Goal: Information Seeking & Learning: Learn about a topic

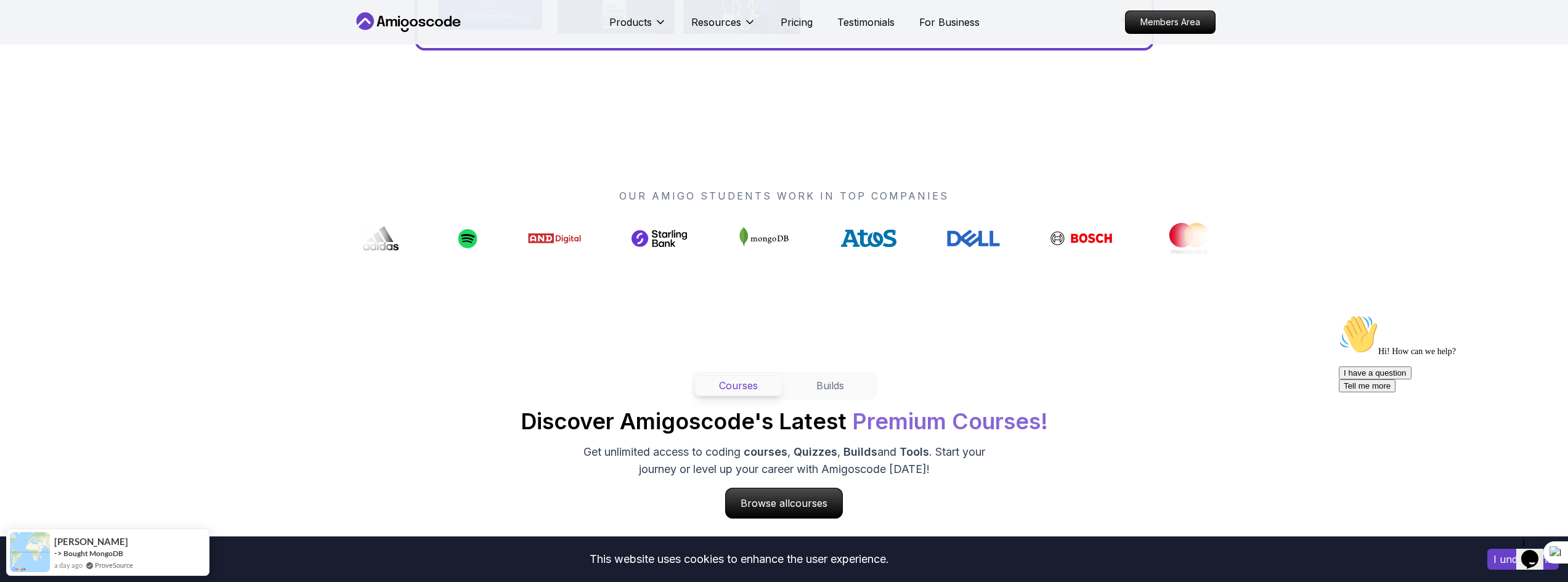
scroll to position [863, 0]
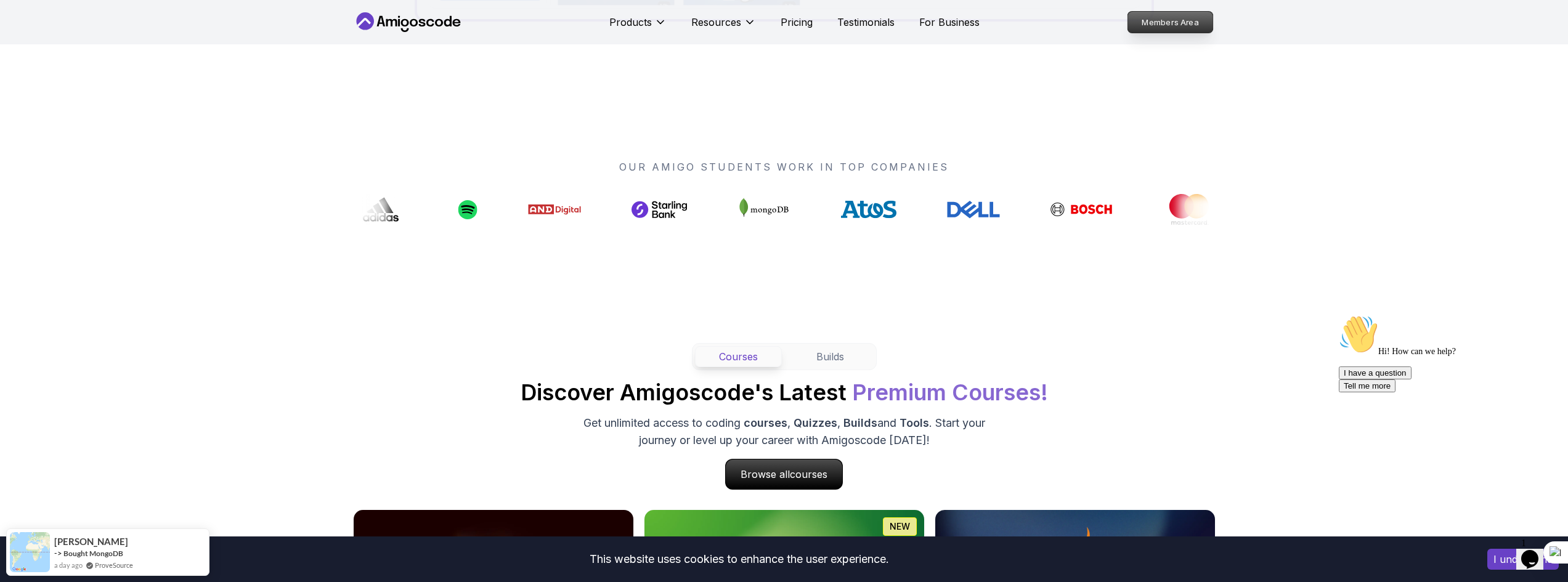
click at [1171, 19] on p "Members Area" at bounding box center [1169, 22] width 85 height 21
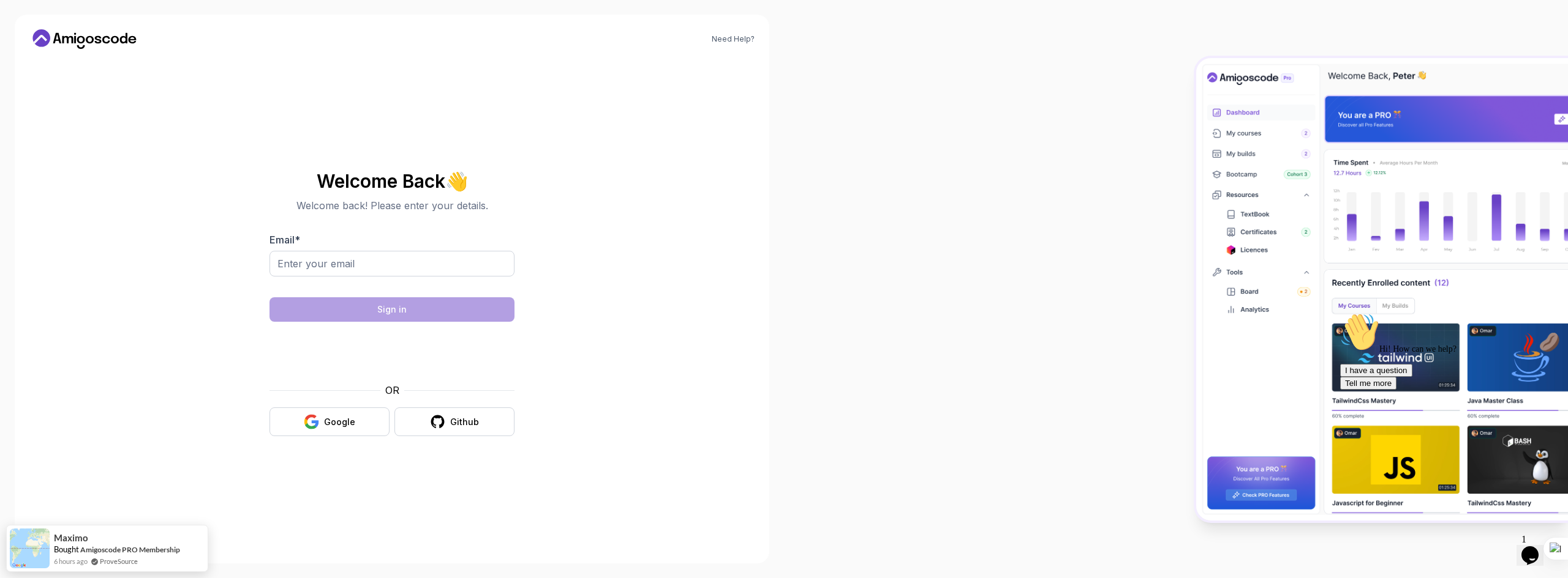
click at [812, 188] on div at bounding box center [1176, 289] width 784 height 578
click at [388, 268] on input "Email *" at bounding box center [392, 264] width 245 height 26
type input "andrew607spt@gmail.com"
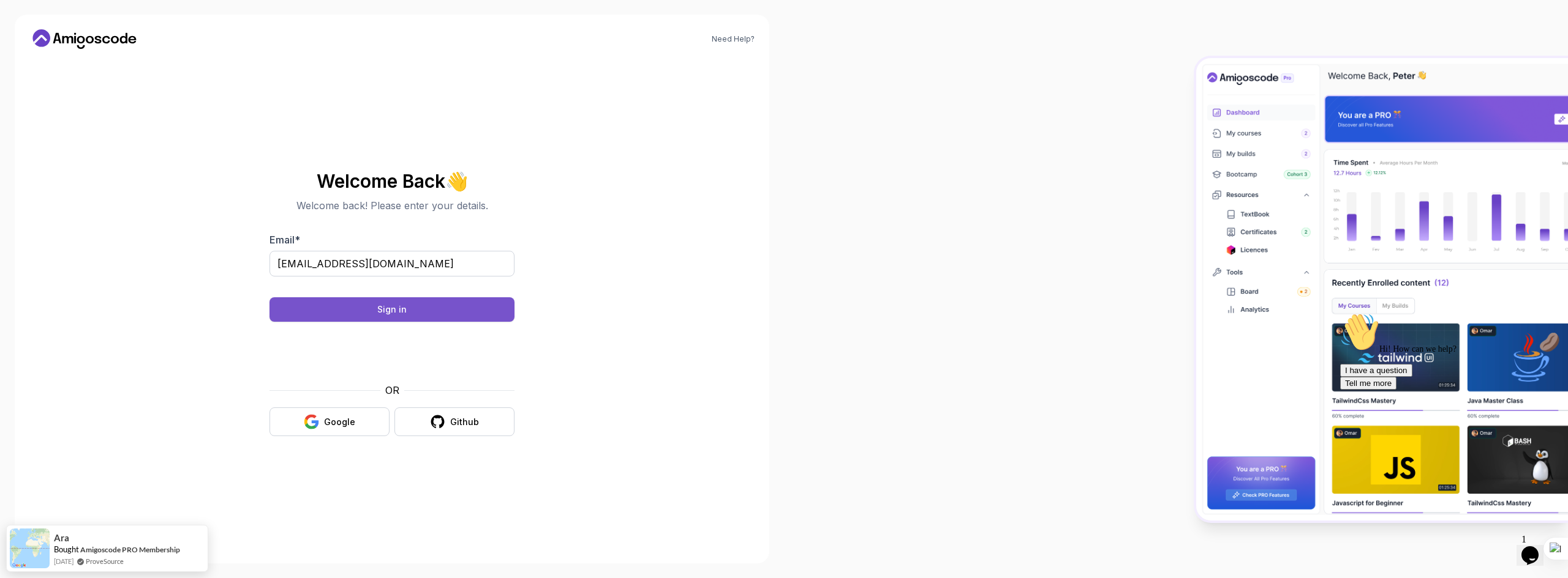
click at [437, 309] on button "Sign in" at bounding box center [392, 309] width 245 height 24
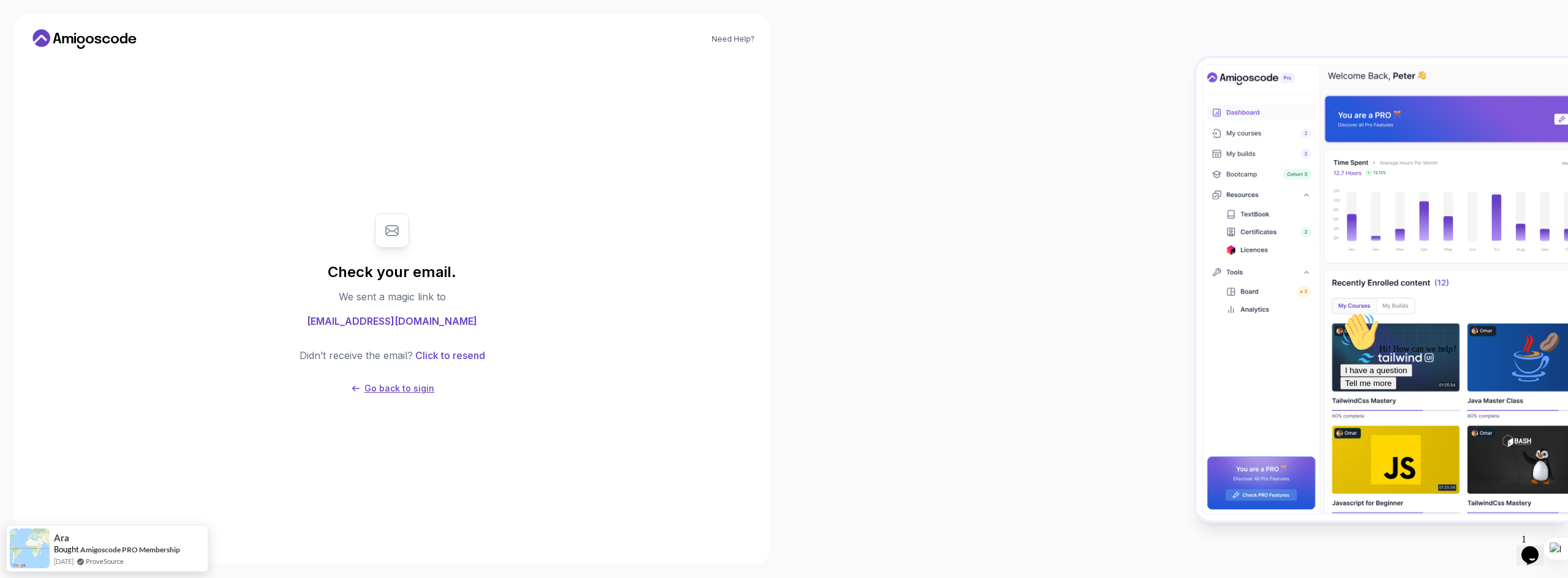
click at [419, 393] on p "Go back to sigin" at bounding box center [399, 388] width 70 height 12
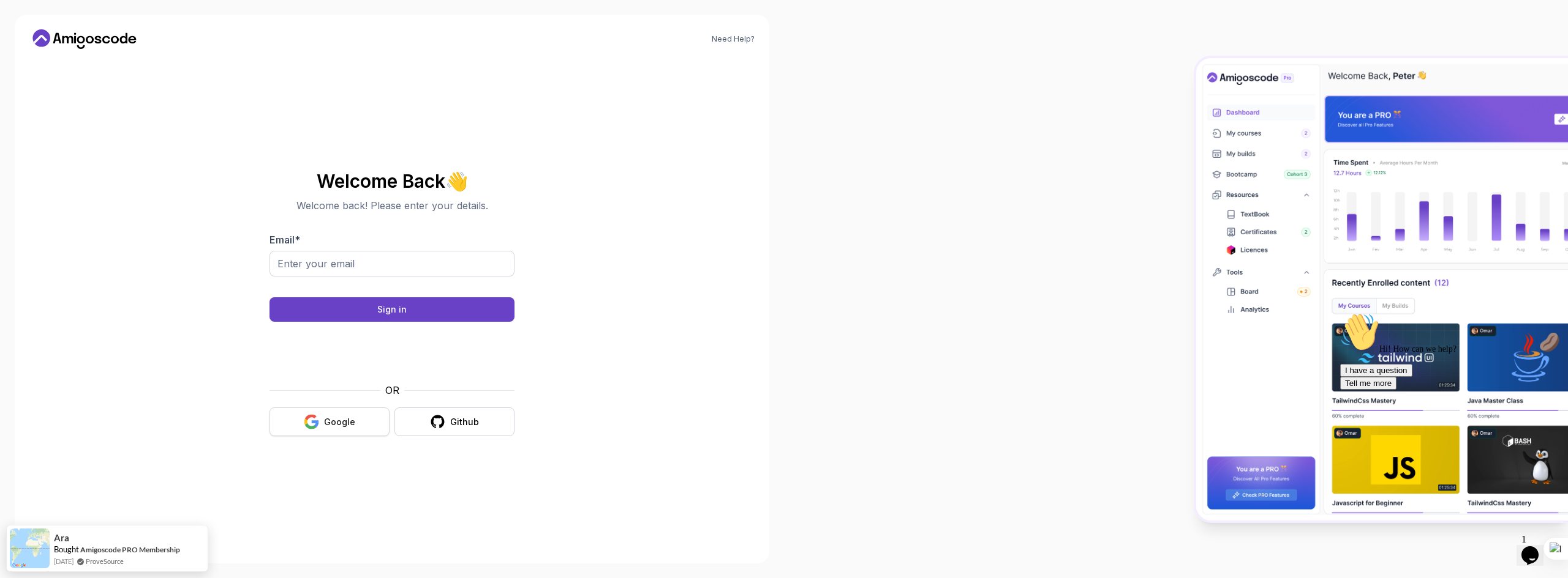
click at [338, 423] on div "Google" at bounding box center [339, 422] width 32 height 12
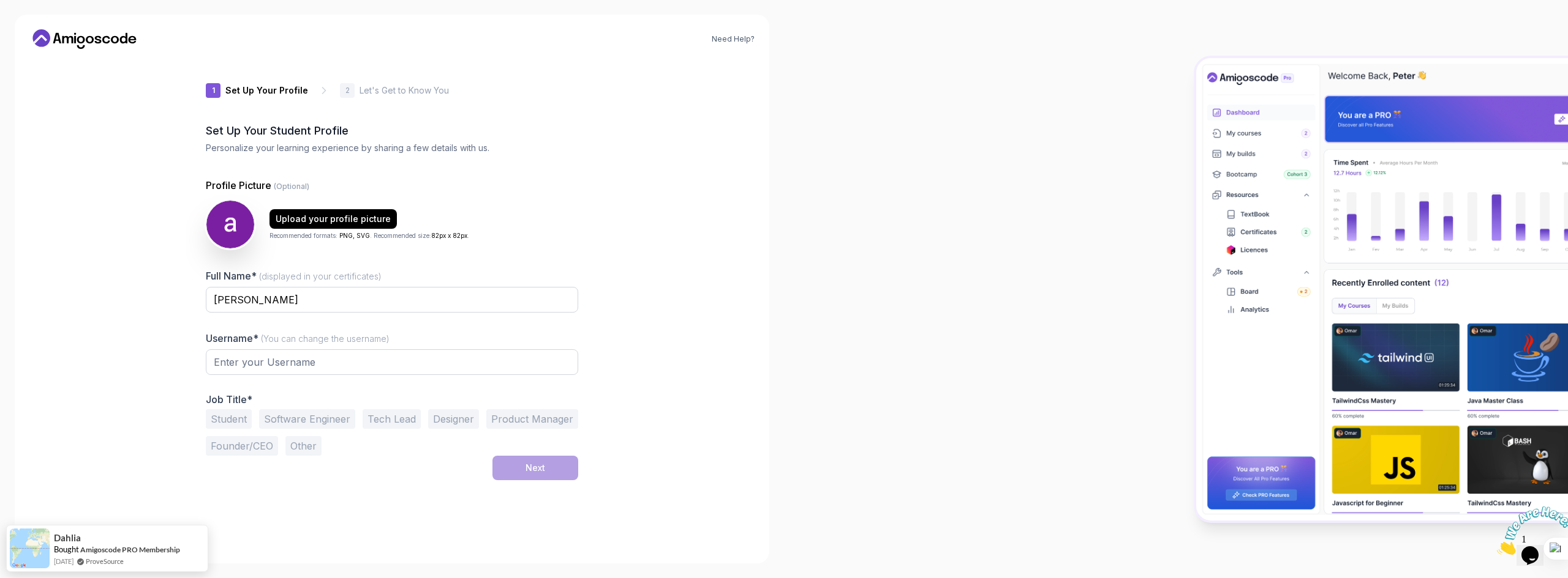
type input "zestystagd7760"
click at [328, 422] on button "Software Engineer" at bounding box center [307, 419] width 96 height 20
click at [505, 465] on button "Next" at bounding box center [535, 468] width 86 height 24
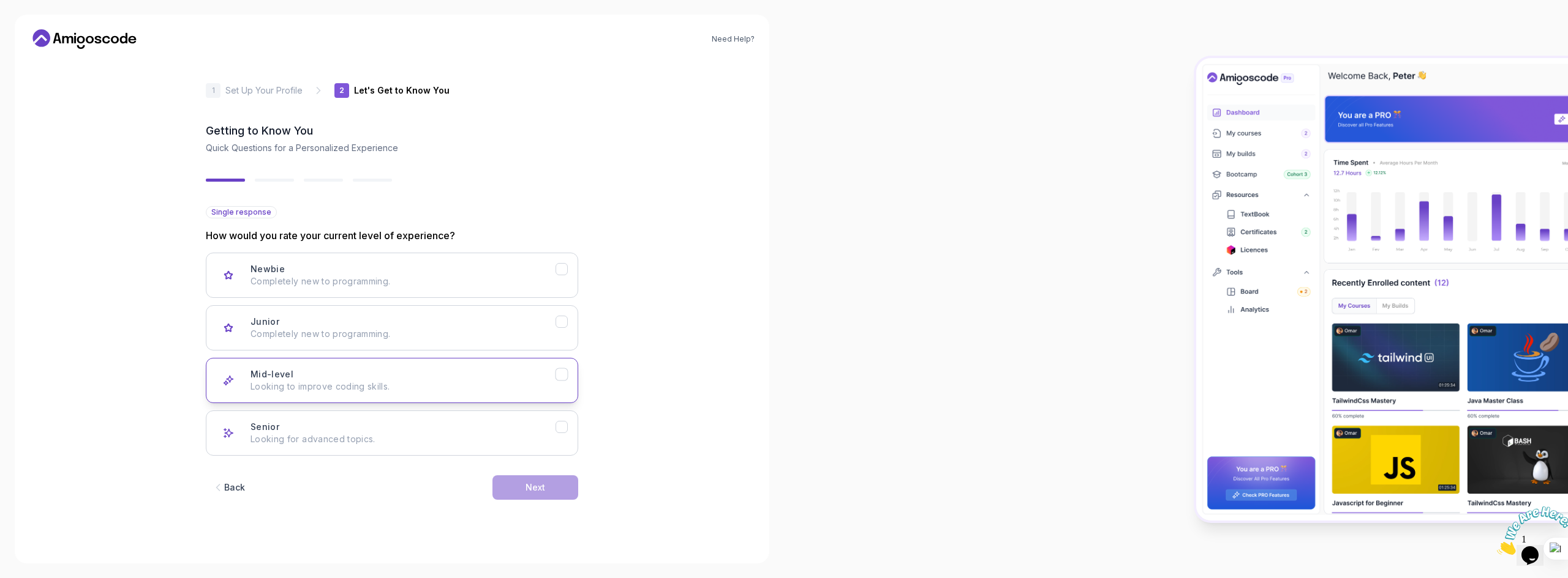
click at [302, 390] on p "Looking to improve coding skills." at bounding box center [403, 387] width 305 height 12
drag, startPoint x: 534, startPoint y: 474, endPoint x: 530, endPoint y: 483, distance: 9.8
click at [534, 475] on div "Back Next" at bounding box center [392, 488] width 372 height 63
click at [529, 489] on div "Next" at bounding box center [535, 487] width 20 height 12
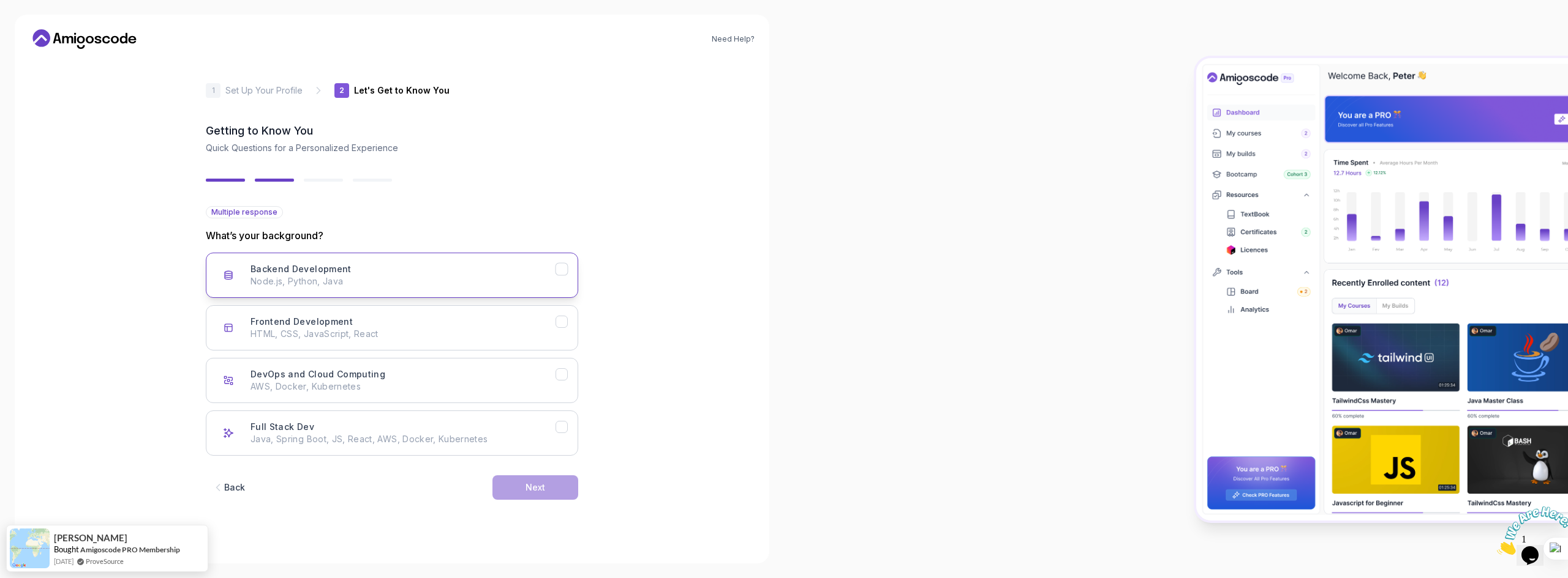
click at [440, 284] on p "Node.js, Python, Java" at bounding box center [403, 281] width 305 height 12
click at [551, 499] on button "Next" at bounding box center [535, 488] width 86 height 24
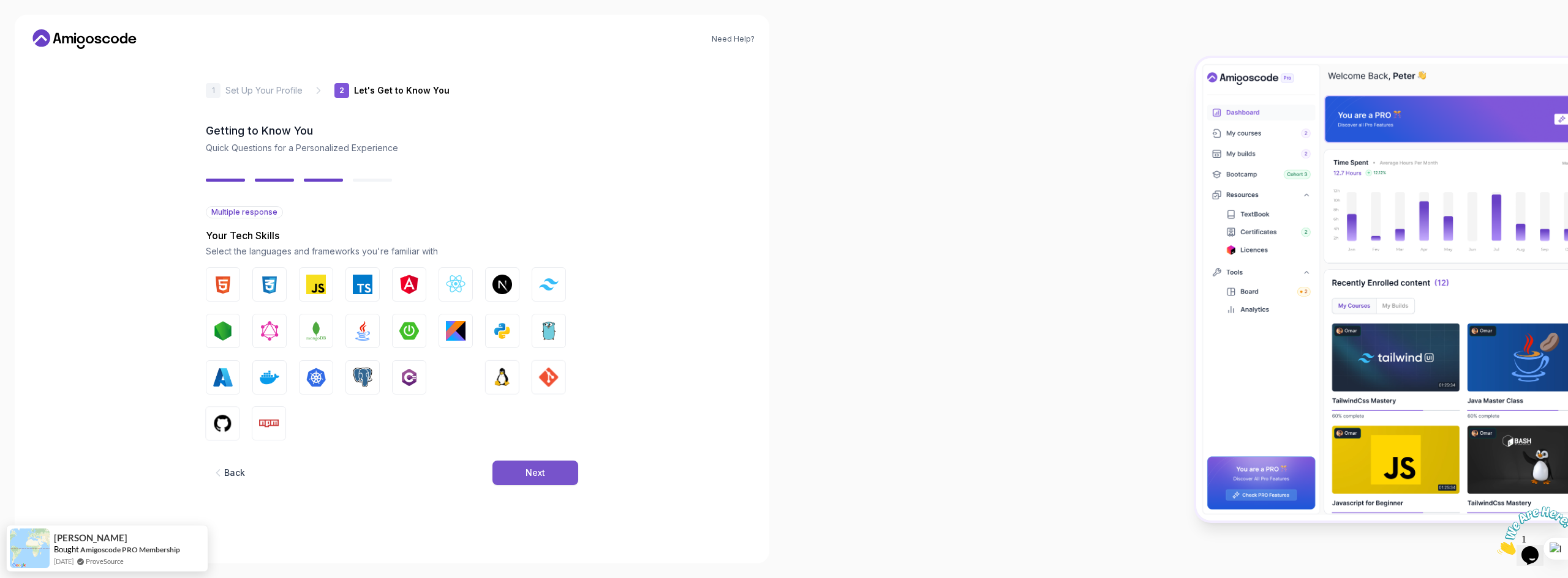
click at [553, 479] on button "Next" at bounding box center [535, 473] width 86 height 24
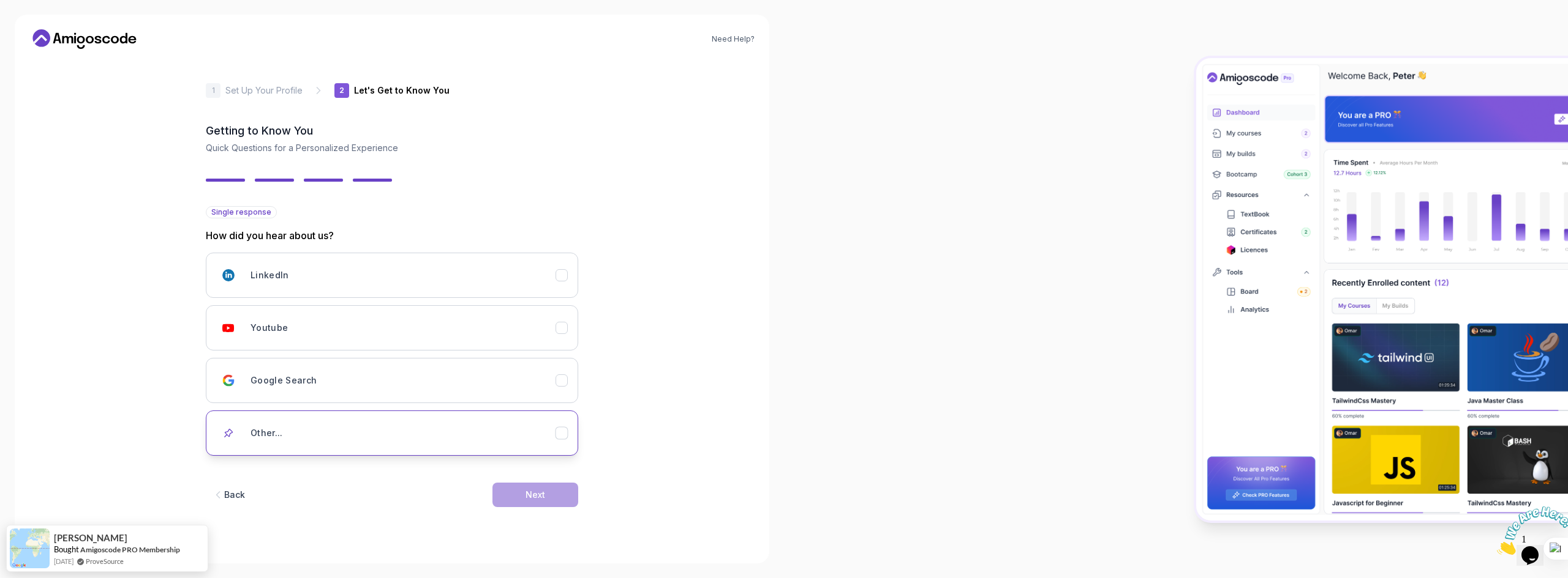
click at [409, 446] on button "Other..." at bounding box center [392, 433] width 372 height 46
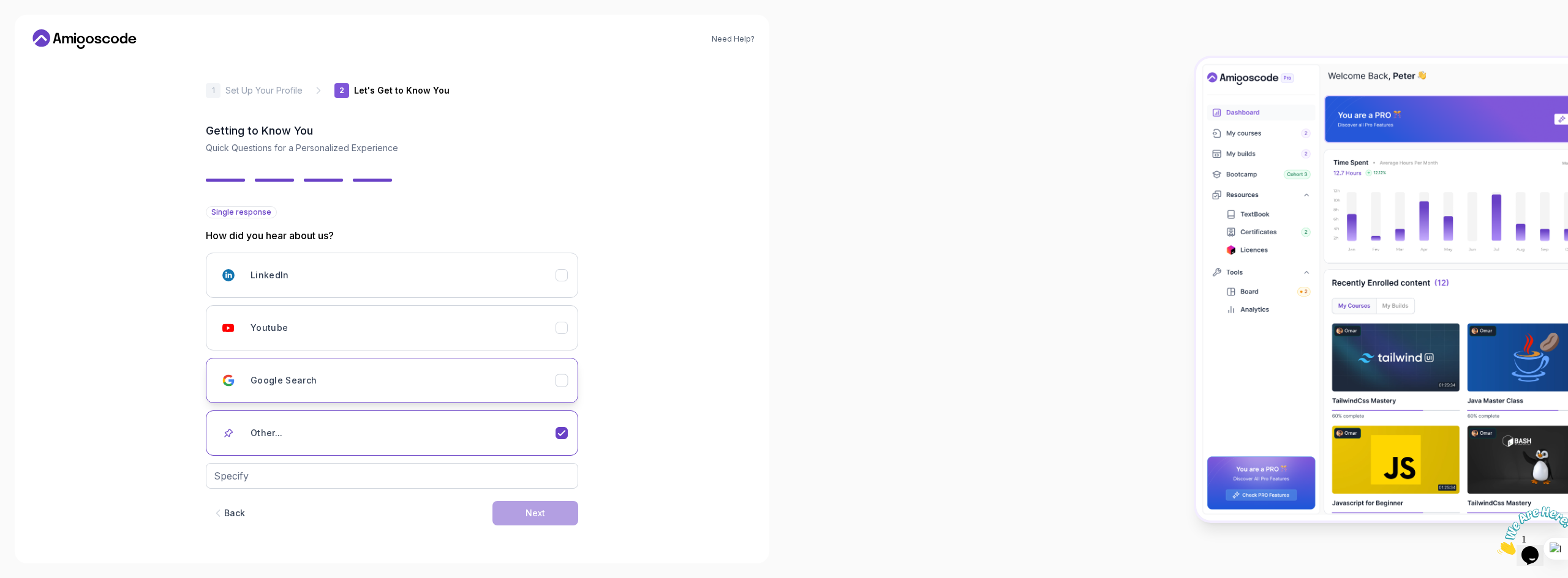
click at [365, 388] on div "Google Search" at bounding box center [403, 380] width 305 height 24
click at [524, 483] on button "Next" at bounding box center [535, 495] width 86 height 24
click at [518, 497] on button "Next" at bounding box center [535, 495] width 86 height 24
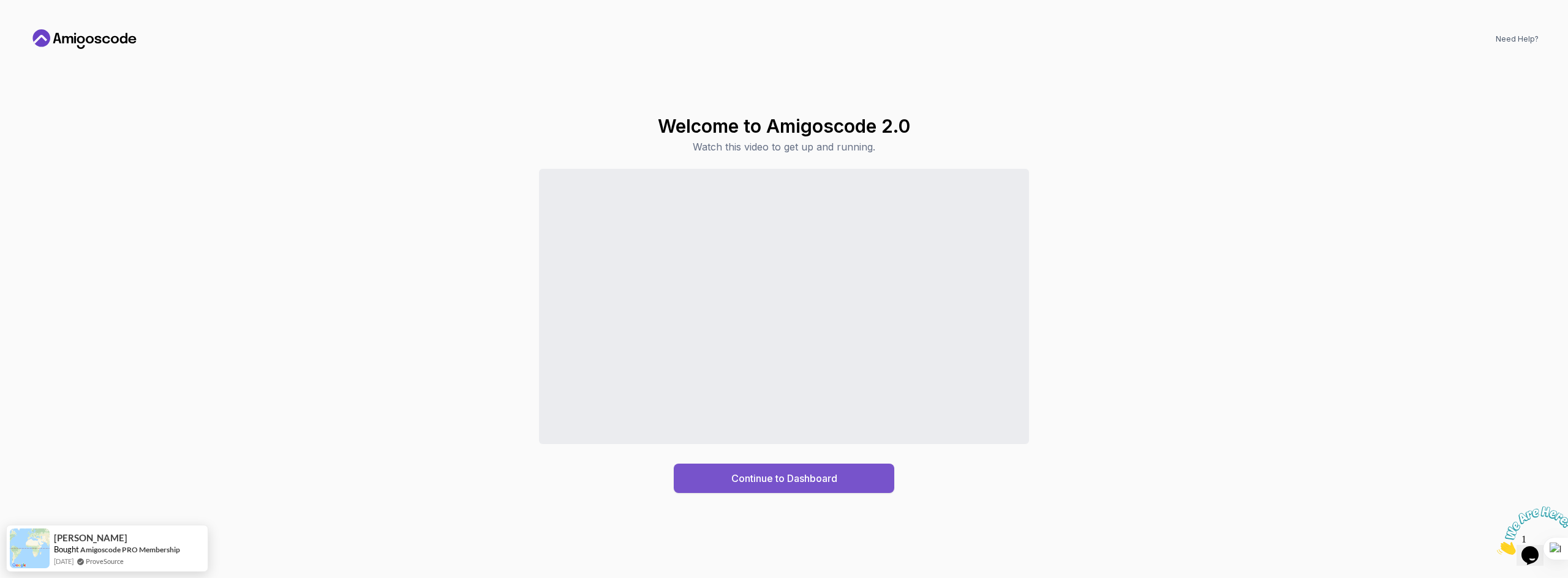
click at [806, 481] on div "Continue to Dashboard" at bounding box center [784, 479] width 106 height 15
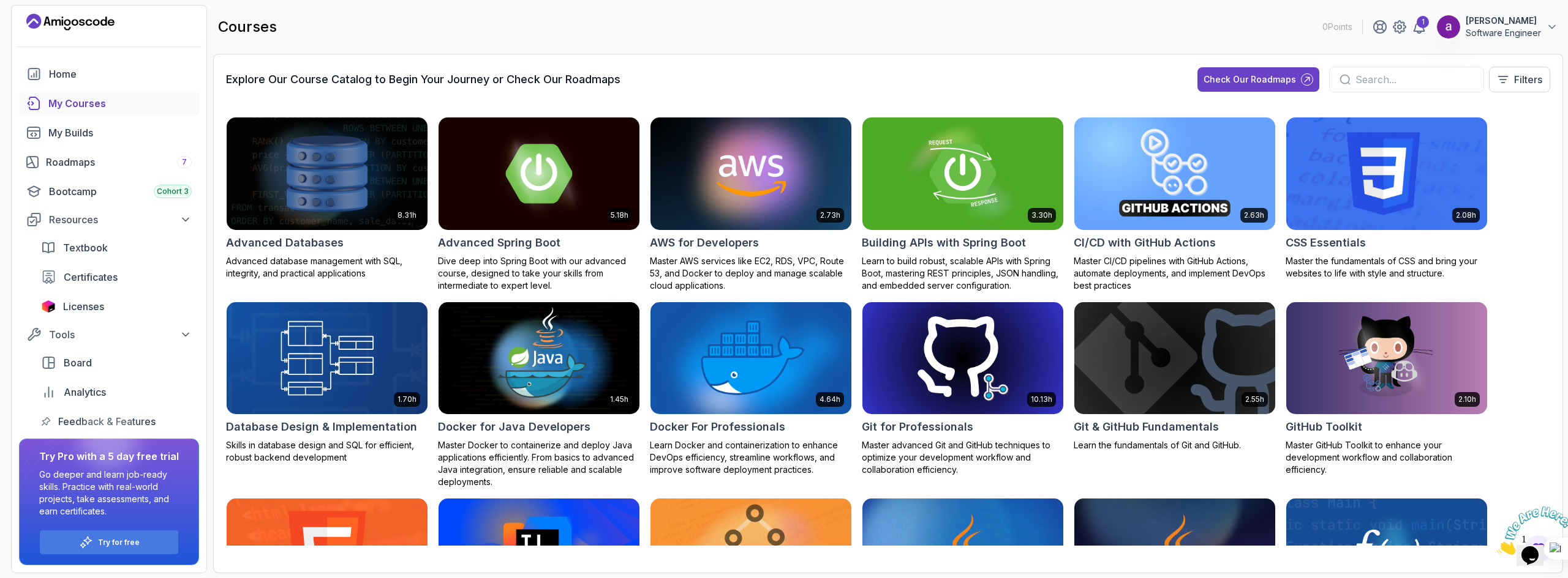
click at [807, 60] on div "Explore Our Course Catalog to Begin Your Journey or Check Our Roadmaps Check Ou…" at bounding box center [887, 313] width 1349 height 519
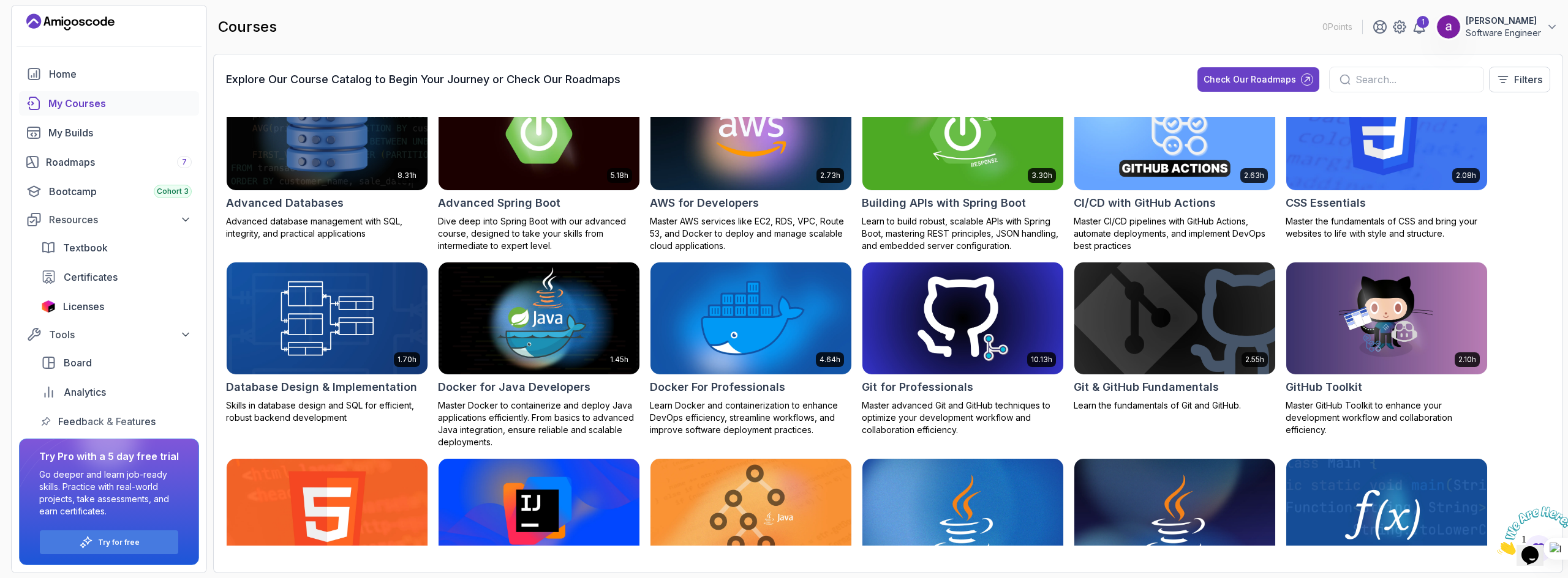
scroll to position [61, 0]
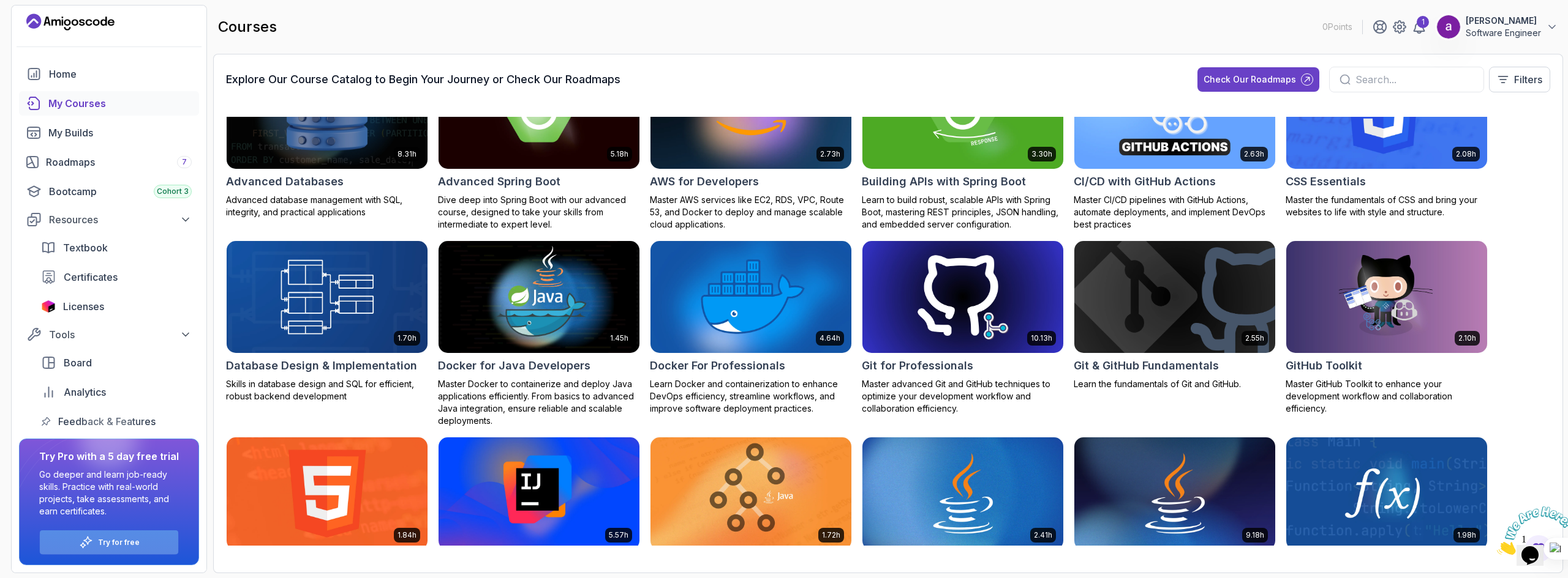
click at [157, 545] on div "Try for free" at bounding box center [109, 543] width 139 height 24
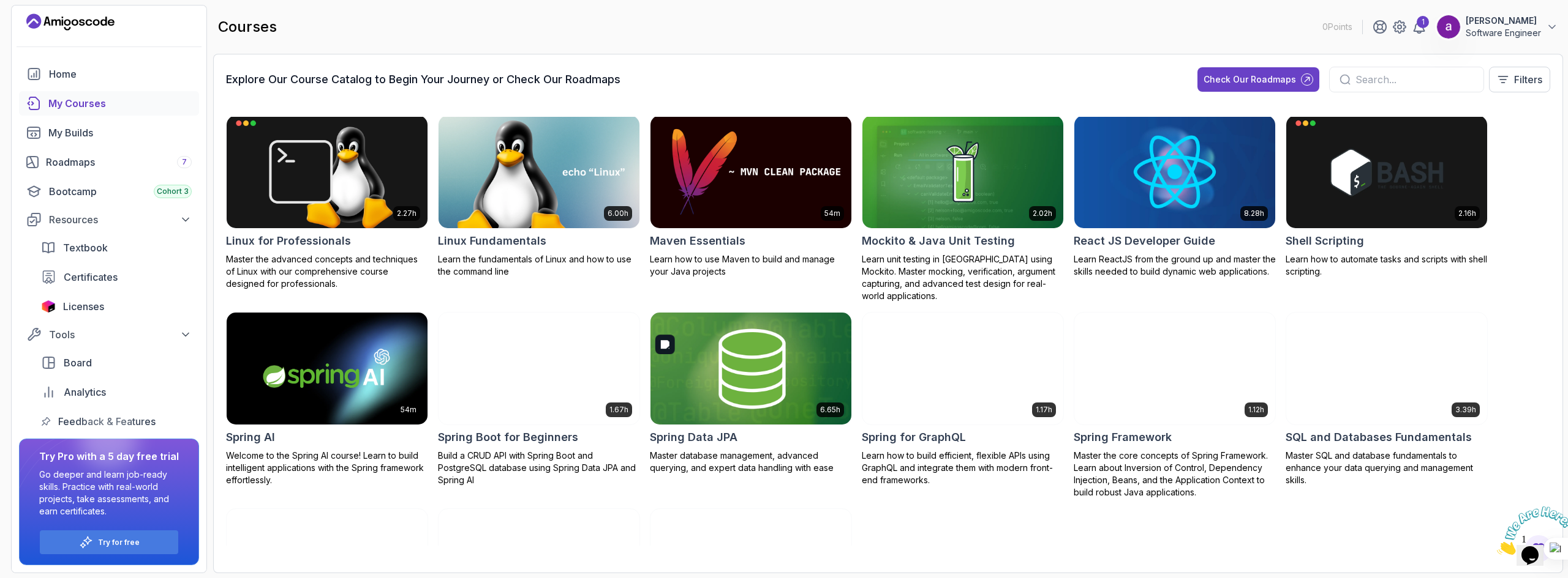
scroll to position [979, 0]
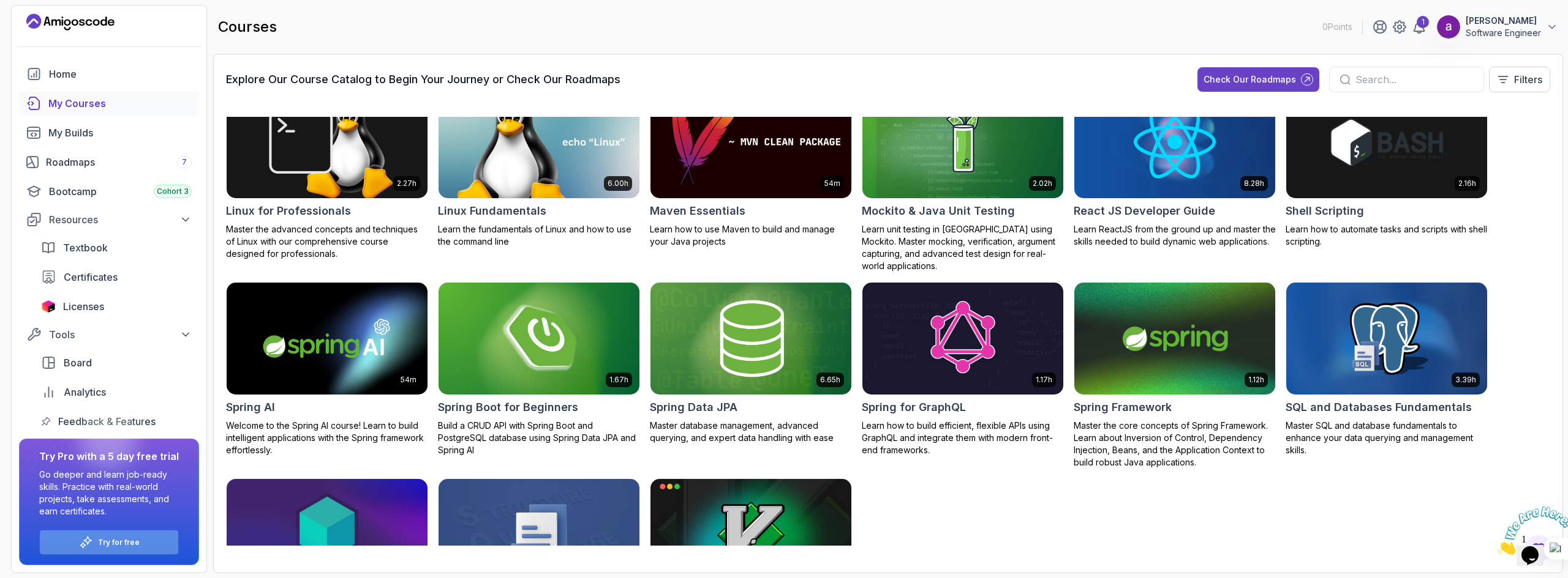
click at [134, 545] on p "Try for free" at bounding box center [118, 543] width 42 height 10
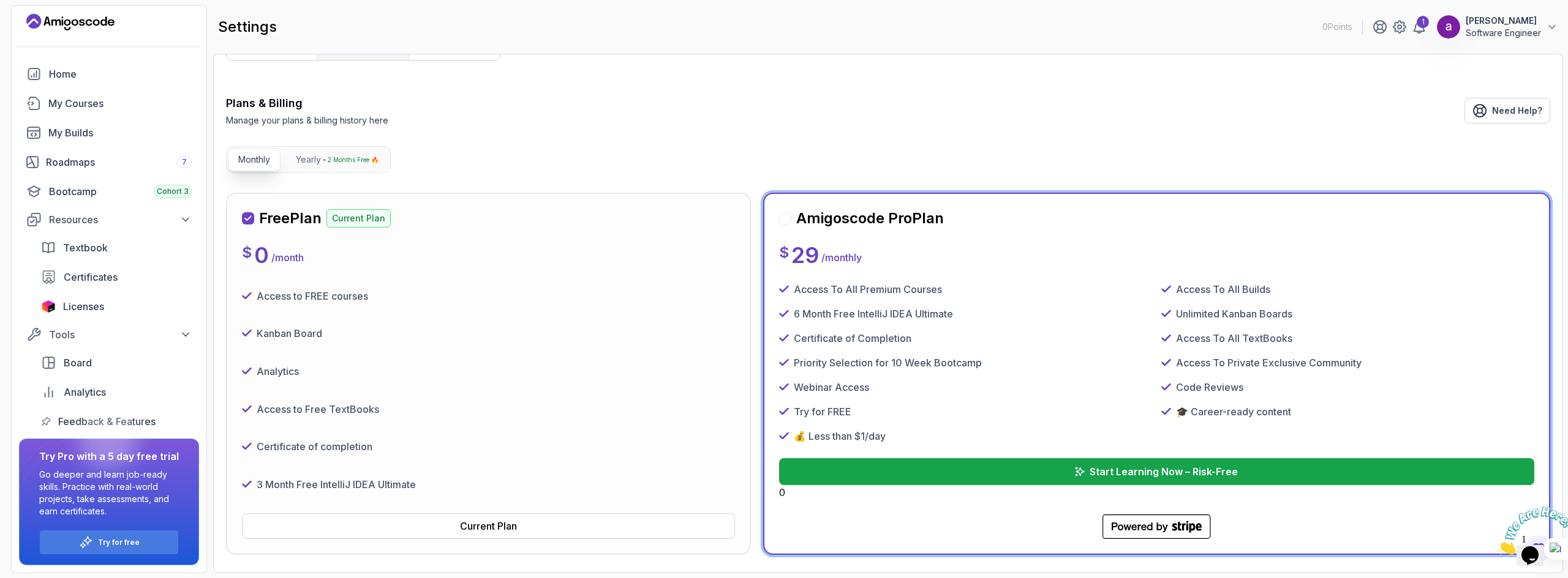
scroll to position [123, 0]
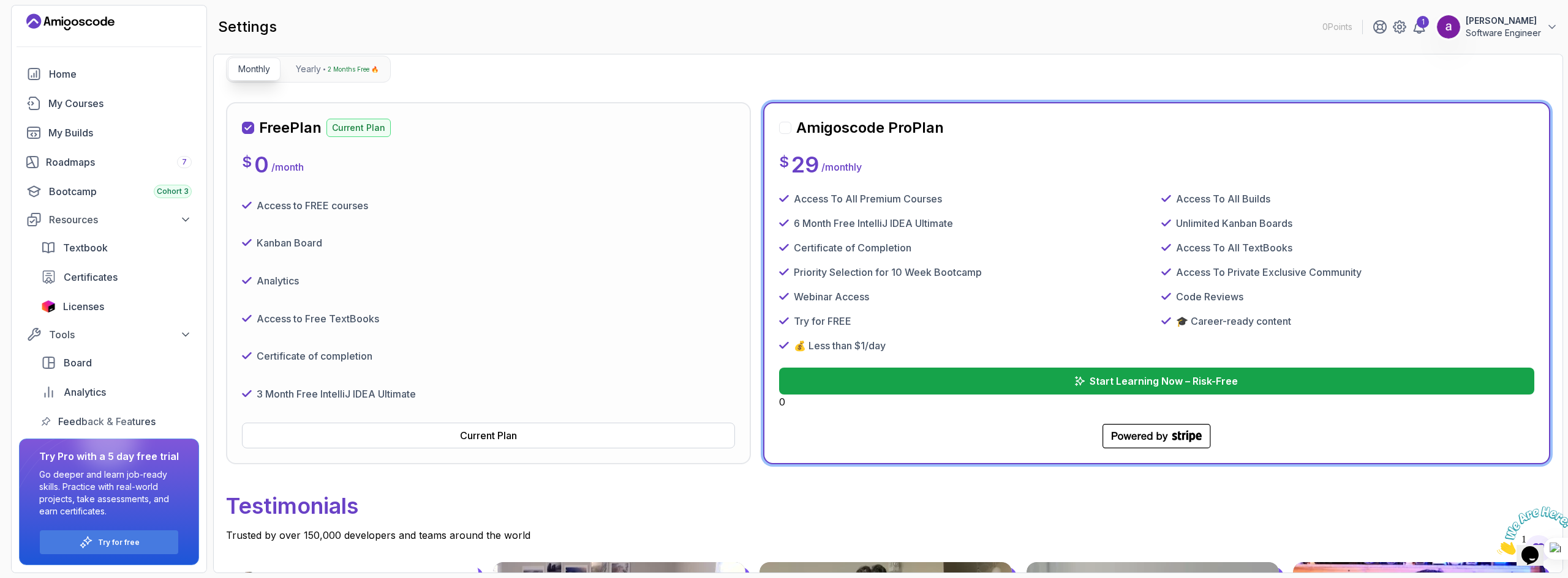
click at [1216, 199] on p "Access To All Builds" at bounding box center [1222, 199] width 94 height 15
click at [837, 313] on div "Access To All Premium Courses Access To All Builds 6 Month Free IntelliJ IDEA U…" at bounding box center [1157, 272] width 755 height 162
click at [840, 322] on p "Try for FREE" at bounding box center [822, 322] width 58 height 15
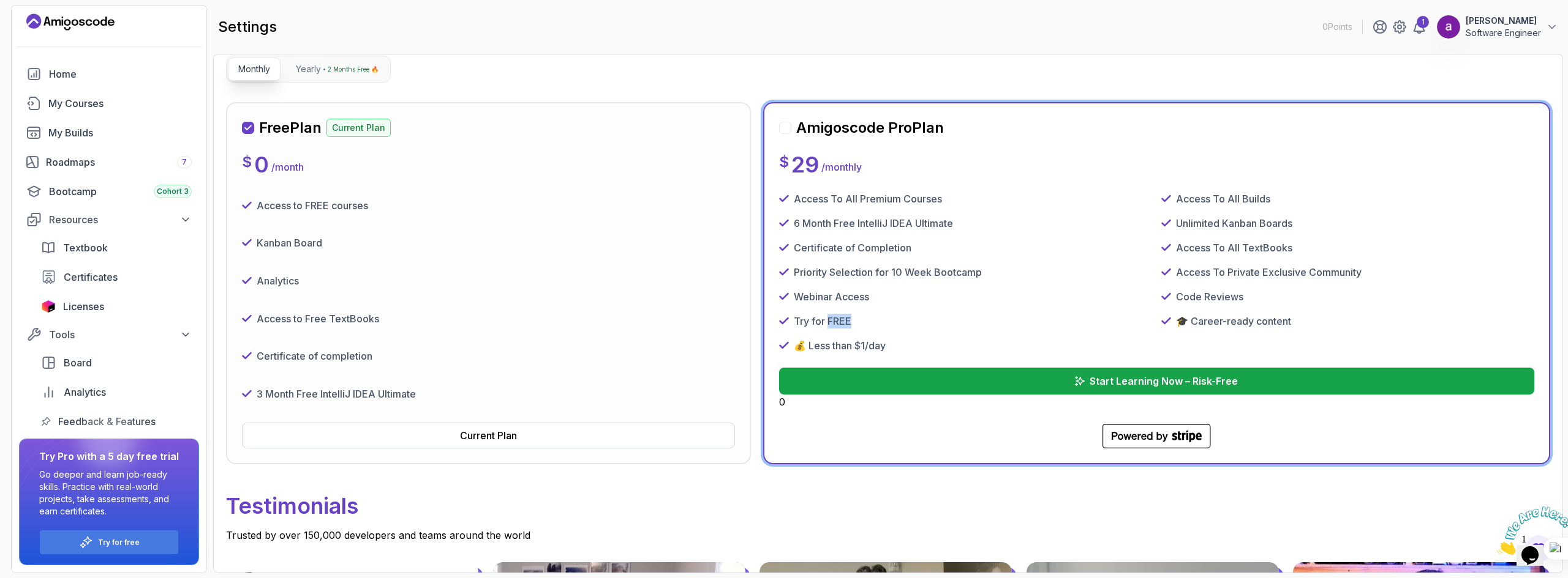
click at [840, 322] on p "Try for FREE" at bounding box center [822, 322] width 58 height 15
click at [1085, 269] on div "Priority Selection for 10 Week Bootcamp" at bounding box center [965, 272] width 373 height 15
click at [1101, 388] on p "Start Learning Now – Risk-Free" at bounding box center [1163, 381] width 150 height 15
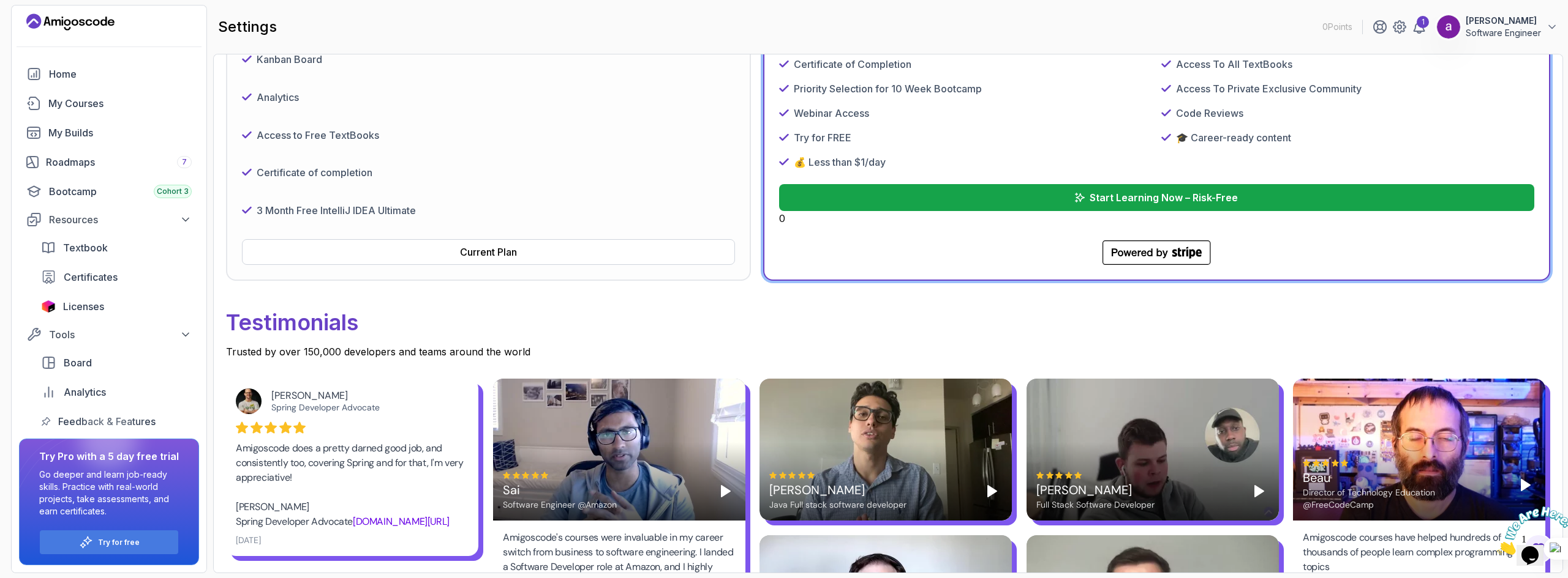
scroll to position [261, 0]
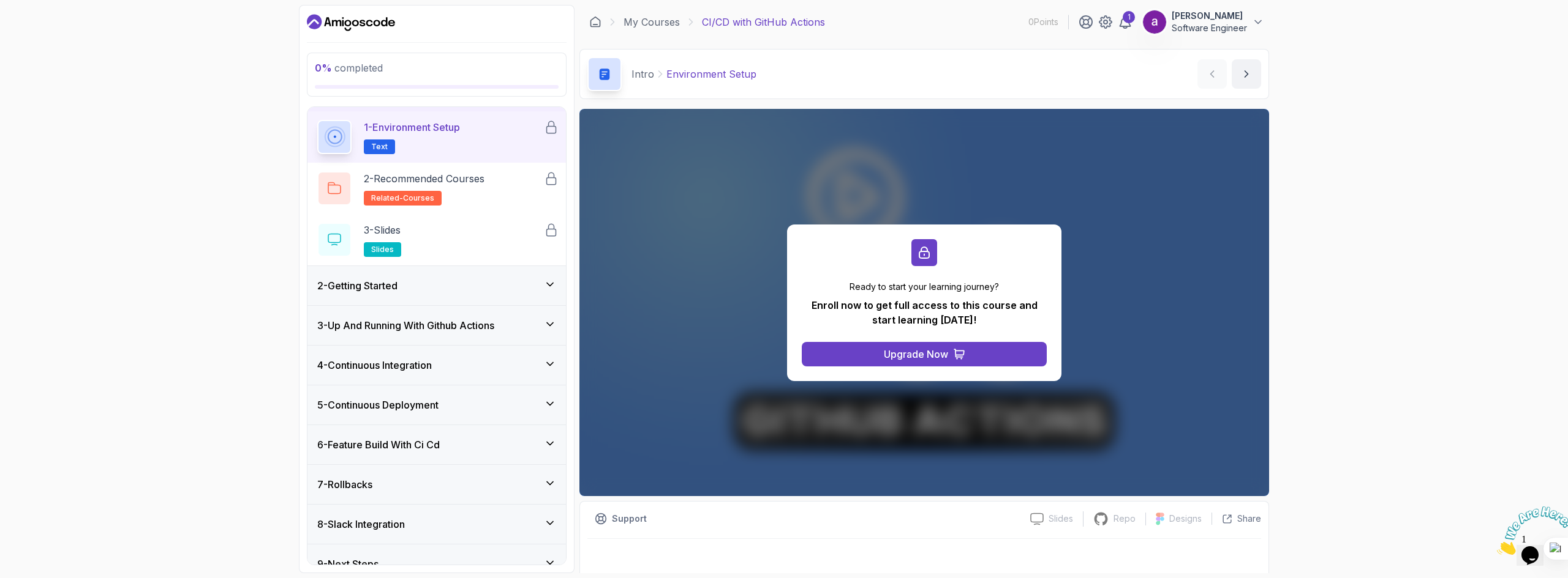
scroll to position [54, 0]
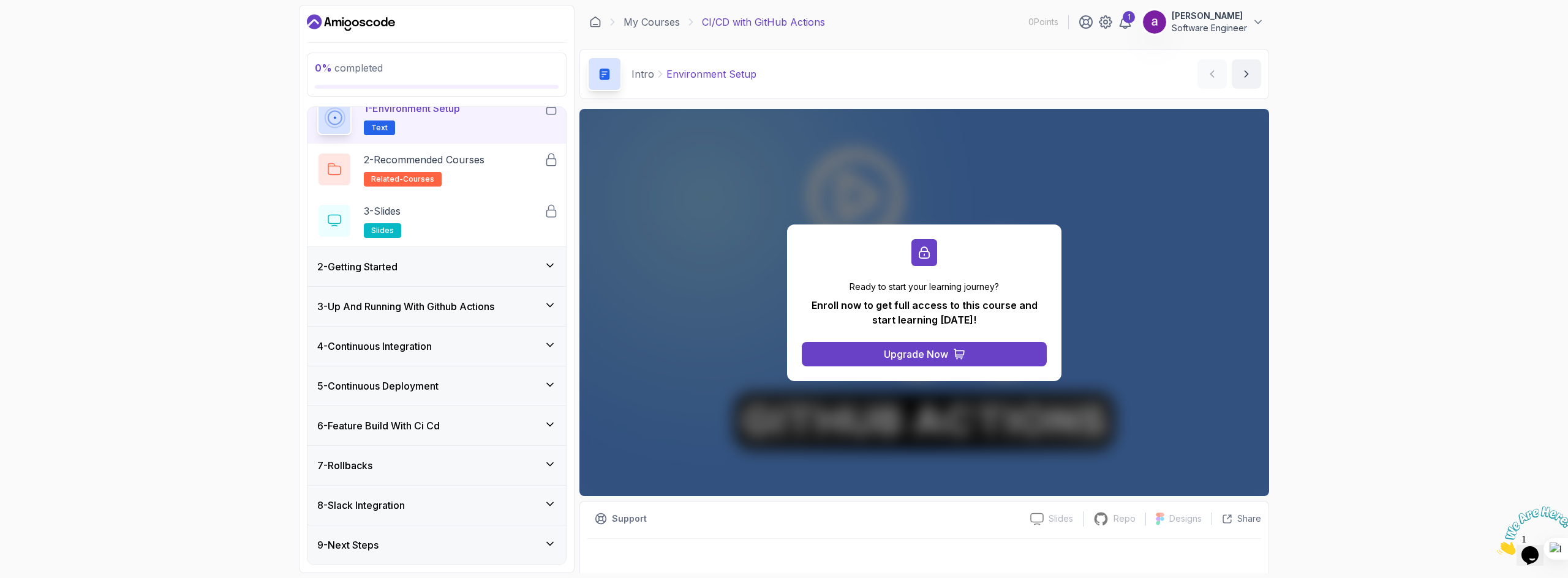
click at [544, 264] on icon at bounding box center [550, 265] width 12 height 12
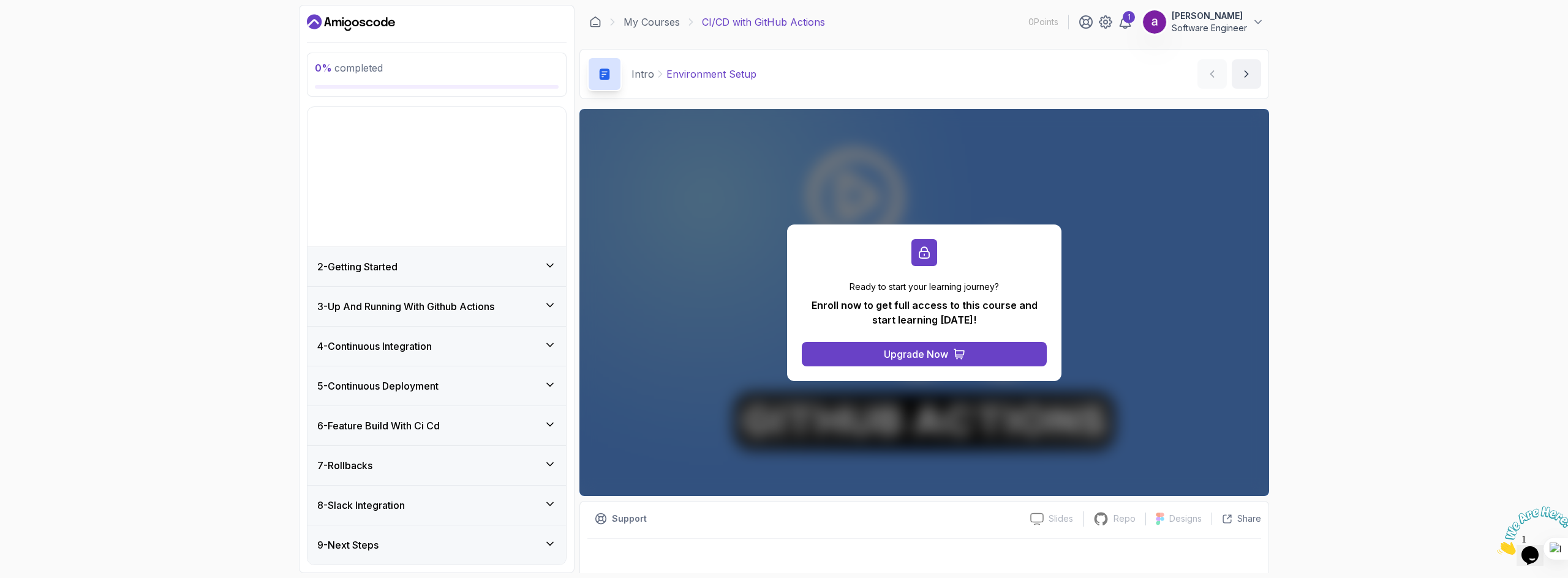
scroll to position [0, 0]
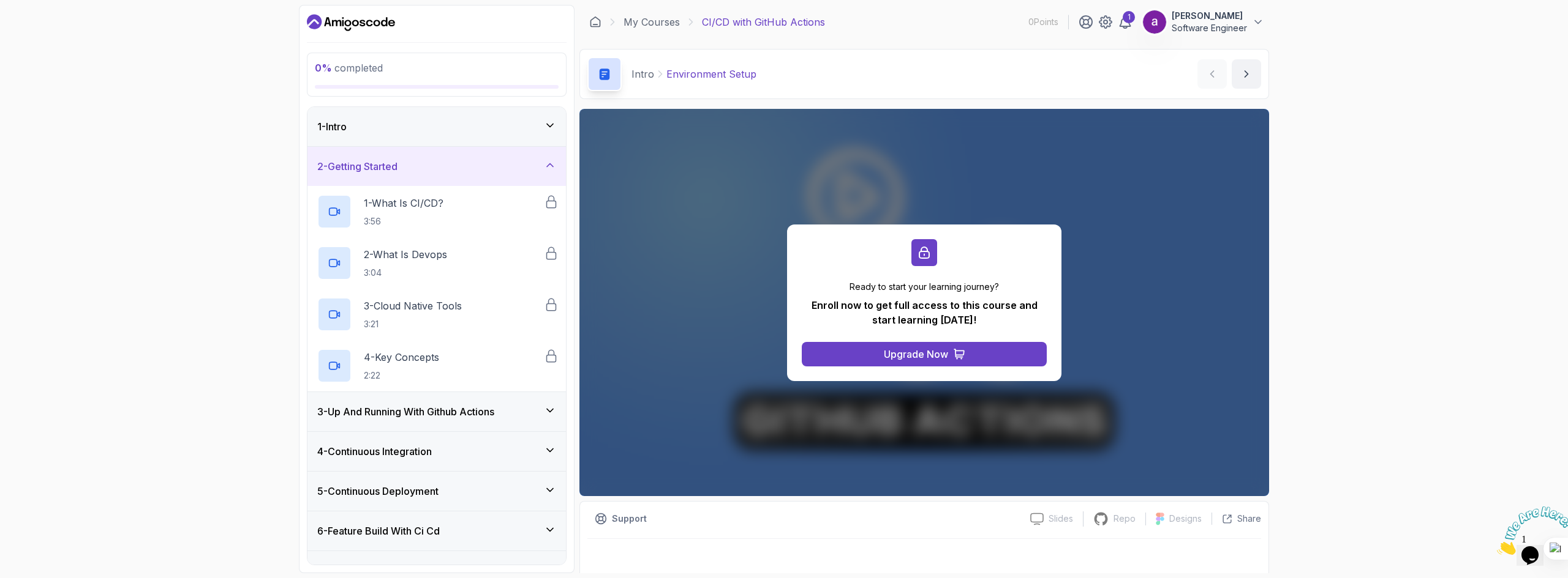
click at [550, 418] on div "3 - Up And Running With Github Actions" at bounding box center [436, 412] width 239 height 15
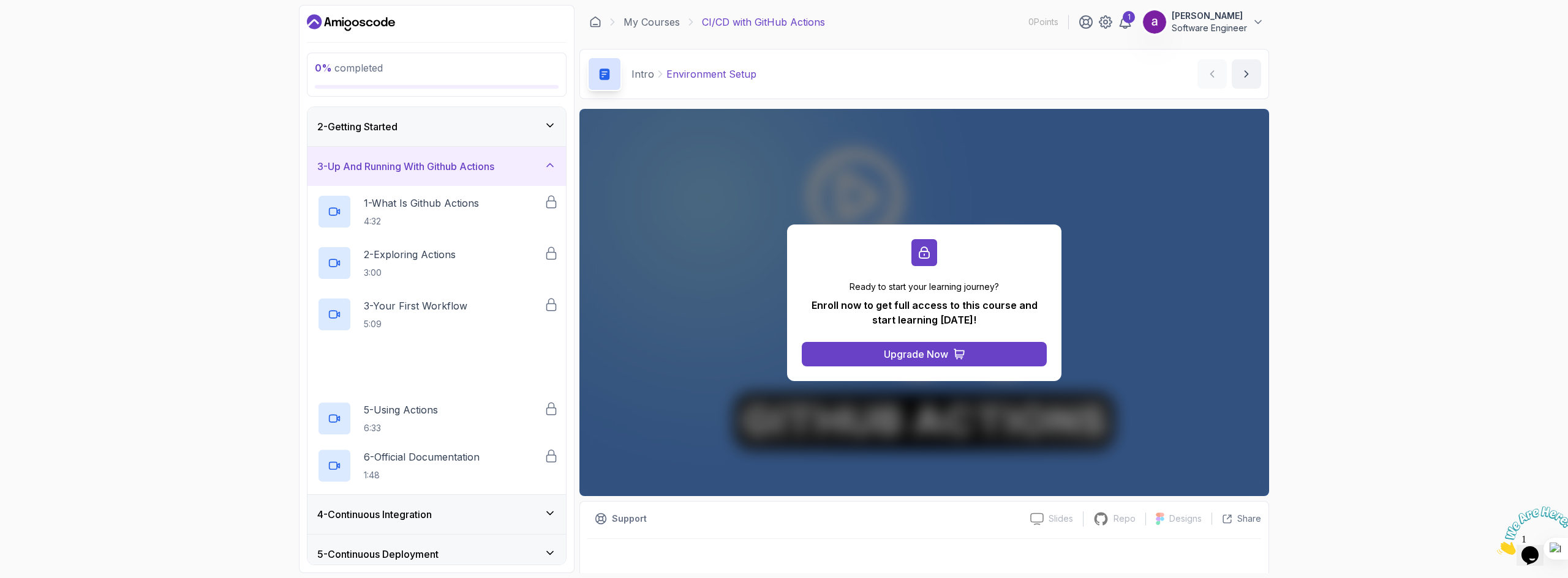
scroll to position [61, 0]
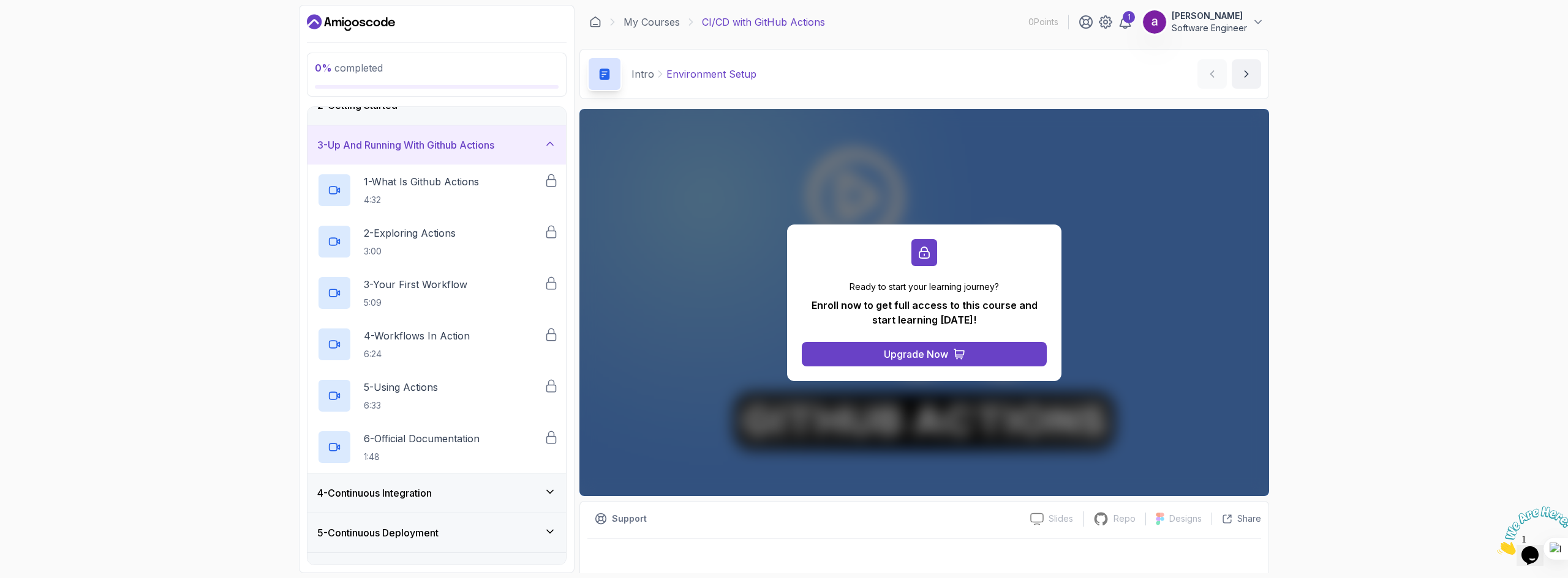
click at [548, 501] on div "4 - Continuous Integration" at bounding box center [437, 493] width 259 height 39
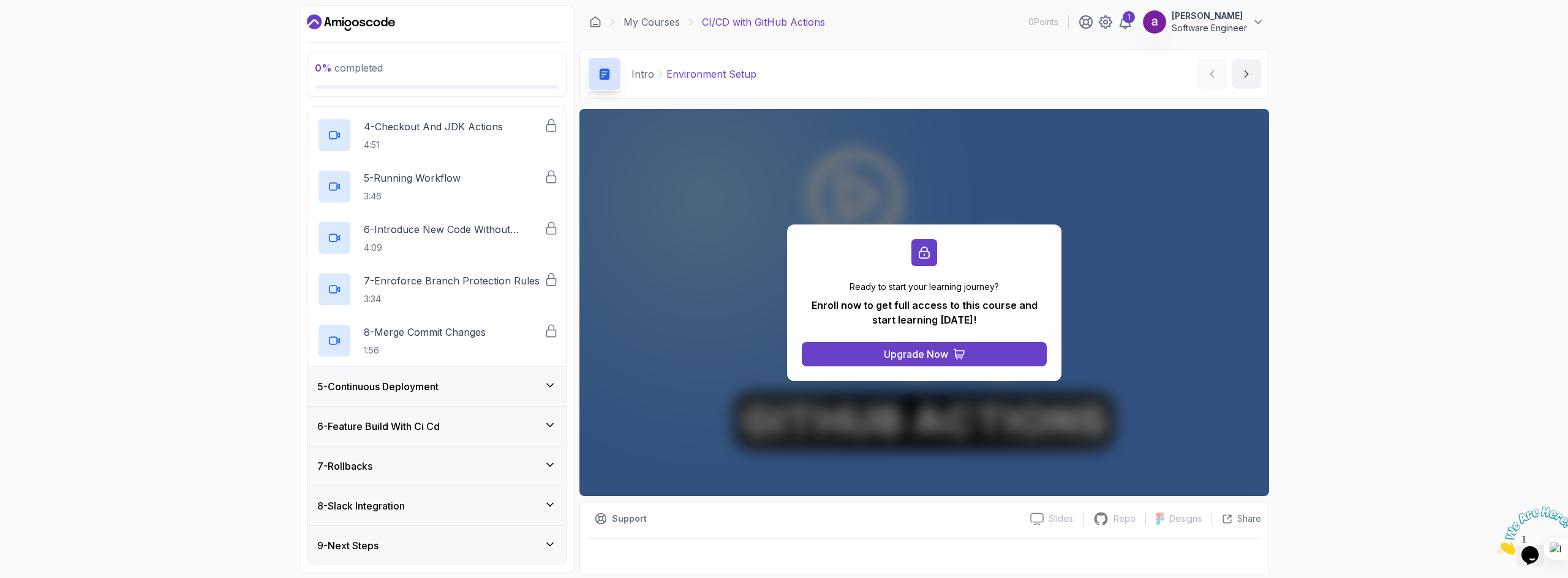
scroll to position [311, 0]
click at [544, 376] on div "5 - Continuous Deployment" at bounding box center [437, 386] width 259 height 39
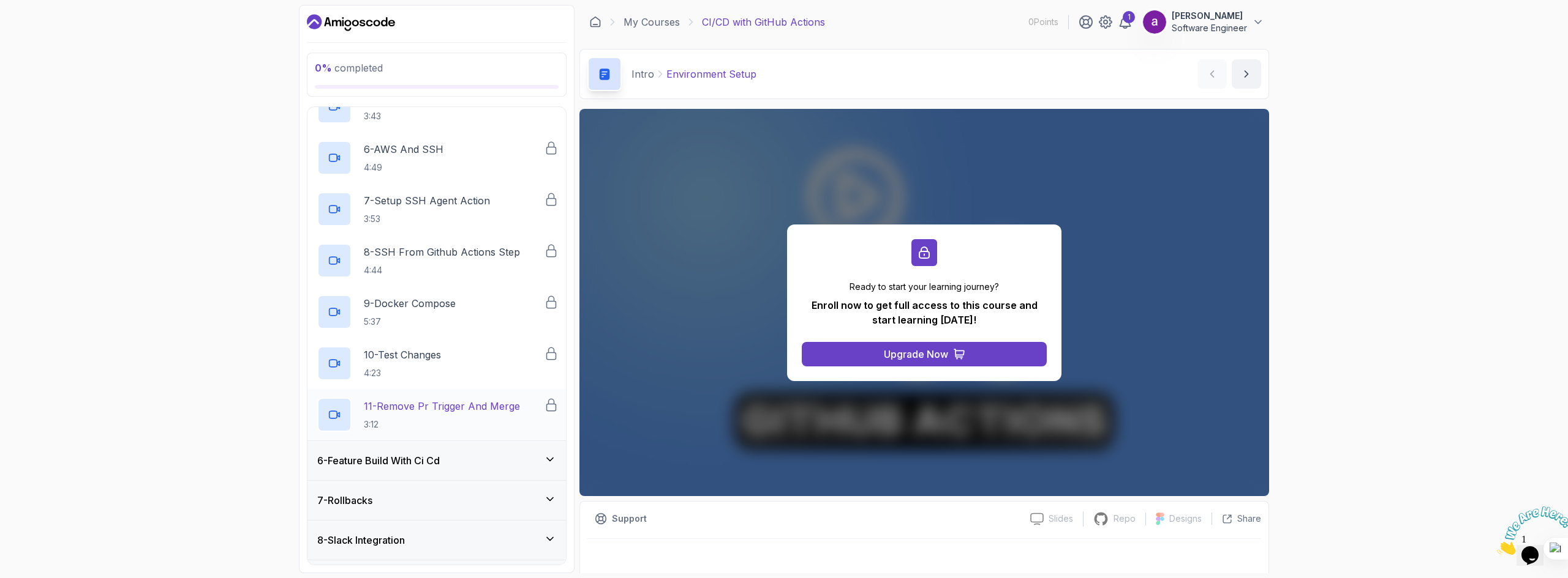
scroll to position [465, 0]
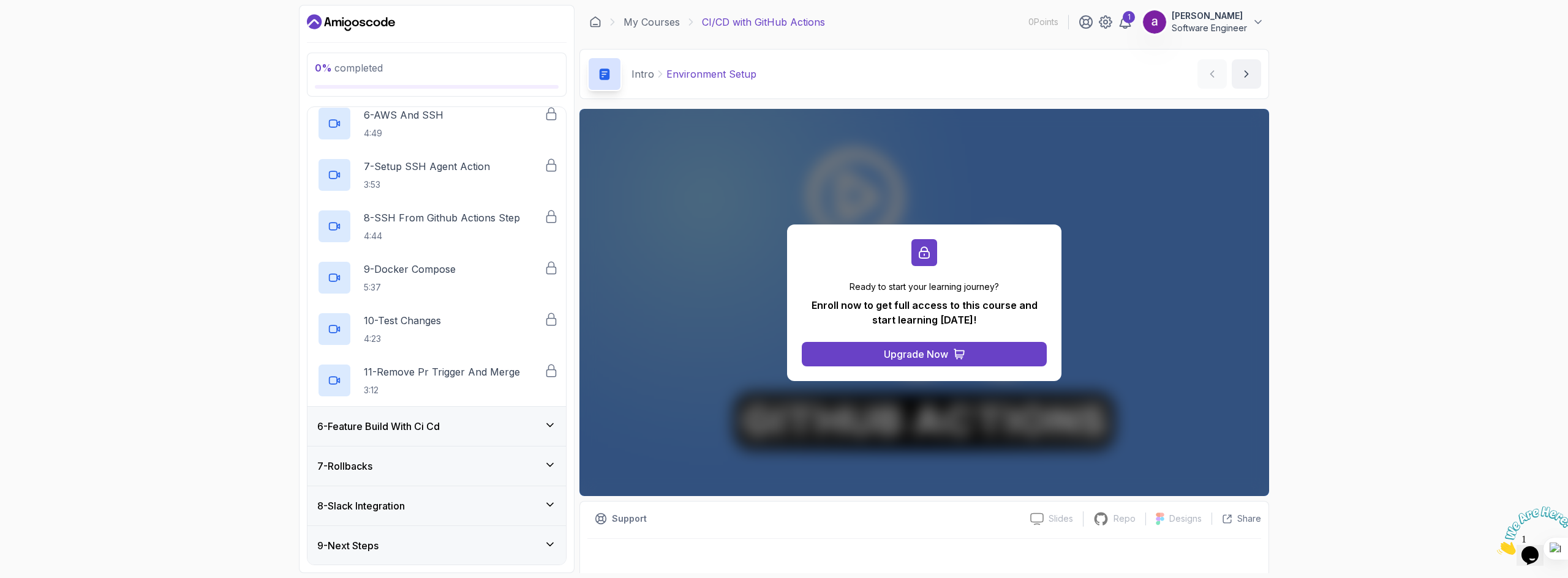
click at [538, 427] on div "6 - Feature Build With Ci Cd" at bounding box center [436, 427] width 239 height 15
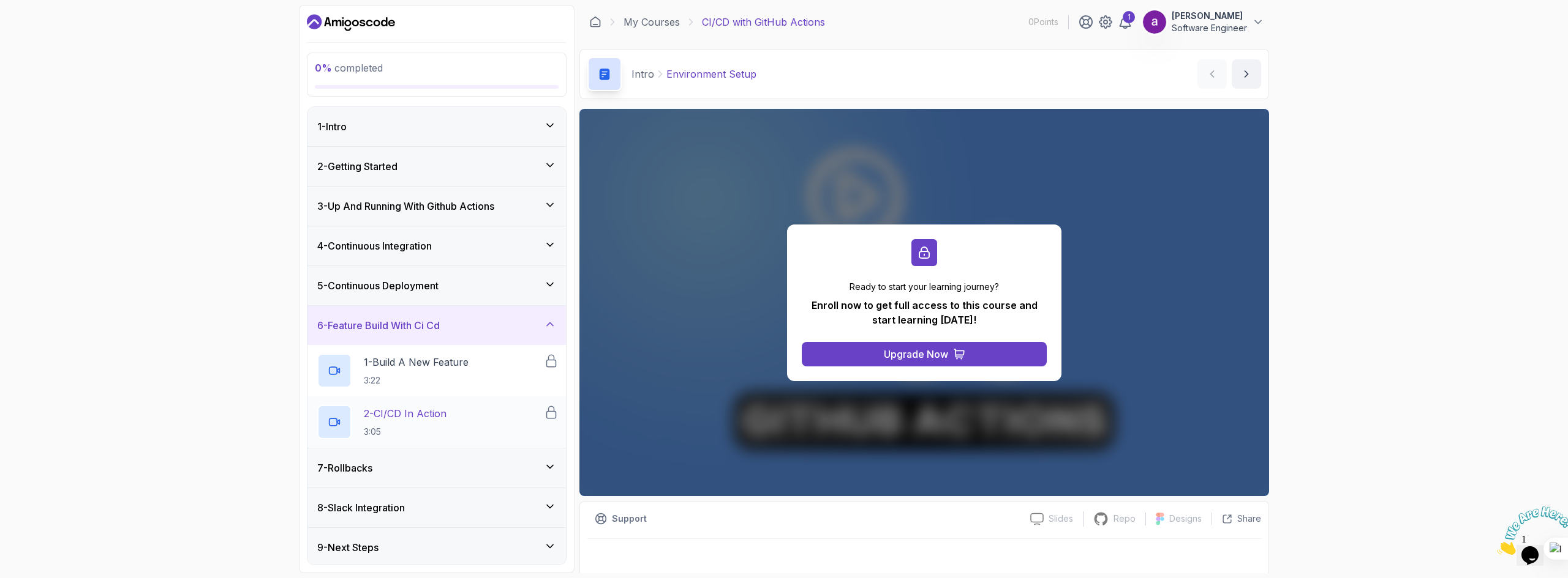
scroll to position [3, 0]
click at [536, 475] on div "7 - Rollbacks" at bounding box center [437, 466] width 259 height 39
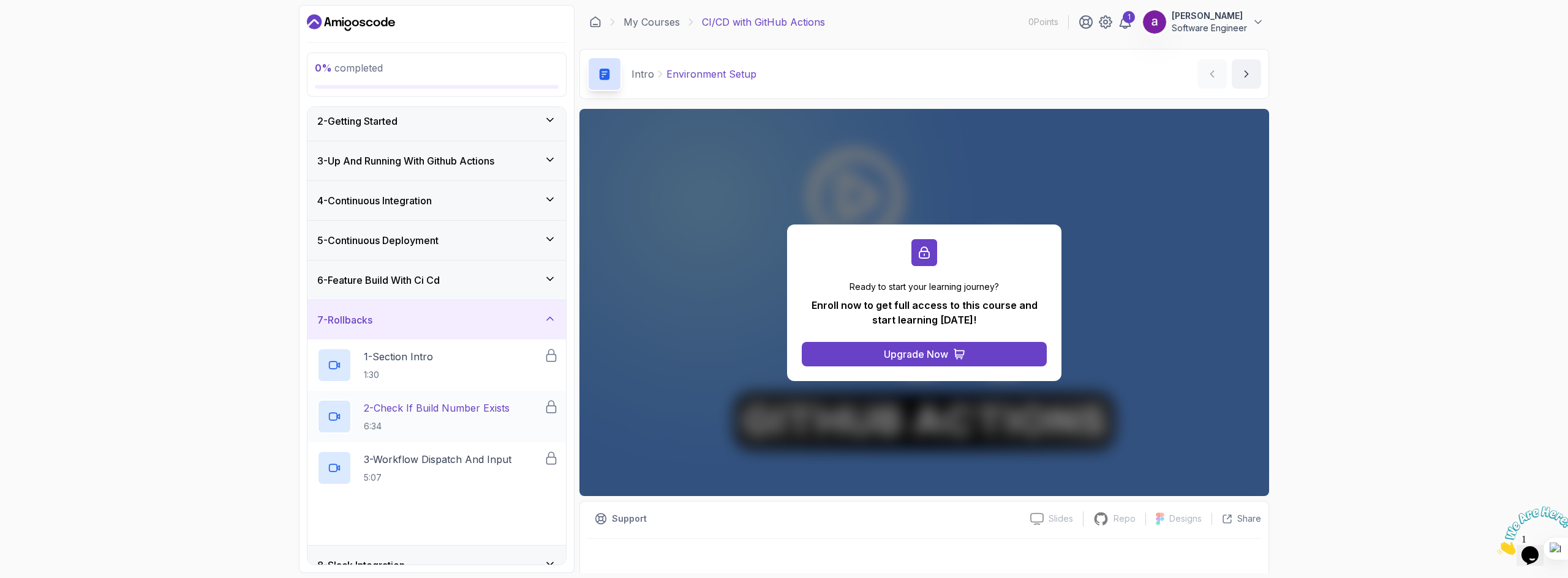
scroll to position [105, 0]
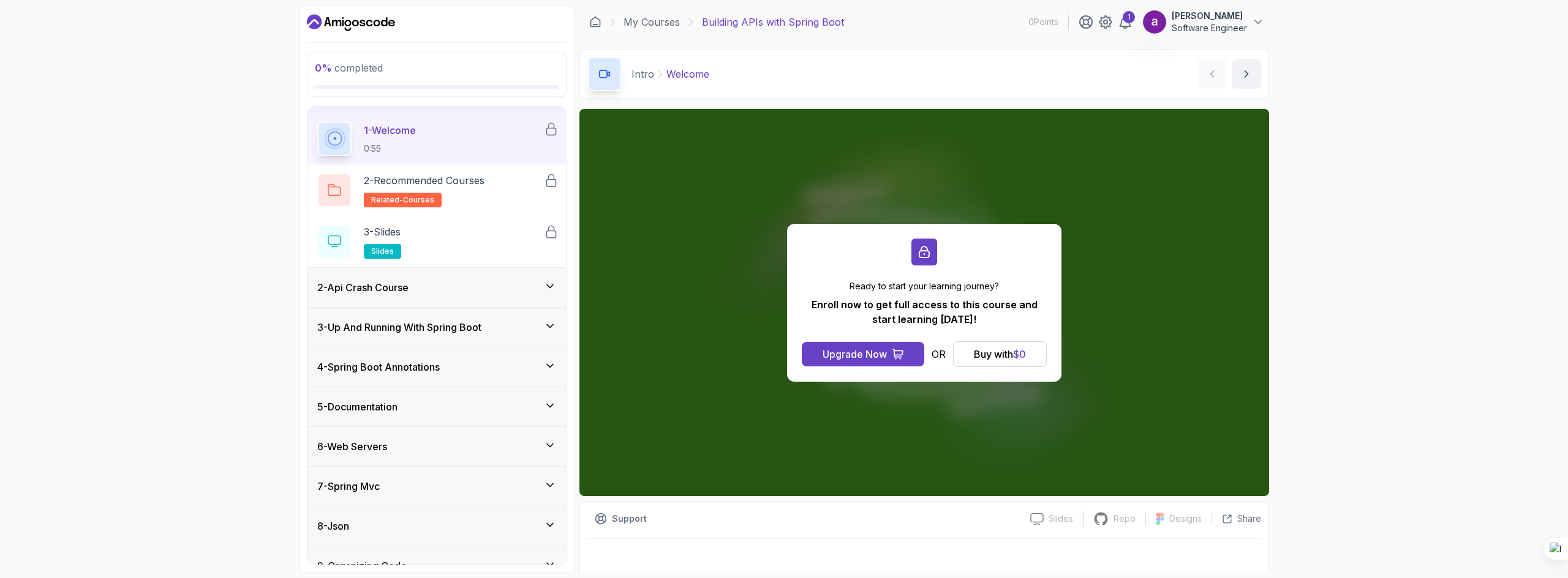
scroll to position [94, 0]
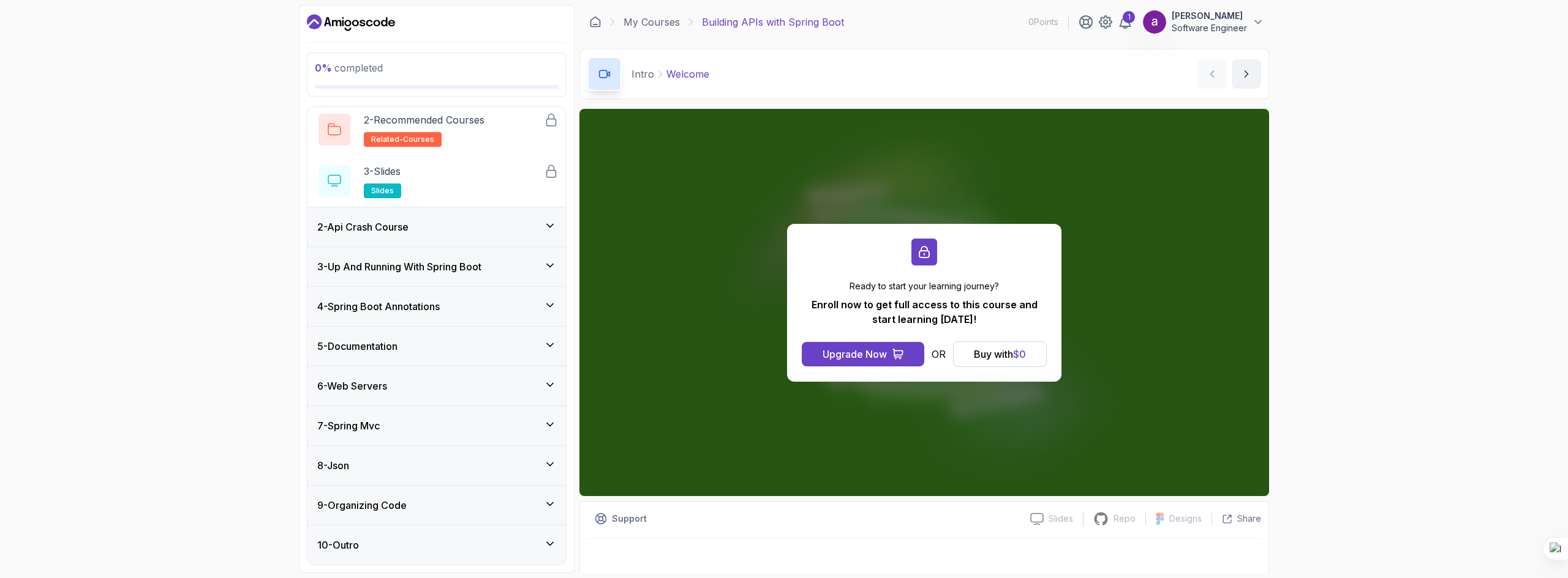
click at [546, 389] on icon at bounding box center [550, 385] width 12 height 12
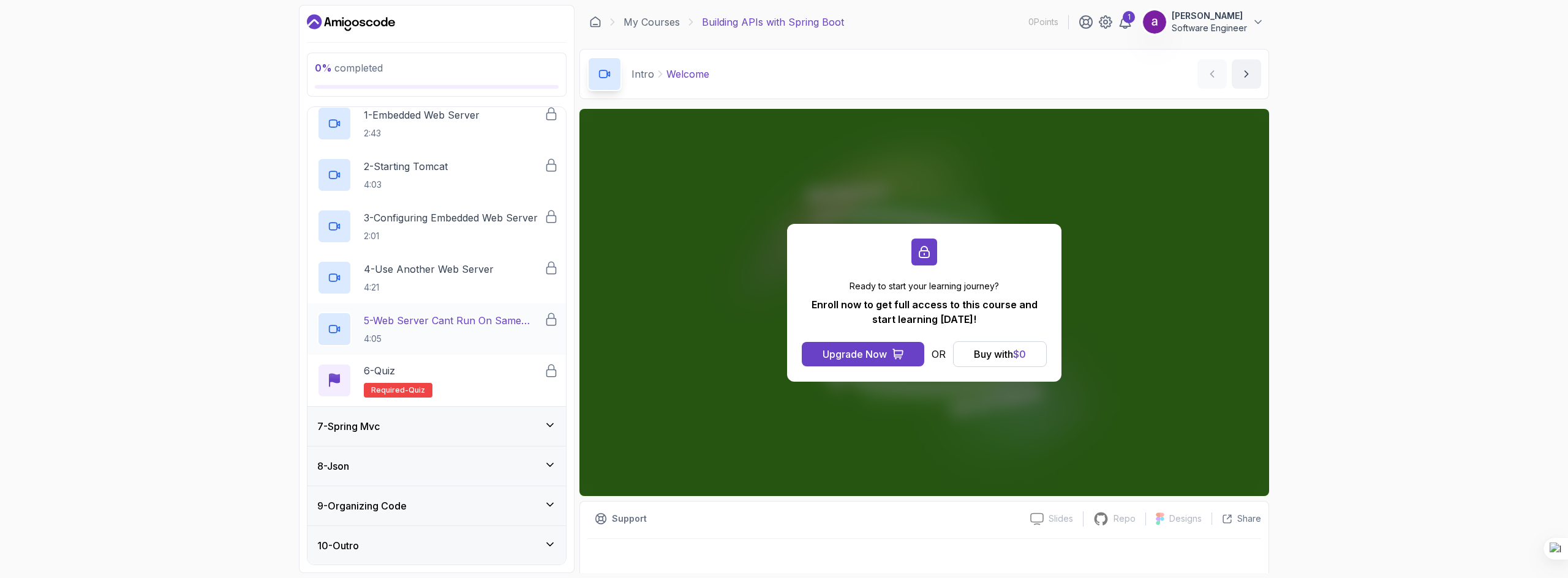
scroll to position [248, 0]
click at [554, 429] on icon at bounding box center [550, 424] width 12 height 12
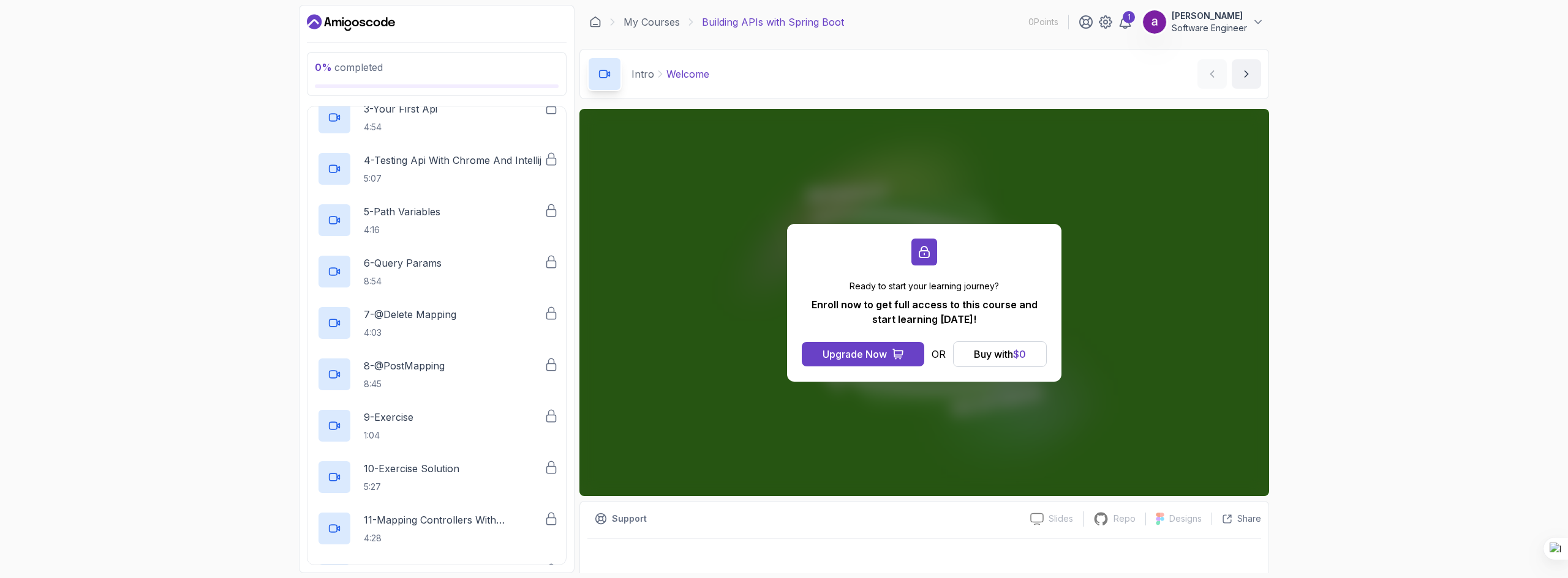
scroll to position [394, 0]
click at [460, 224] on div "5 - Path Variables 4:16" at bounding box center [431, 221] width 227 height 34
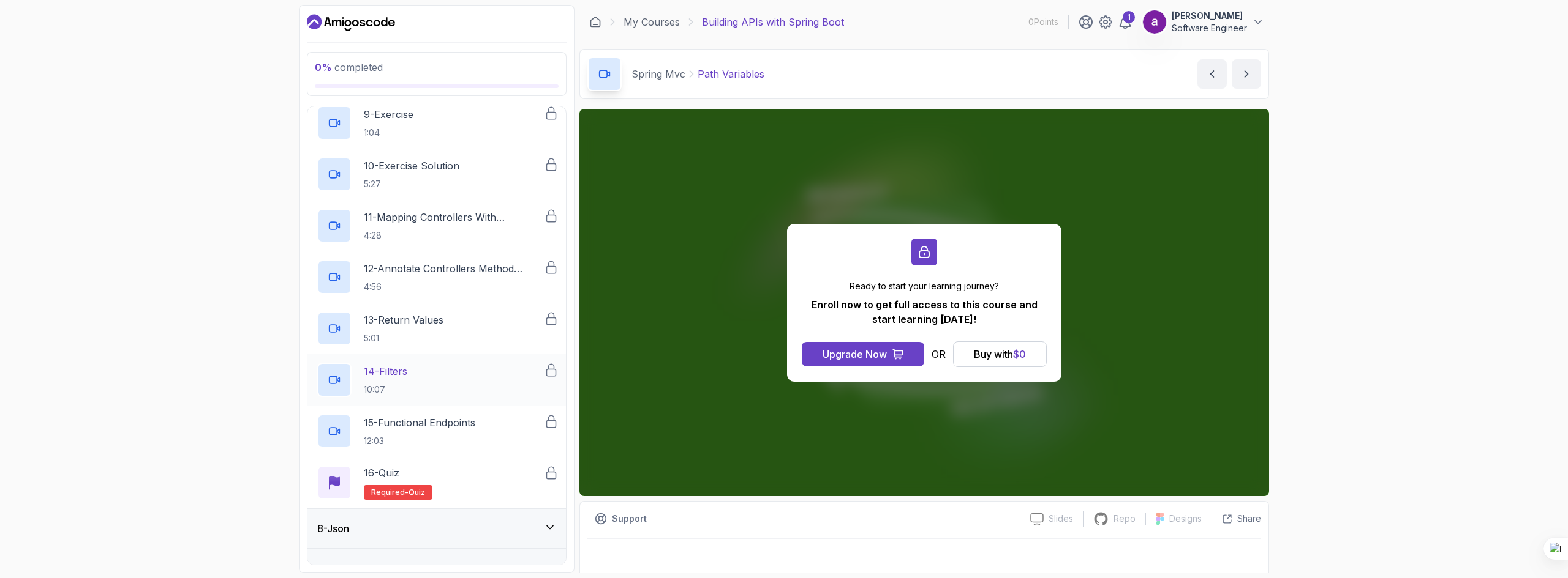
scroll to position [761, 0]
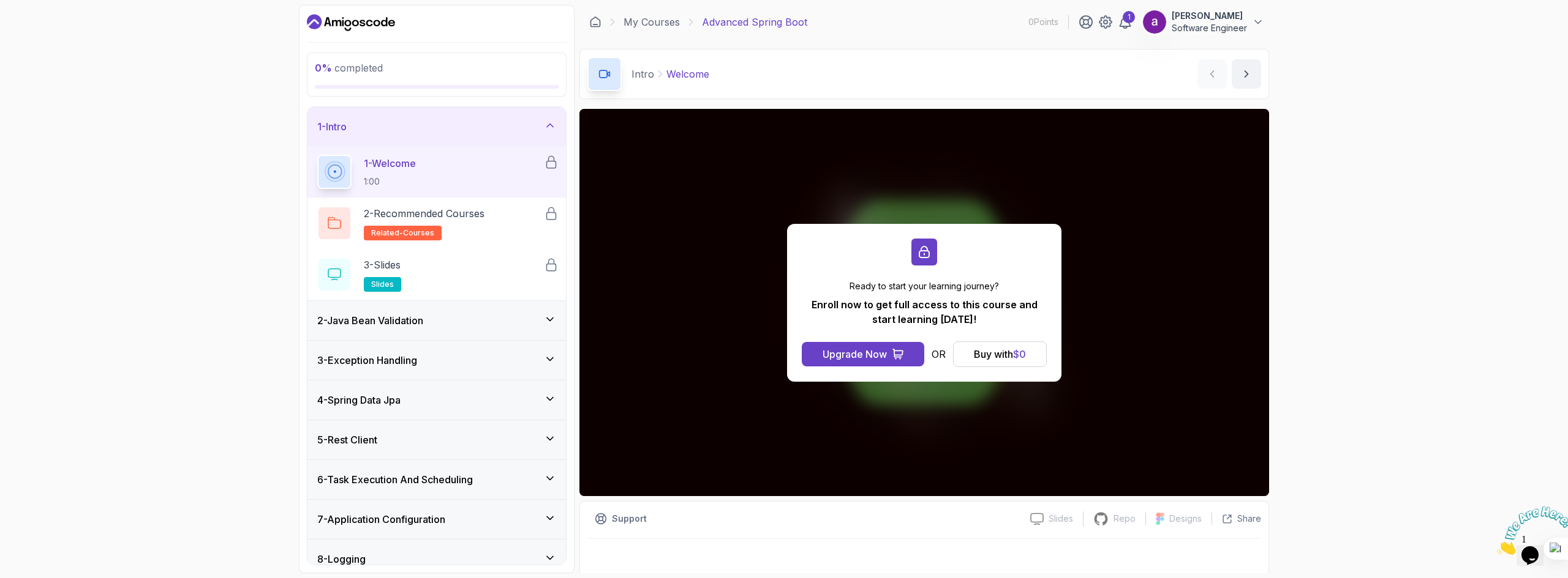
click at [551, 398] on icon at bounding box center [550, 399] width 12 height 12
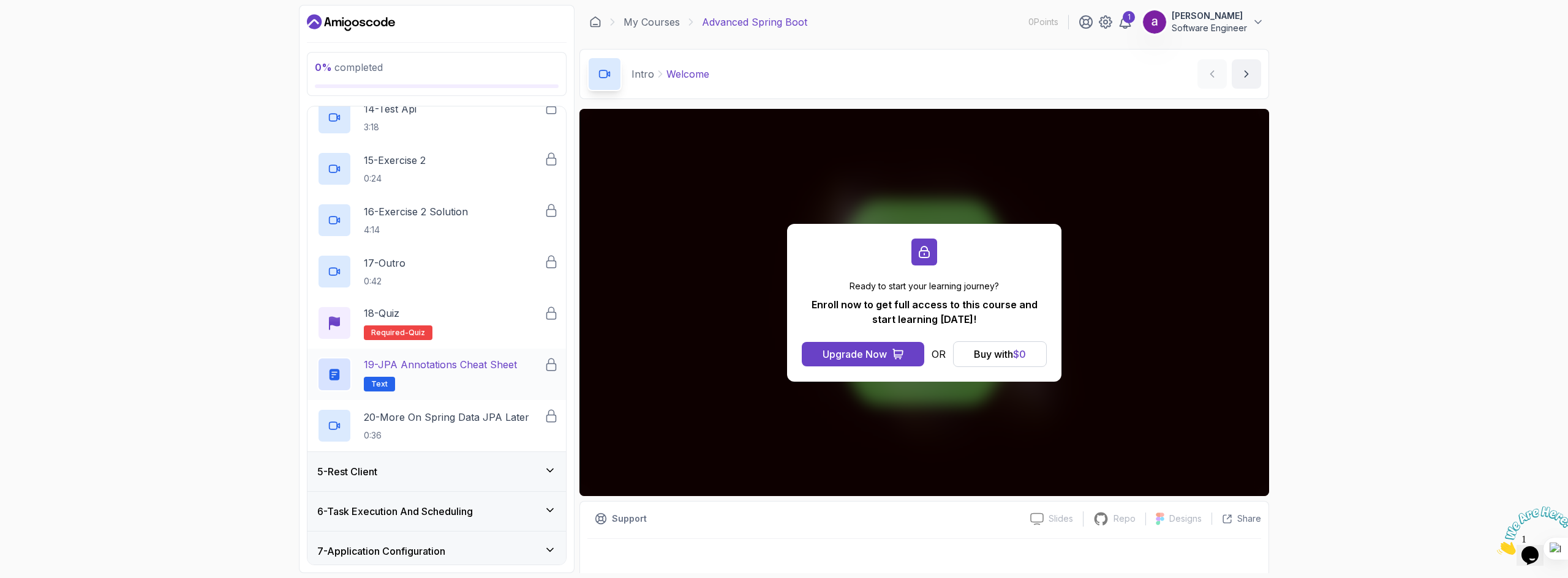
scroll to position [1025, 0]
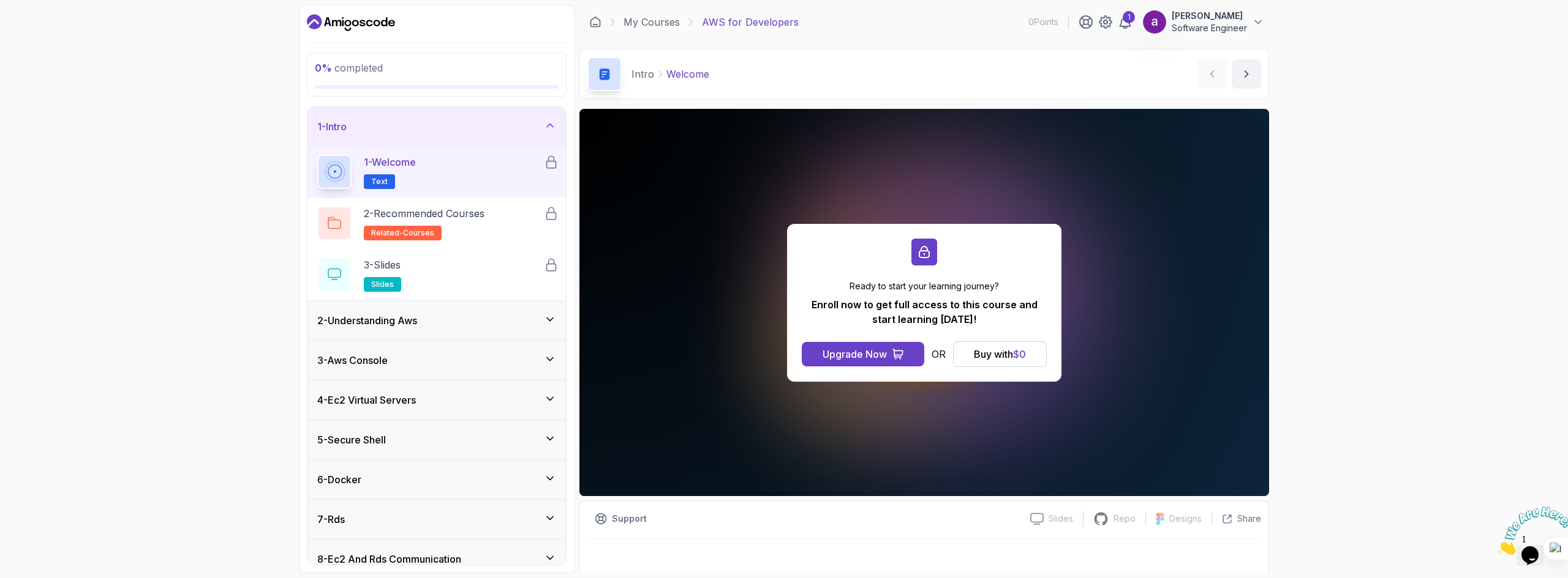
click at [358, 19] on icon "Dashboard" at bounding box center [351, 22] width 88 height 20
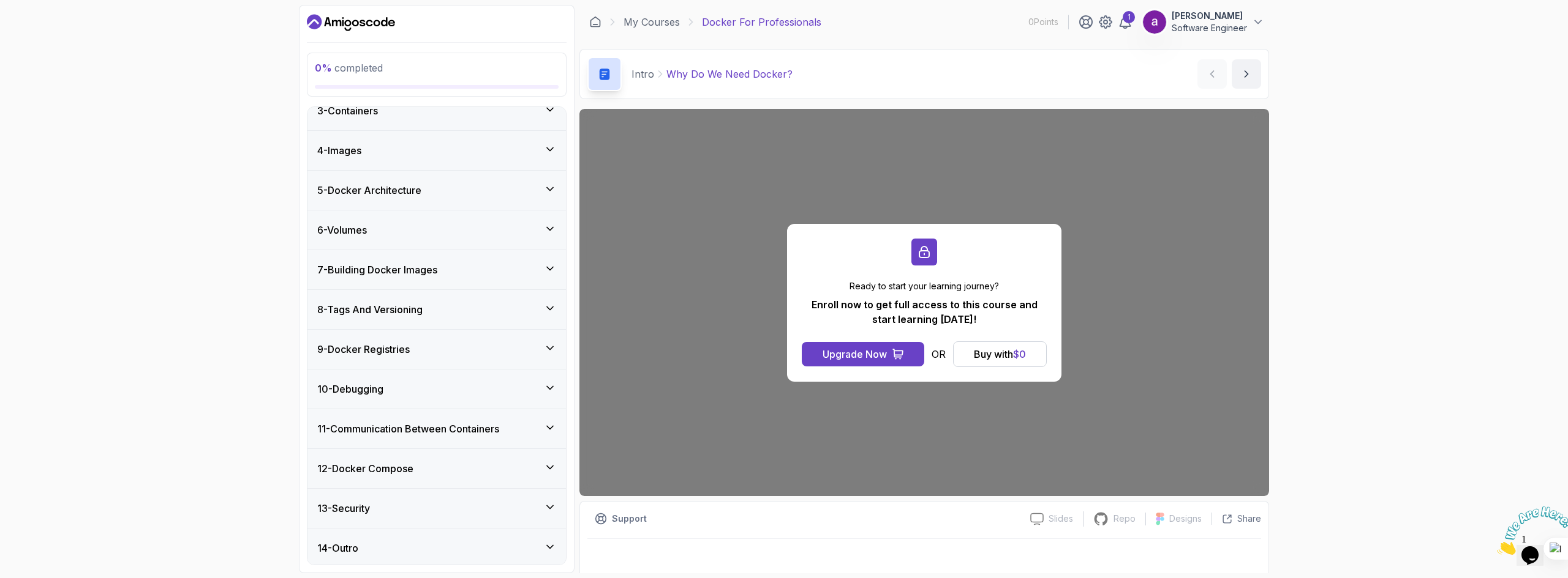
scroll to position [202, 0]
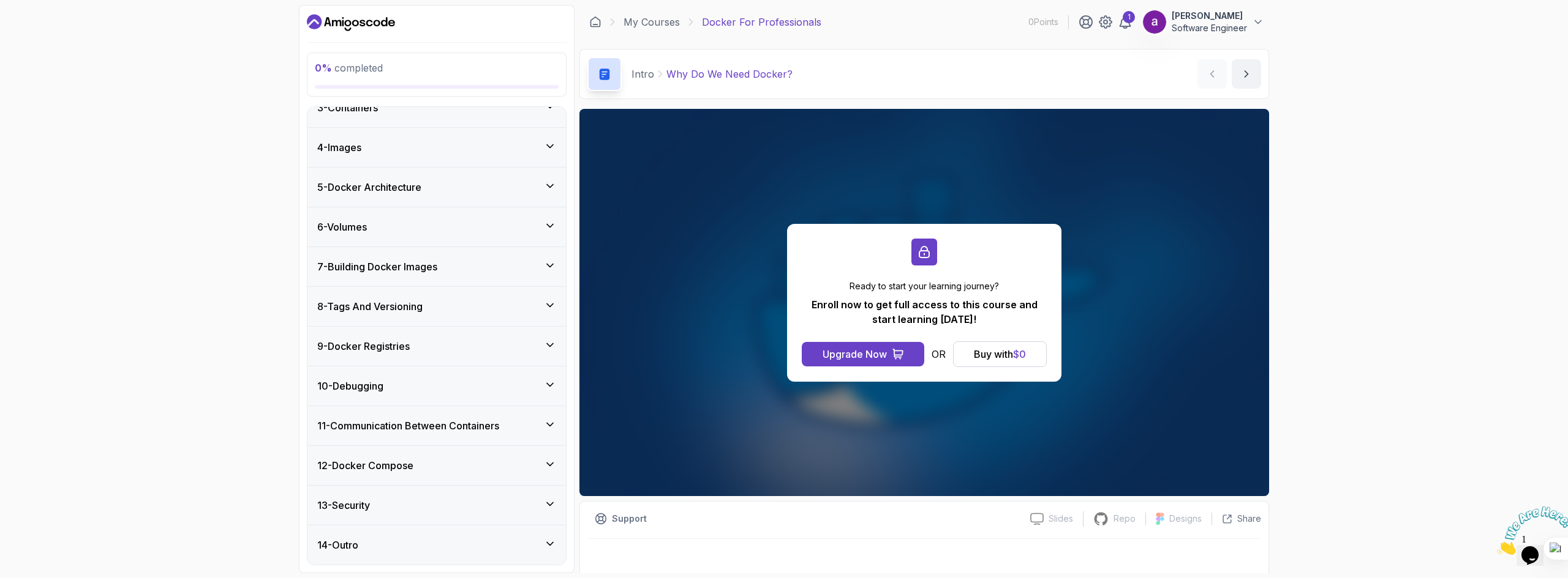
click at [379, 17] on icon "Dashboard" at bounding box center [351, 22] width 88 height 20
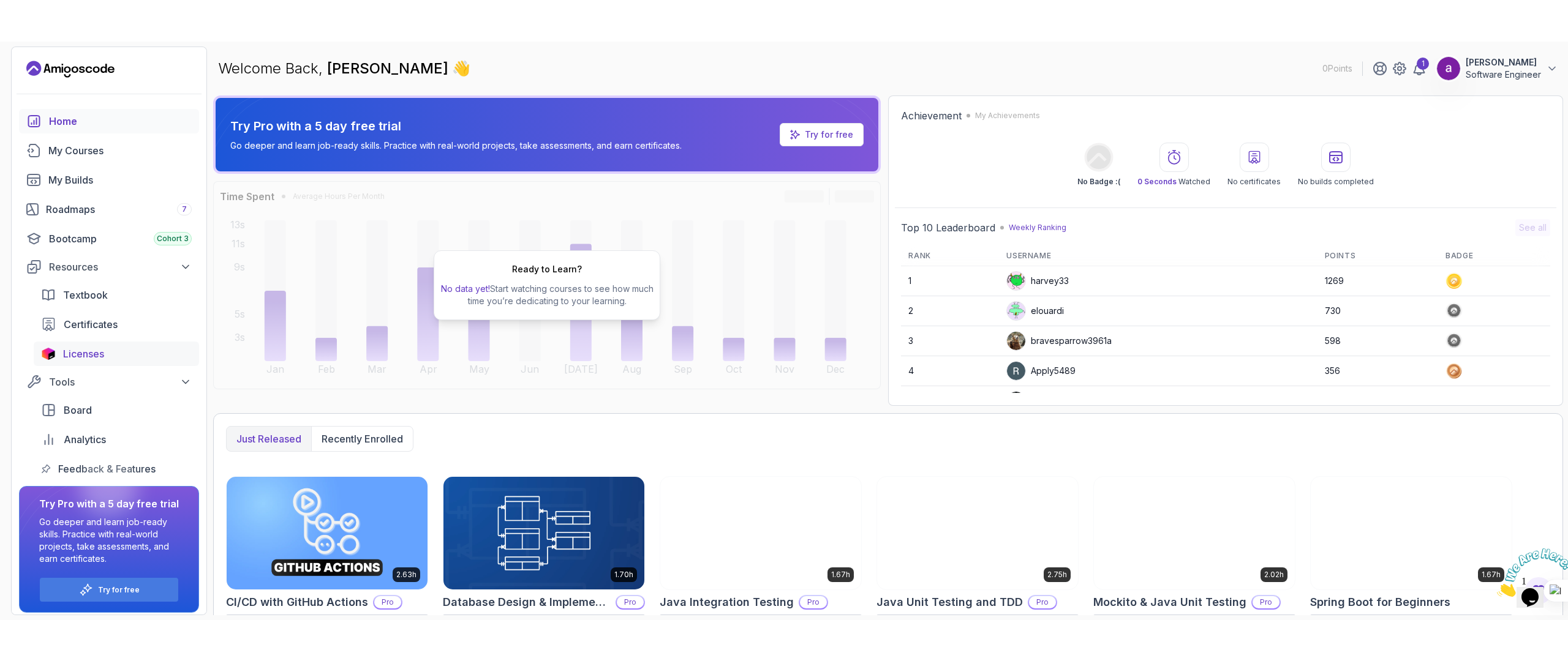
scroll to position [6, 0]
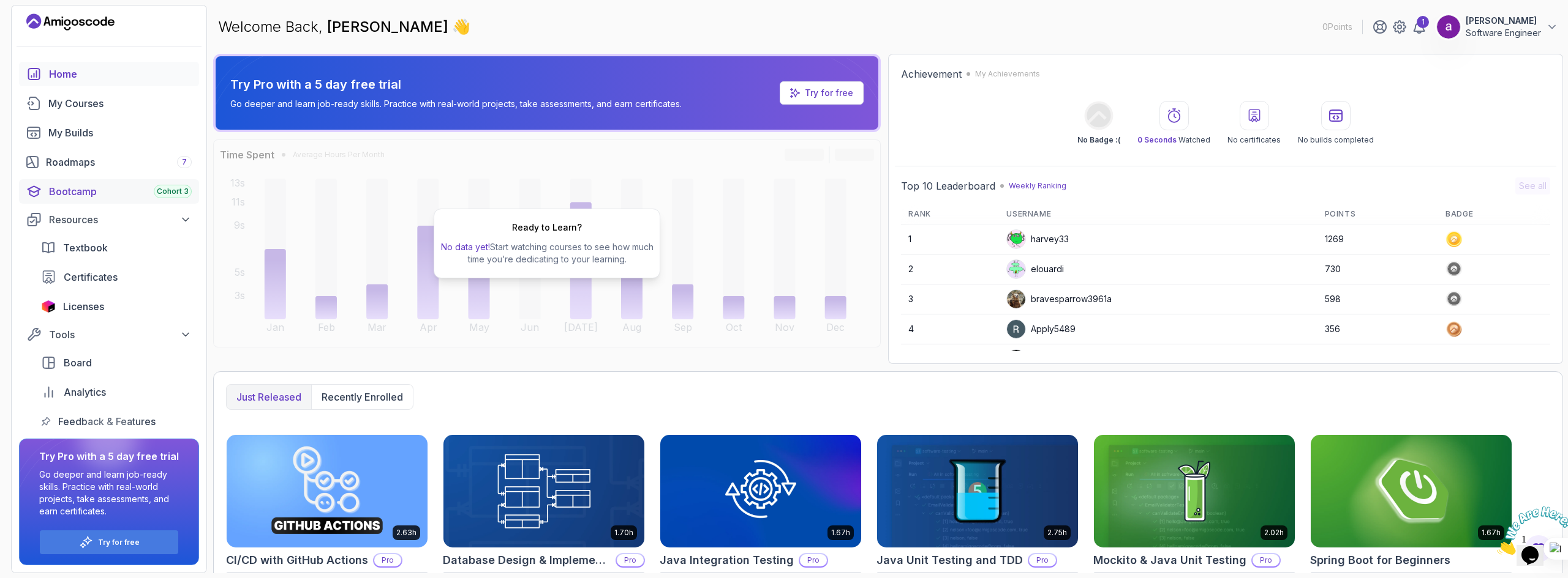
click at [95, 195] on div "Bootcamp Cohort 3" at bounding box center [120, 191] width 142 height 15
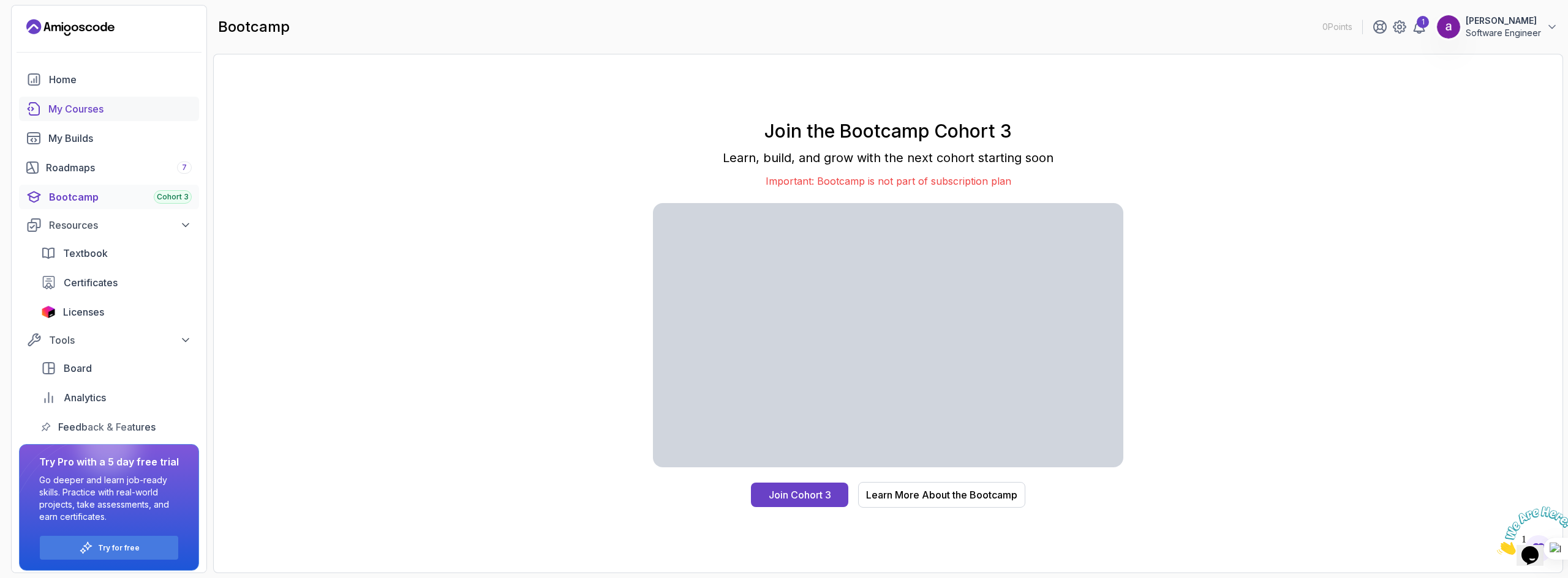
click at [122, 113] on div "My Courses" at bounding box center [120, 109] width 143 height 15
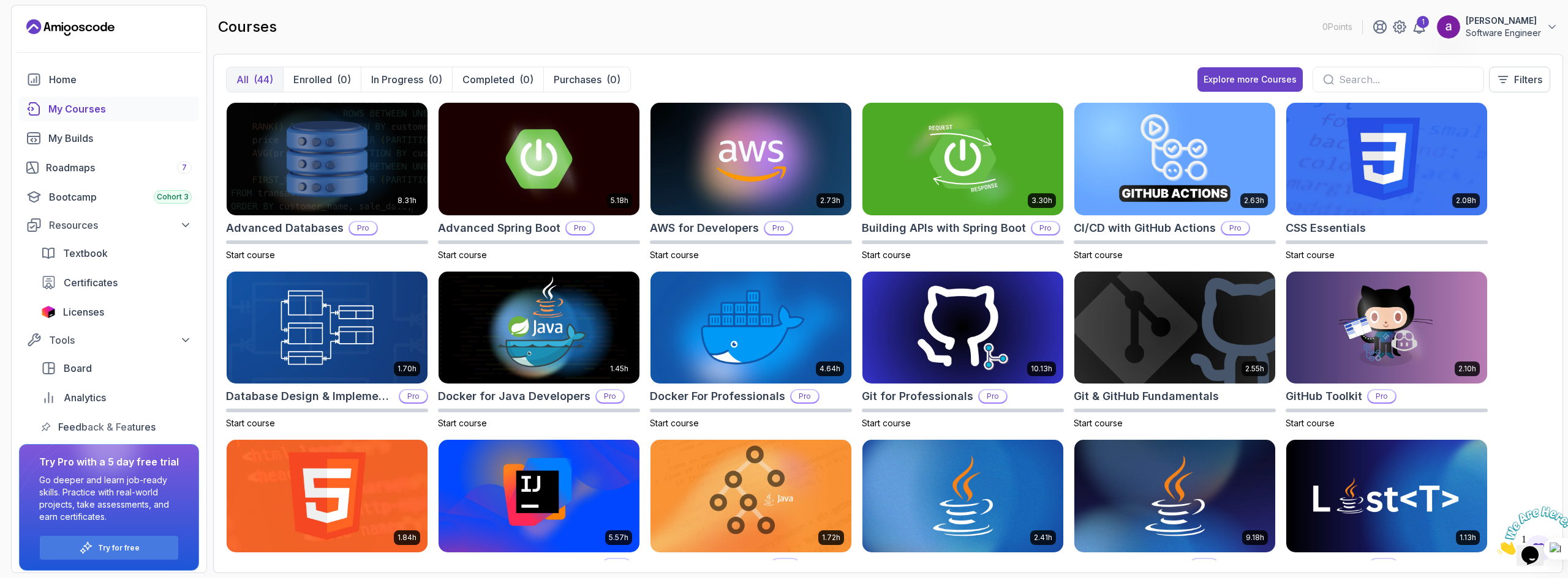
click at [961, 55] on div "All (44) Enrolled (0) In Progress (0) Completed (0) Purchases (0) Explore more …" at bounding box center [887, 313] width 1349 height 519
click at [938, 33] on div "courses 0 Points 1 andrew spt Software Engineer" at bounding box center [887, 26] width 1349 height 44
click at [940, 37] on div "courses 0 Points 1 andrew spt Software Engineer" at bounding box center [887, 26] width 1349 height 44
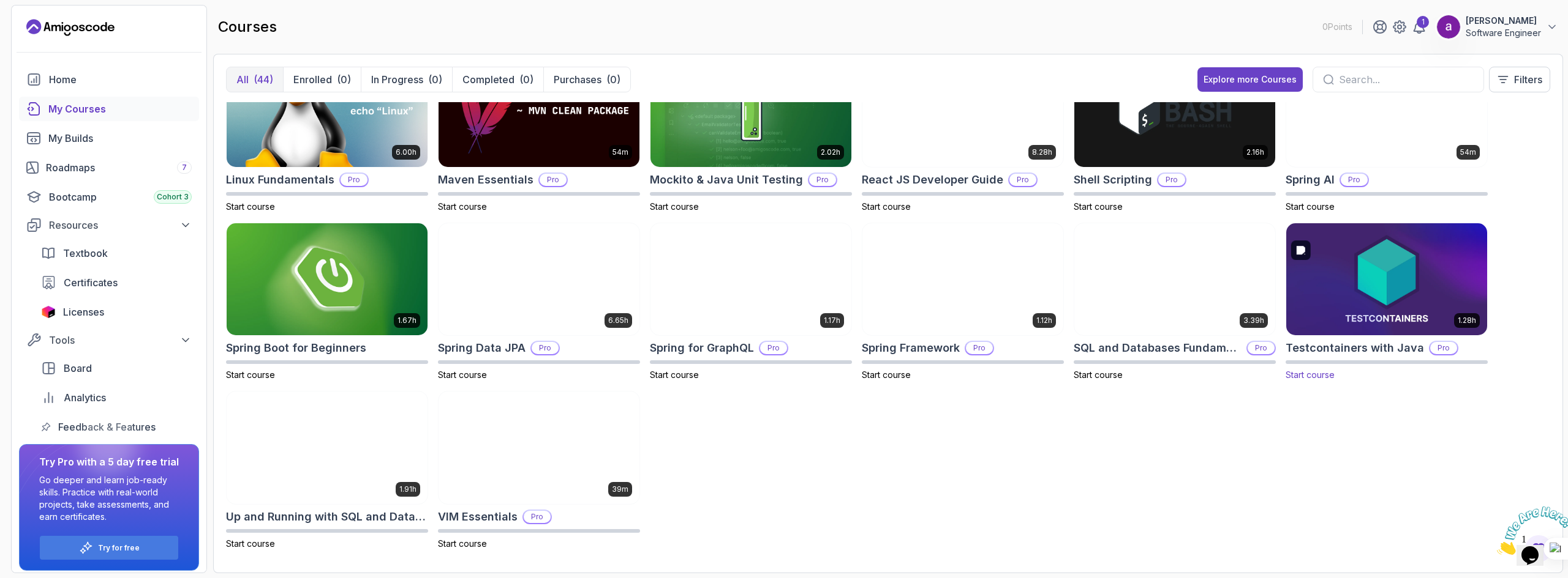
scroll to position [896, 0]
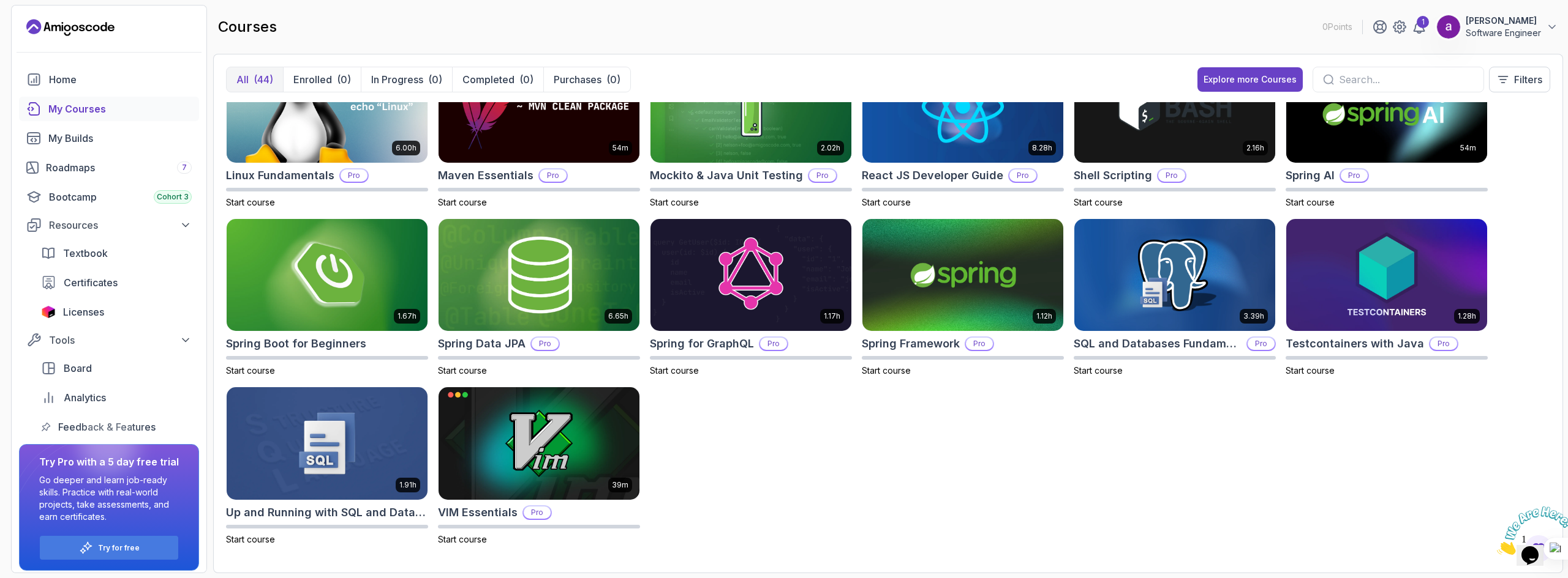
click at [1245, 419] on div "8.31h Advanced Databases Pro Start course 5.18h Advanced Spring Boot Pro Start …" at bounding box center [888, 331] width 1324 height 458
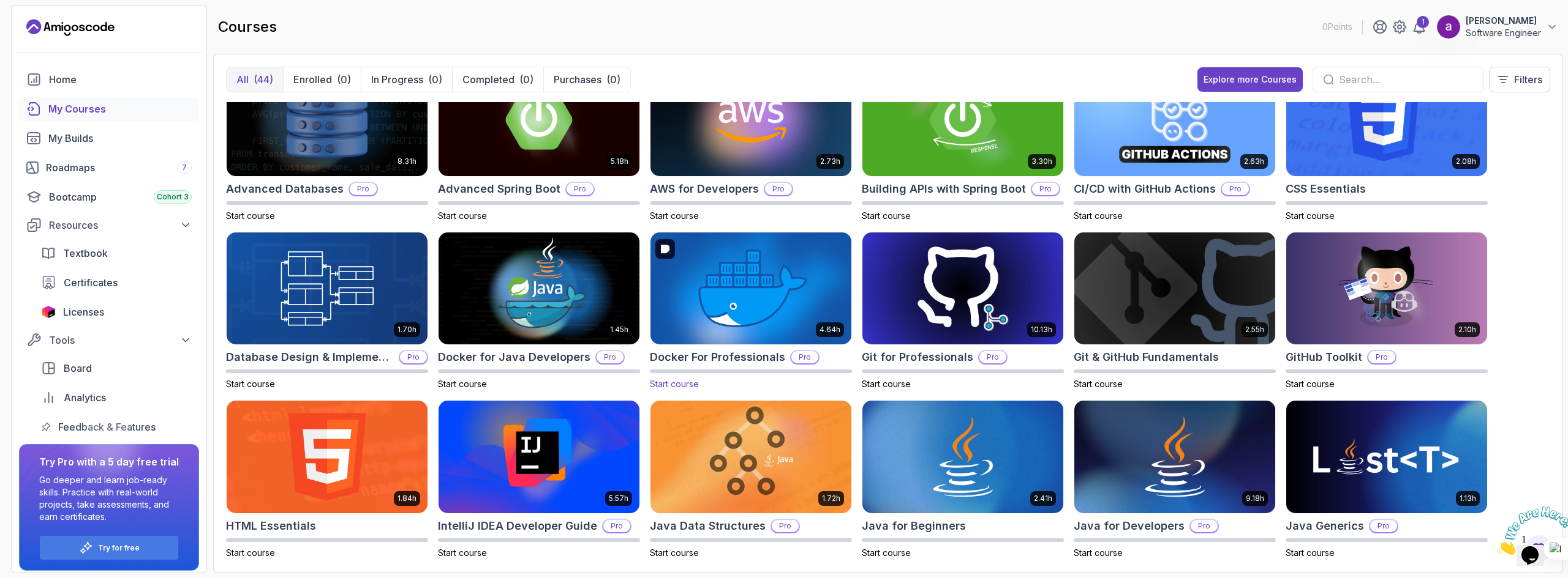
scroll to position [0, 0]
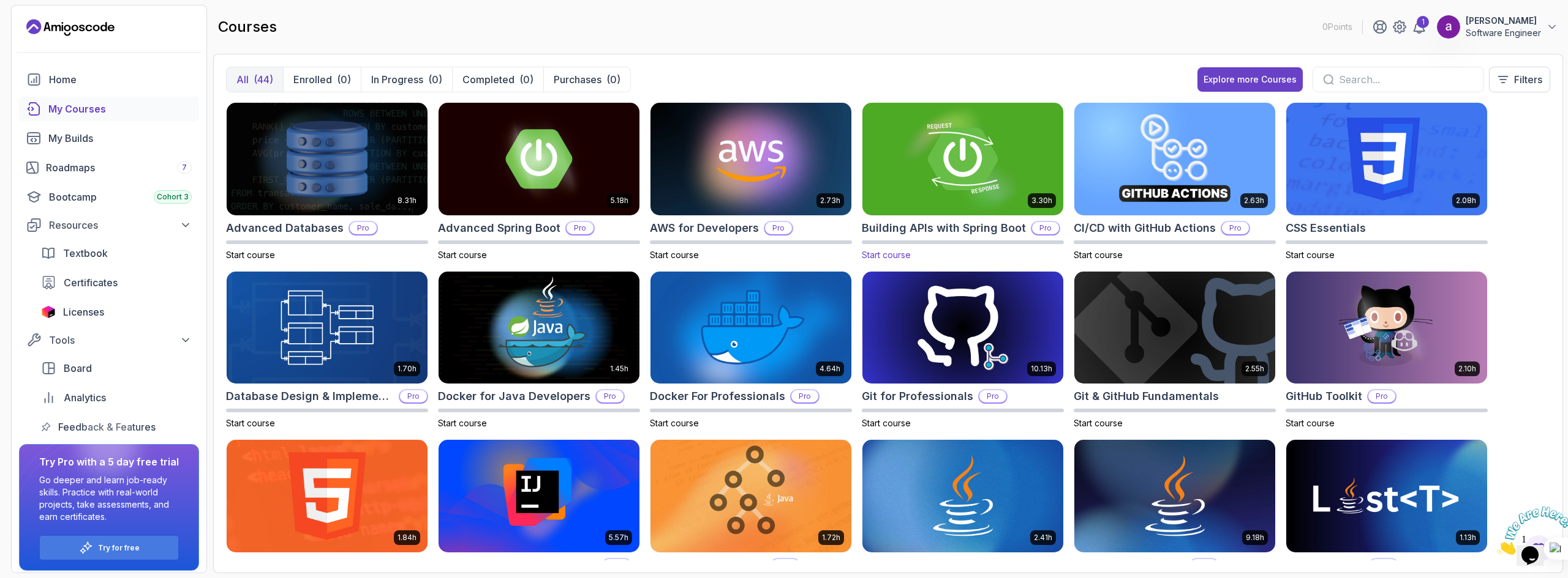
click at [885, 256] on span "Start course" at bounding box center [886, 255] width 49 height 10
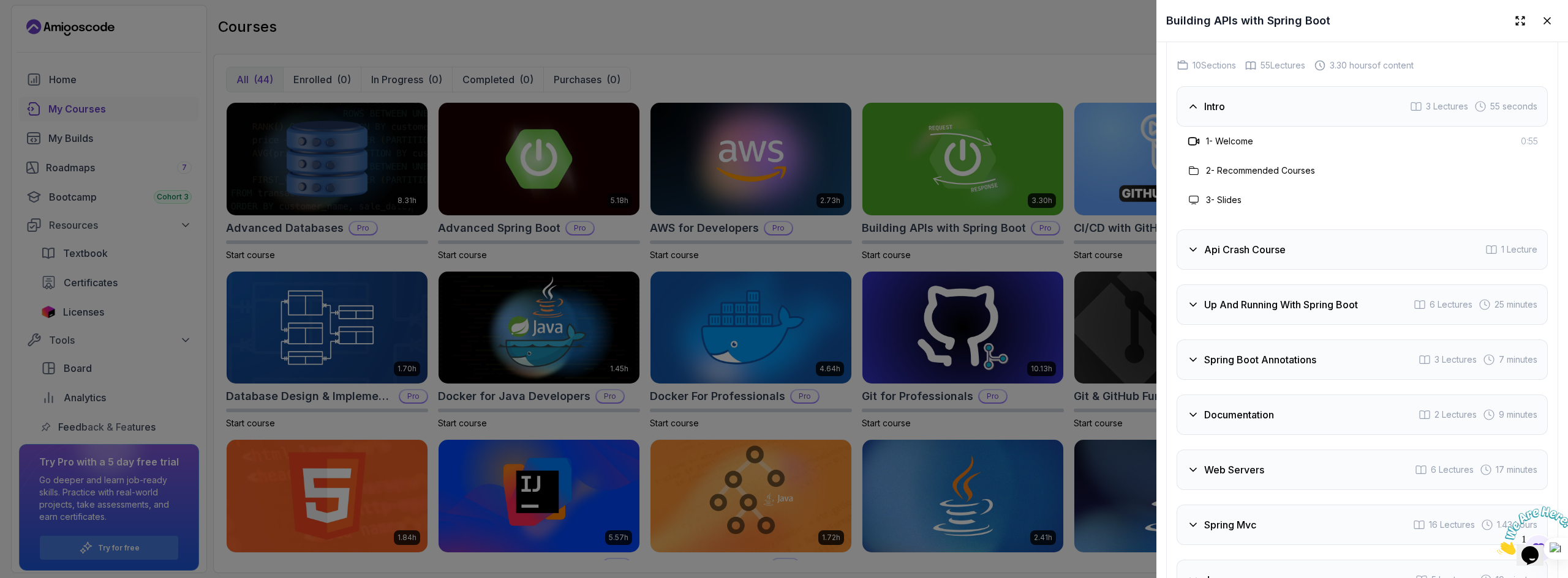
scroll to position [2386, 0]
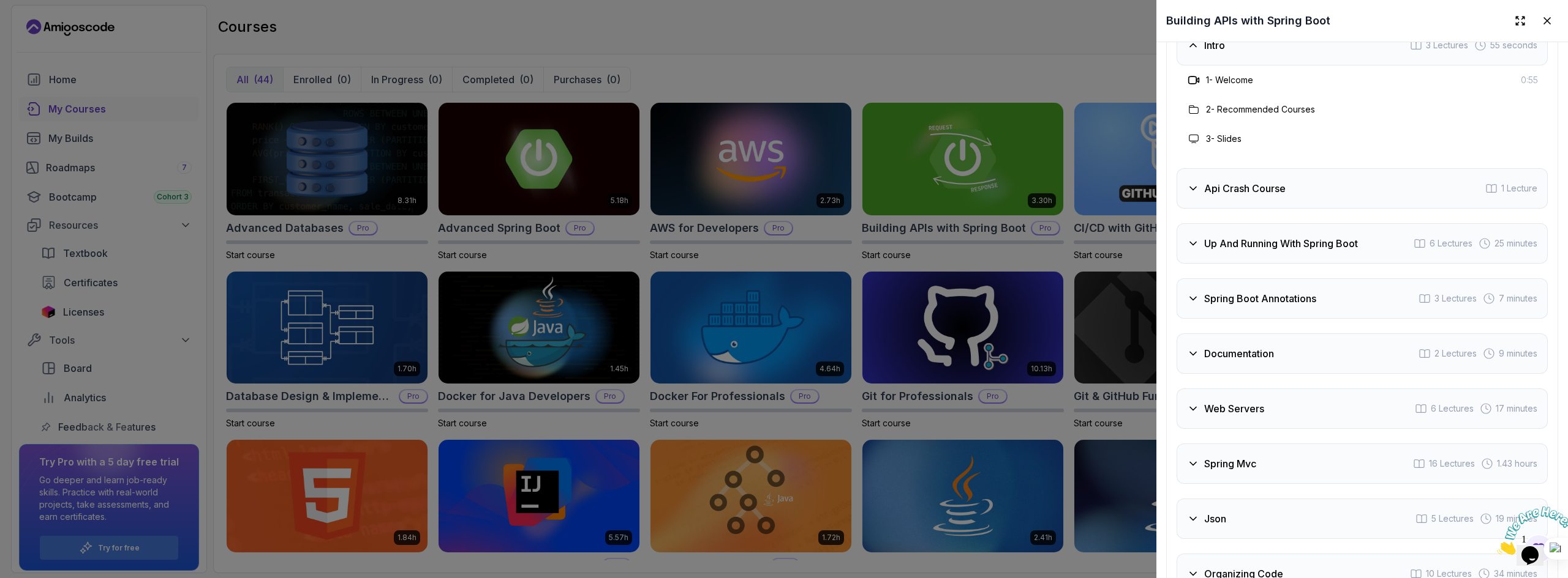
click at [1355, 209] on div "Api Crash Course 1 Lecture" at bounding box center [1362, 188] width 371 height 40
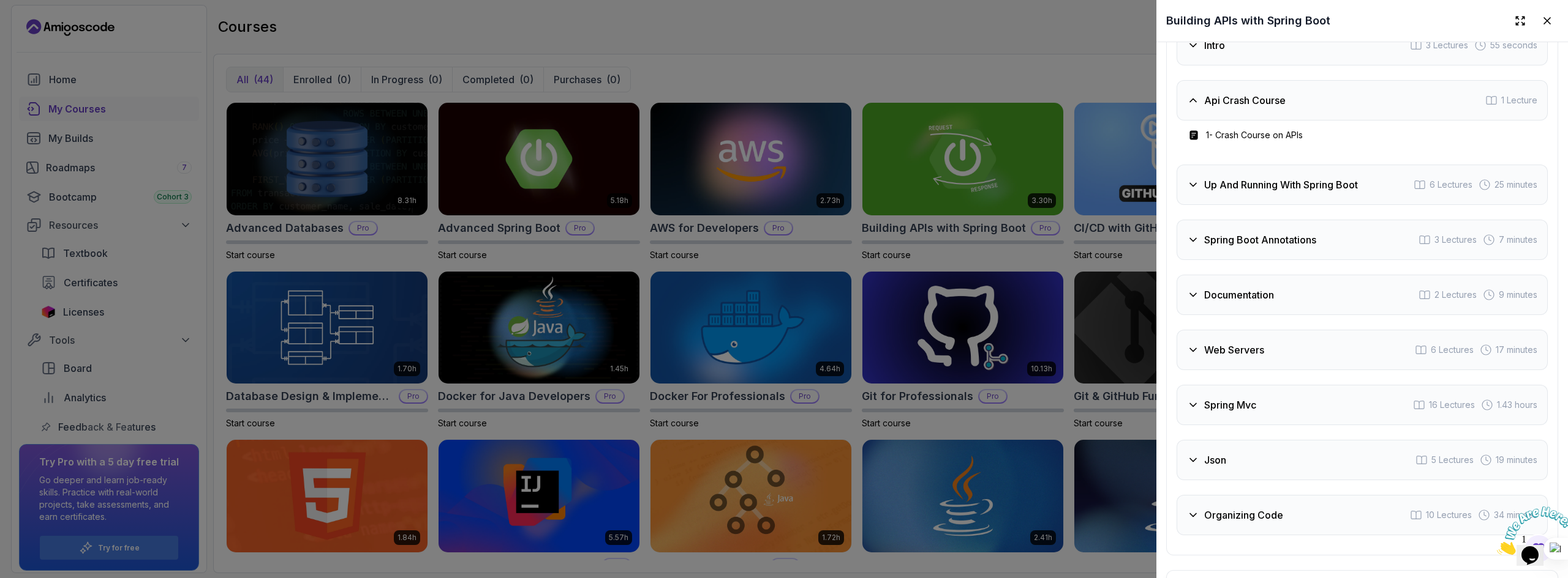
click at [1330, 192] on h3 "Up And Running With Spring Boot" at bounding box center [1281, 185] width 153 height 15
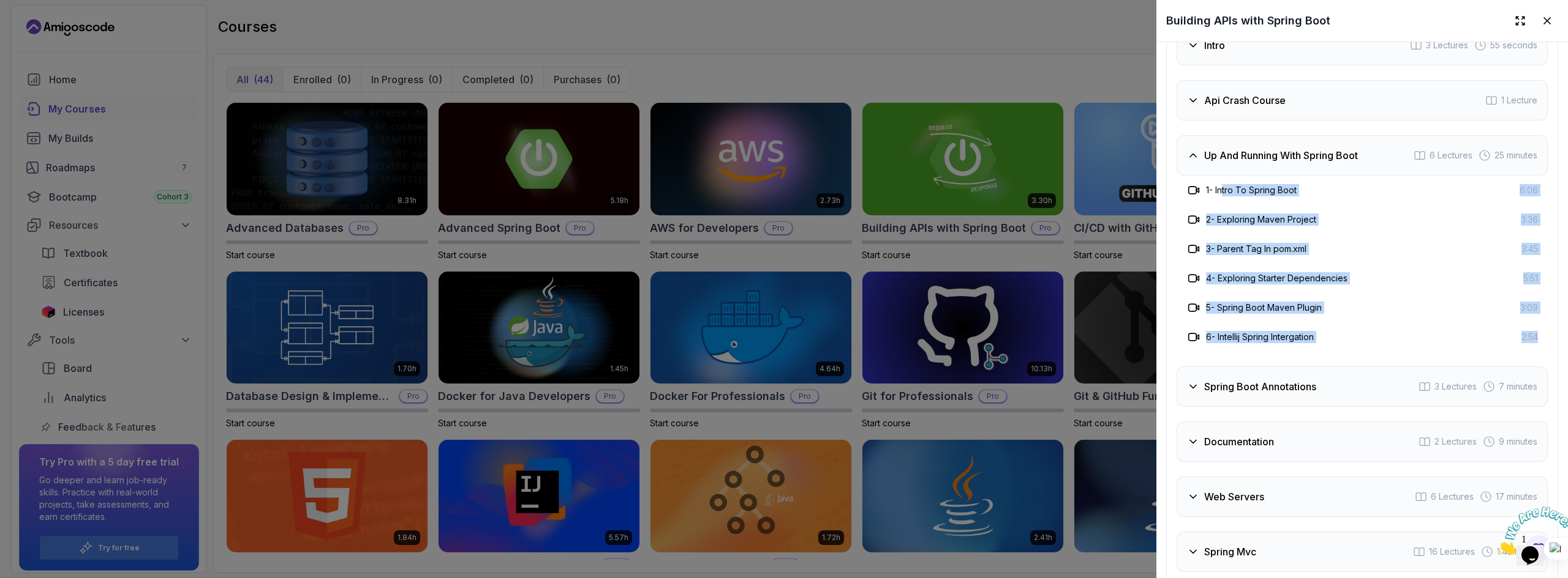
drag, startPoint x: 1245, startPoint y: 245, endPoint x: 1438, endPoint y: 368, distance: 228.9
click at [1536, 352] on div "1 - Intro To Spring Boot 6:06 2 - Exploring Maven Project 3:36 3 - Parent Tag I…" at bounding box center [1362, 264] width 371 height 177
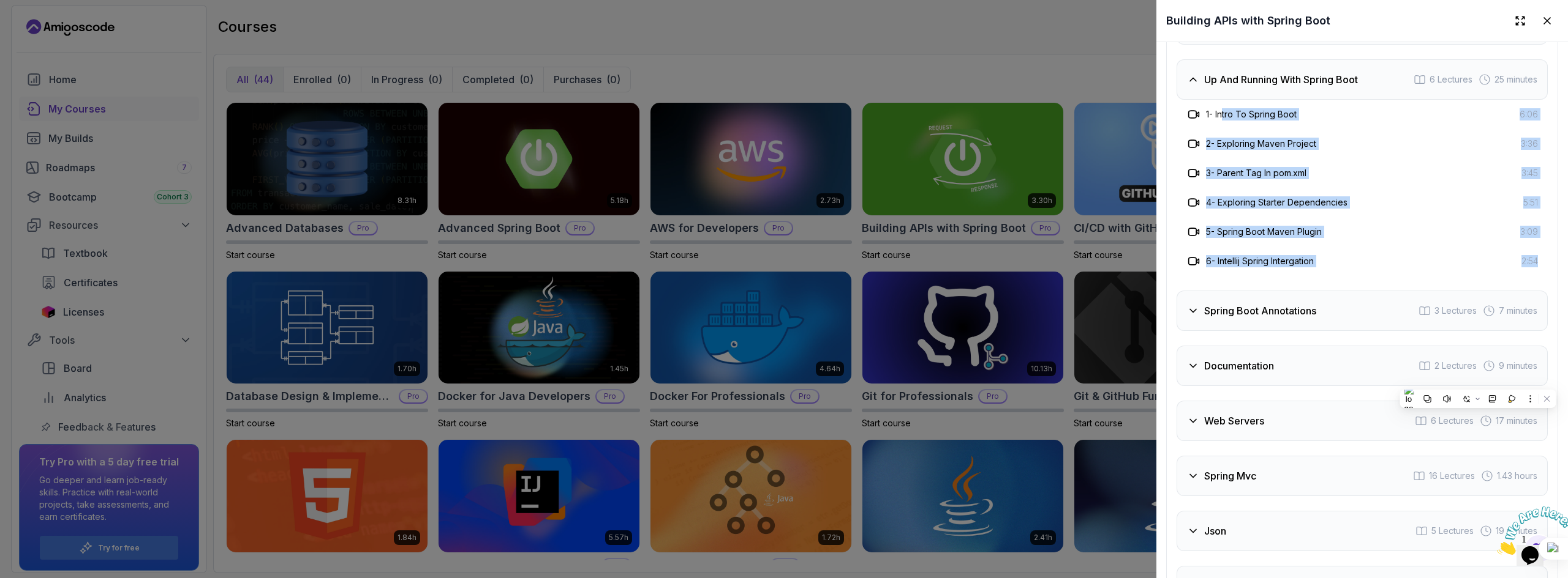
scroll to position [2570, 0]
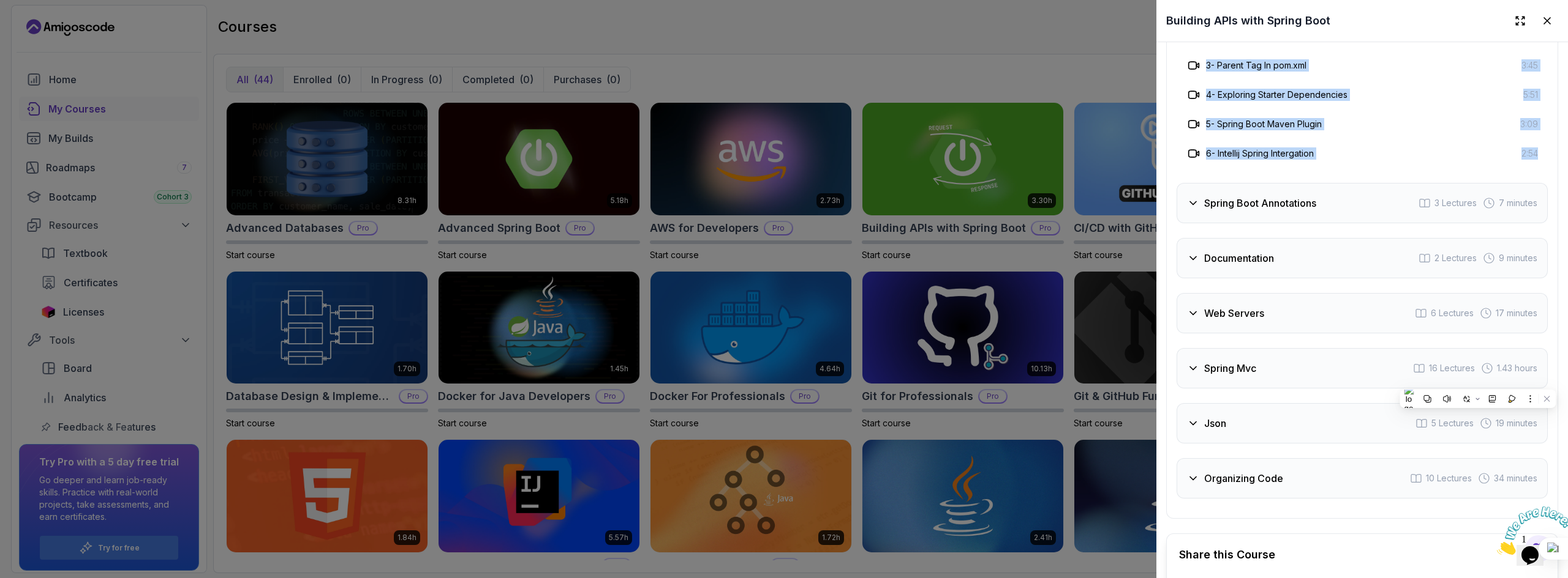
click at [1298, 223] on div "Spring Boot Annotations 3 Lectures 7 minutes" at bounding box center [1362, 203] width 371 height 40
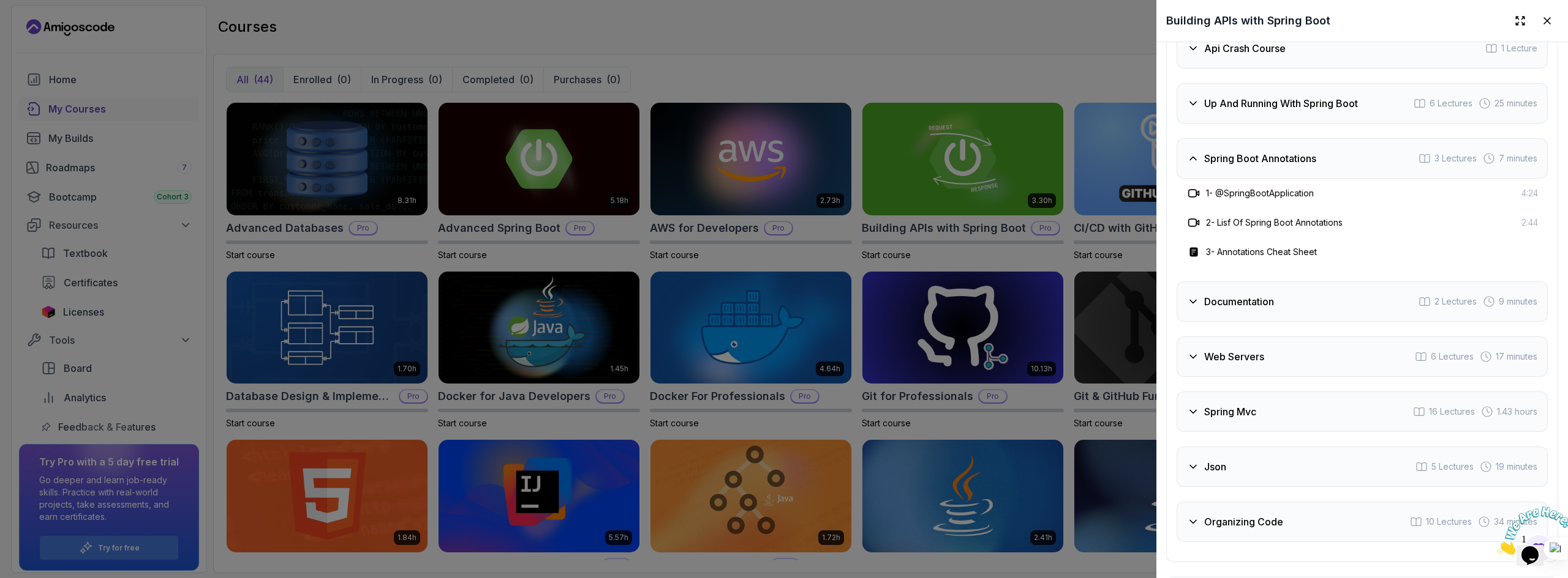
scroll to position [2509, 0]
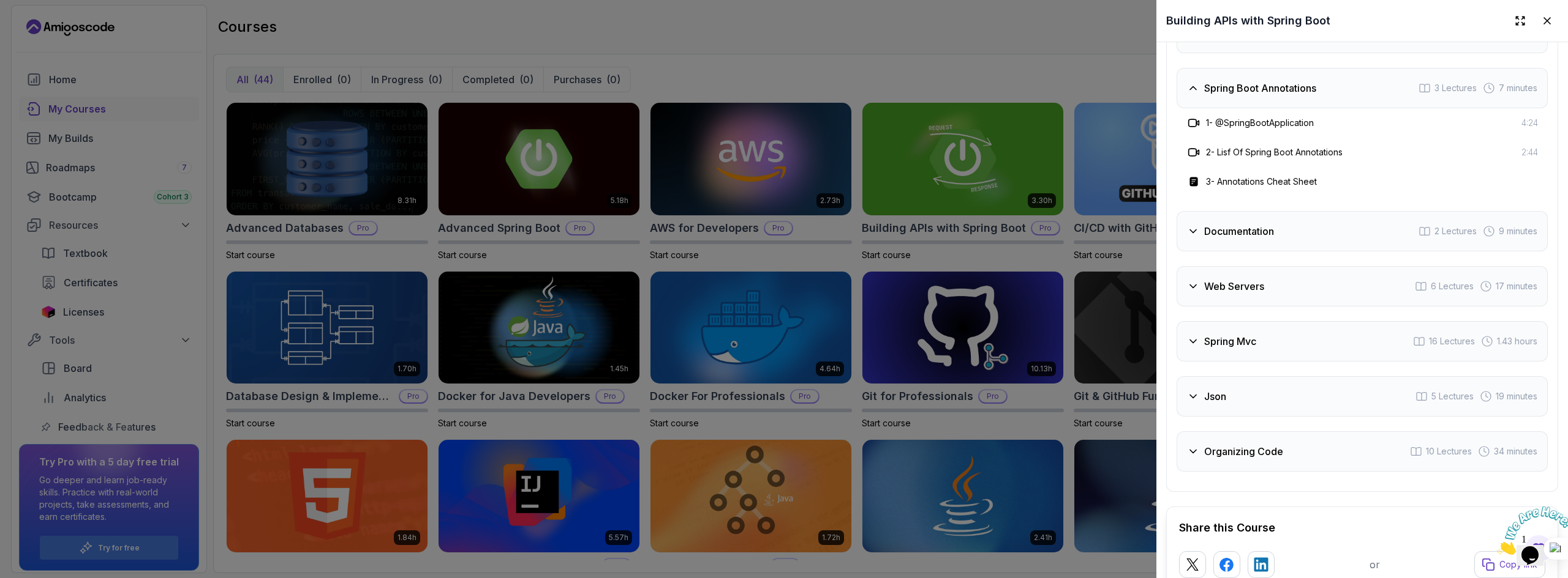
click at [1309, 252] on div "Documentation 2 Lectures 9 minutes" at bounding box center [1362, 230] width 371 height 40
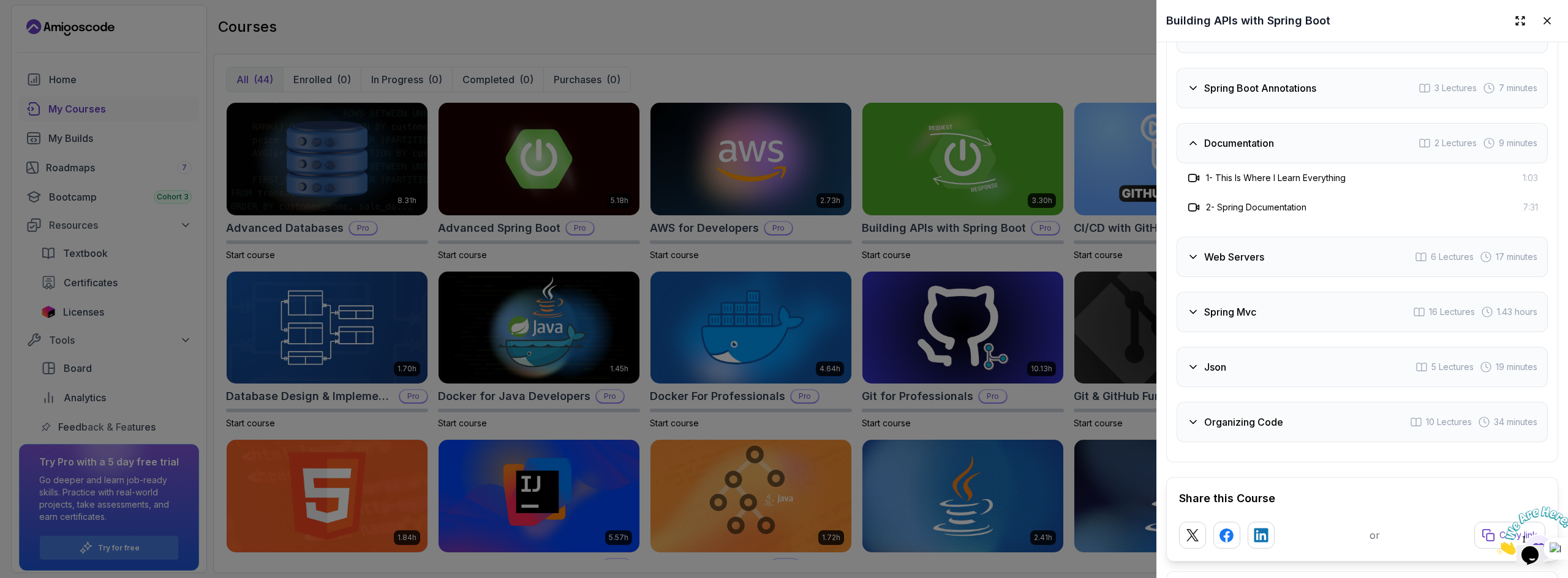
click at [1321, 277] on div "Web Servers 6 Lectures 17 minutes" at bounding box center [1362, 256] width 371 height 40
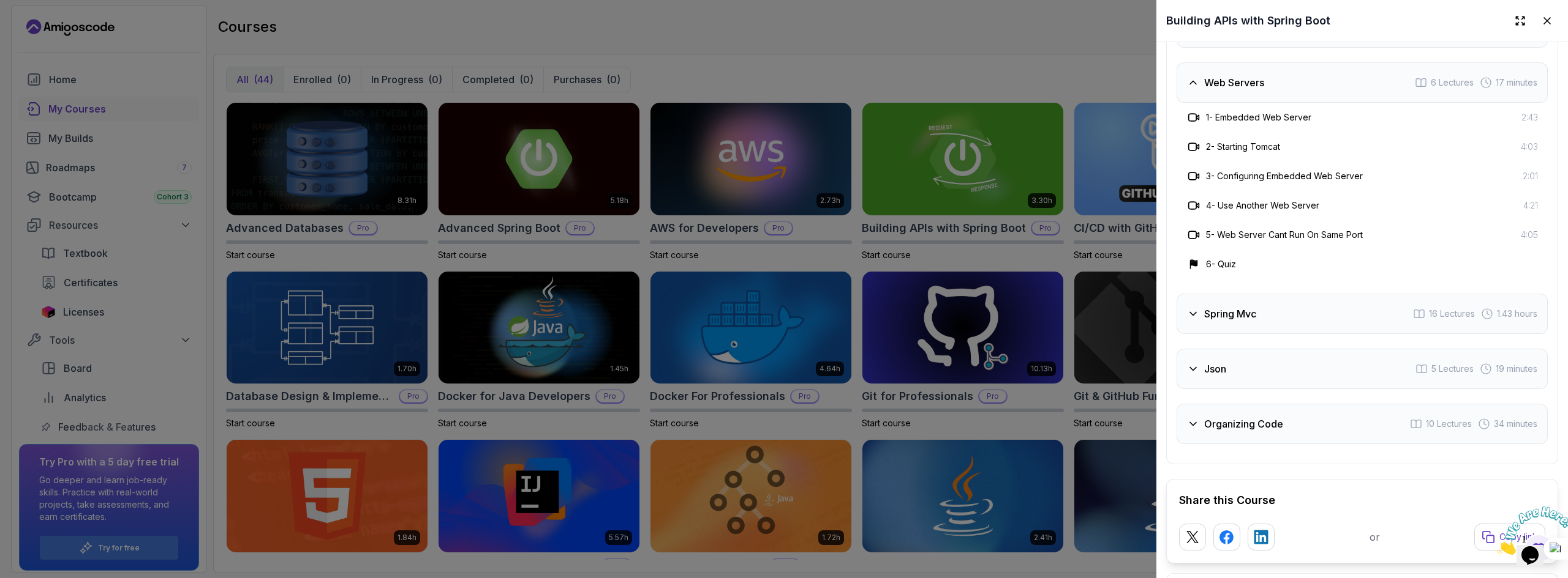
scroll to position [2632, 0]
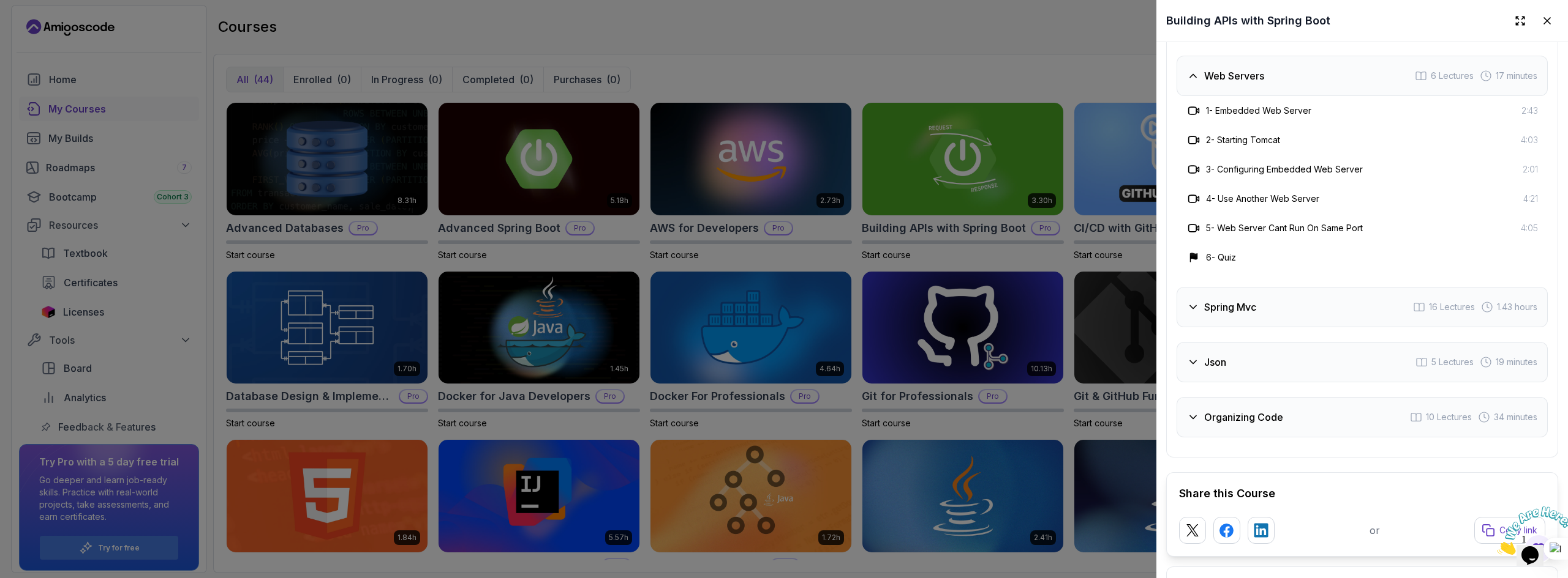
click at [1329, 327] on div "Spring Mvc 16 Lectures 1.43 hours" at bounding box center [1362, 307] width 371 height 40
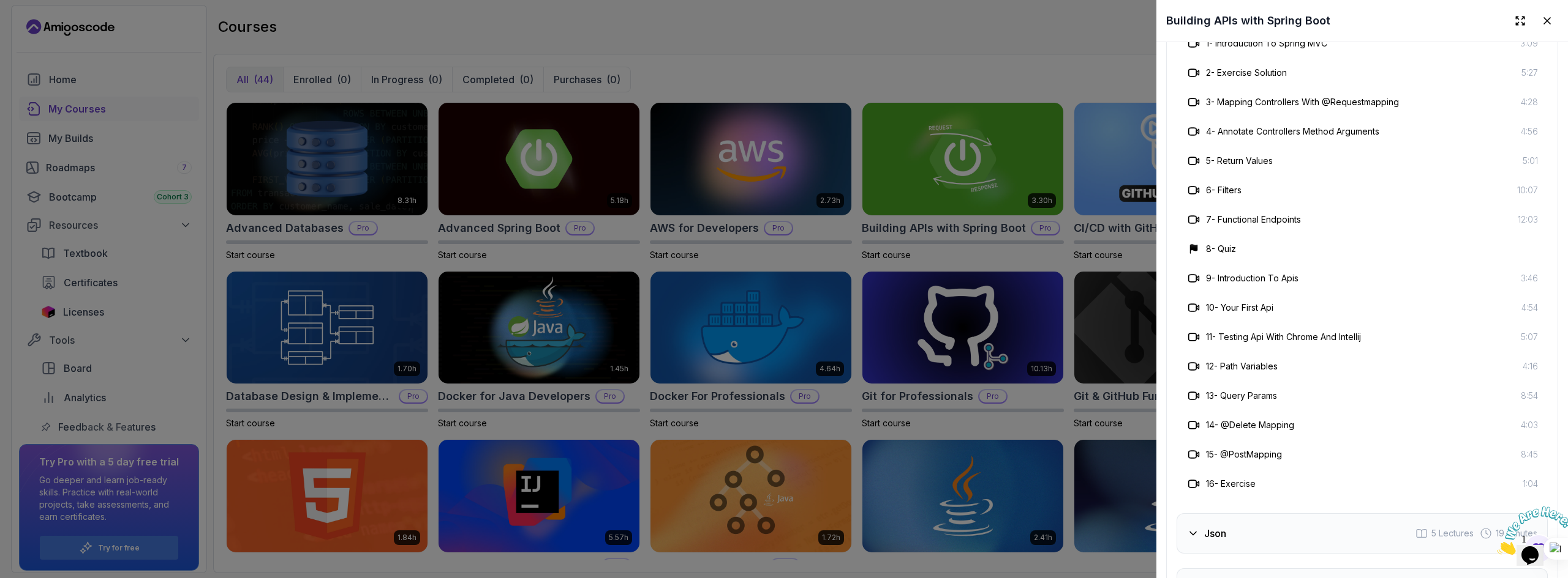
scroll to position [2815, 0]
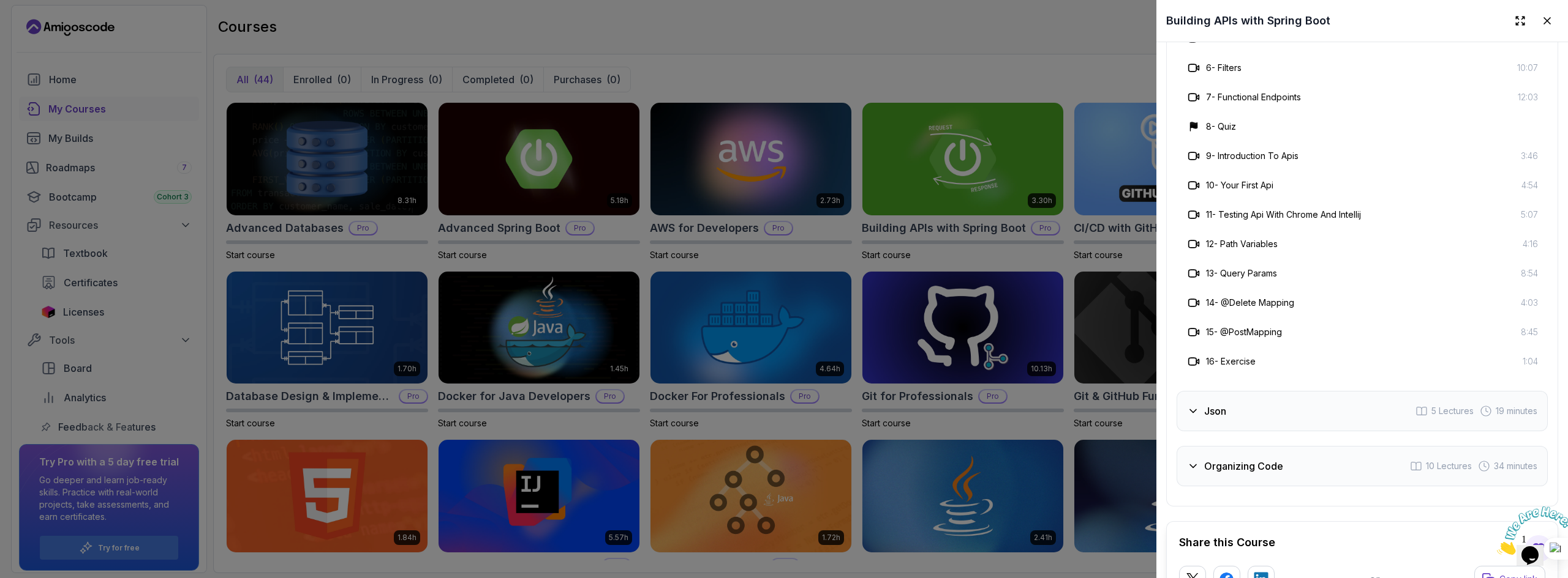
click at [1310, 431] on div "Json 5 Lectures 19 minutes" at bounding box center [1362, 411] width 371 height 40
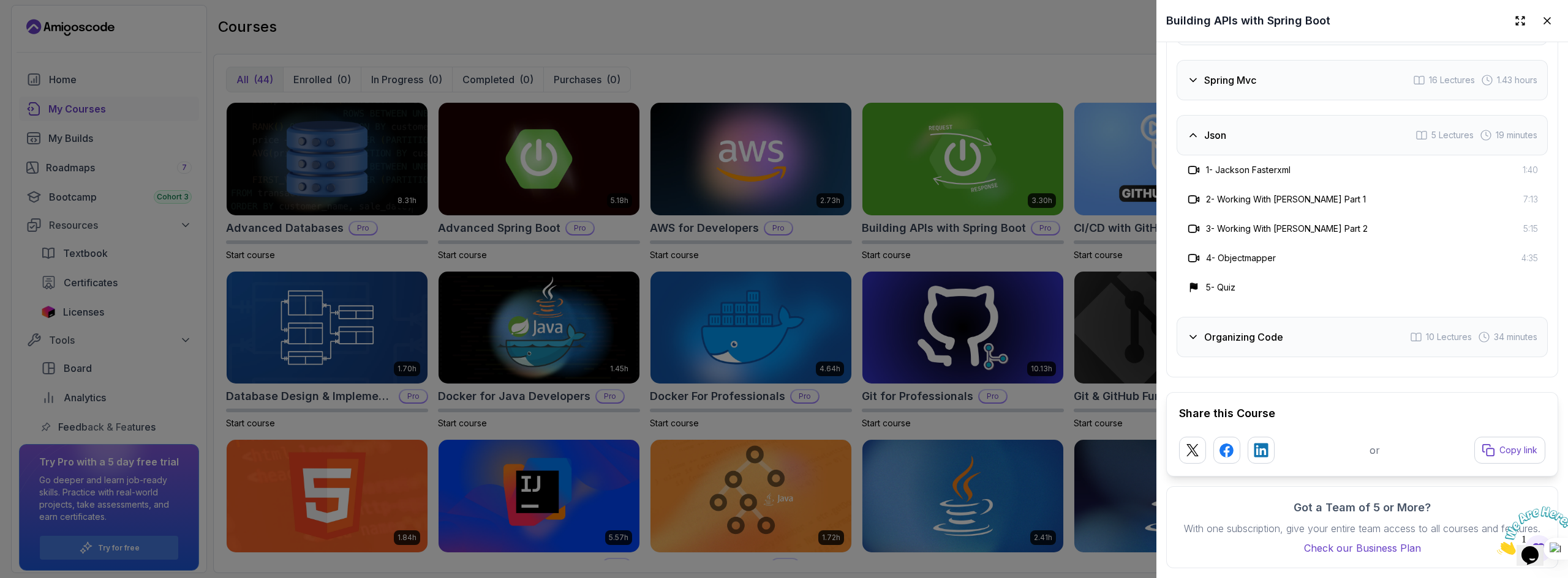
scroll to position [2740, 0]
click at [1321, 333] on div "Organizing Code 10 Lectures 34 minutes" at bounding box center [1362, 336] width 371 height 40
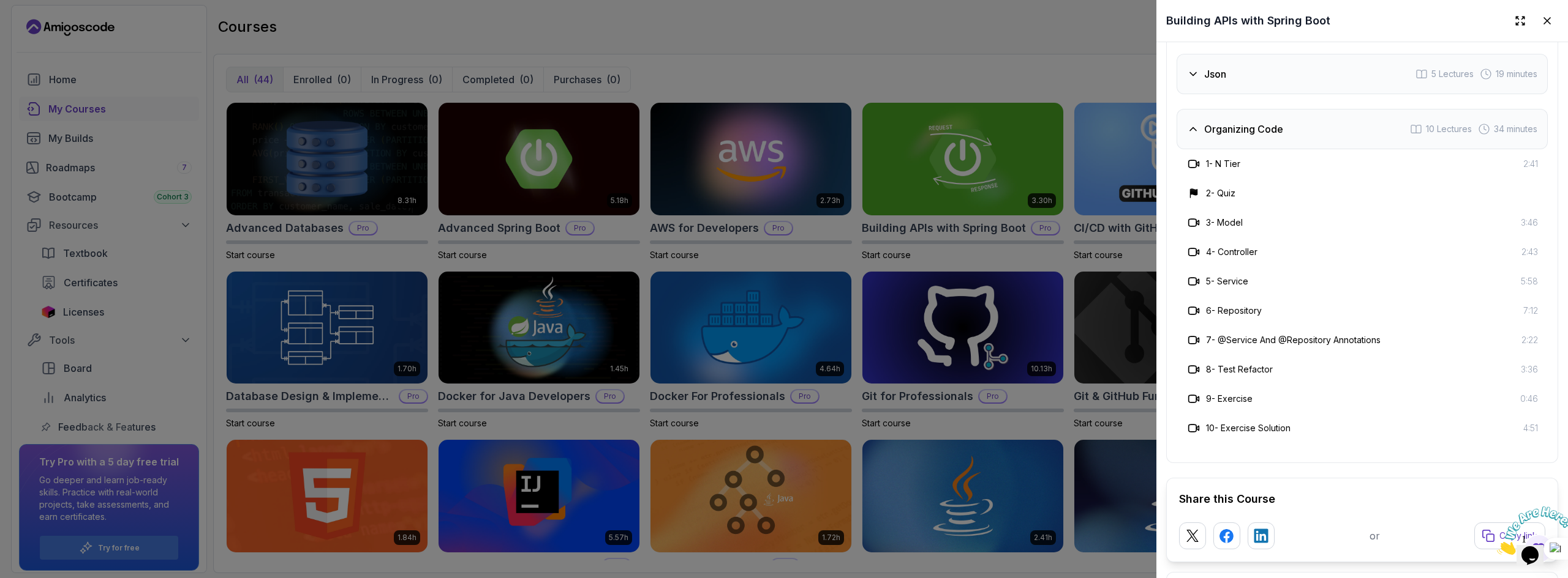
scroll to position [2704, 0]
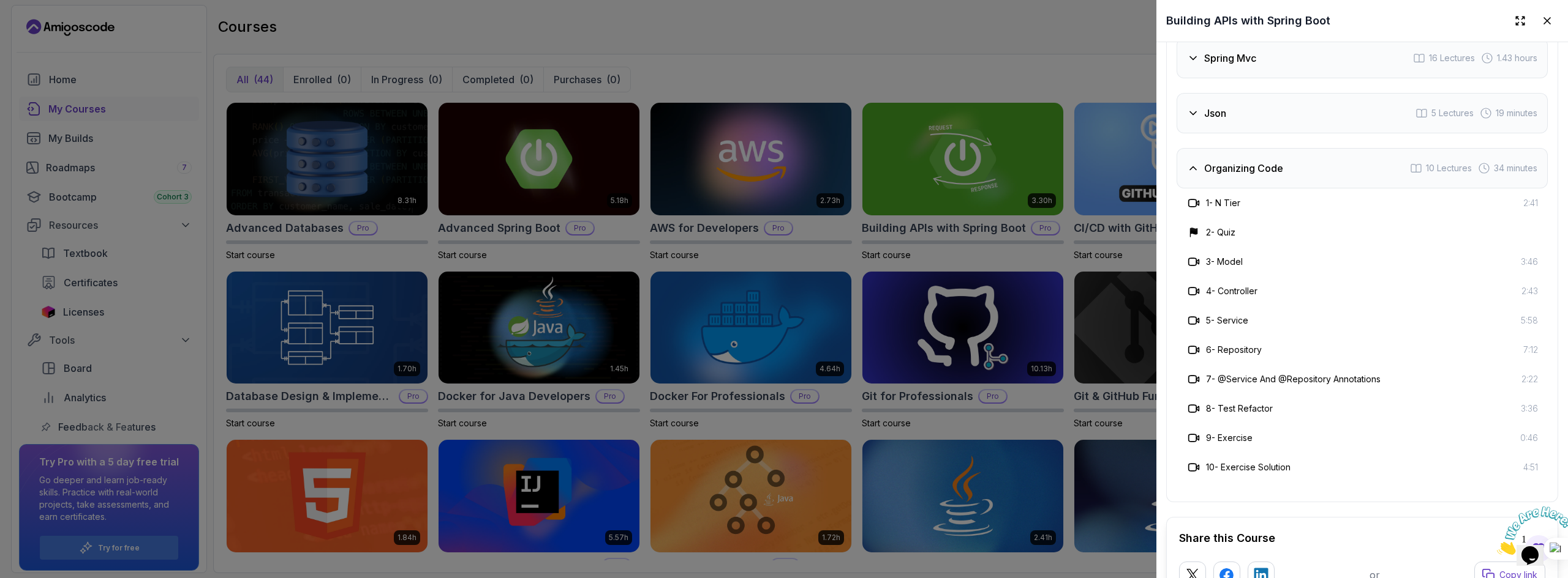
click at [1268, 134] on div "Json 5 Lectures 19 minutes" at bounding box center [1362, 112] width 371 height 40
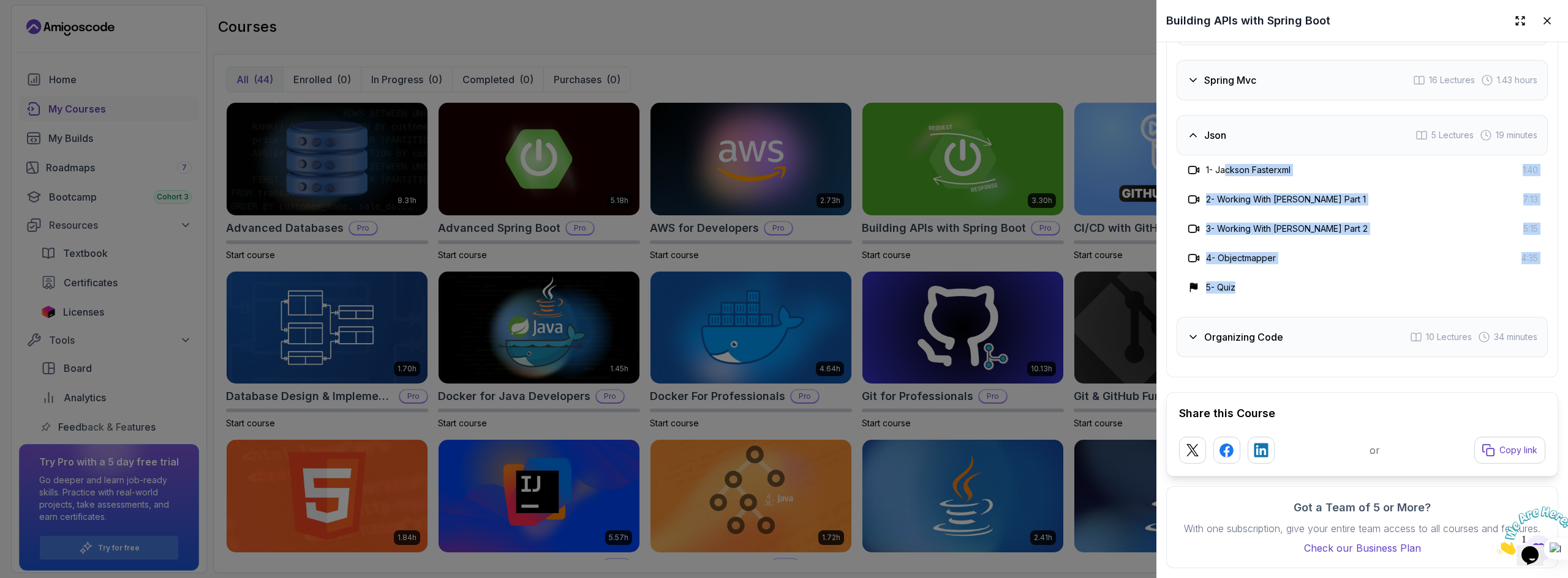
drag, startPoint x: 1226, startPoint y: 199, endPoint x: 1336, endPoint y: 298, distance: 148.0
click at [1336, 298] on div "1 - Jackson Fasterxml 1:40 2 - Working With Jackson Part 1 7:13 3 - Working Wit…" at bounding box center [1362, 229] width 371 height 147
click at [1323, 235] on h3 "3 - Working With Jackson Part 2" at bounding box center [1287, 229] width 162 height 12
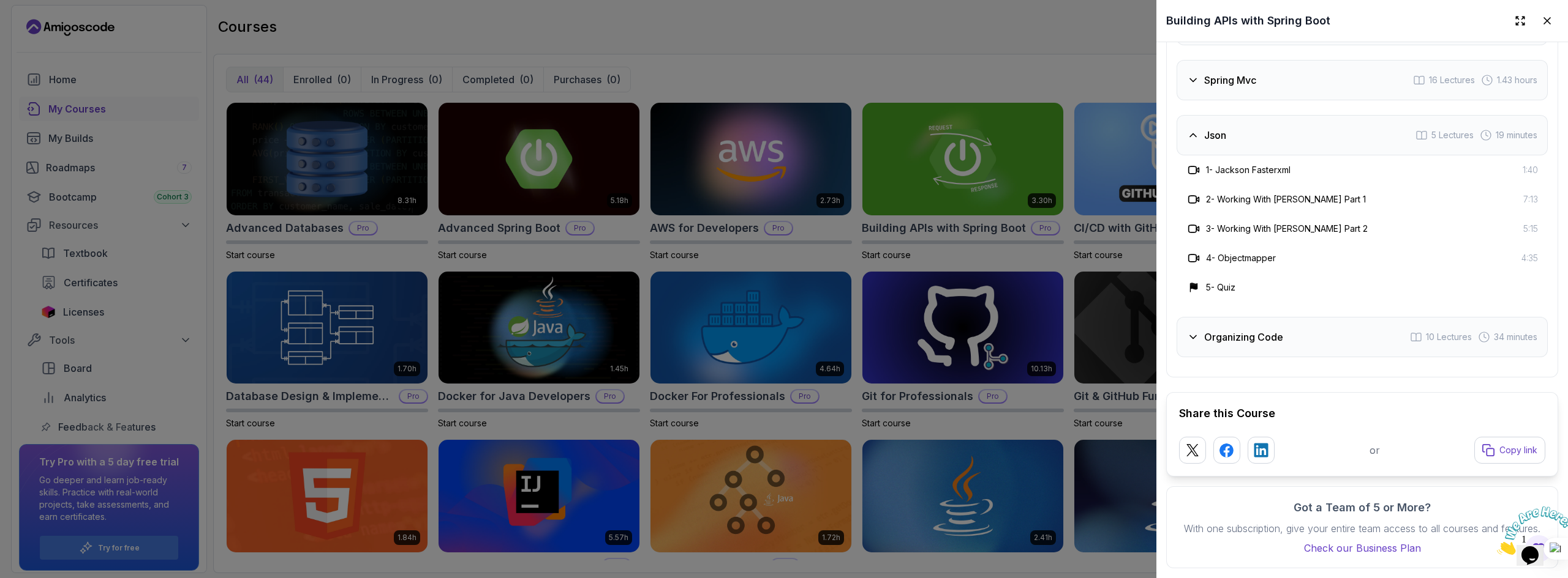
scroll to position [2740, 0]
click at [967, 67] on div at bounding box center [784, 289] width 1568 height 578
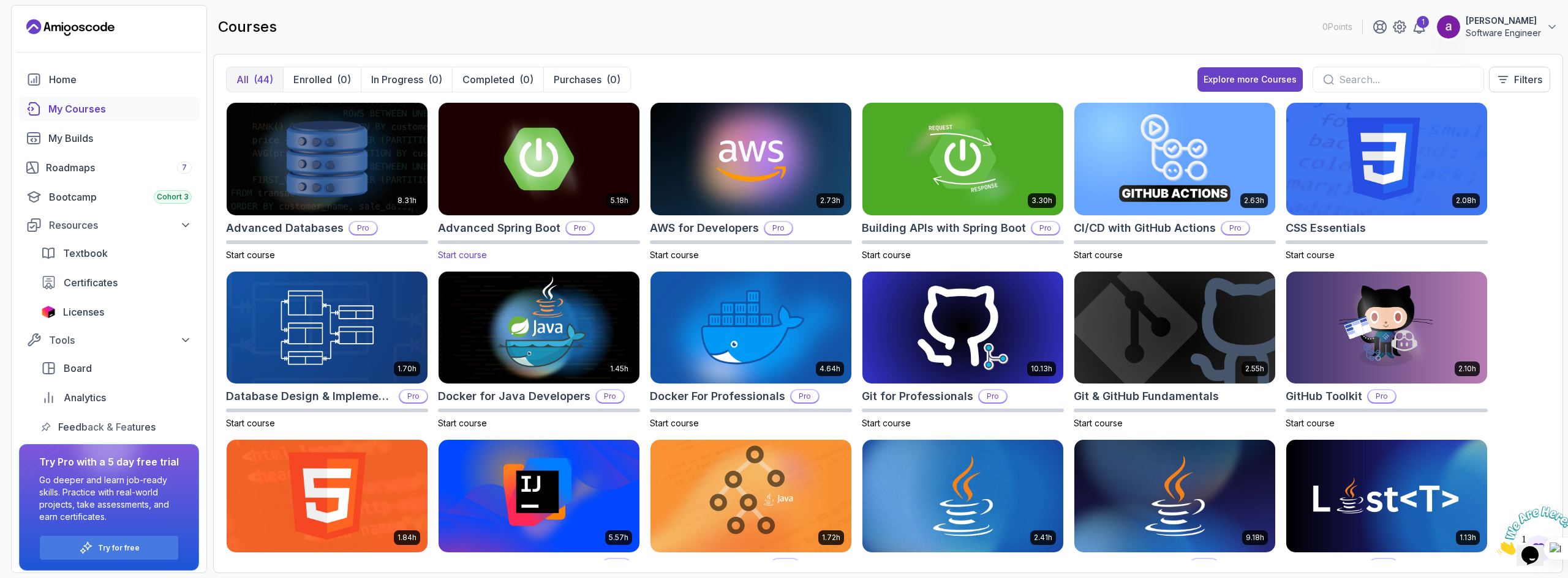
click at [469, 254] on span "Start course" at bounding box center [462, 255] width 49 height 10
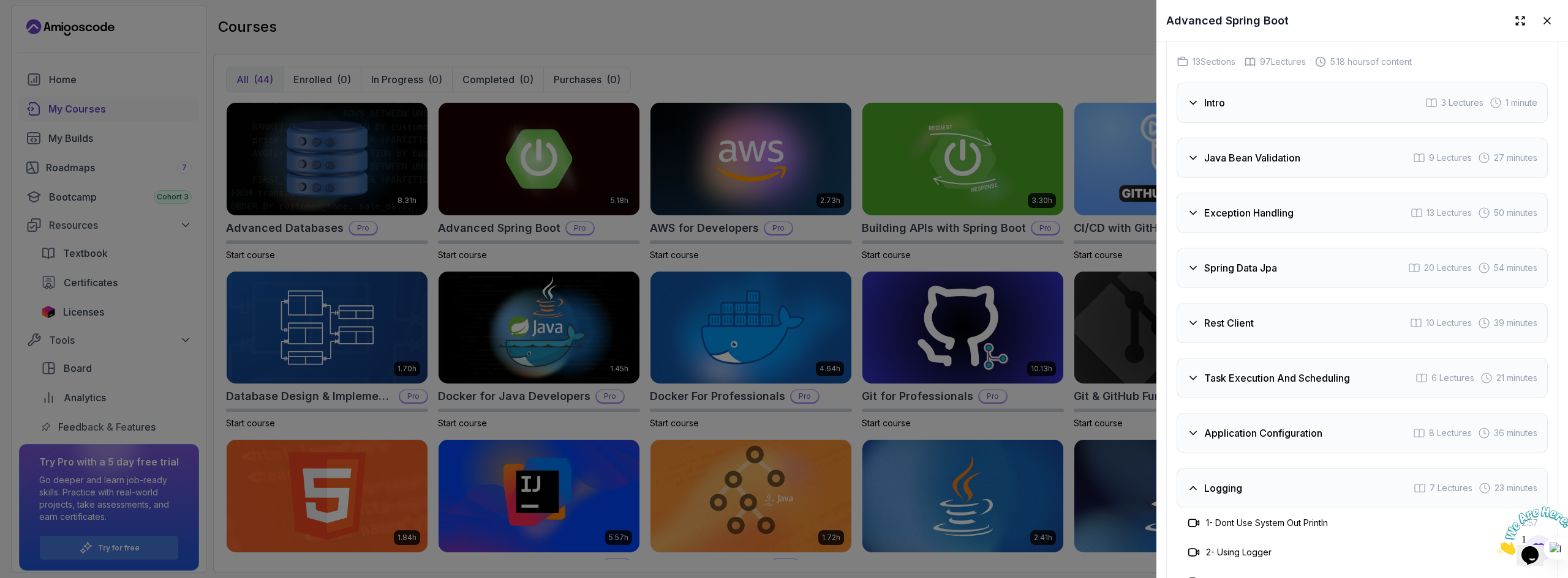
scroll to position [2203, 0]
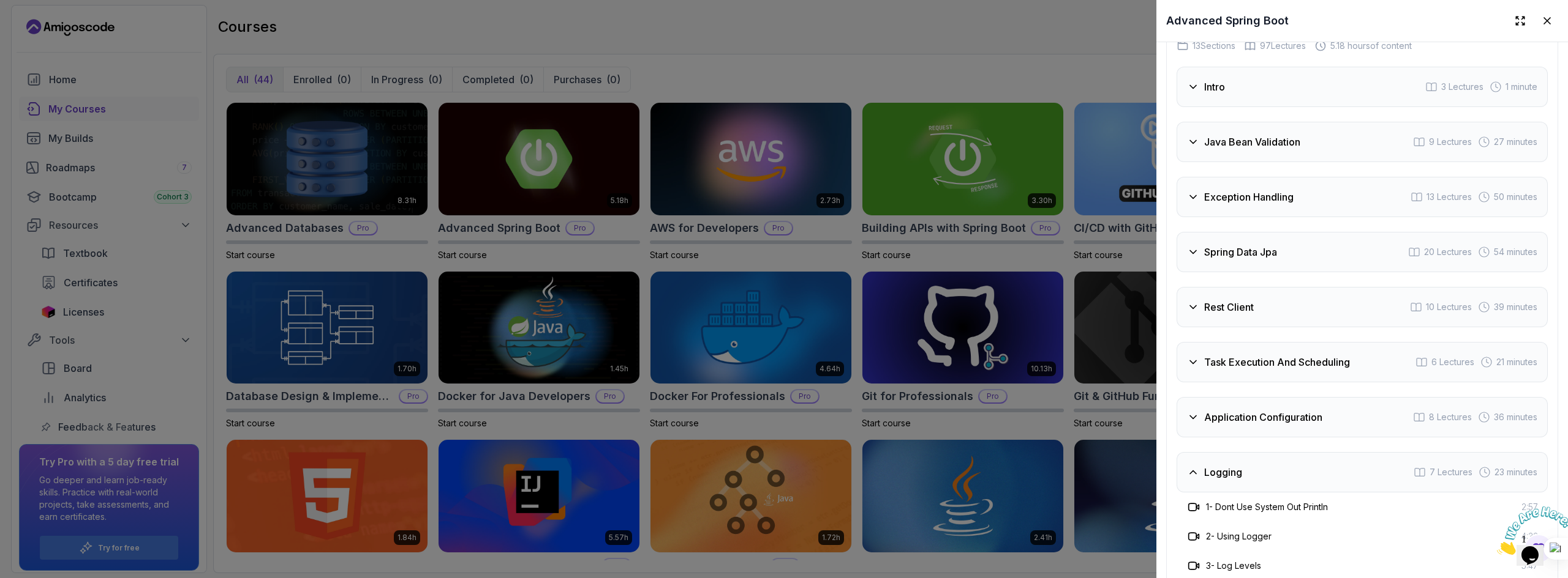
click at [1281, 151] on div "Java Bean Validation 9 Lectures 27 minutes" at bounding box center [1362, 141] width 371 height 40
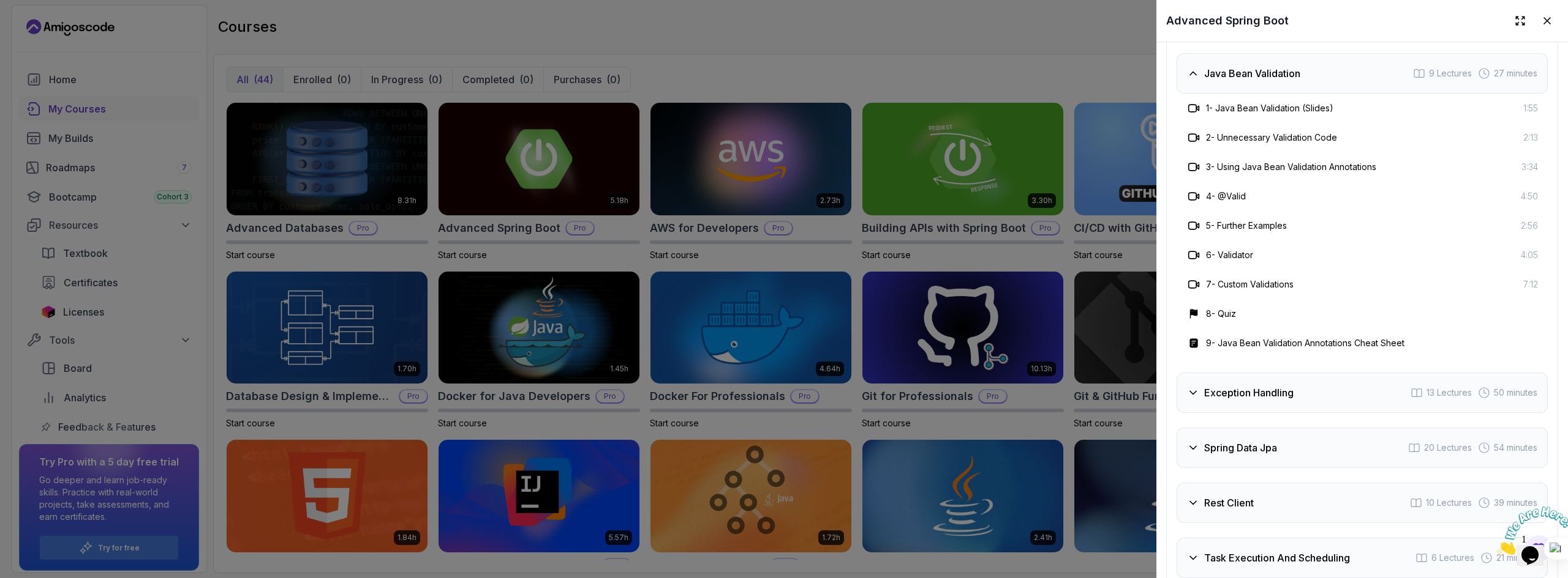
scroll to position [2264, 0]
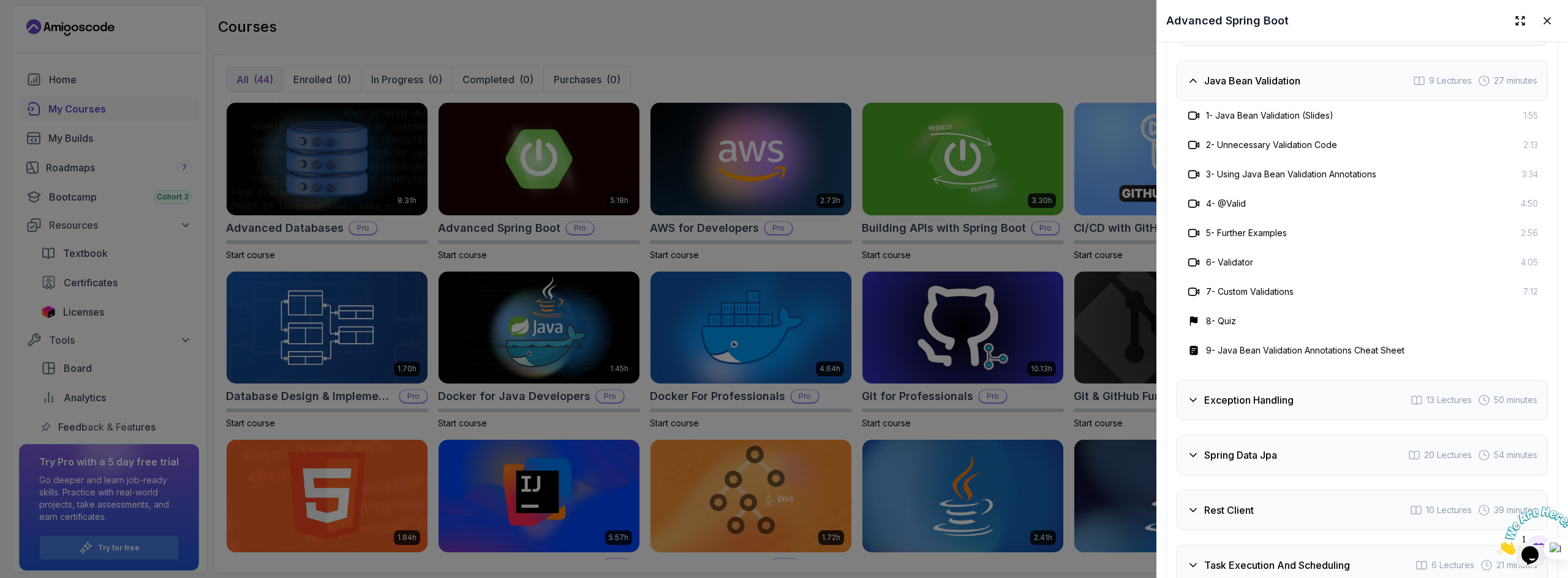
click at [1268, 93] on div "Java Bean Validation 9 Lectures 27 minutes" at bounding box center [1362, 80] width 371 height 40
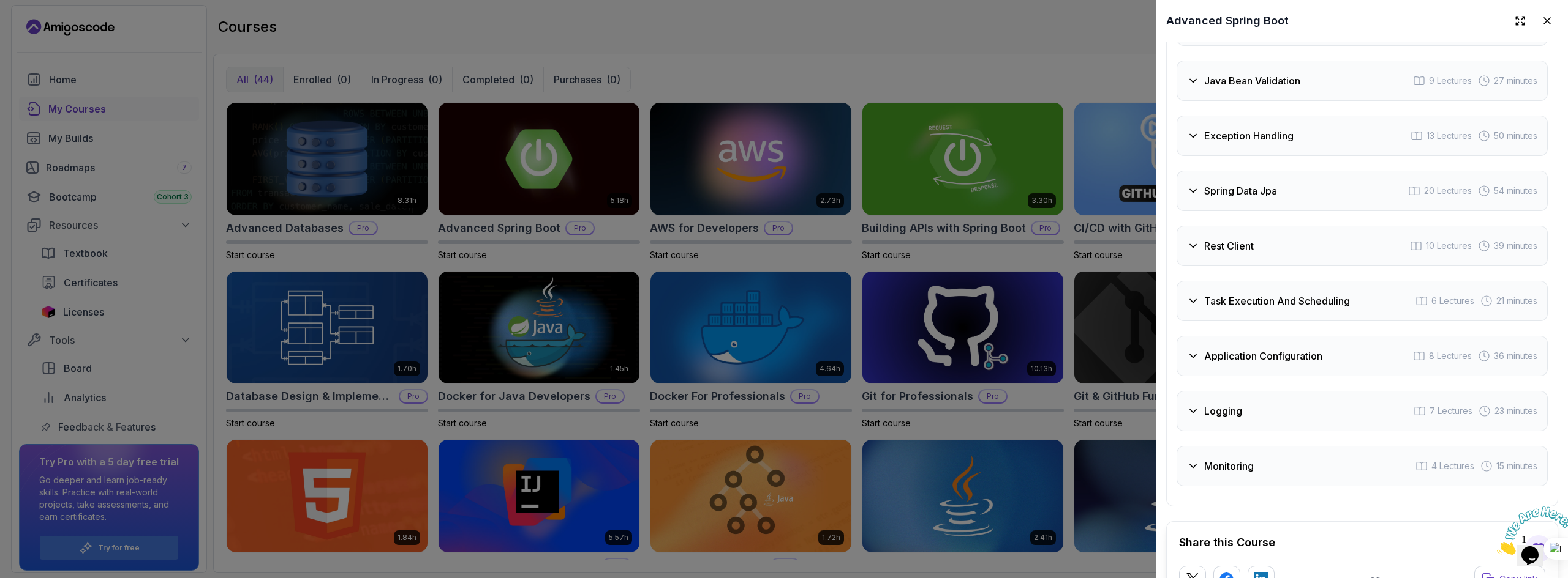
click at [1292, 134] on h3 "Exception Handling" at bounding box center [1249, 136] width 89 height 15
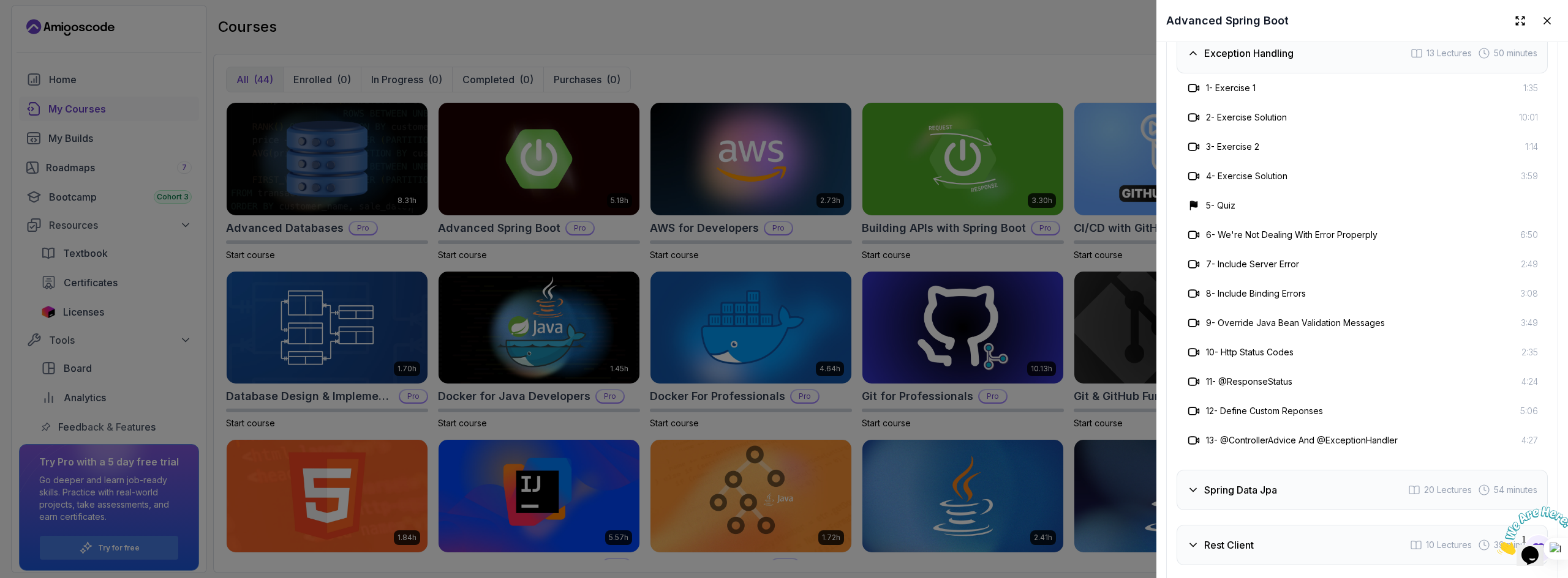
scroll to position [2325, 0]
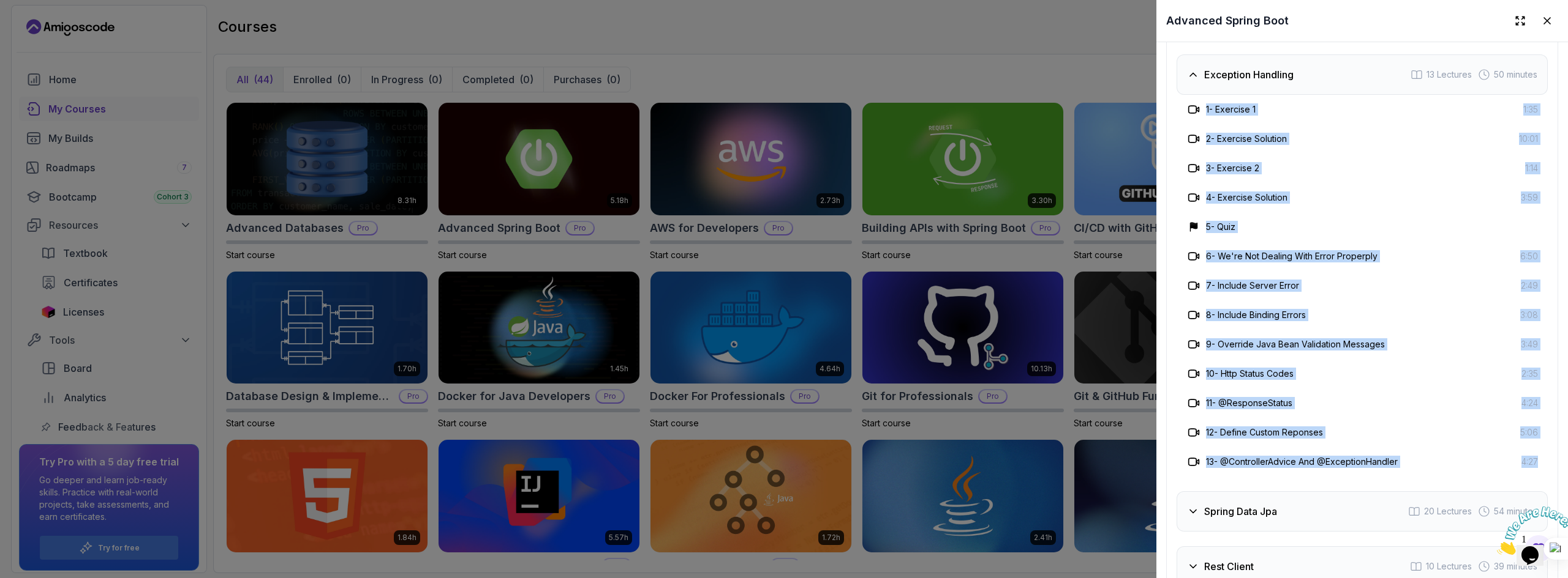
drag, startPoint x: 1527, startPoint y: 462, endPoint x: 1302, endPoint y: 190, distance: 353.0
click at [1205, 103] on div "1 - Exercise 1 1:35 2 - Exercise Solution 10:01 3 - Exercise 2 1:14 4 - Exercis…" at bounding box center [1362, 285] width 371 height 382
click at [1422, 289] on div "7 - Include Server Error 2:49" at bounding box center [1362, 286] width 371 height 30
drag, startPoint x: 1222, startPoint y: 99, endPoint x: 1526, endPoint y: 460, distance: 472.0
click at [1526, 460] on div "1 - Exercise 1 1:35 2 - Exercise Solution 10:01 3 - Exercise 2 1:14 4 - Exercis…" at bounding box center [1362, 285] width 371 height 382
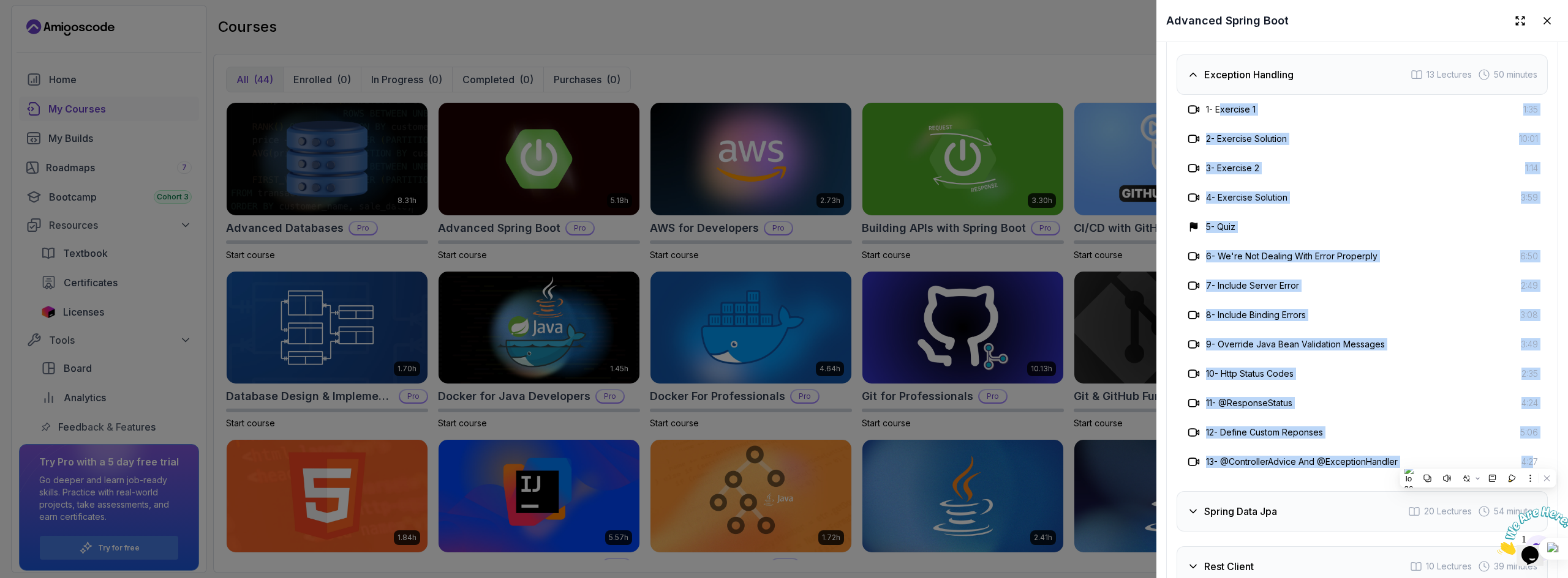
click at [1526, 460] on span "4:27" at bounding box center [1530, 462] width 17 height 12
drag, startPoint x: 1532, startPoint y: 453, endPoint x: 1204, endPoint y: 105, distance: 478.2
click at [1204, 105] on div "1 - Exercise 1 1:35 2 - Exercise Solution 10:01 3 - Exercise 2 1:14 4 - Exercis…" at bounding box center [1362, 285] width 371 height 382
click at [1330, 256] on h3 "6 - We're Not Dealing With Error Properply" at bounding box center [1292, 256] width 171 height 12
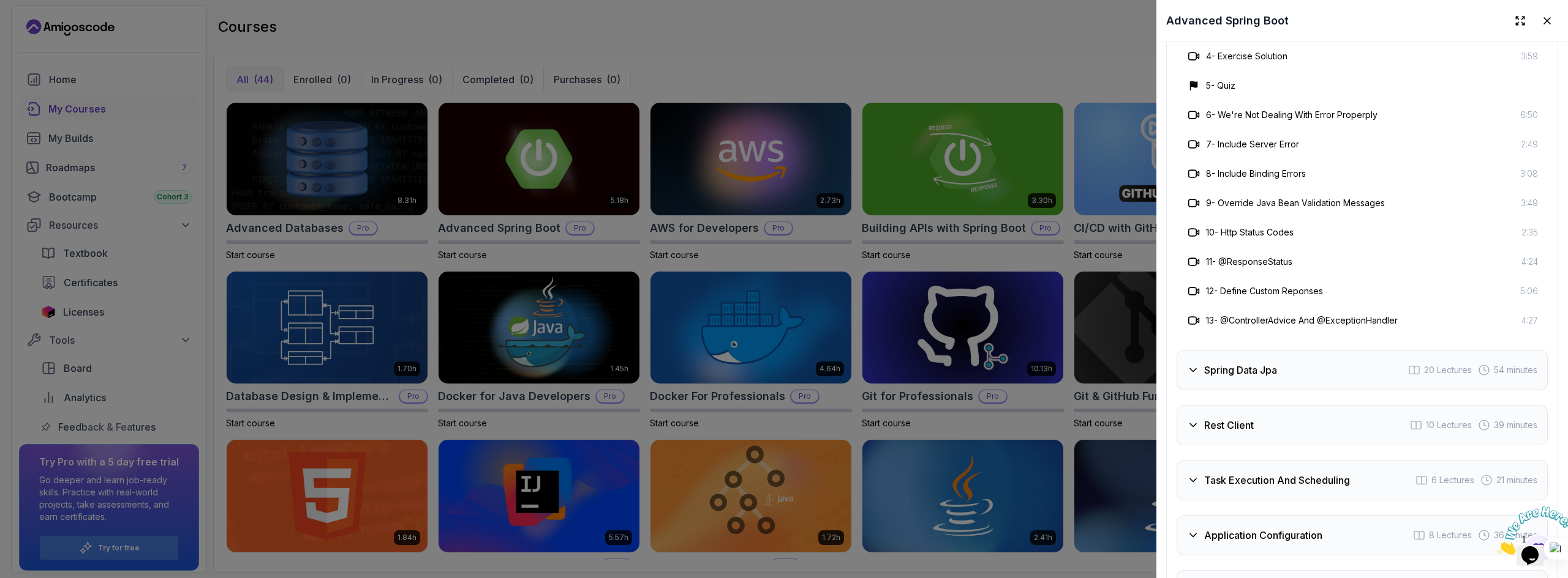
scroll to position [2509, 0]
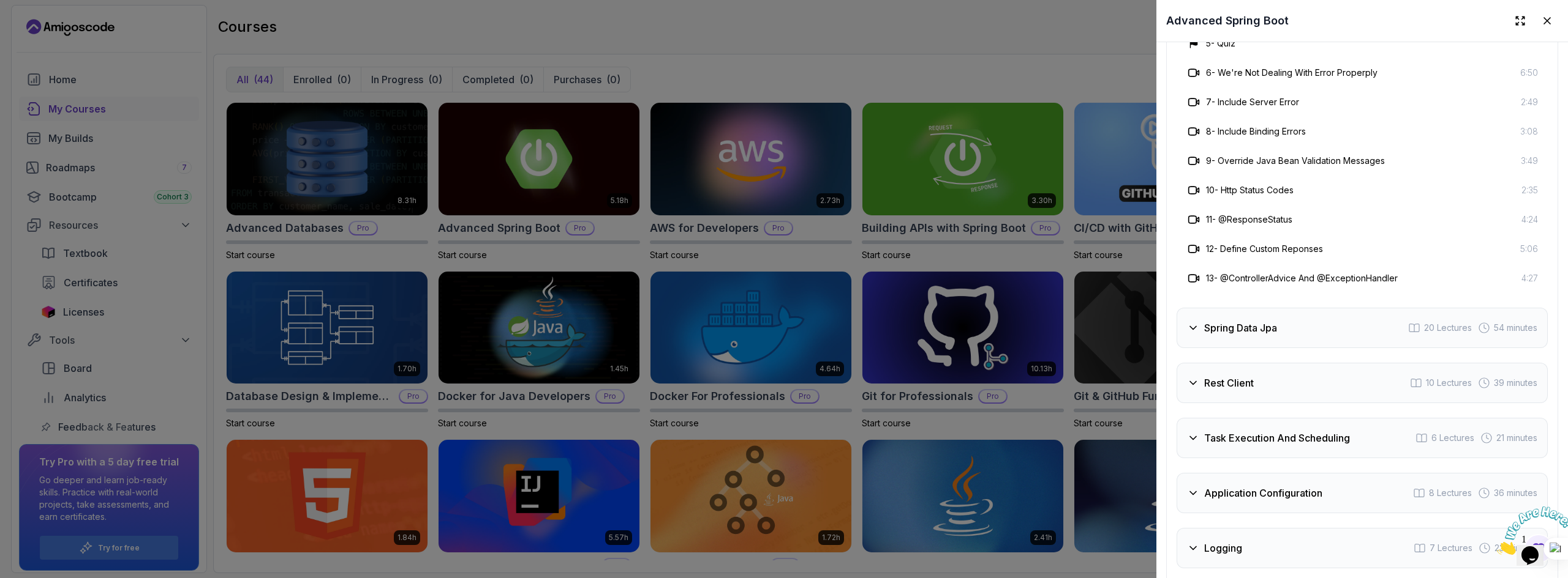
click at [1307, 318] on div "Spring Data Jpa 20 Lectures 54 minutes" at bounding box center [1362, 327] width 371 height 40
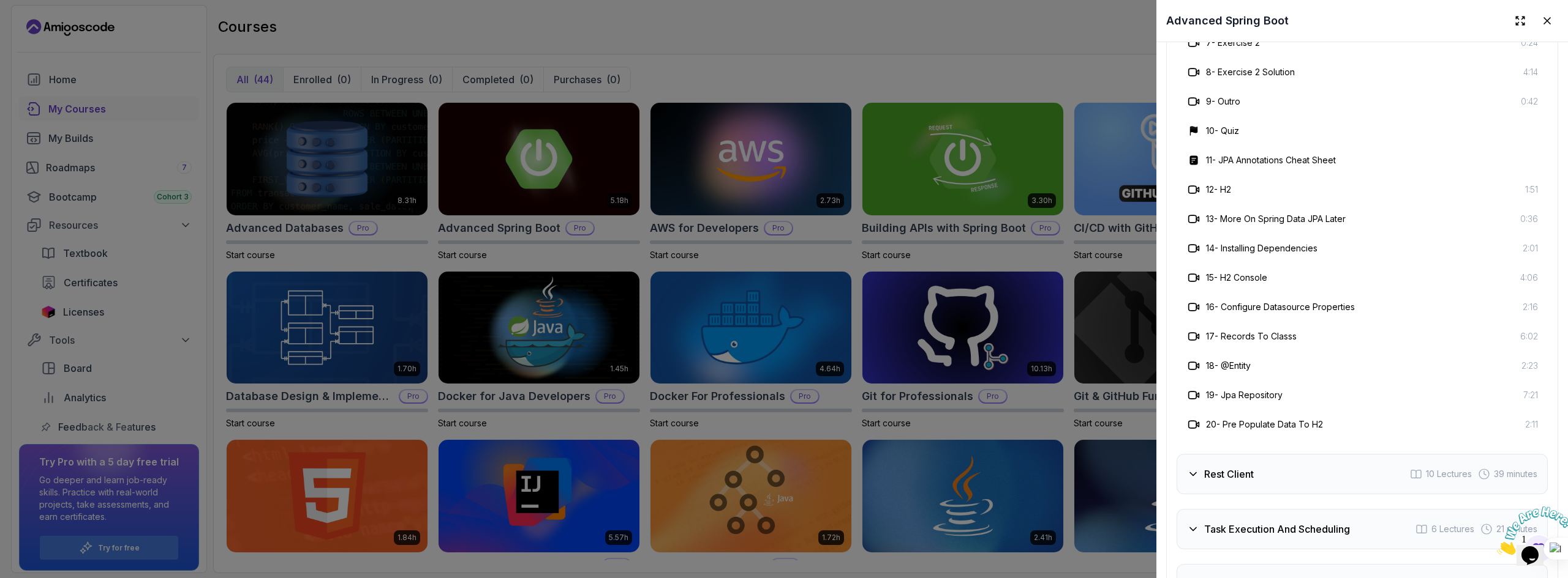
scroll to position [2632, 0]
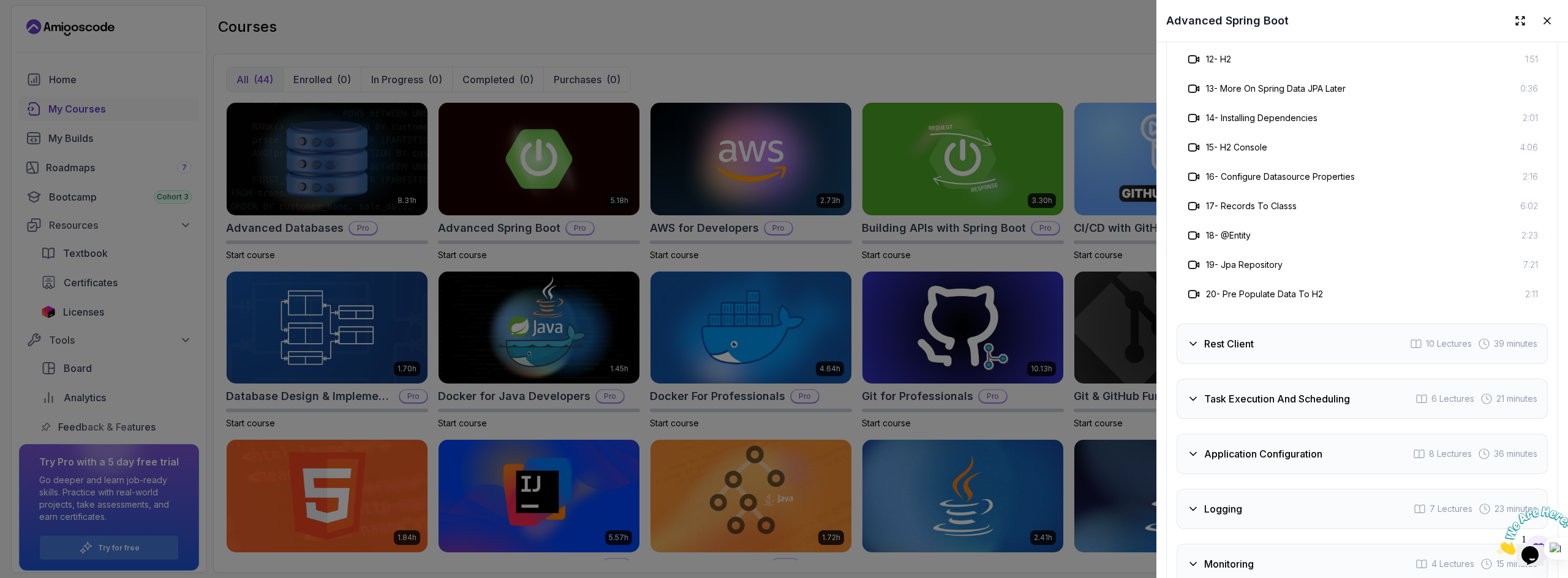
click at [1321, 344] on div "Rest Client 10 Lectures 39 minutes" at bounding box center [1362, 343] width 371 height 40
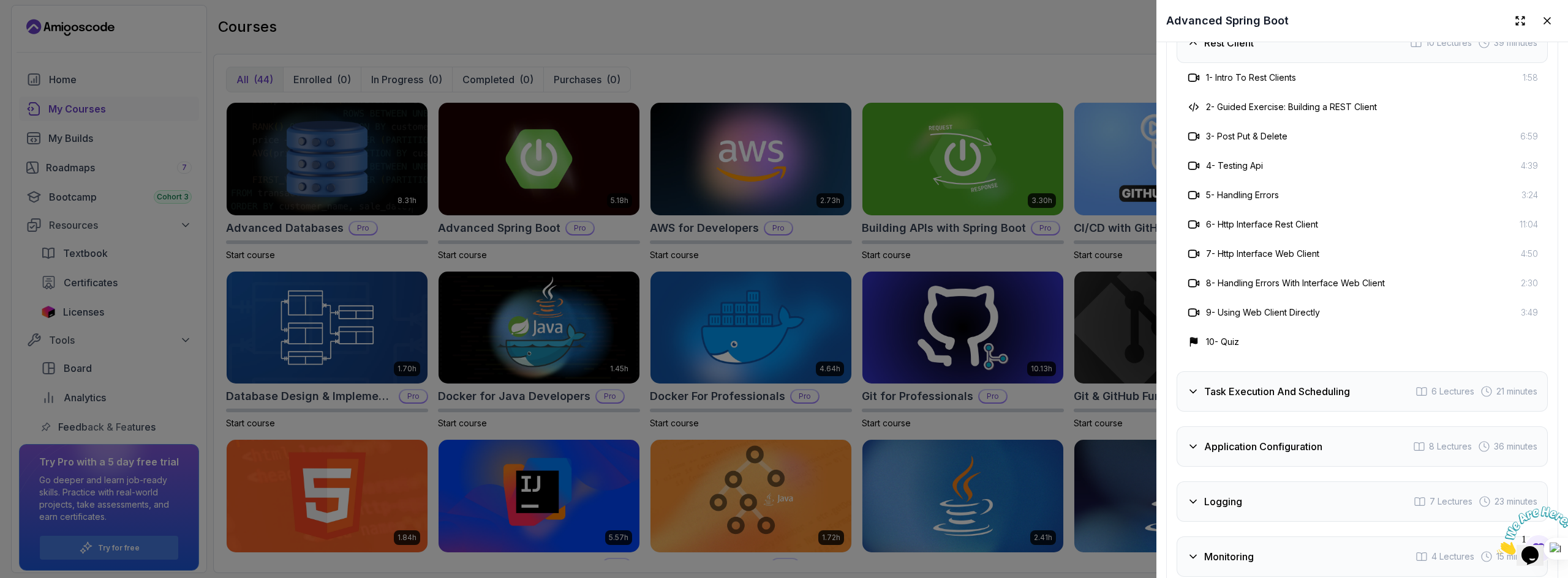
scroll to position [2452, 0]
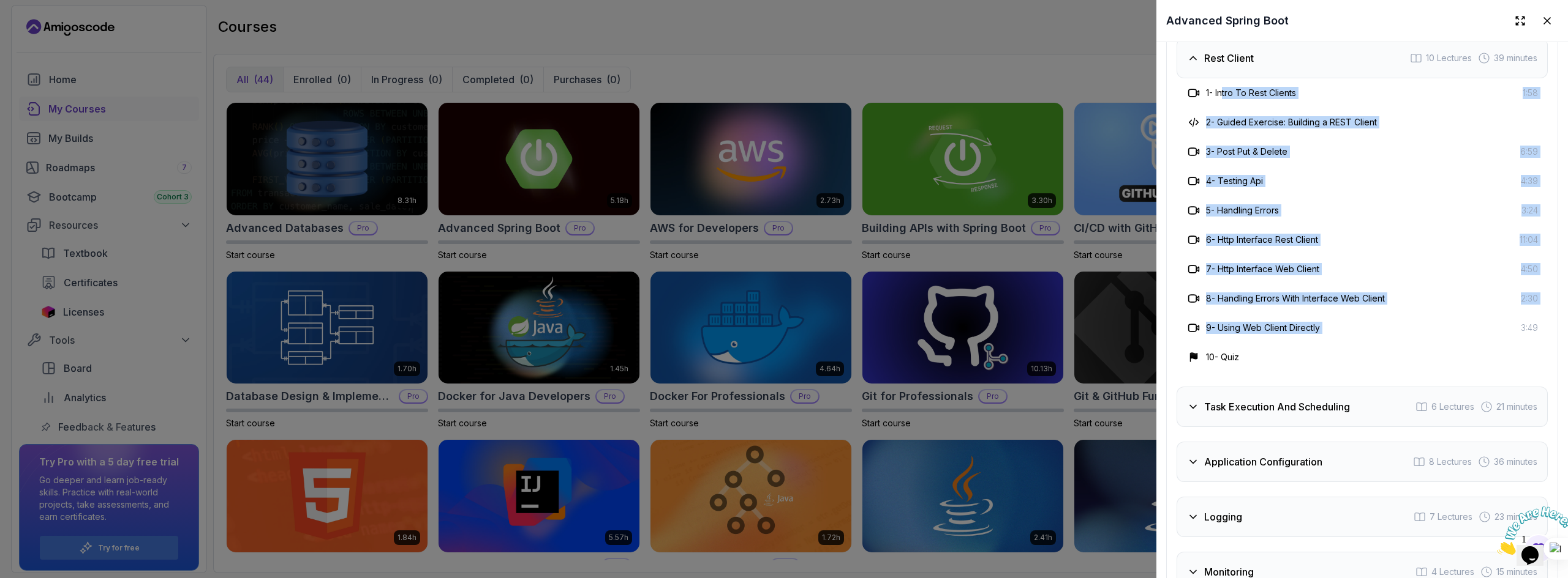
drag, startPoint x: 1225, startPoint y: 95, endPoint x: 1466, endPoint y: 331, distance: 337.3
click at [1466, 331] on div "1 - Intro To Rest Clients 1:58 2 - Guided Exercise: Building a REST Client 3 - …" at bounding box center [1362, 225] width 371 height 294
click at [1464, 322] on div "9 - Using Web Client Directly 3:49" at bounding box center [1362, 328] width 352 height 15
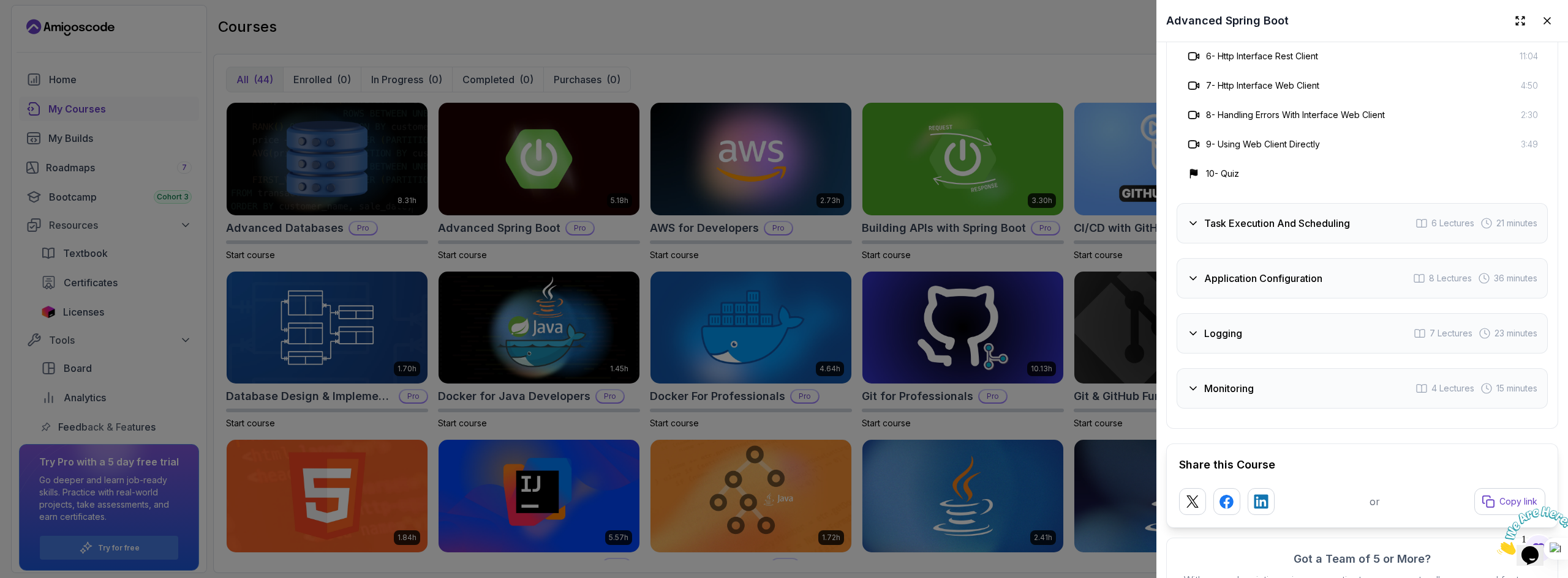
click at [1326, 228] on div "Task Execution And Scheduling 6 Lectures 21 minutes" at bounding box center [1362, 223] width 371 height 40
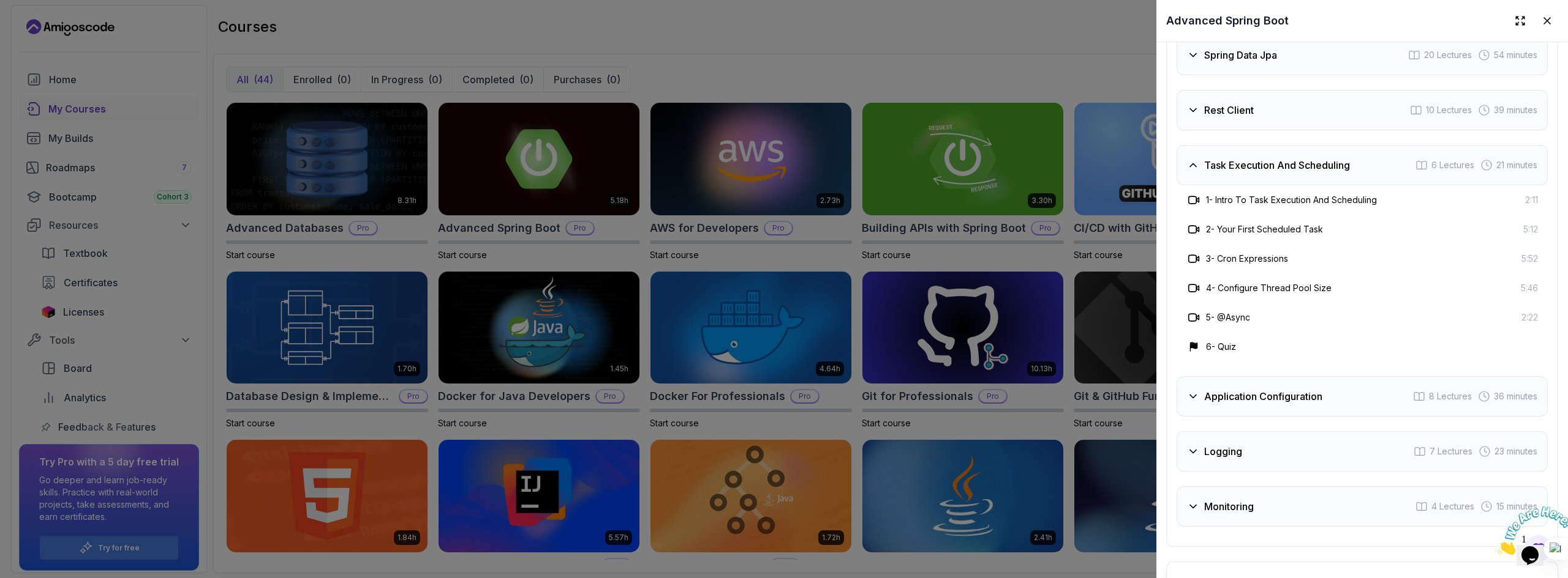
scroll to position [2396, 0]
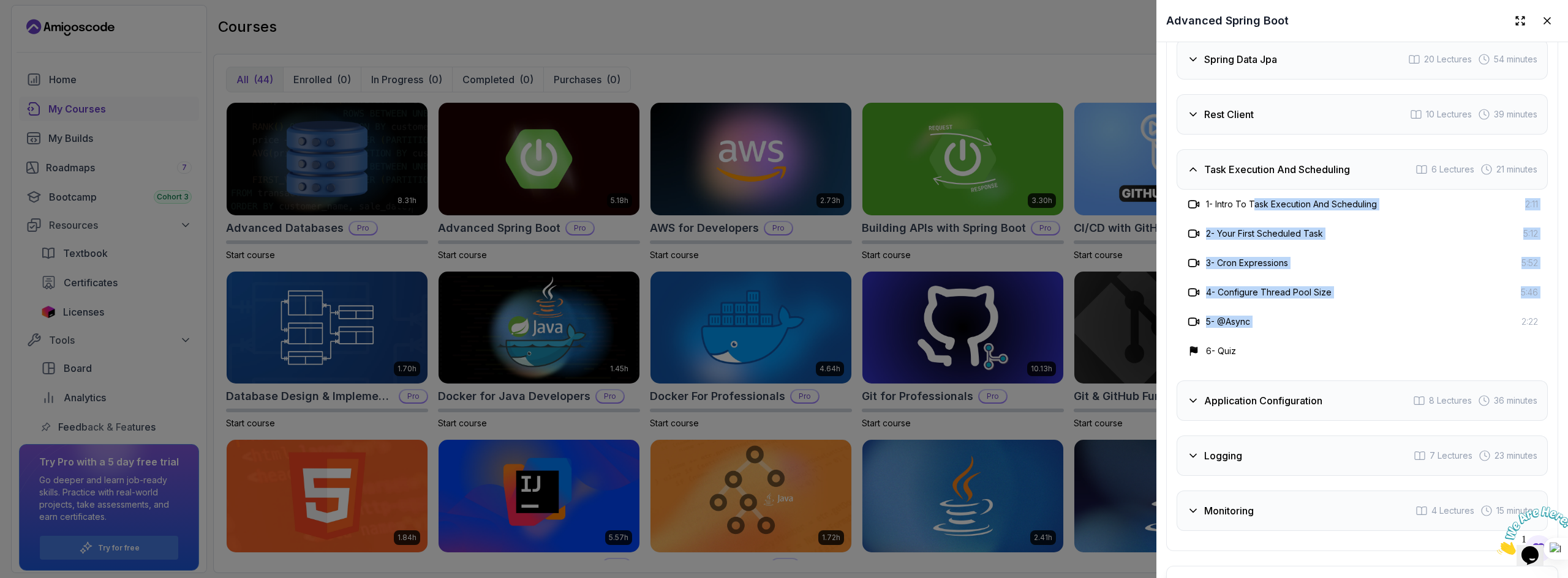
drag, startPoint x: 1255, startPoint y: 201, endPoint x: 1448, endPoint y: 316, distance: 224.7
click at [1450, 318] on div "1 - Intro To Task Execution And Scheduling 2:11 2 - Your First Scheduled Task 5…" at bounding box center [1362, 278] width 371 height 177
click at [1415, 285] on div "4 - Configure Thread Pool Size 5:46" at bounding box center [1362, 293] width 352 height 15
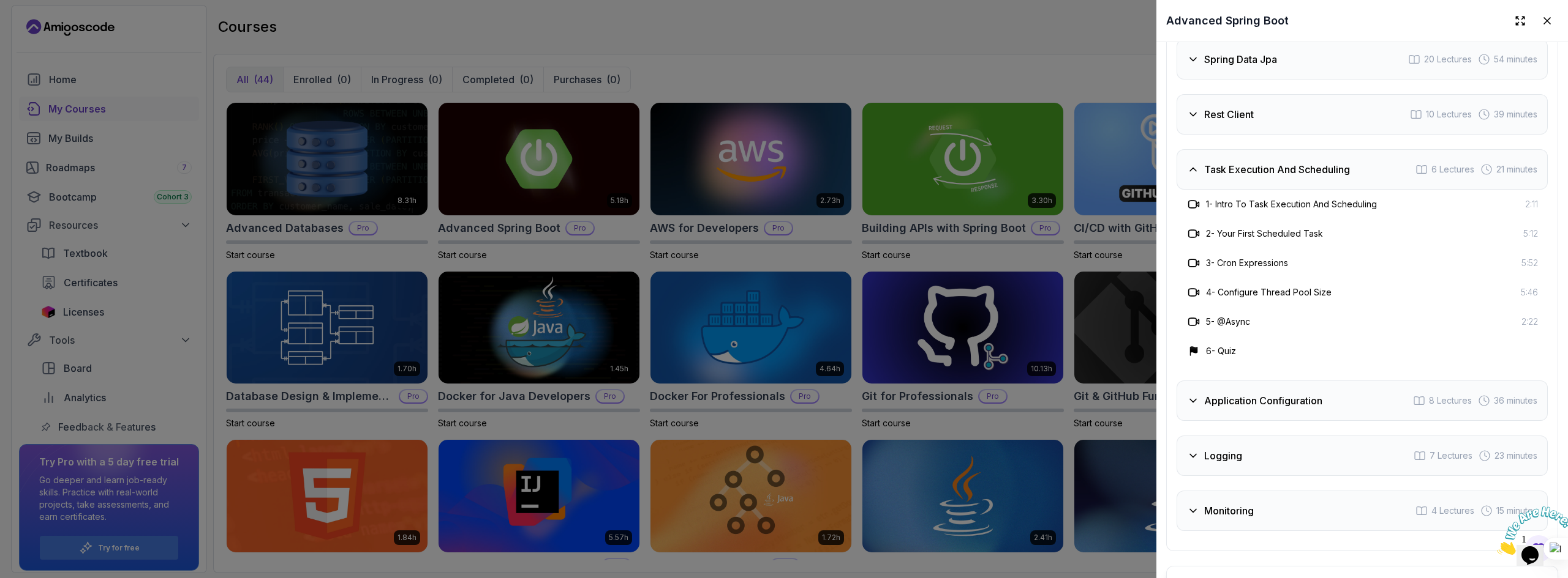
click at [1320, 401] on h3 "Application Configuration" at bounding box center [1263, 401] width 118 height 15
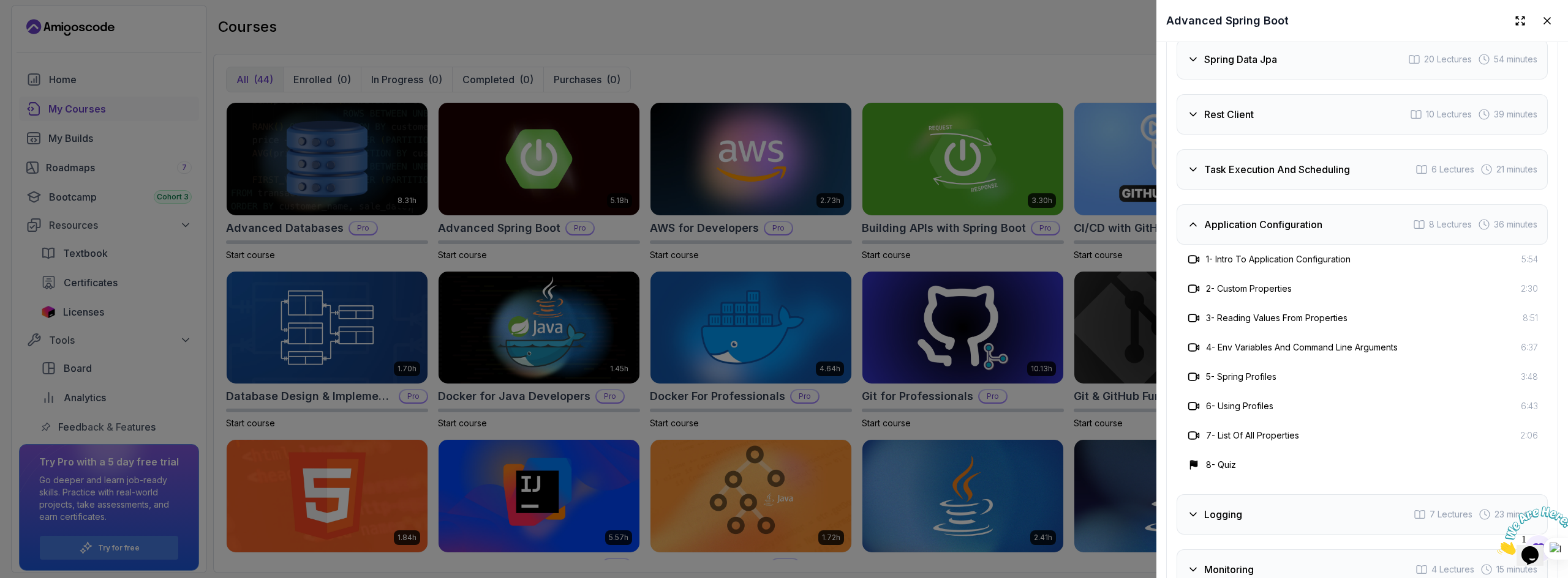
scroll to position [2457, 0]
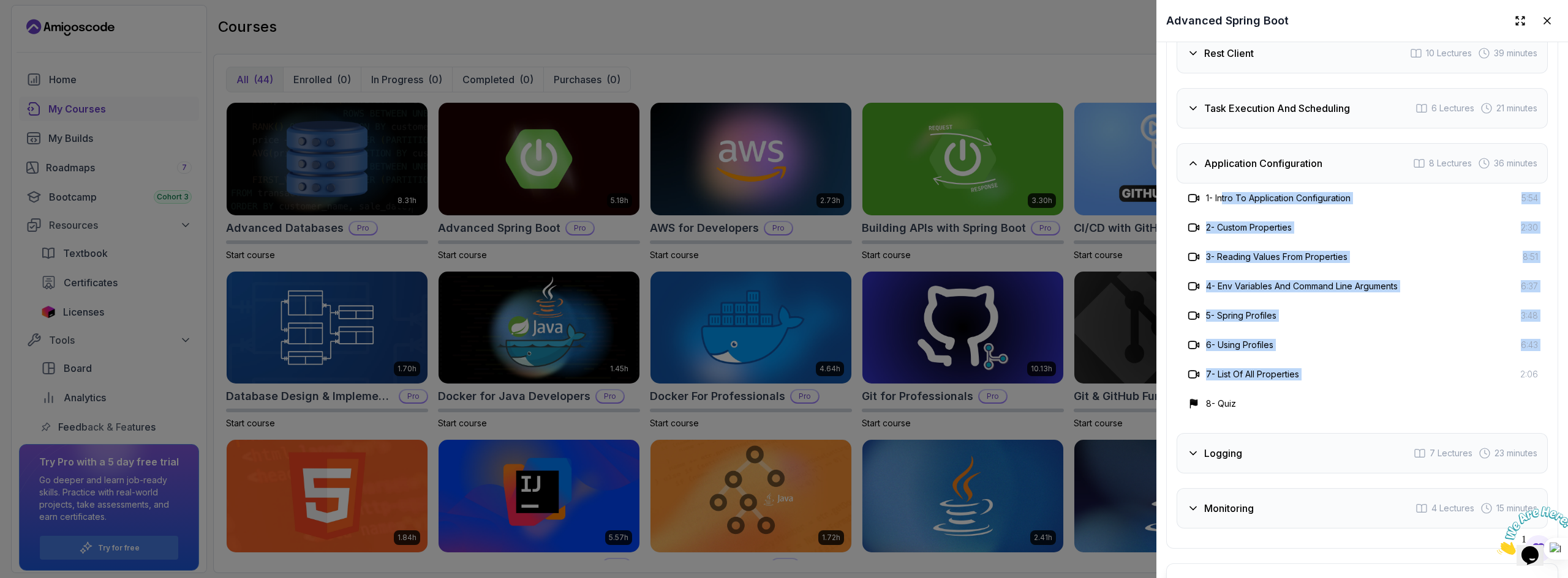
drag, startPoint x: 1226, startPoint y: 197, endPoint x: 1454, endPoint y: 355, distance: 277.4
click at [1468, 368] on div "1 - Intro To Application Configuration 5:54 2 - Custom Properties 2:30 3 - Read…" at bounding box center [1362, 301] width 371 height 235
click at [1344, 286] on h3 "4 - Env Variables And Command Line Arguments" at bounding box center [1302, 286] width 192 height 12
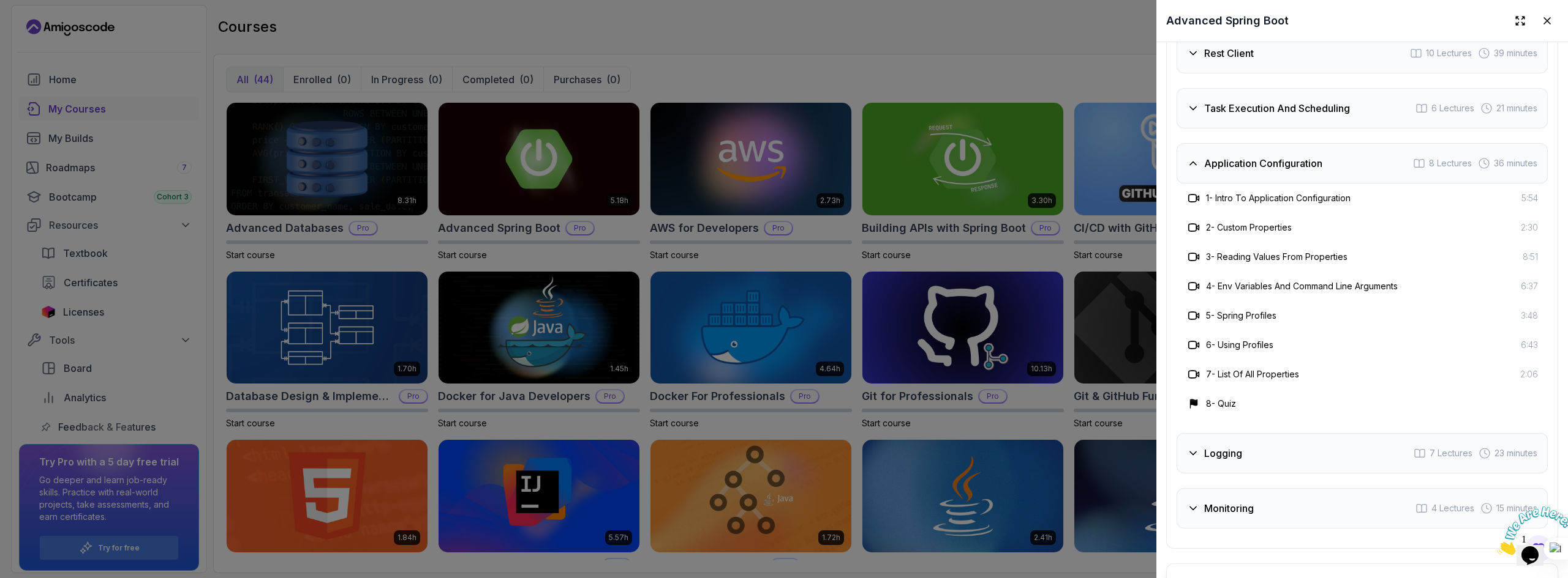
click at [1293, 454] on div "Logging 7 Lectures 23 minutes" at bounding box center [1362, 453] width 371 height 40
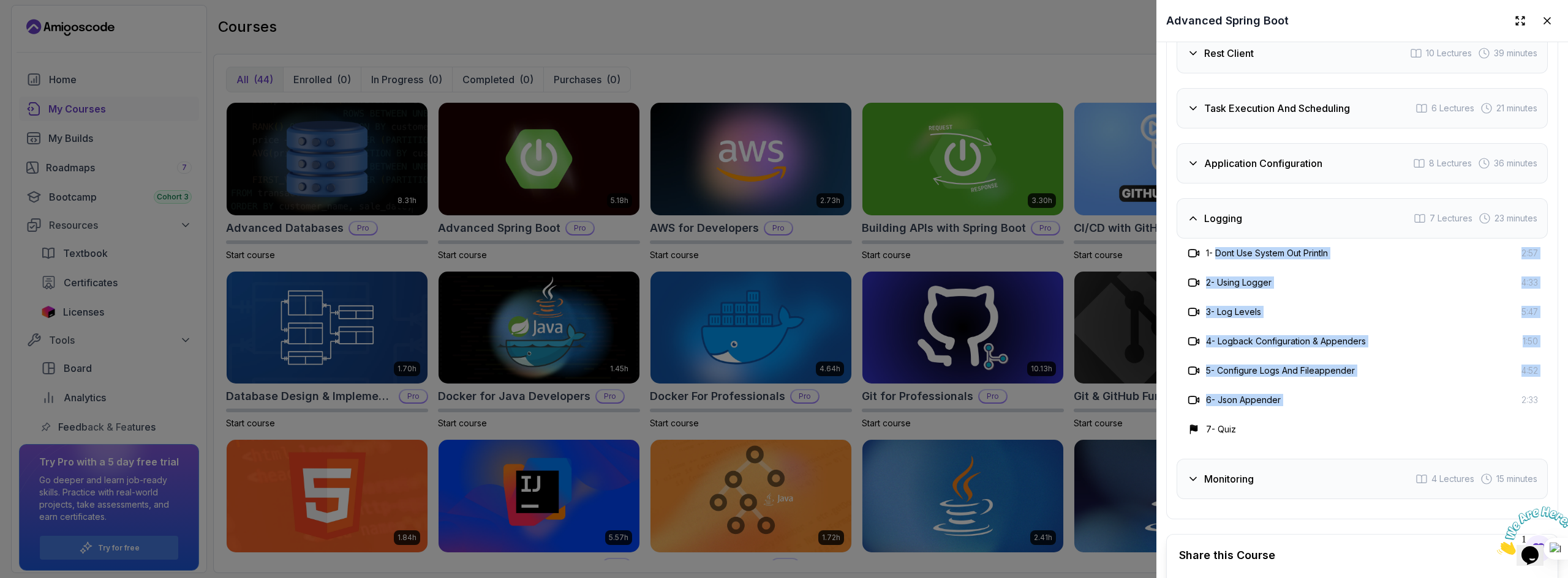
drag, startPoint x: 1220, startPoint y: 246, endPoint x: 1470, endPoint y: 402, distance: 294.7
click at [1482, 408] on div "1 - Dont Use System Out Println 2:57 2 - Using Logger 4:33 3 - Log Levels 5:47 …" at bounding box center [1362, 341] width 371 height 205
click at [1351, 364] on h3 "5 - Configure Logs And Fileappender" at bounding box center [1281, 370] width 149 height 12
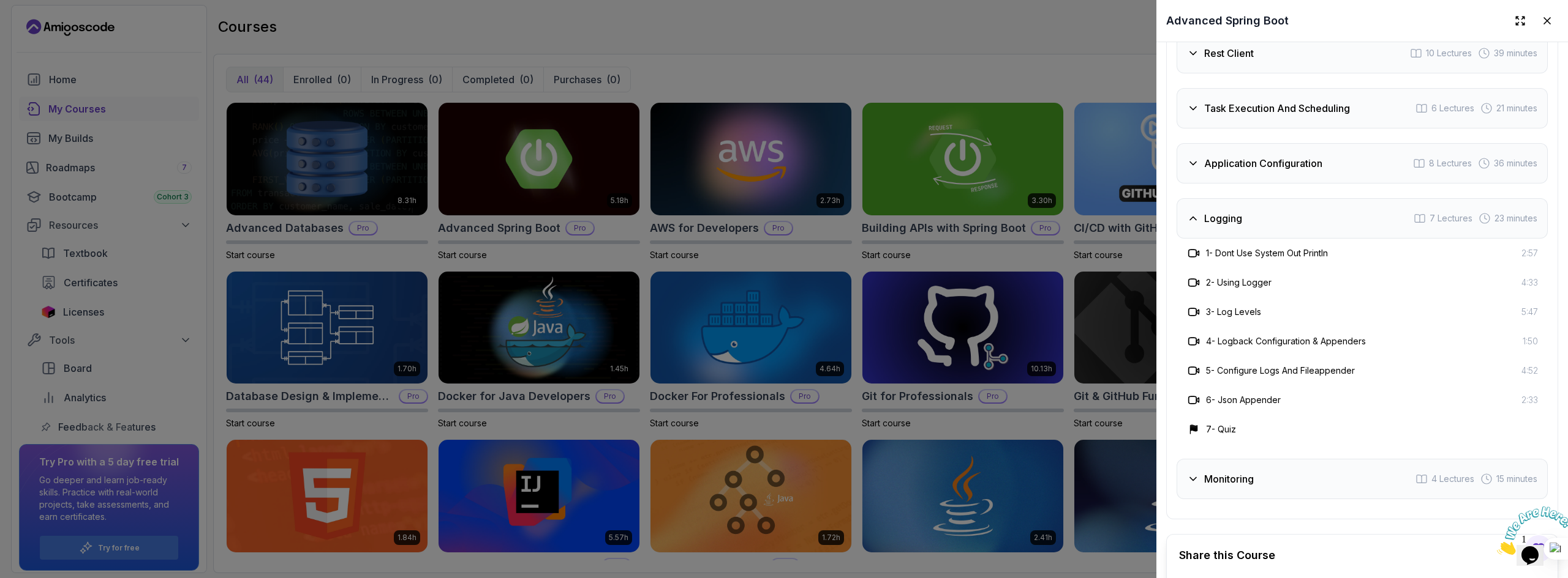
scroll to position [2518, 0]
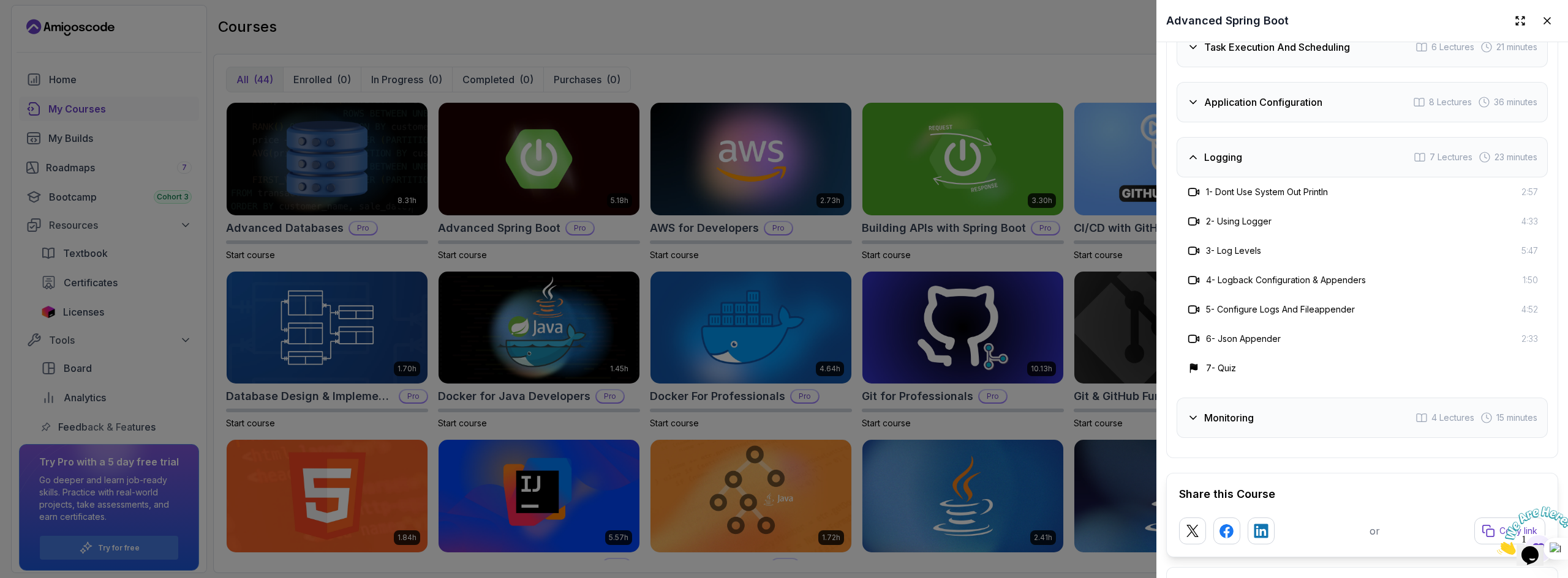
click at [1339, 424] on div "Monitoring 4 Lectures 15 minutes" at bounding box center [1362, 417] width 371 height 40
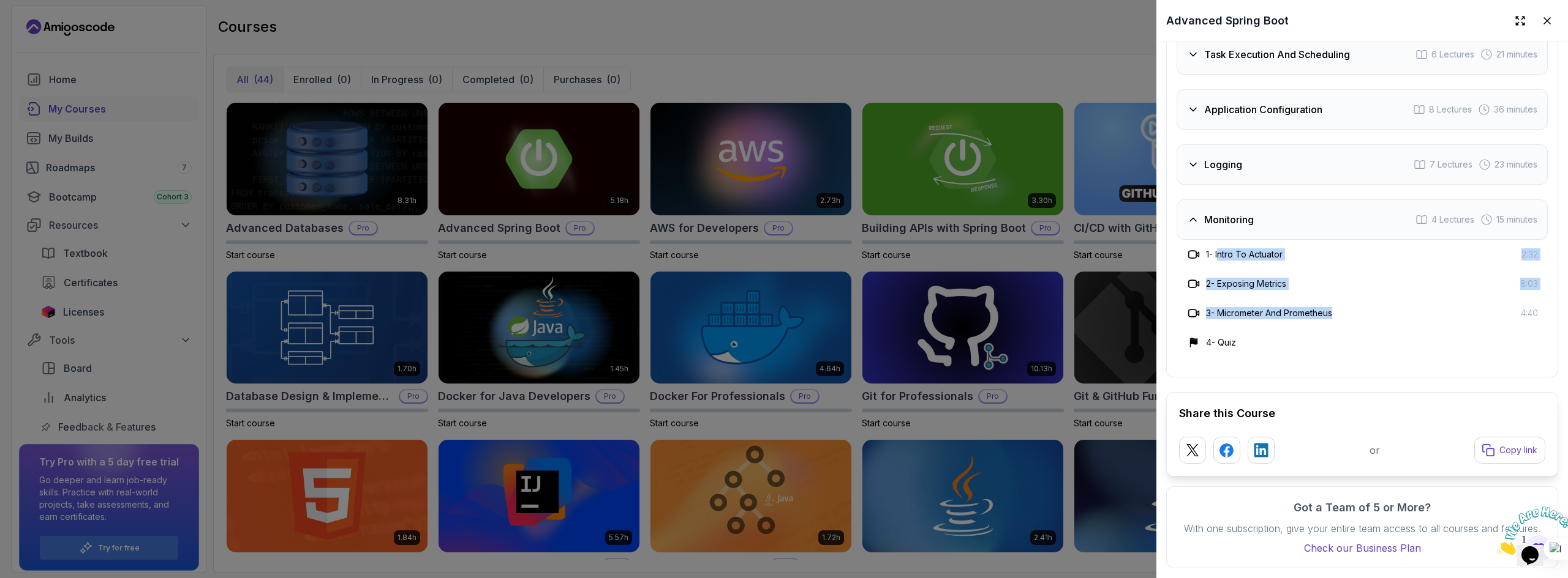
drag, startPoint x: 1220, startPoint y: 236, endPoint x: 1346, endPoint y: 296, distance: 139.6
click at [1346, 296] on div "1 - Intro To Actuator 2:32 2 - Exposing Metrics 8:03 3 - Micrometer And Prometh…" at bounding box center [1362, 298] width 371 height 117
click at [1346, 306] on div "3 - Micrometer And Prometheus 4:40" at bounding box center [1362, 313] width 352 height 15
click at [1278, 153] on div "Logging 7 Lectures 23 minutes" at bounding box center [1362, 164] width 371 height 40
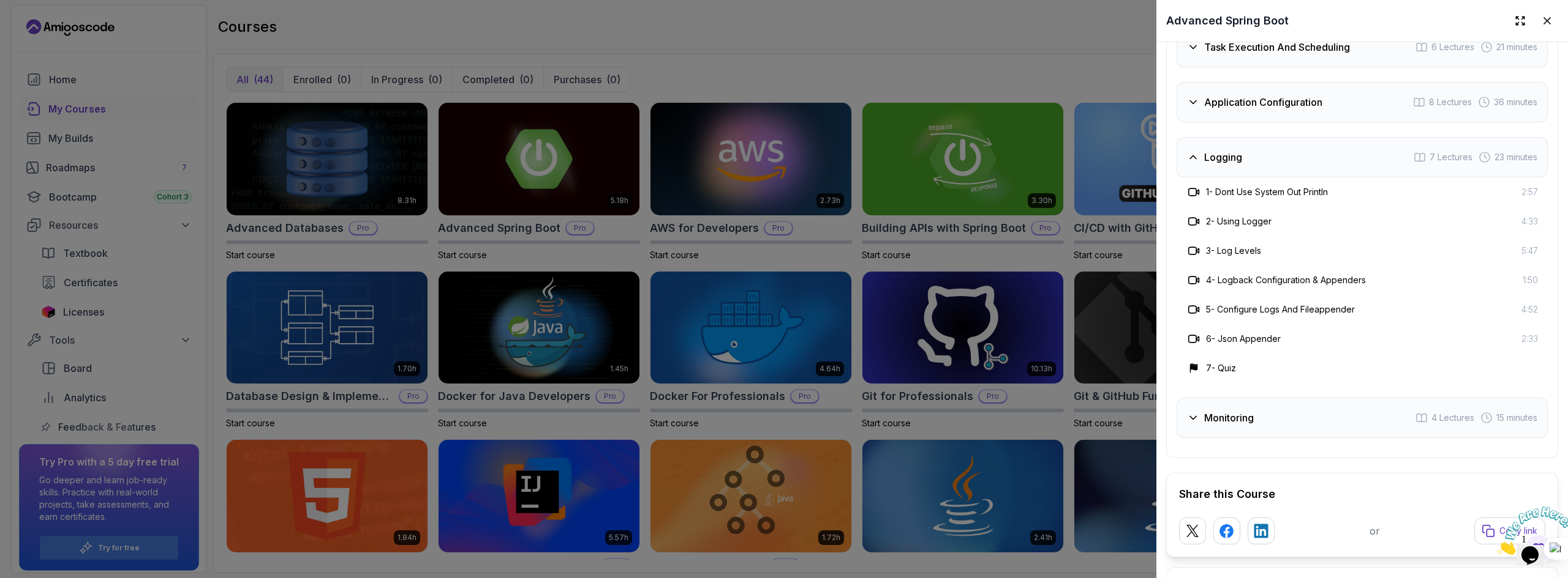
click at [1273, 164] on div "Logging 7 Lectures 23 minutes" at bounding box center [1362, 157] width 371 height 40
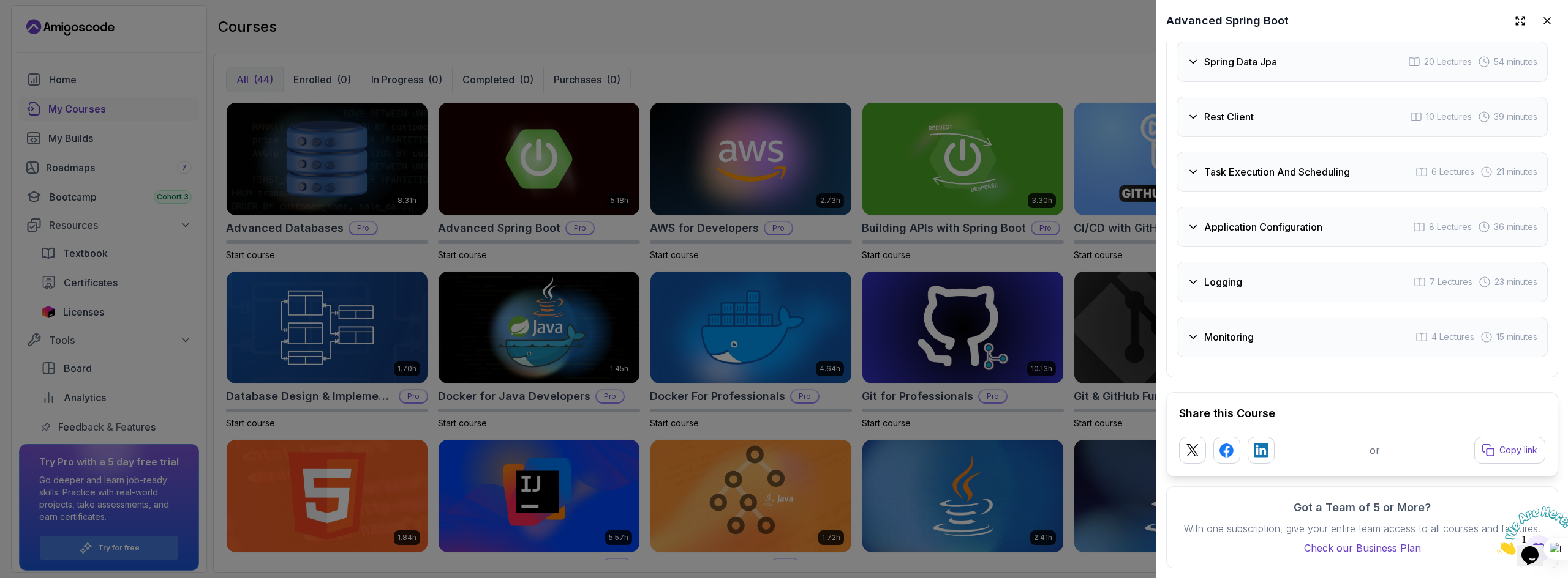
click at [1292, 334] on div "Monitoring 4 Lectures 15 minutes" at bounding box center [1362, 336] width 371 height 40
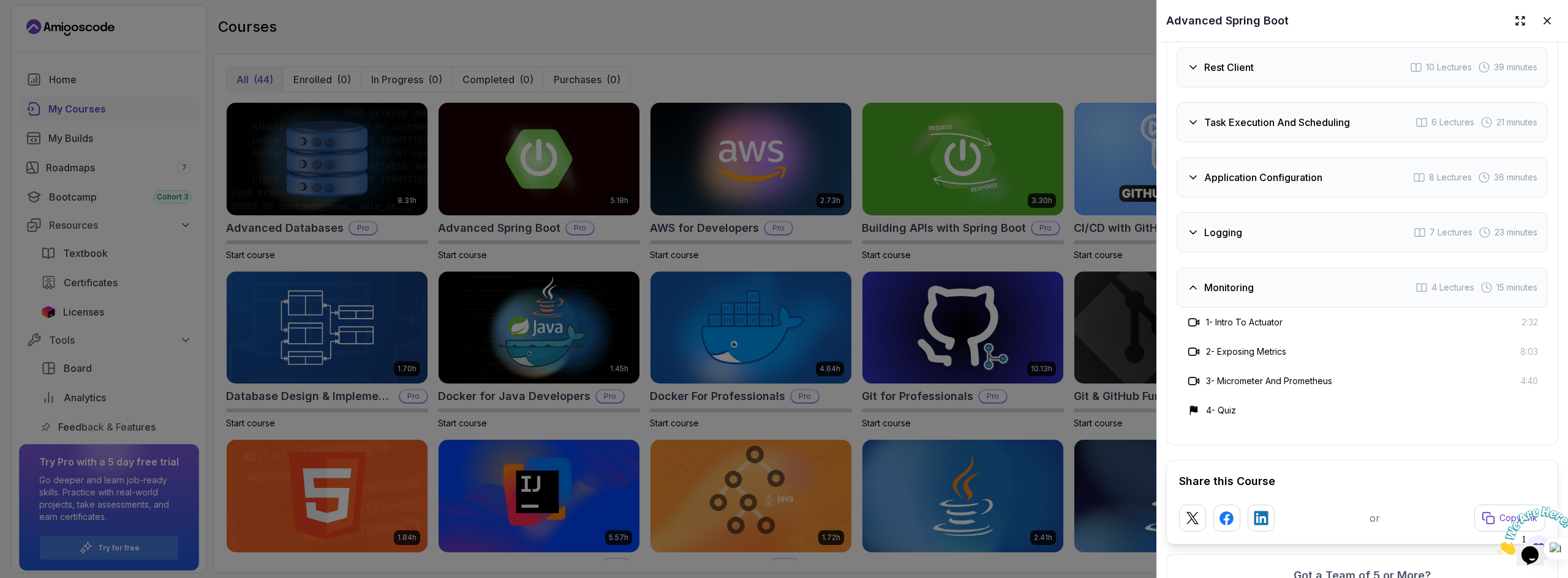
scroll to position [2464, 0]
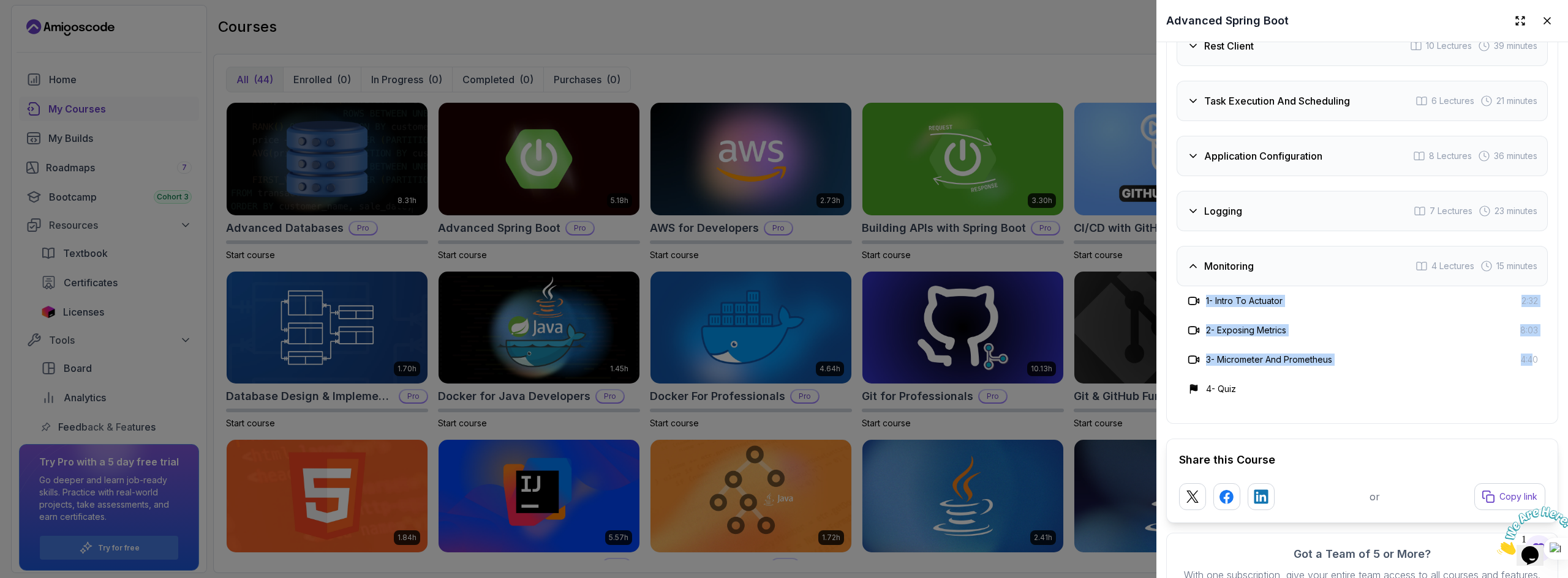
drag, startPoint x: 1523, startPoint y: 362, endPoint x: 1213, endPoint y: 295, distance: 317.2
click at [1203, 293] on div "1 - Intro To Actuator 2:32 2 - Exposing Metrics 8:03 3 - Micrometer And Prometh…" at bounding box center [1362, 345] width 371 height 117
click at [1222, 298] on h3 "1 - Intro To Actuator" at bounding box center [1244, 300] width 76 height 12
drag, startPoint x: 1222, startPoint y: 298, endPoint x: 1459, endPoint y: 343, distance: 241.2
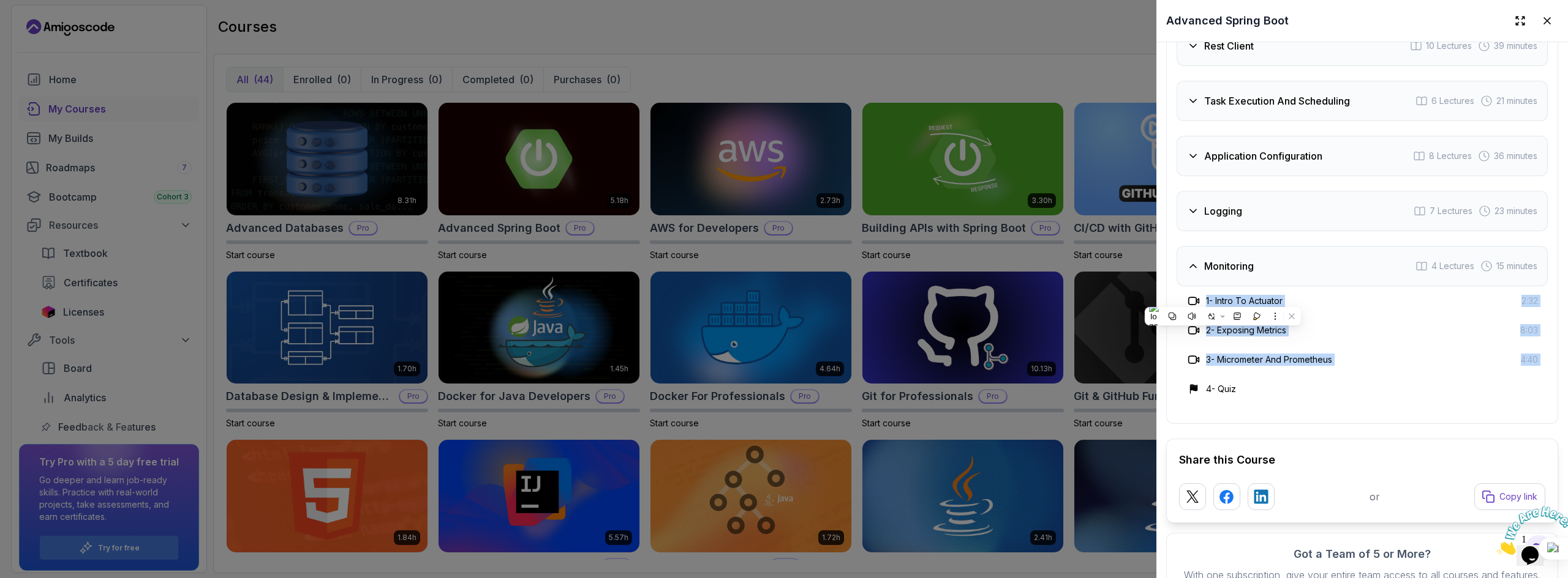
click at [1511, 356] on div "1 - Intro To Actuator 2:32 2 - Exposing Metrics 8:03 3 - Micrometer And Prometh…" at bounding box center [1362, 345] width 371 height 117
click at [1458, 345] on div "3 - Micrometer And Prometheus 4:40" at bounding box center [1362, 360] width 371 height 30
drag, startPoint x: 1226, startPoint y: 300, endPoint x: 1522, endPoint y: 348, distance: 299.9
click at [1522, 348] on div "1 - Intro To Actuator 2:32 2 - Exposing Metrics 8:03 3 - Micrometer And Prometh…" at bounding box center [1362, 345] width 371 height 117
click at [1474, 334] on div "2 - Exposing Metrics 8:03" at bounding box center [1362, 331] width 371 height 30
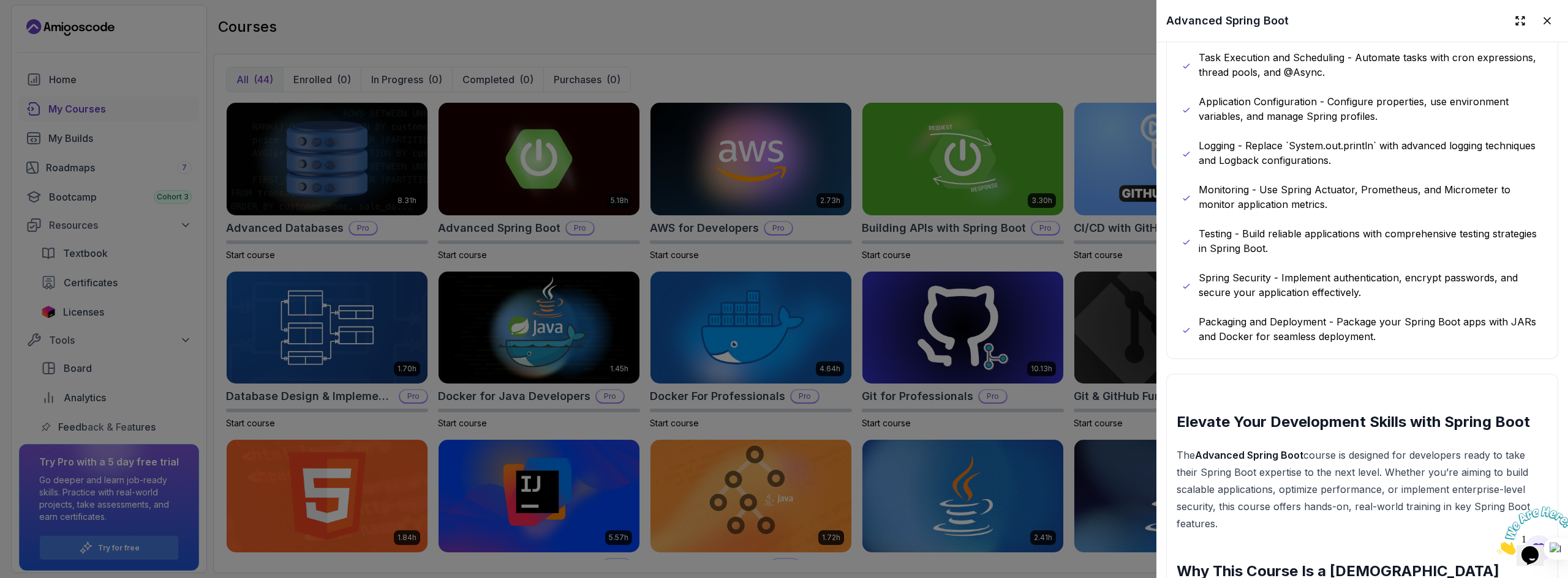
scroll to position [868, 0]
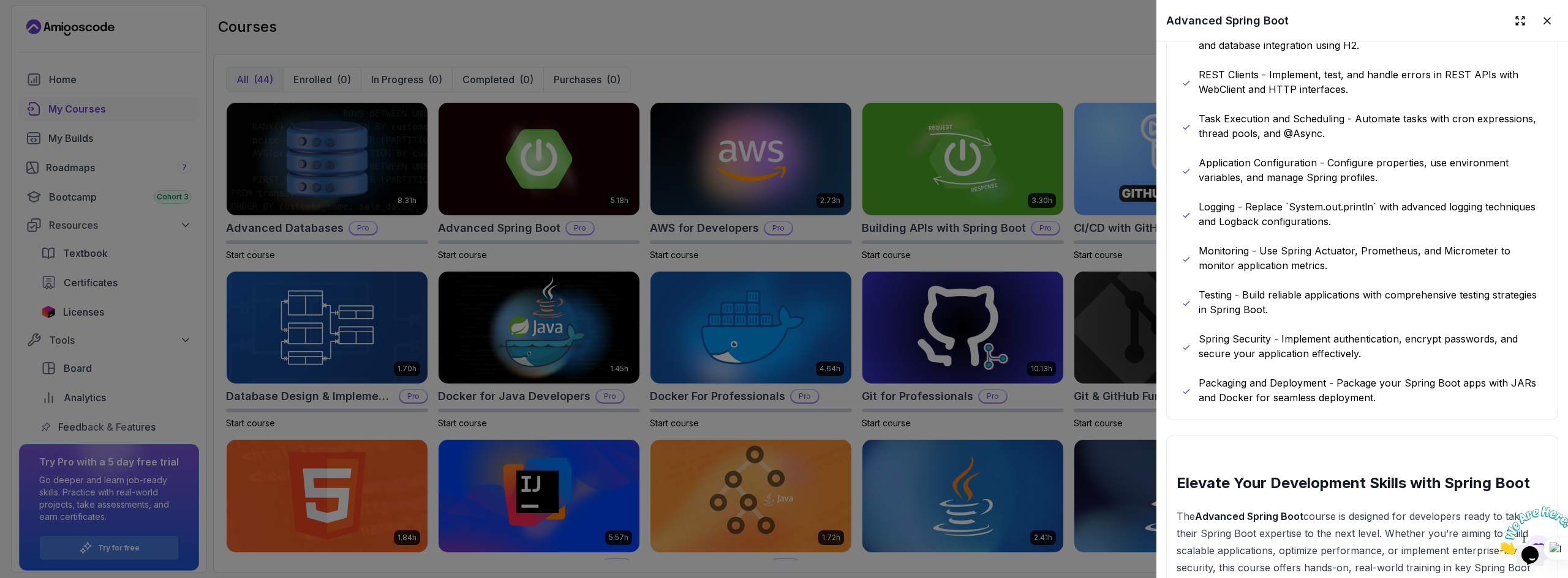
click at [1278, 336] on p "Spring Security - Implement authentication, encrypt passwords, and secure your …" at bounding box center [1371, 347] width 344 height 30
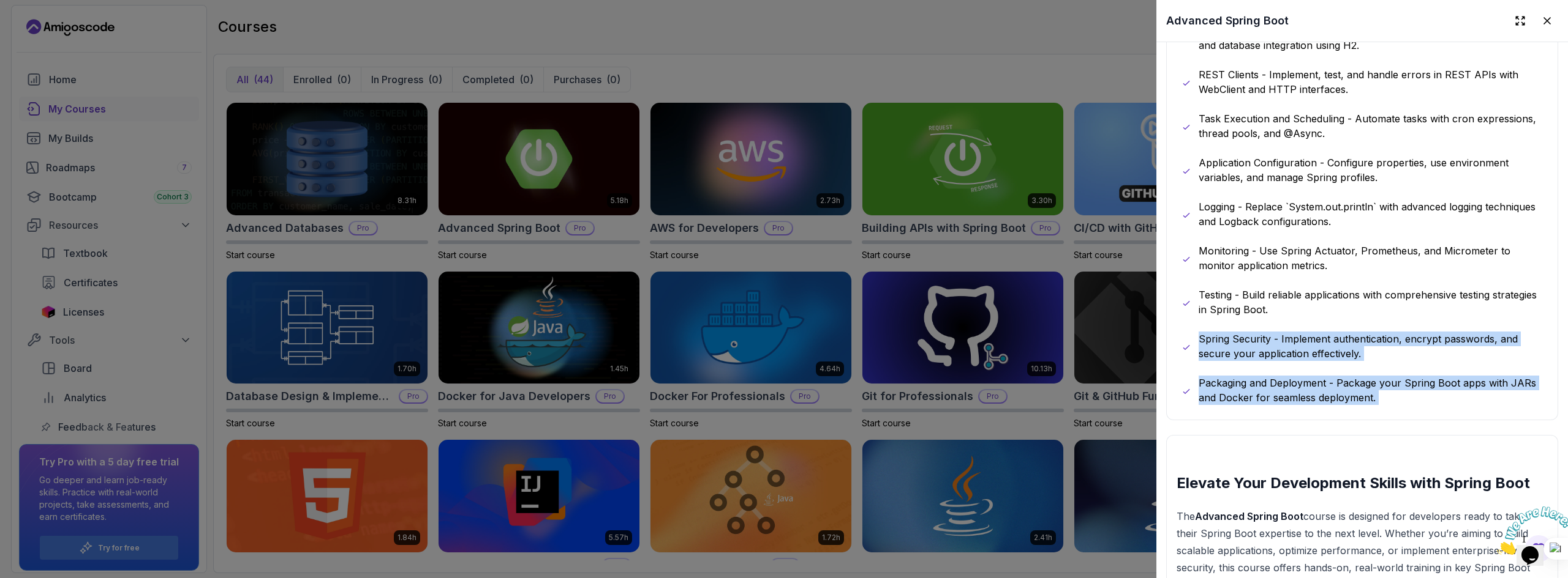
drag, startPoint x: 1278, startPoint y: 336, endPoint x: 1390, endPoint y: 382, distance: 121.1
click at [1390, 382] on div "Java Bean Validation - Master efficient validation techniques with annotations,…" at bounding box center [1362, 170] width 362 height 470
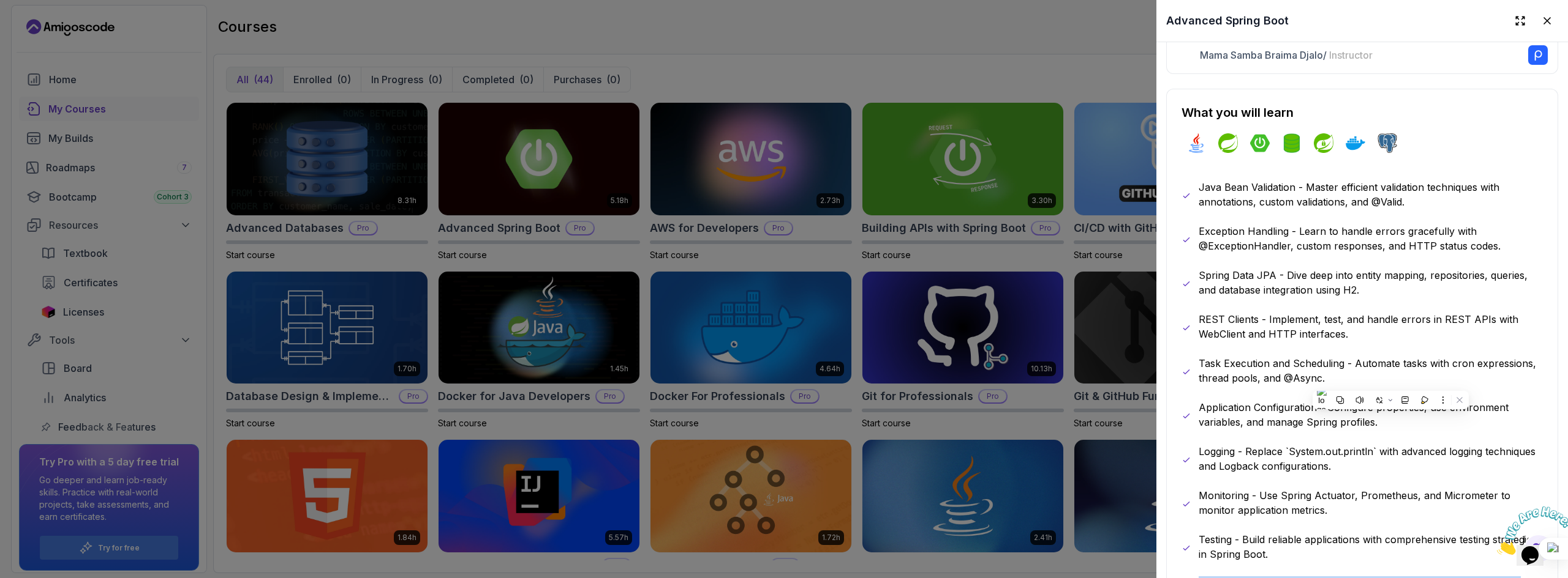
scroll to position [746, 0]
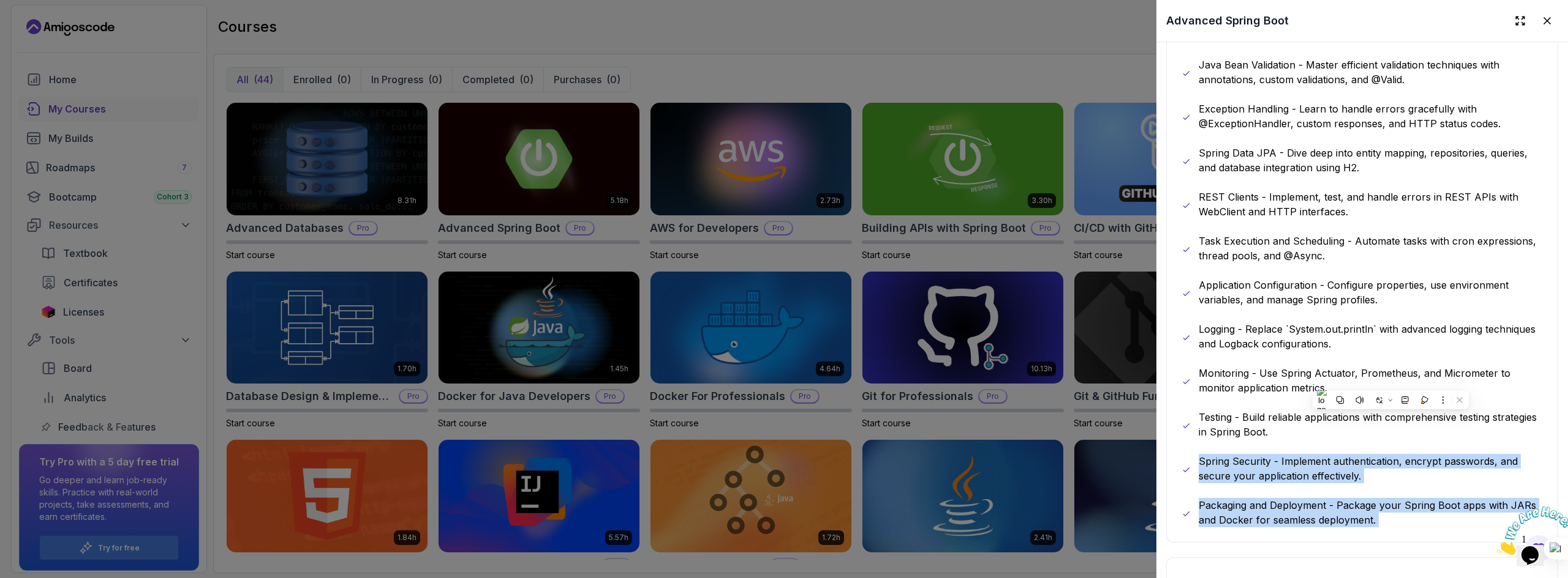
click at [1371, 508] on p "Packaging and Deployment - Package your Spring Boot apps with JARs and Docker f…" at bounding box center [1371, 513] width 344 height 30
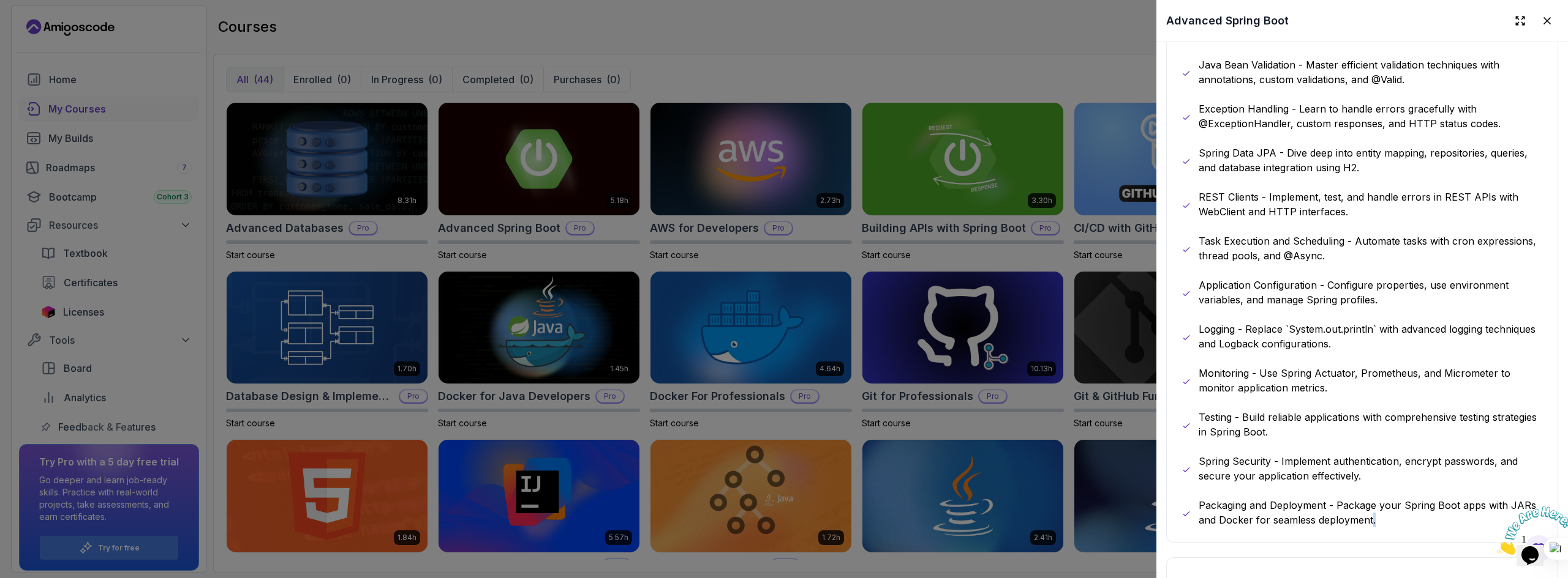
click at [1371, 508] on p "Packaging and Deployment - Package your Spring Boot apps with JARs and Docker f…" at bounding box center [1371, 513] width 344 height 30
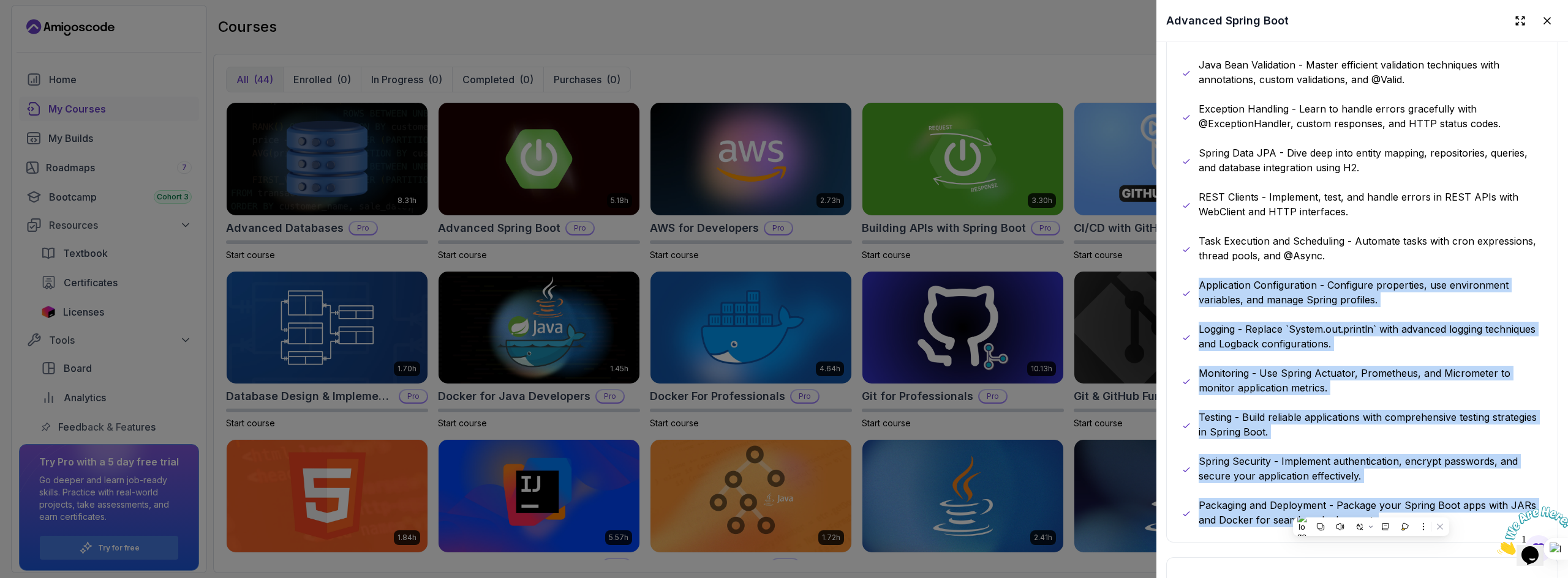
drag, startPoint x: 1371, startPoint y: 508, endPoint x: 1406, endPoint y: 306, distance: 205.0
click at [1406, 306] on div "Java Bean Validation - Master efficient validation techniques with annotations,…" at bounding box center [1362, 293] width 362 height 470
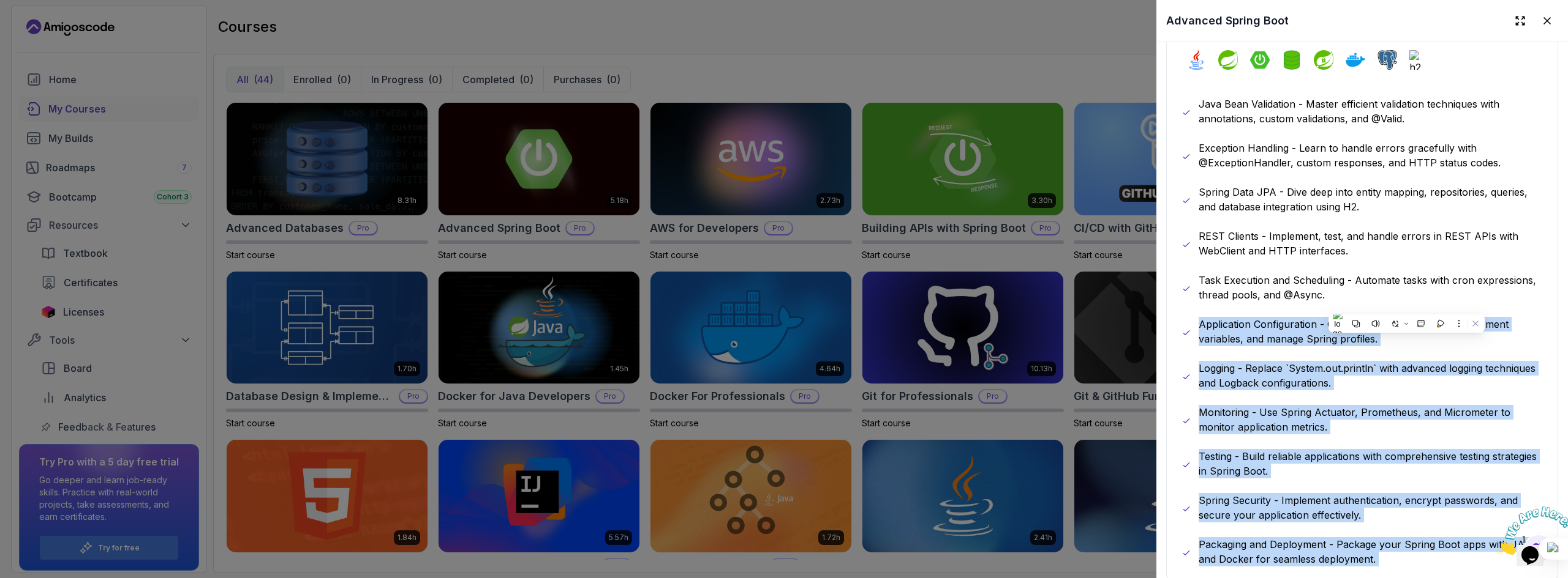
scroll to position [685, 0]
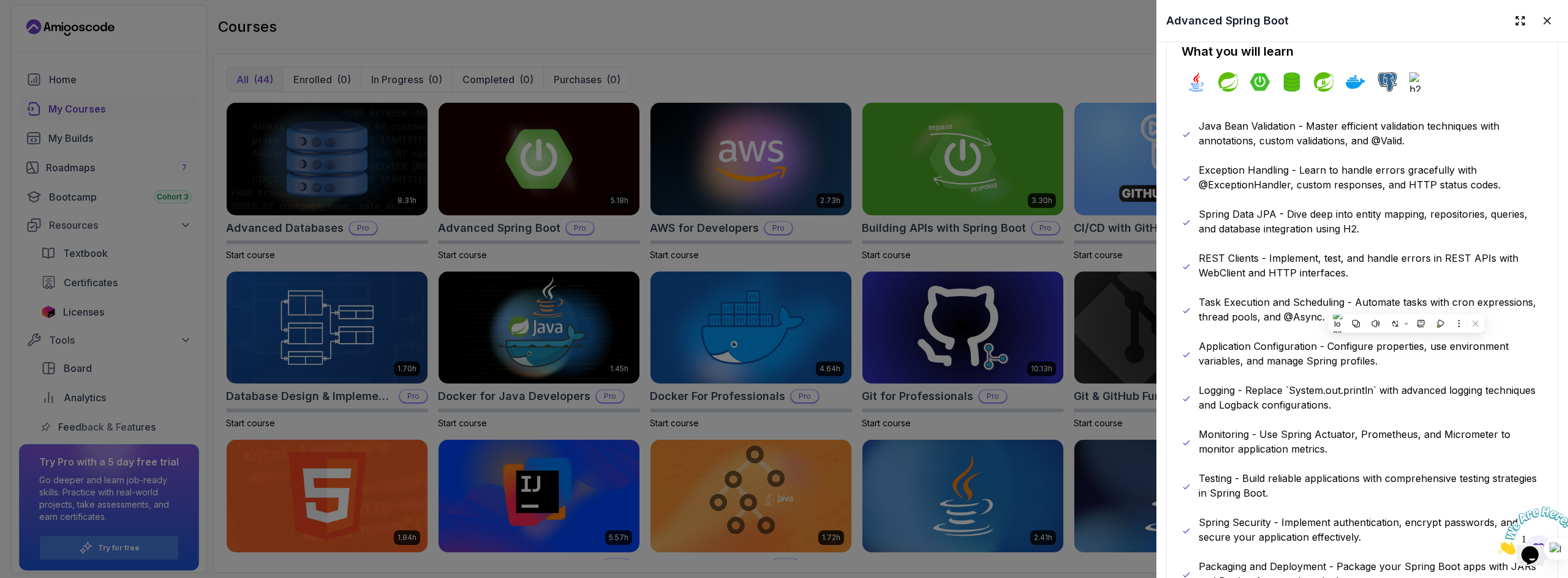
click at [1301, 296] on p "Task Execution and Scheduling - Automate tasks with cron expressions, thread po…" at bounding box center [1371, 309] width 344 height 30
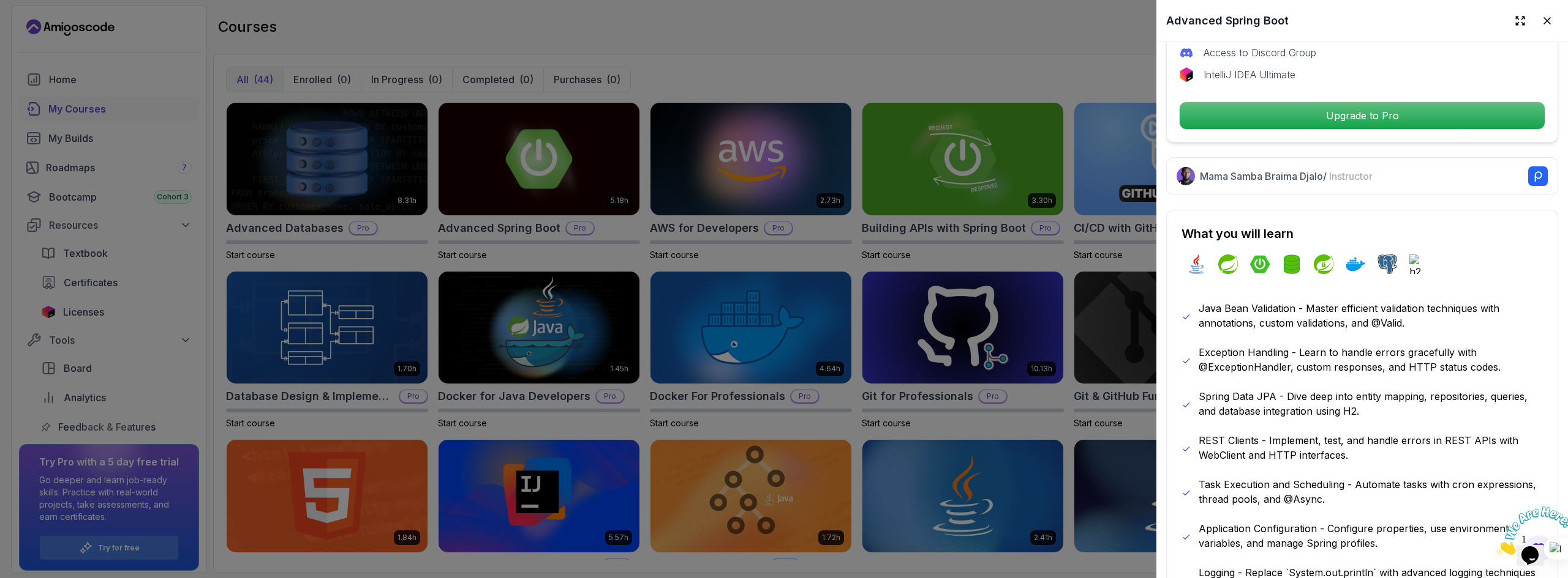
scroll to position [501, 0]
click at [940, 59] on div at bounding box center [784, 289] width 1568 height 578
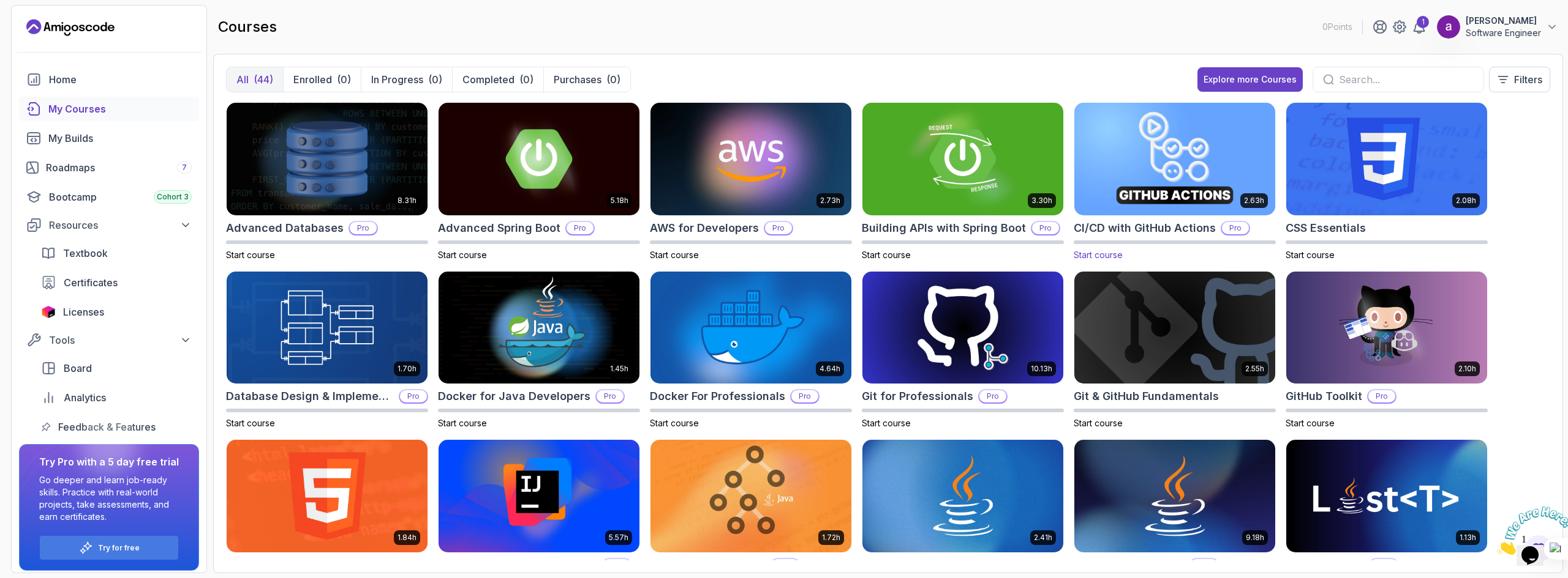
click at [1106, 259] on span "Start course" at bounding box center [1097, 255] width 49 height 10
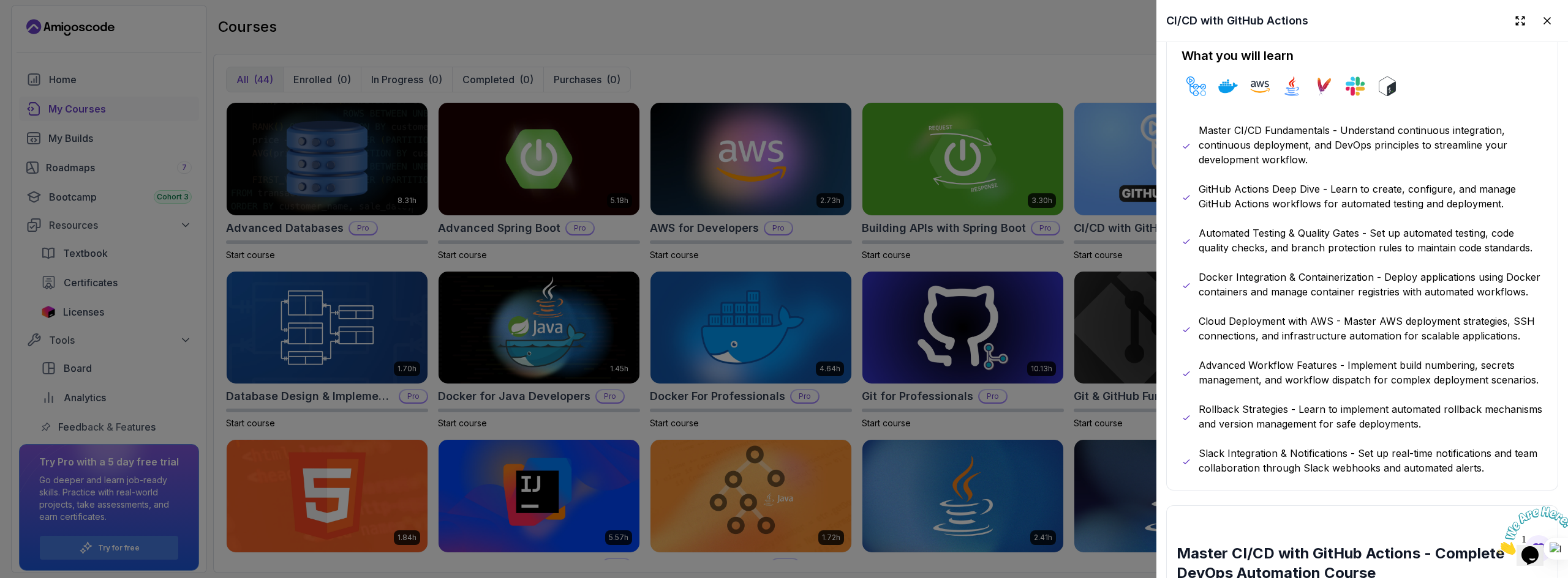
scroll to position [673, 0]
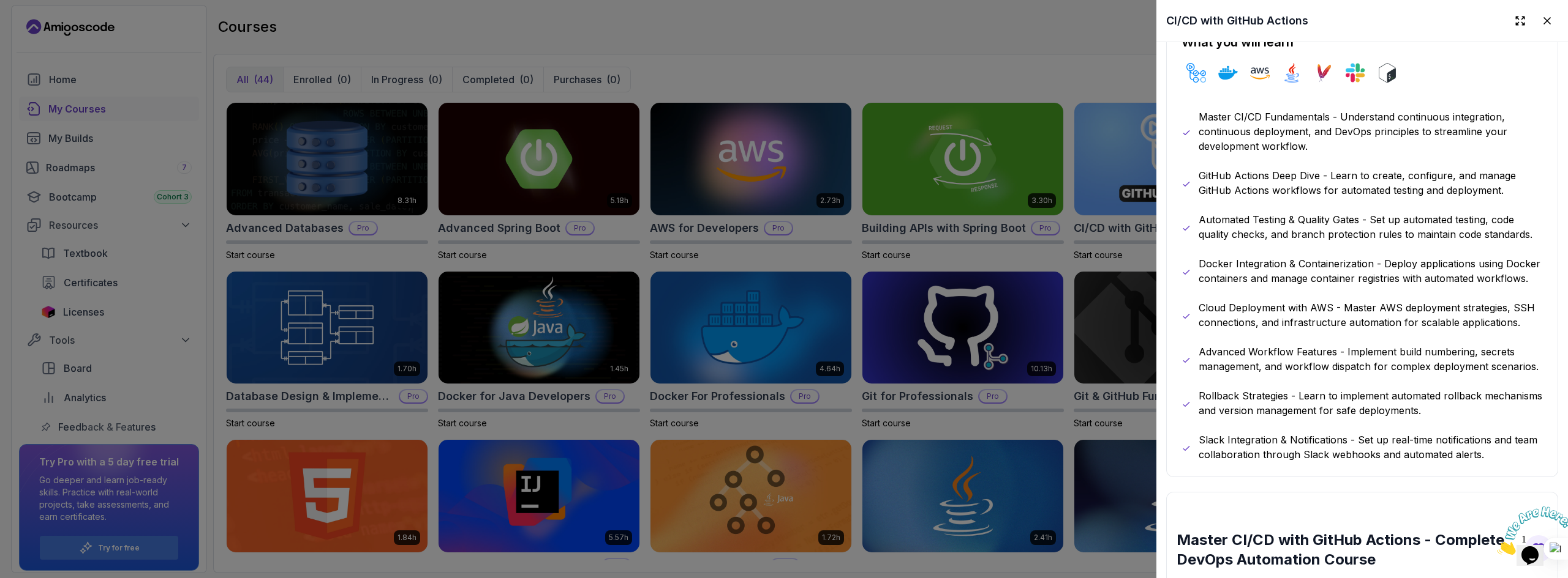
click at [1414, 138] on p "Master CI/CD Fundamentals - Understand continuous integration, continuous deplo…" at bounding box center [1371, 131] width 344 height 44
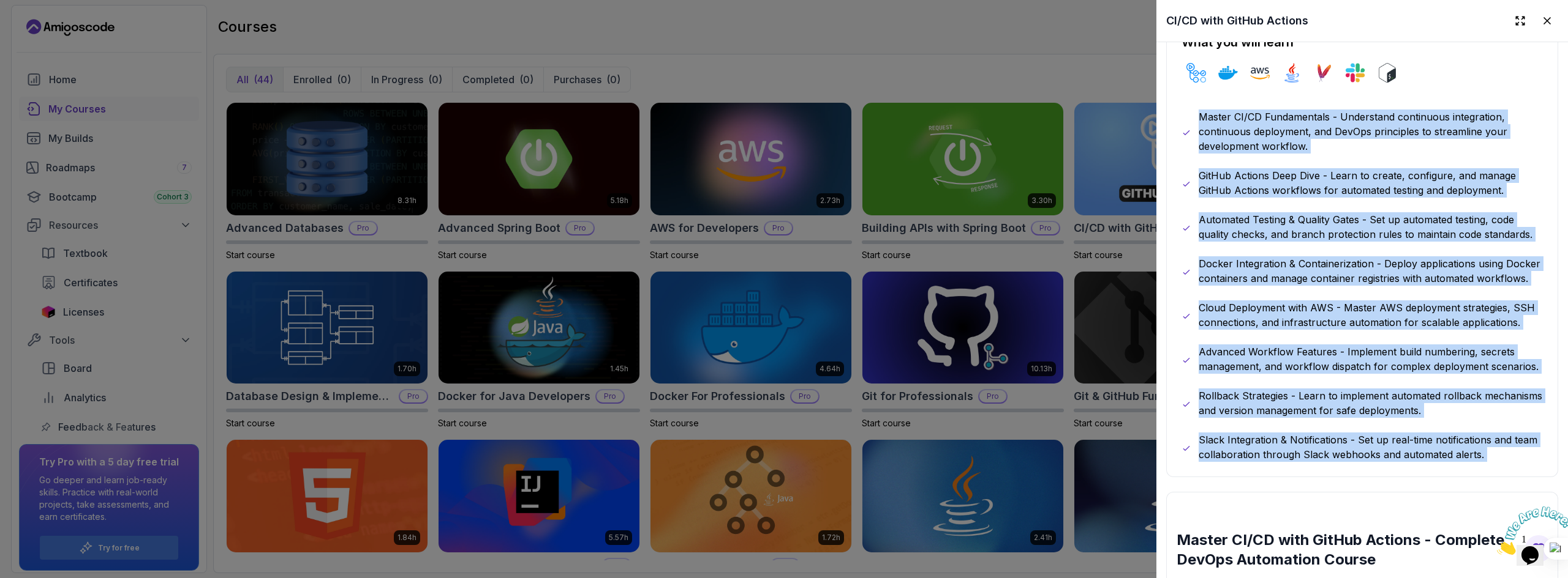
drag, startPoint x: 1414, startPoint y: 138, endPoint x: 1434, endPoint y: 443, distance: 305.7
click at [1446, 462] on div "Master CI/CD Fundamentals - Understand continuous integration, continuous deplo…" at bounding box center [1362, 285] width 362 height 352
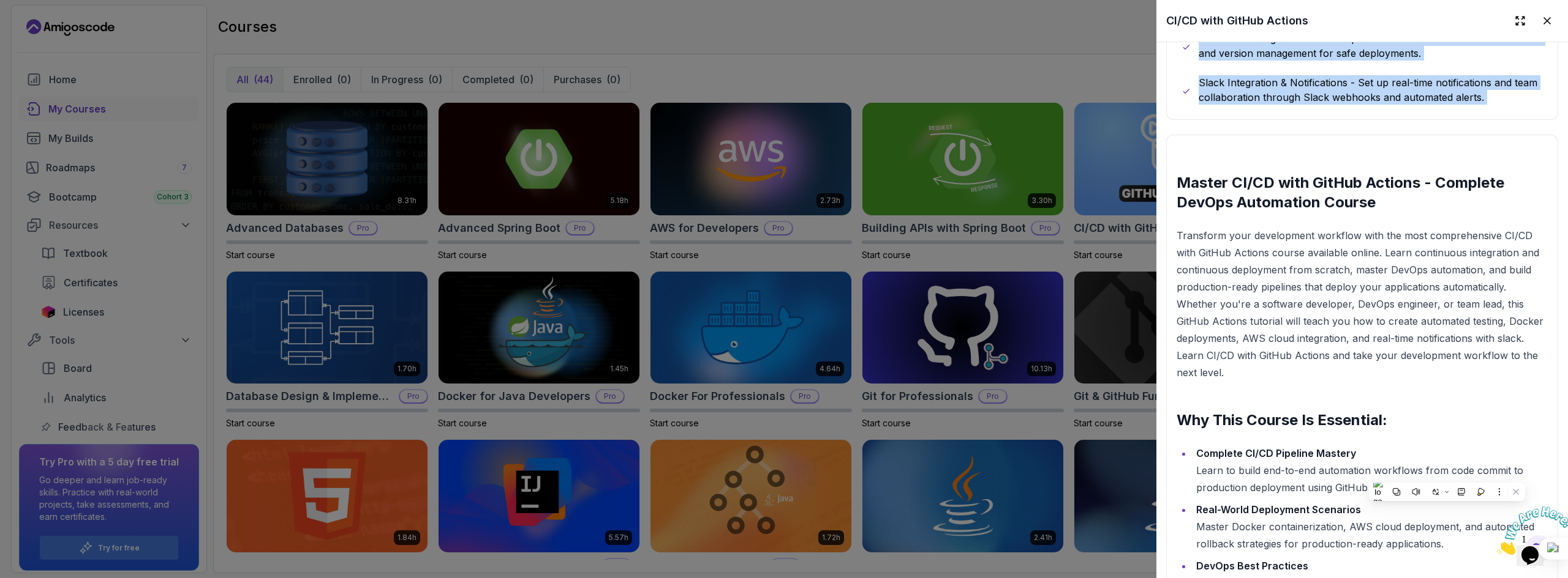
scroll to position [1101, 0]
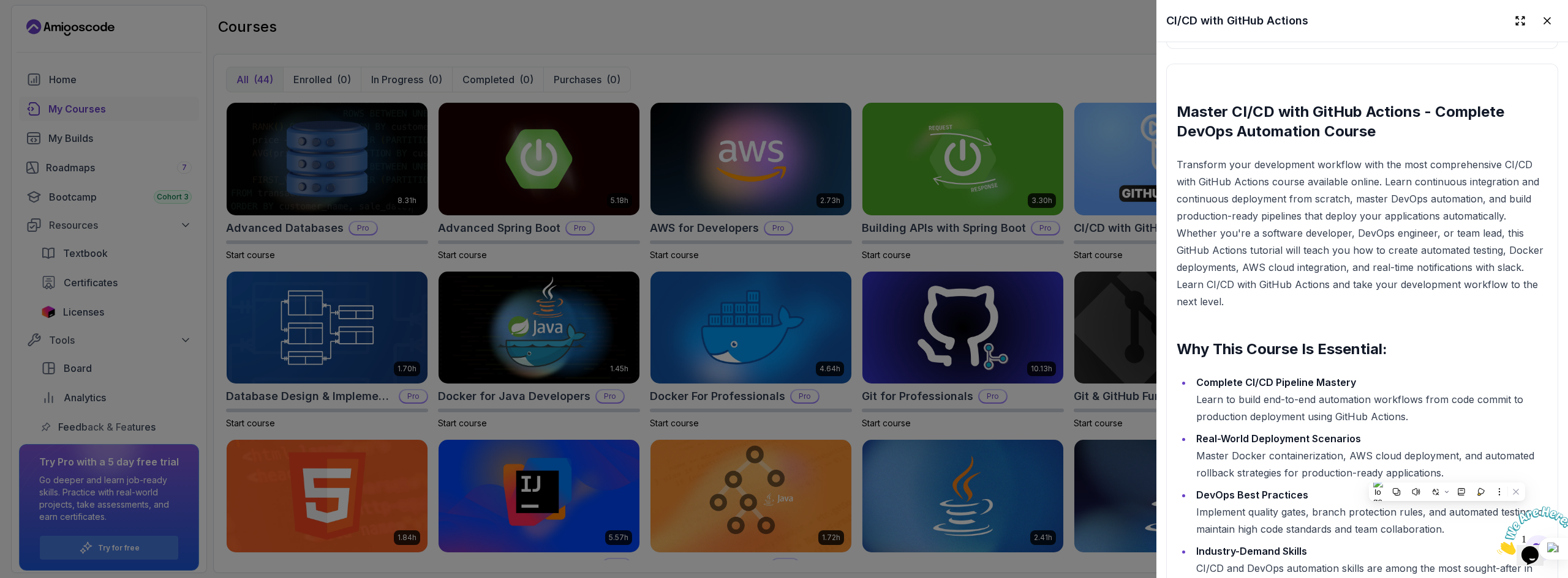
click at [1319, 230] on p "Transform your development workflow with the most comprehensive CI/CD with GitH…" at bounding box center [1362, 233] width 371 height 154
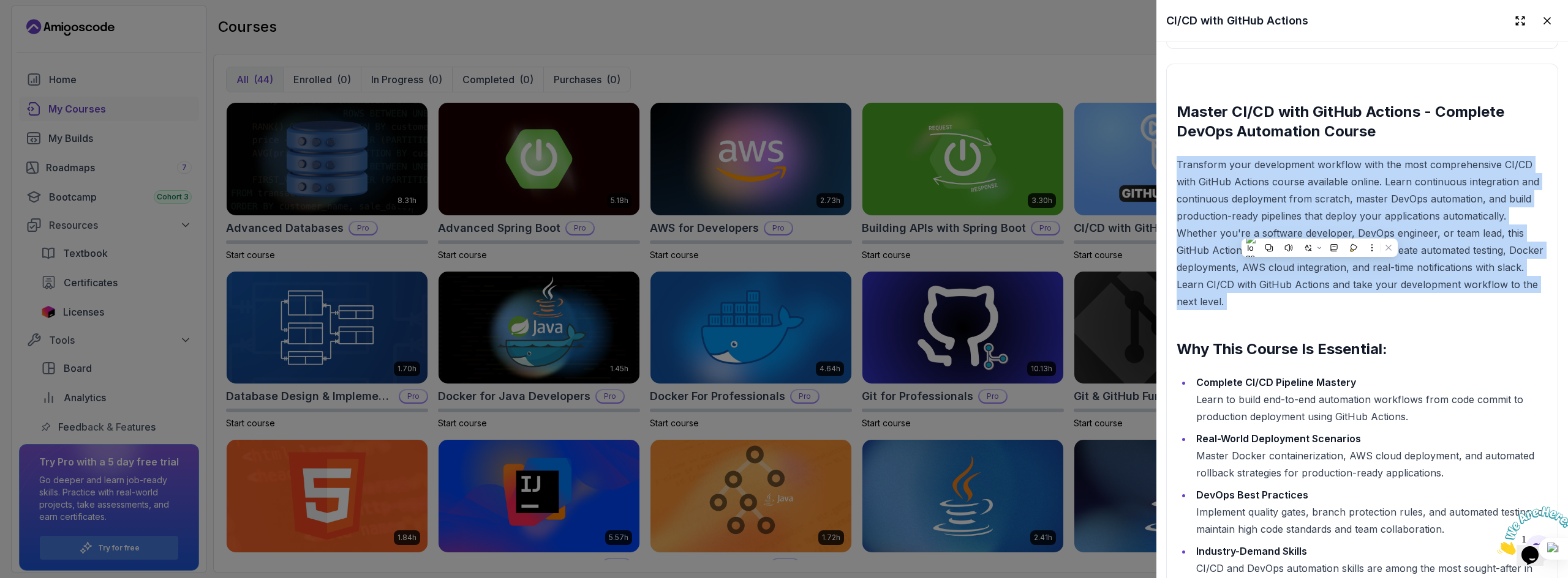
click at [1319, 230] on p "Transform your development workflow with the most comprehensive CI/CD with GitH…" at bounding box center [1362, 233] width 371 height 154
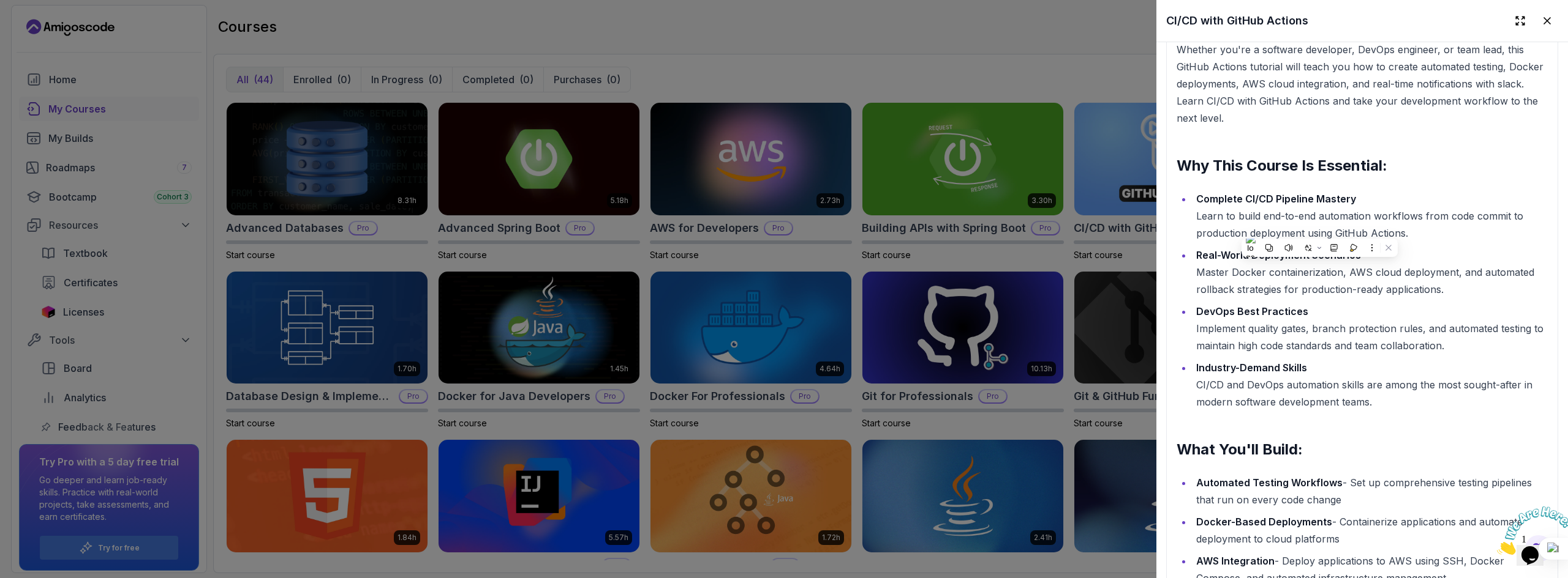
click at [1353, 322] on ul "Complete CI/CD Pipeline Mastery Learn to build end-to-end automation workflows …" at bounding box center [1362, 300] width 371 height 220
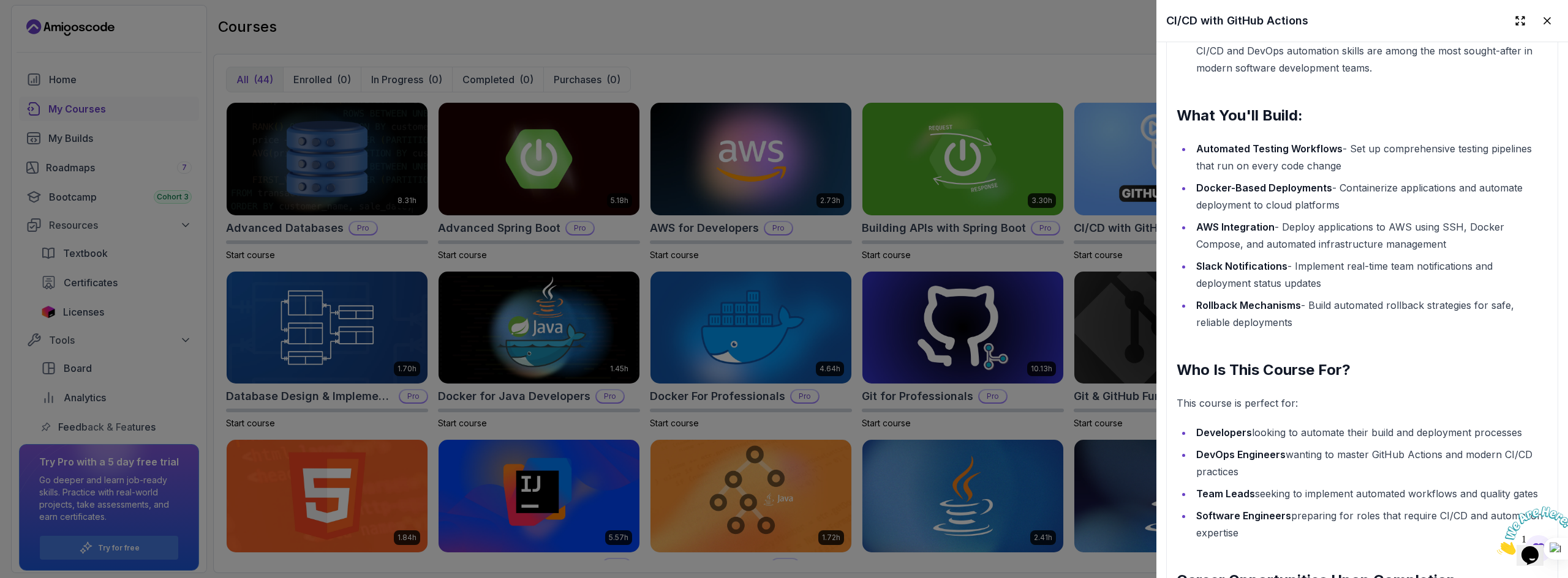
scroll to position [1530, 0]
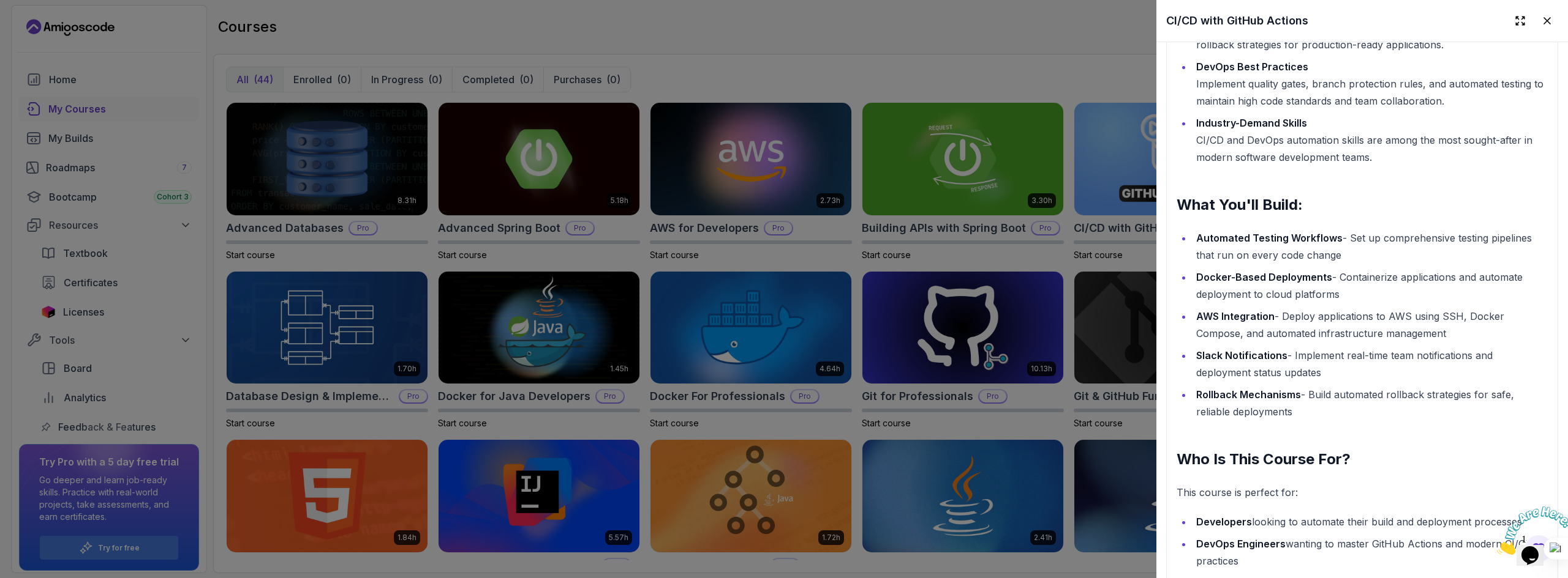
click at [1330, 110] on li "DevOps Best Practices Implement quality gates, branch protection rules, and aut…" at bounding box center [1370, 84] width 355 height 51
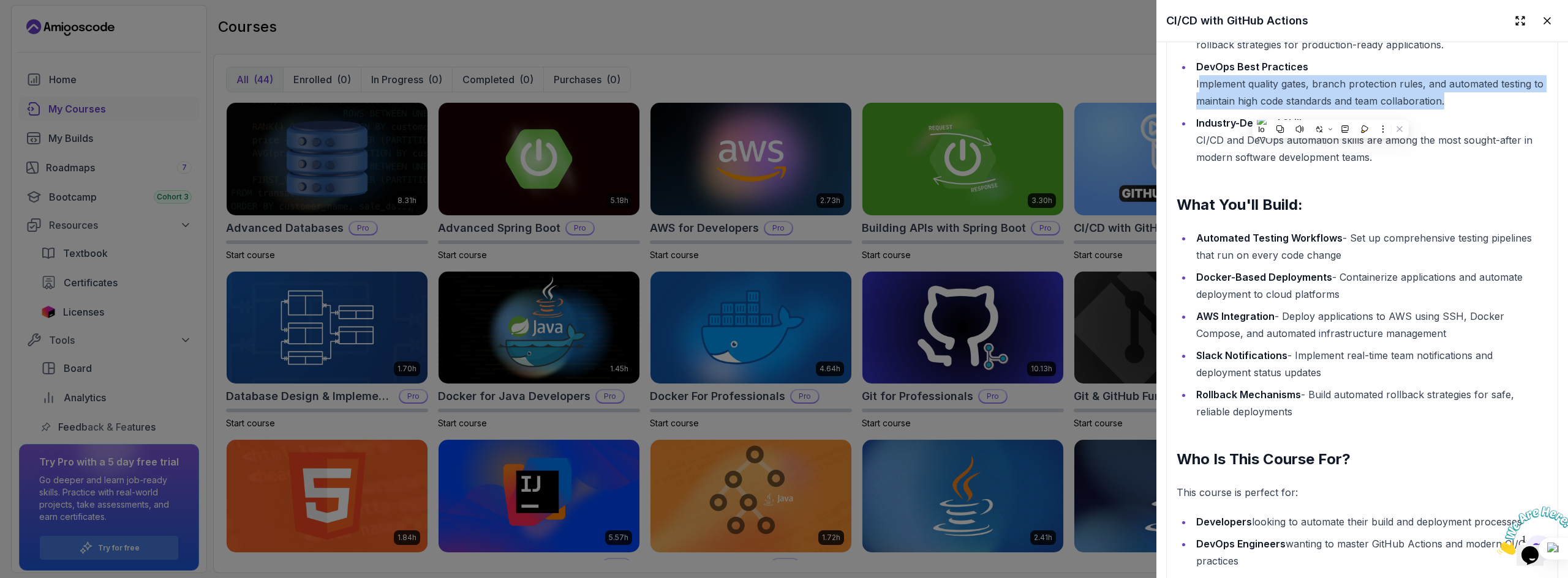
click at [1330, 110] on li "DevOps Best Practices Implement quality gates, branch protection rules, and aut…" at bounding box center [1370, 84] width 355 height 51
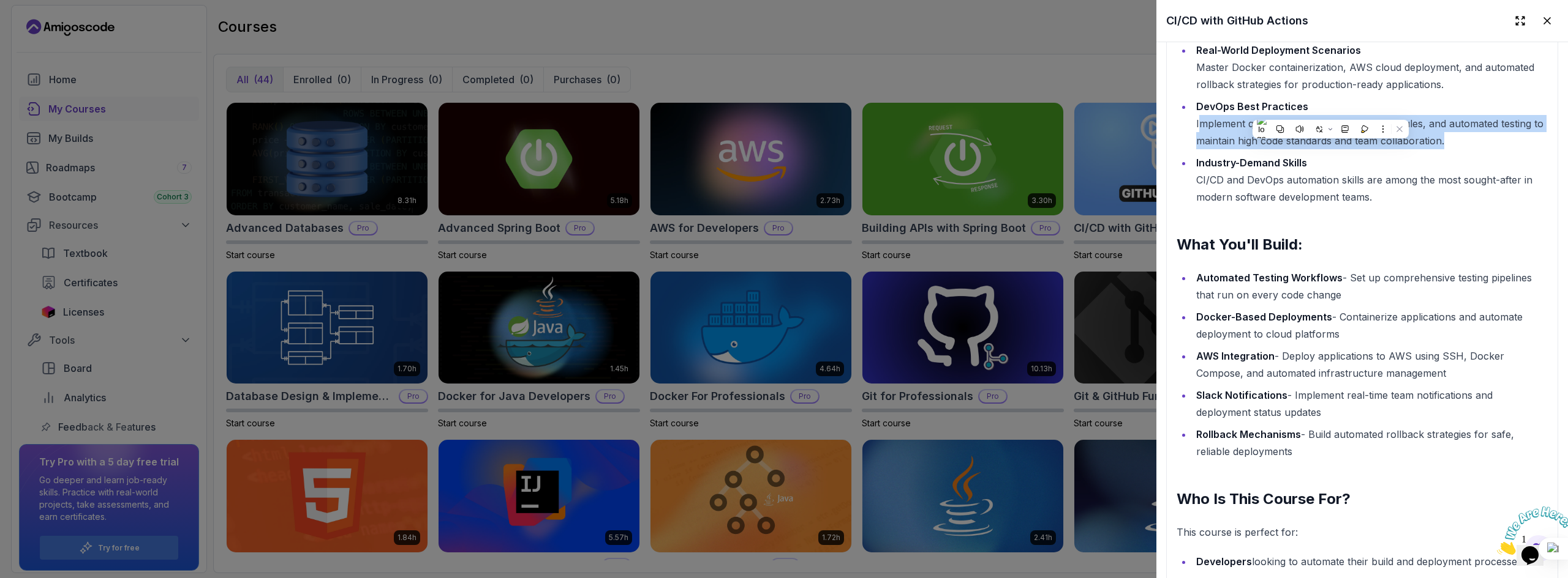
scroll to position [1468, 0]
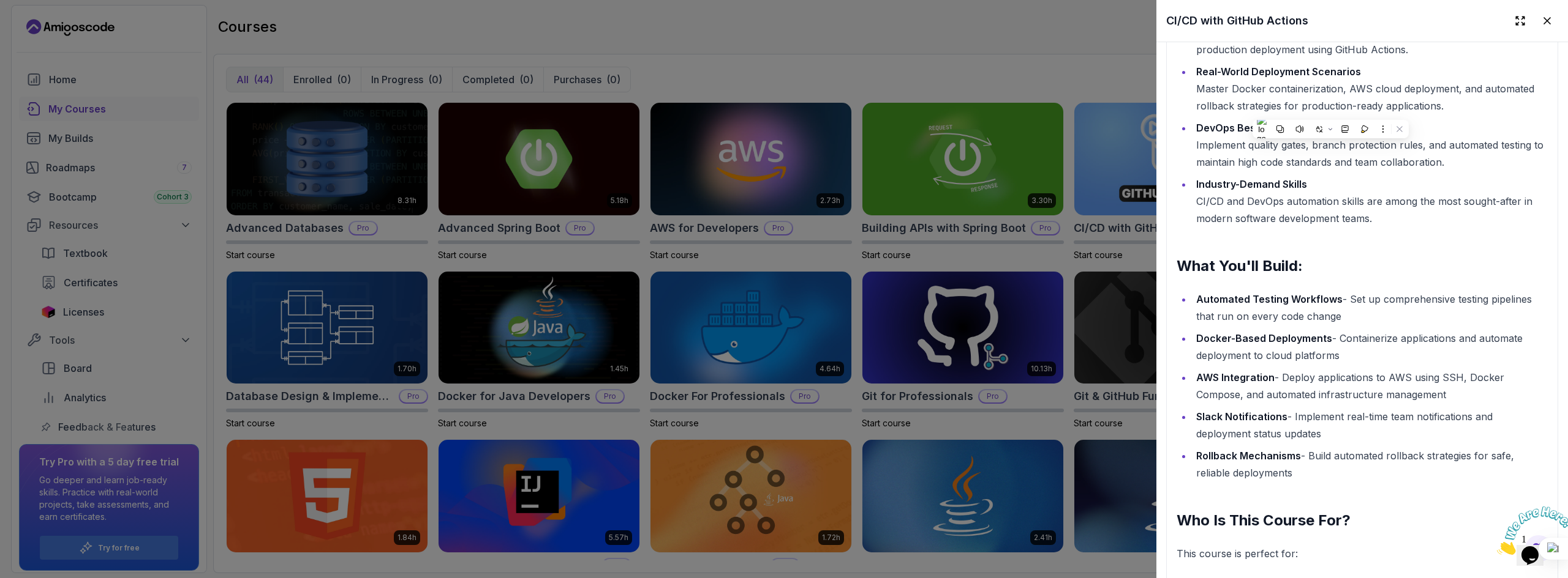
click at [1351, 278] on div "Master CI/CD with GitHub Actions - Complete DevOps Automation Course Transform …" at bounding box center [1362, 366] width 371 height 1263
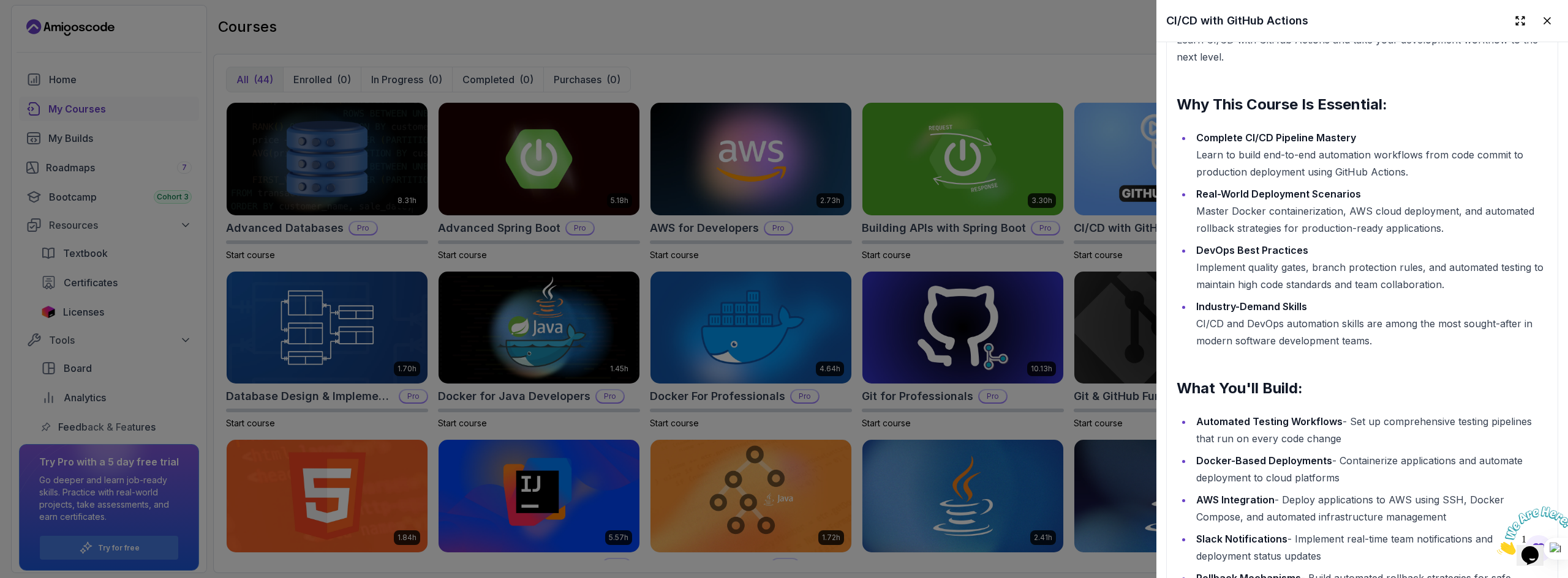
click at [805, 32] on div at bounding box center [784, 289] width 1568 height 578
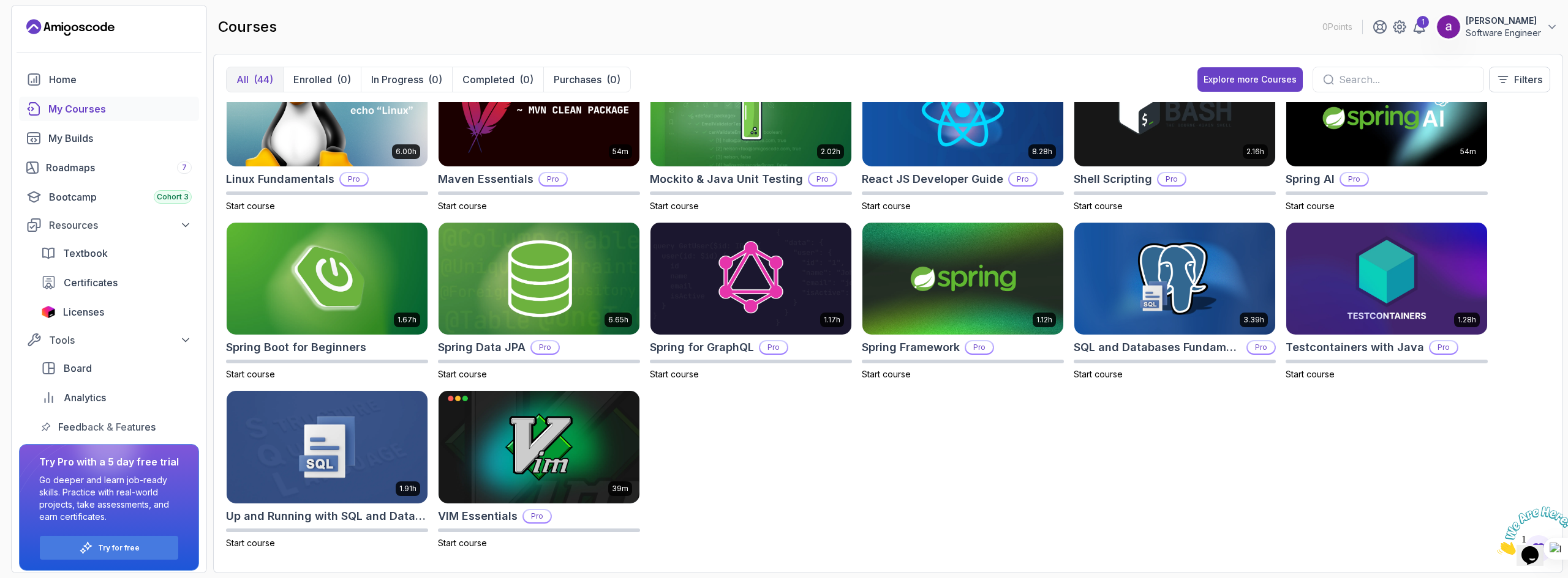
scroll to position [896, 0]
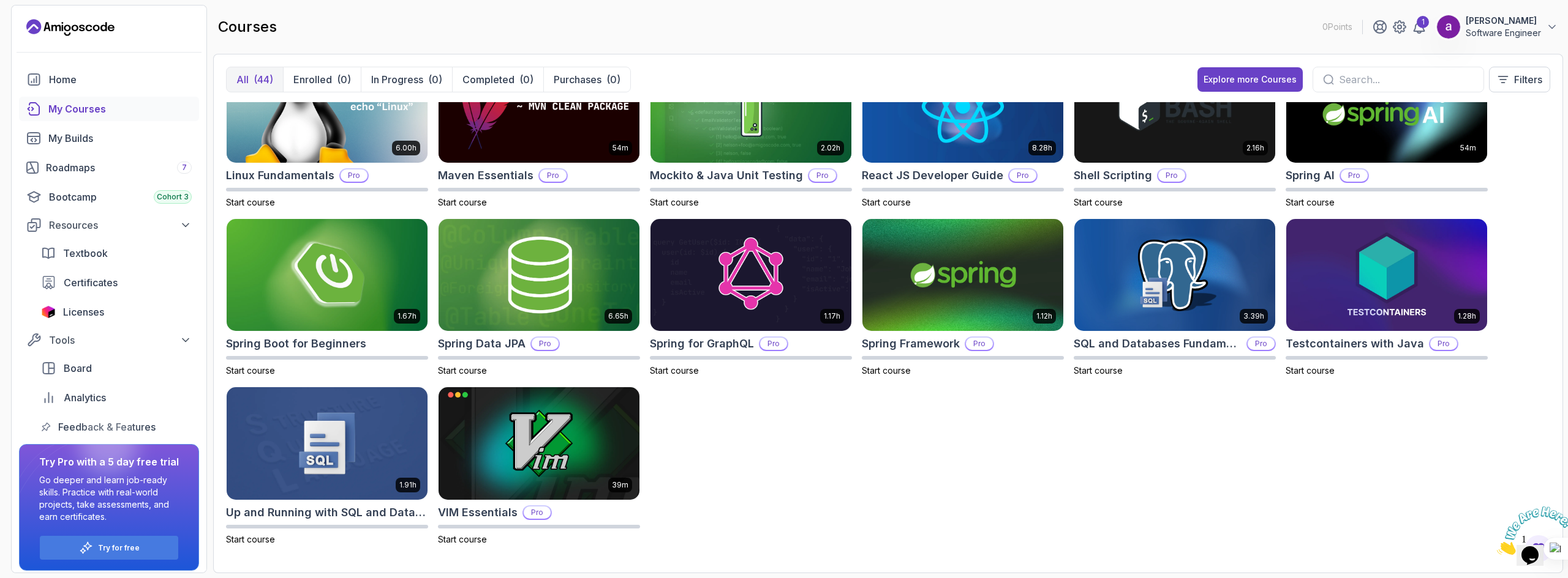
click at [776, 503] on div "8.31h Advanced Databases Pro Start course 5.18h Advanced Spring Boot Pro Start …" at bounding box center [888, 331] width 1324 height 458
click at [1319, 374] on span "Start course" at bounding box center [1309, 370] width 49 height 10
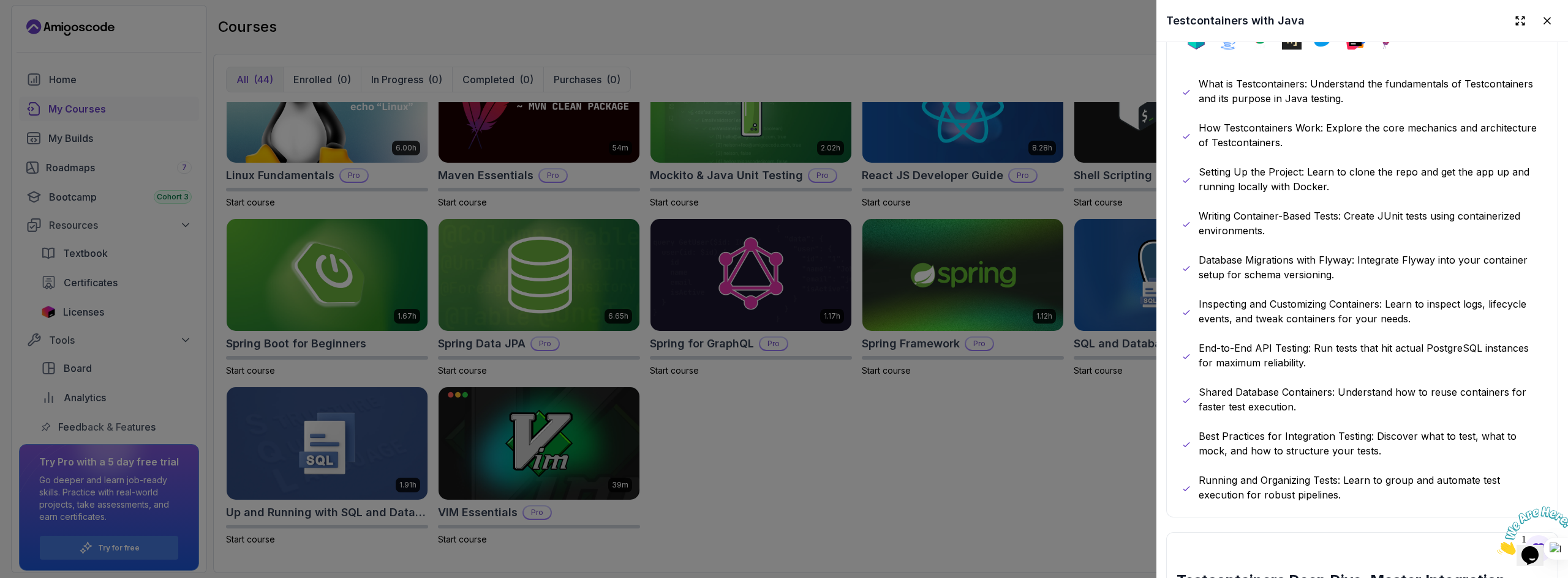
scroll to position [734, 0]
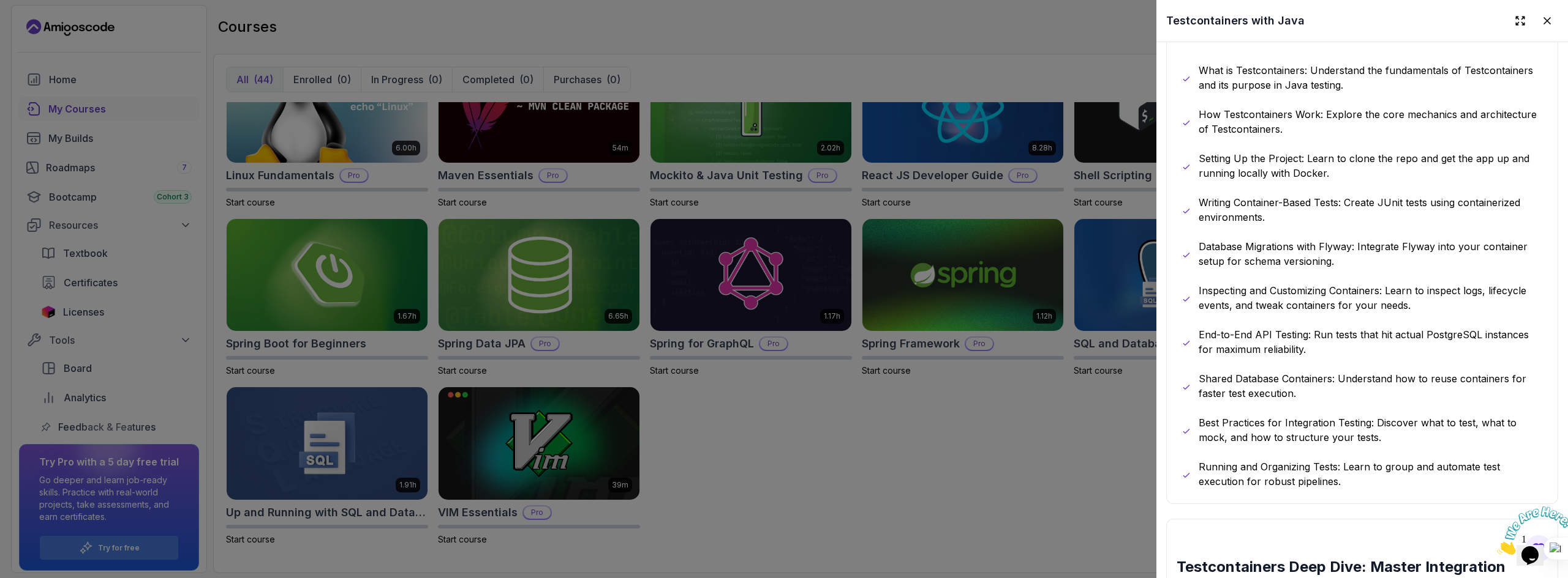
click at [1479, 55] on div "What you will learn testcontainers java junit assertj docker intellij maven Wha…" at bounding box center [1362, 238] width 392 height 532
click at [1468, 71] on p "What is Testcontainers: Understand the fundamentals of Testcontainers and its p…" at bounding box center [1371, 78] width 344 height 30
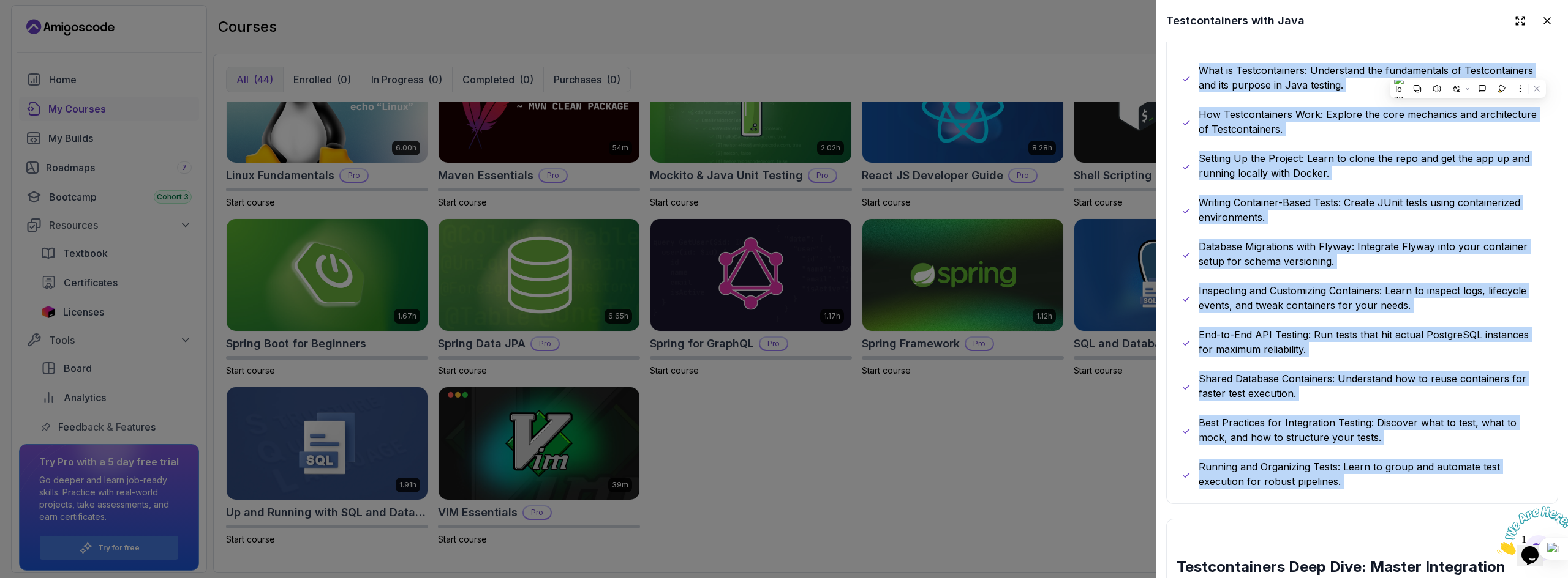
drag, startPoint x: 1468, startPoint y: 71, endPoint x: 1435, endPoint y: 425, distance: 355.5
click at [1450, 475] on div "What is Testcontainers: Understand the fundamentals of Testcontainers and its p…" at bounding box center [1362, 276] width 362 height 426
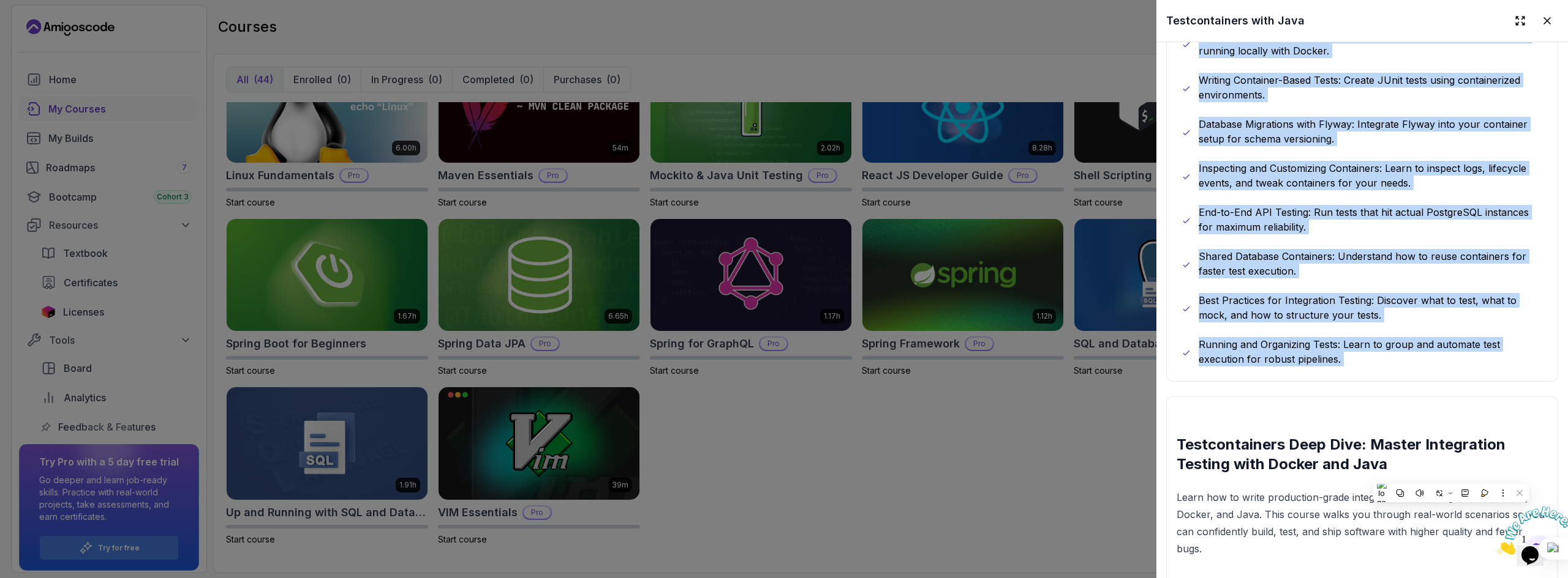
click at [1319, 211] on p "End-to-End API Testing: Run tests that hit actual PostgreSQL instances for maxi…" at bounding box center [1371, 220] width 344 height 30
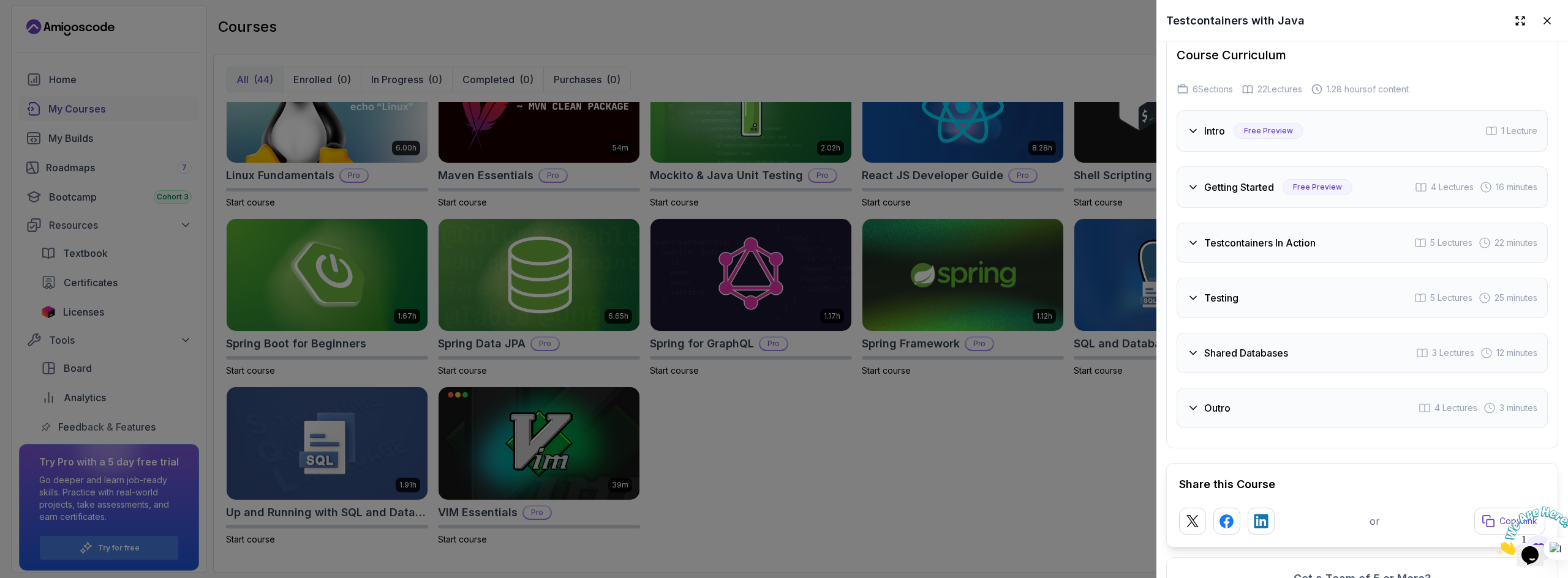
scroll to position [2081, 0]
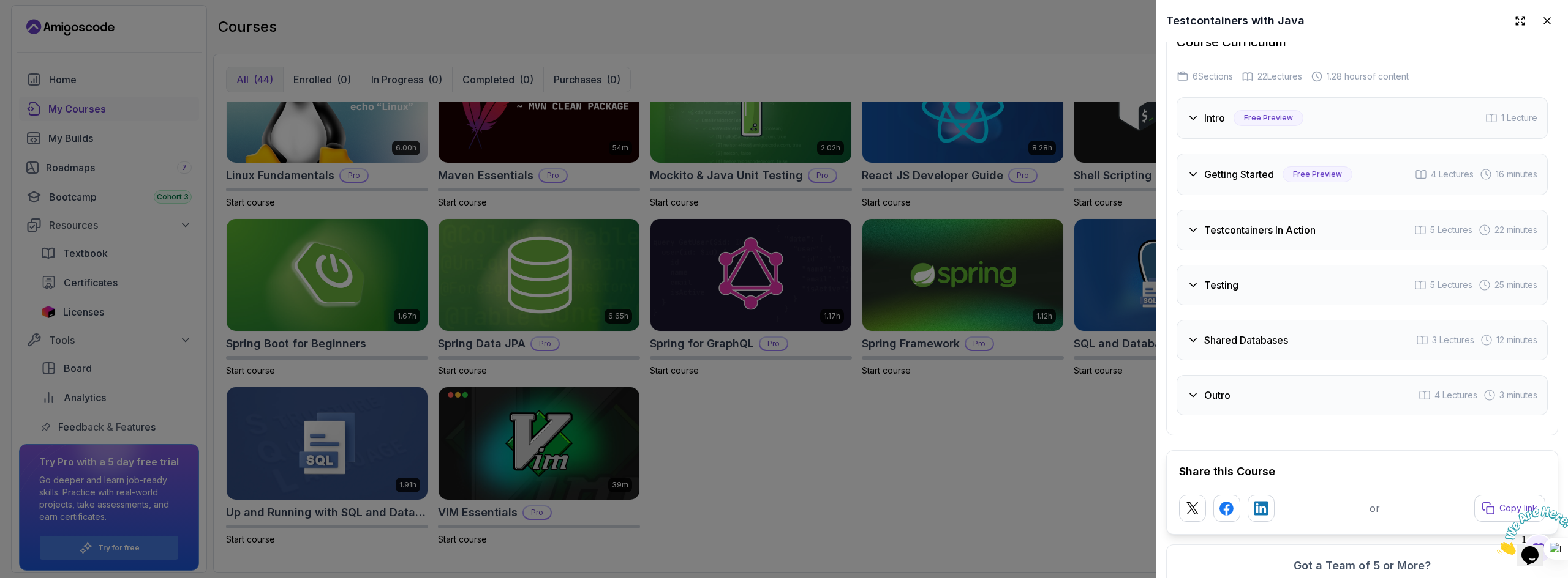
click at [1349, 229] on div "Testcontainers In Action 5 Lectures 22 minutes" at bounding box center [1362, 230] width 371 height 40
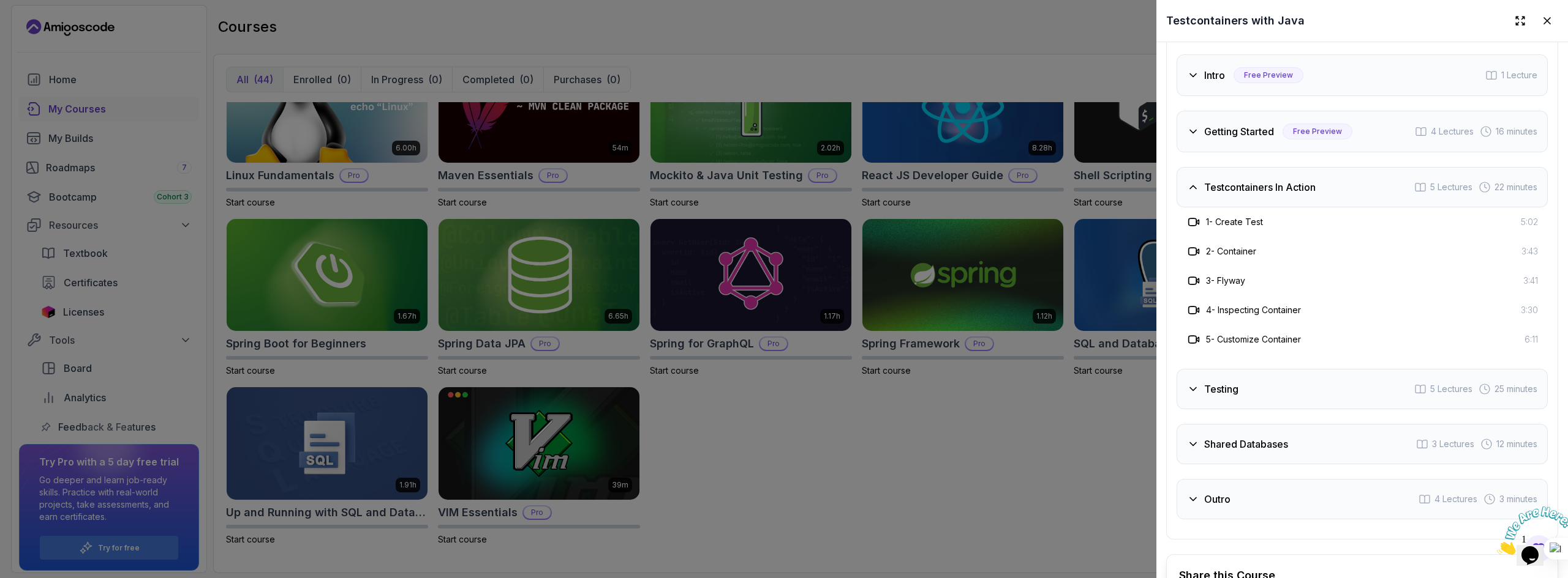
scroll to position [2203, 0]
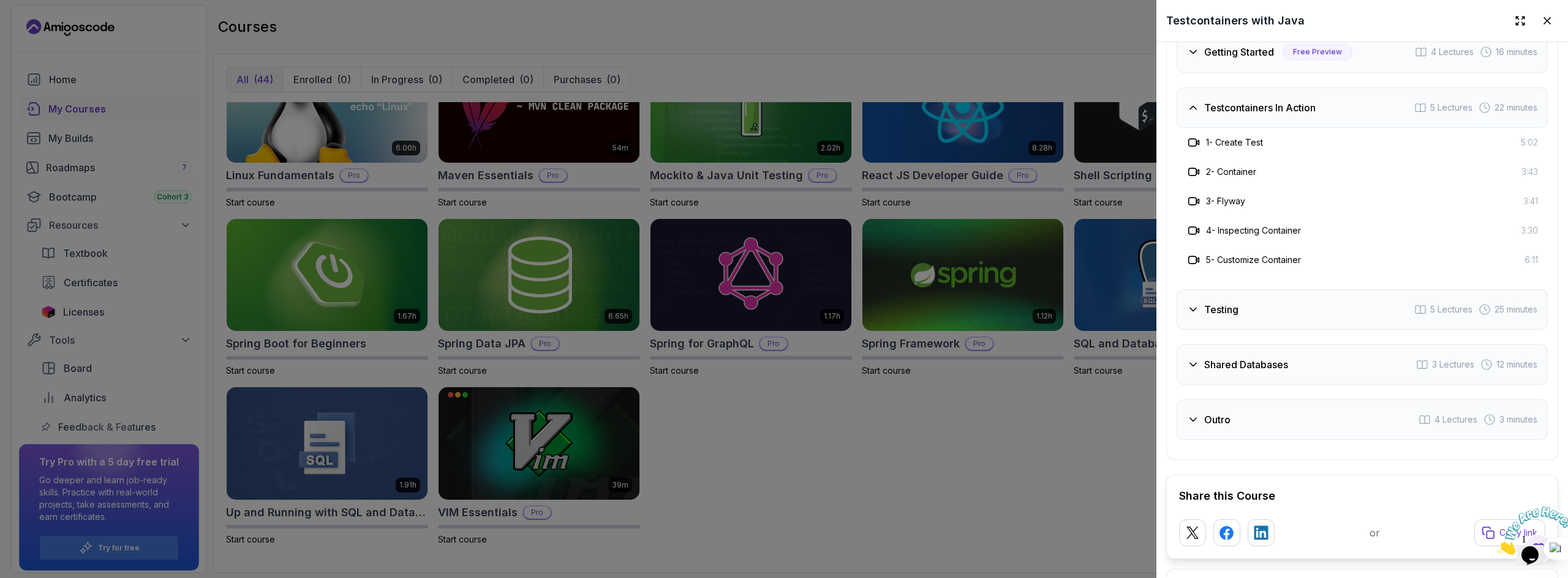
click at [1324, 311] on div "Testing 5 Lectures 25 minutes" at bounding box center [1362, 309] width 371 height 40
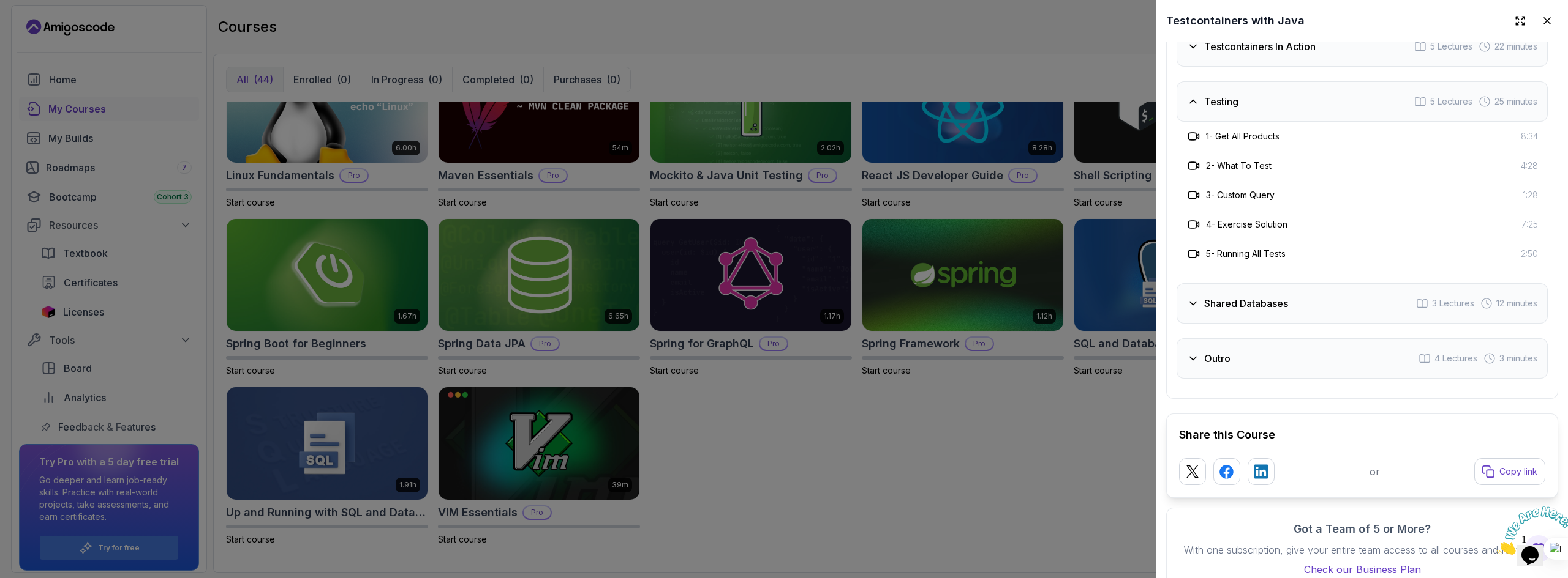
click at [1324, 308] on div "Shared Databases 3 Lectures 12 minutes" at bounding box center [1362, 303] width 371 height 40
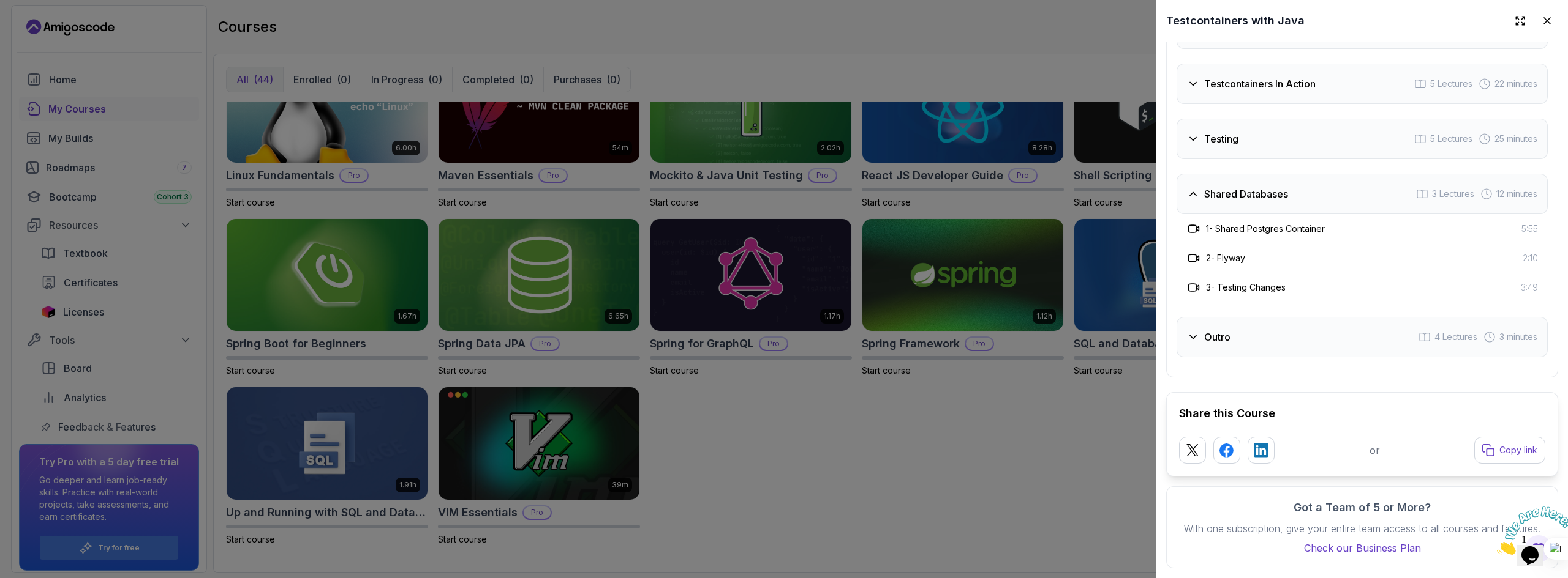
scroll to position [2237, 0]
click at [1022, 476] on div at bounding box center [784, 289] width 1568 height 578
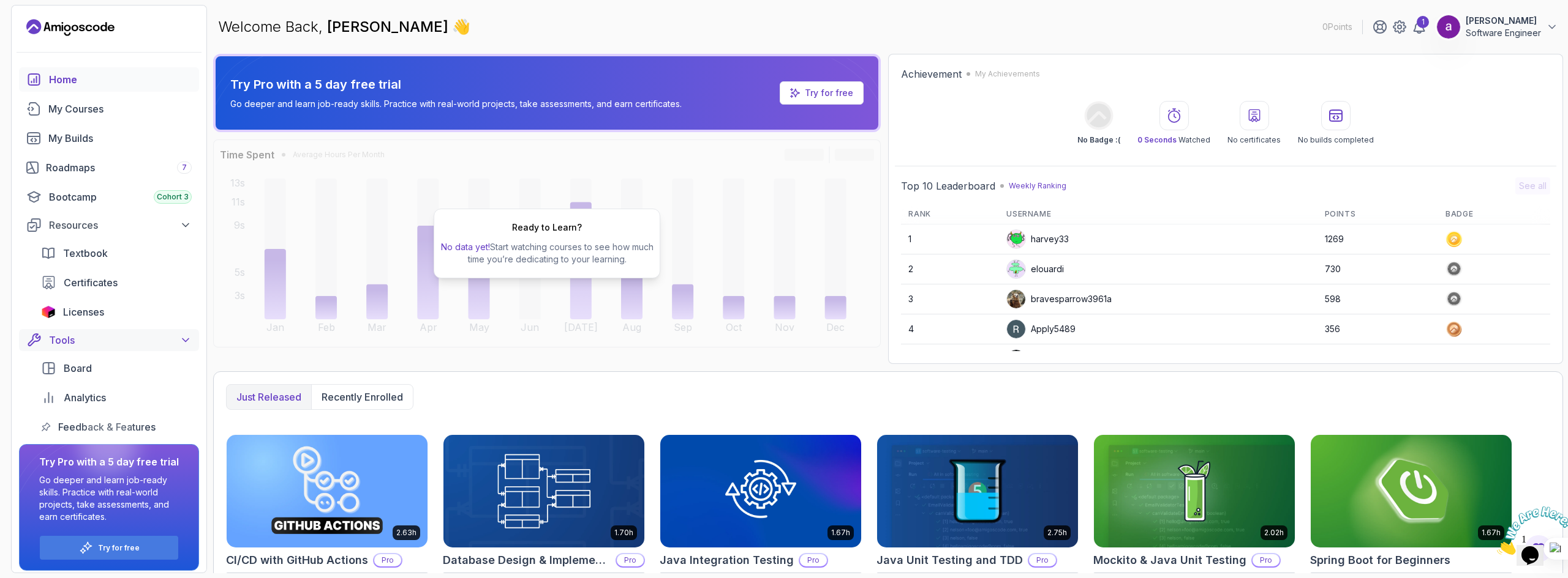
click at [184, 340] on icon at bounding box center [185, 340] width 7 height 3
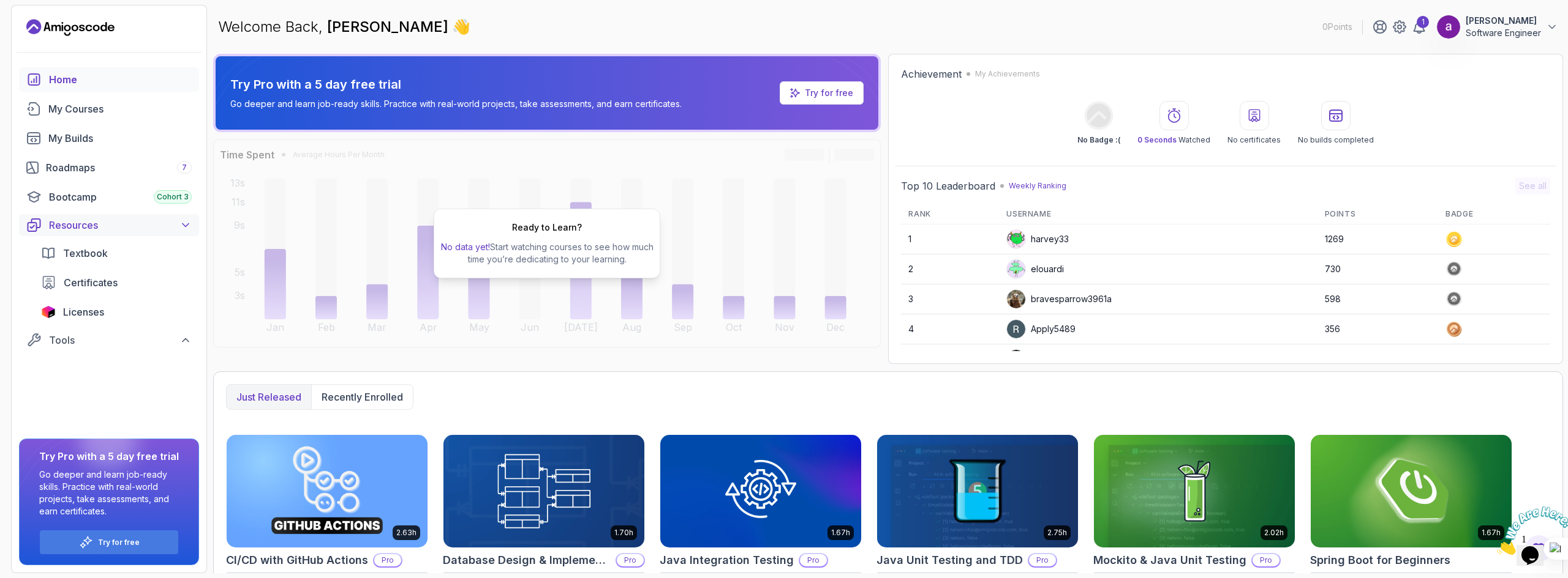
click at [179, 232] on button "Resources" at bounding box center [109, 225] width 180 height 22
click at [103, 204] on div "Bootcamp Cohort 3" at bounding box center [120, 197] width 142 height 15
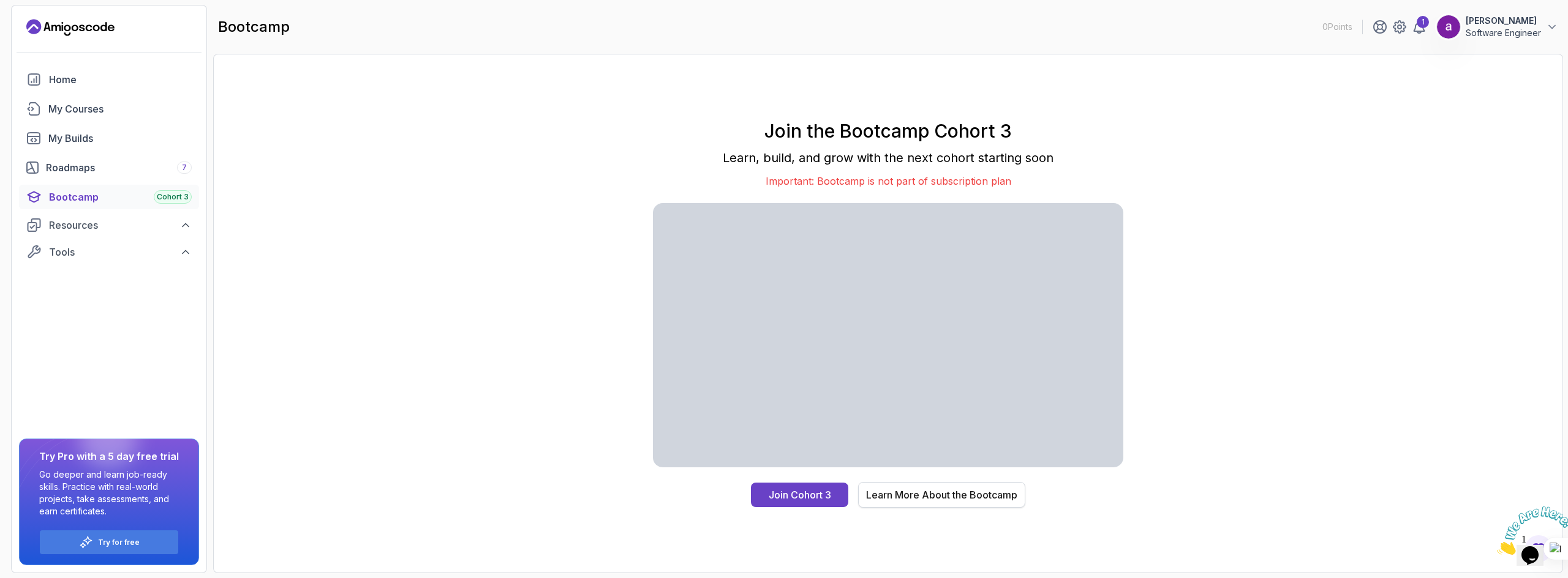
click at [959, 493] on div "Learn More About the Bootcamp" at bounding box center [941, 495] width 152 height 15
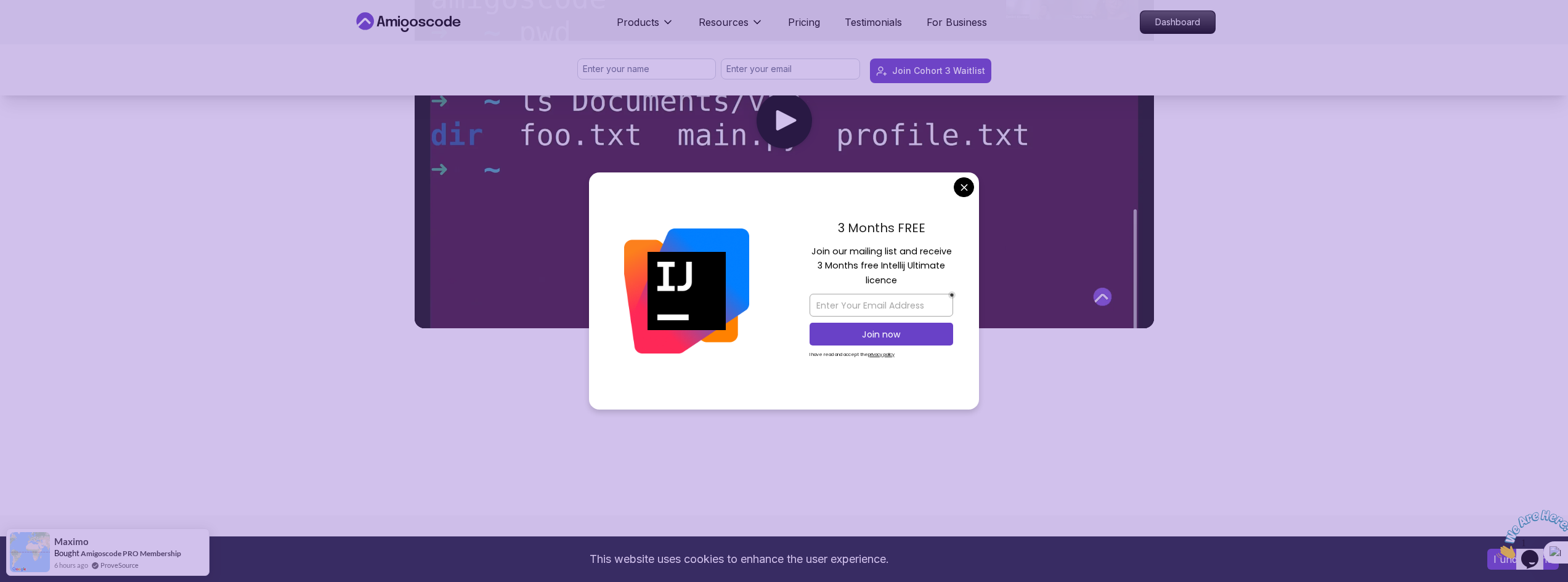
scroll to position [1047, 0]
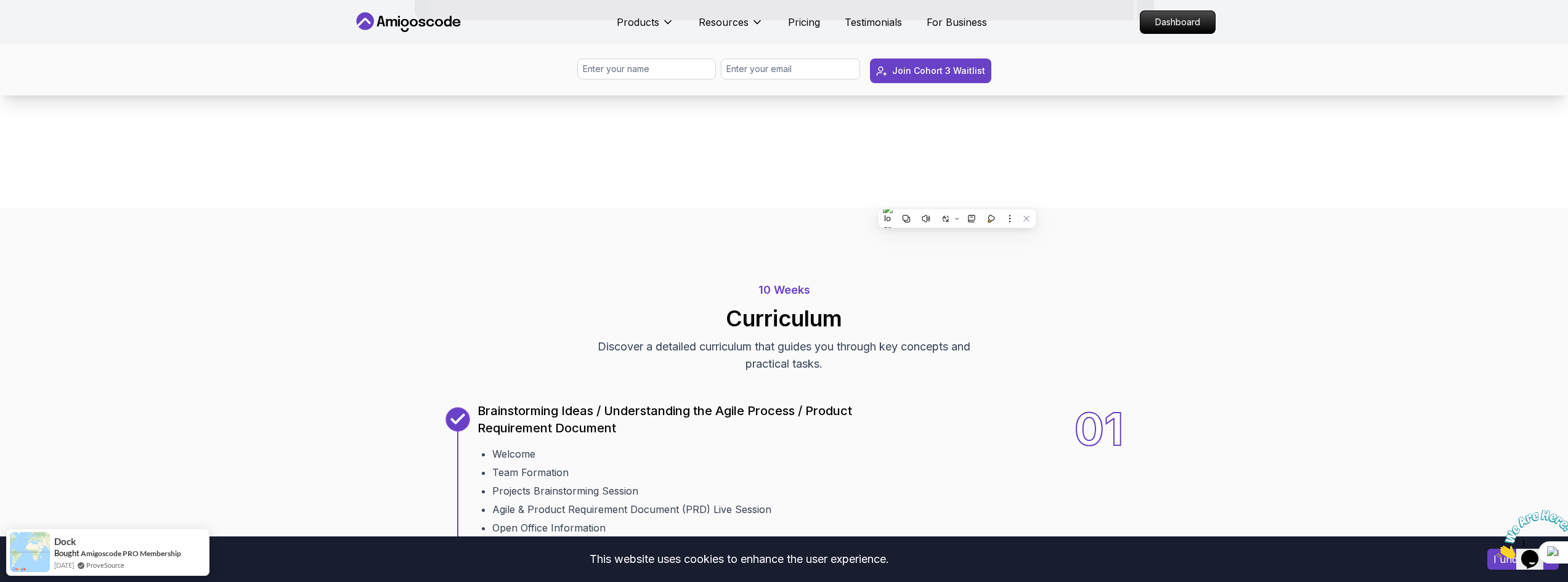
click at [859, 173] on div at bounding box center [784, 114] width 555 height 118
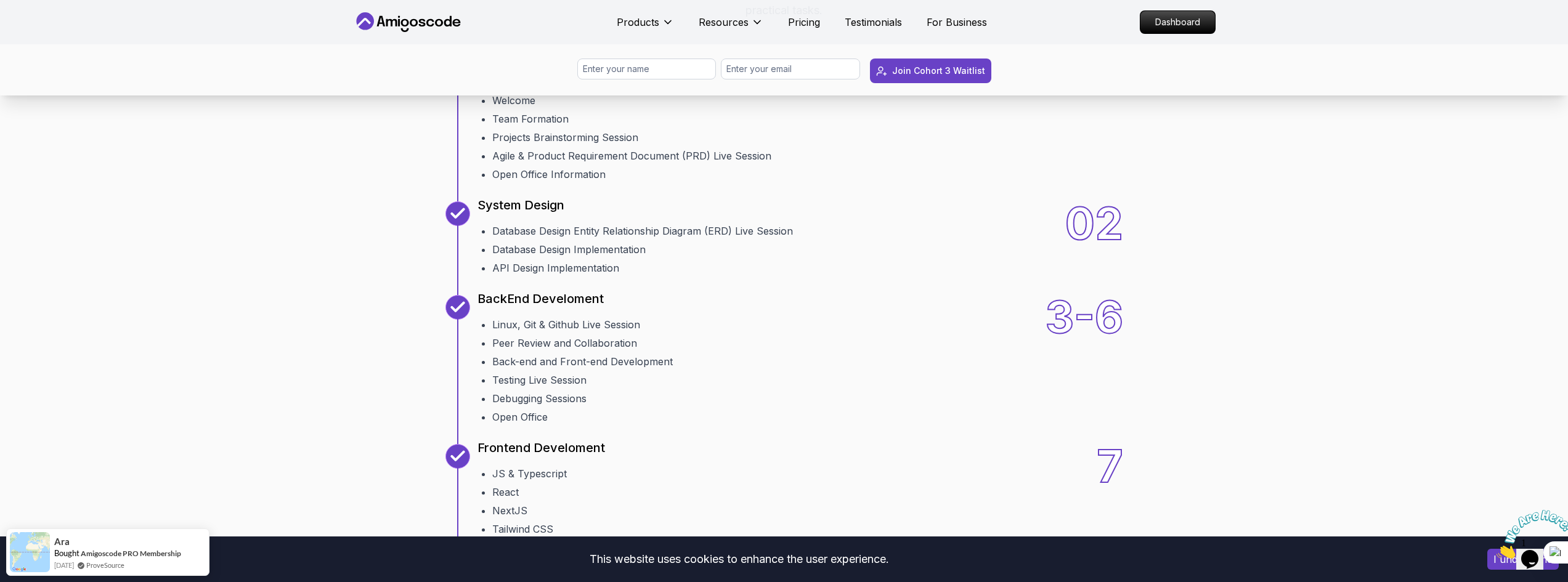
scroll to position [1418, 0]
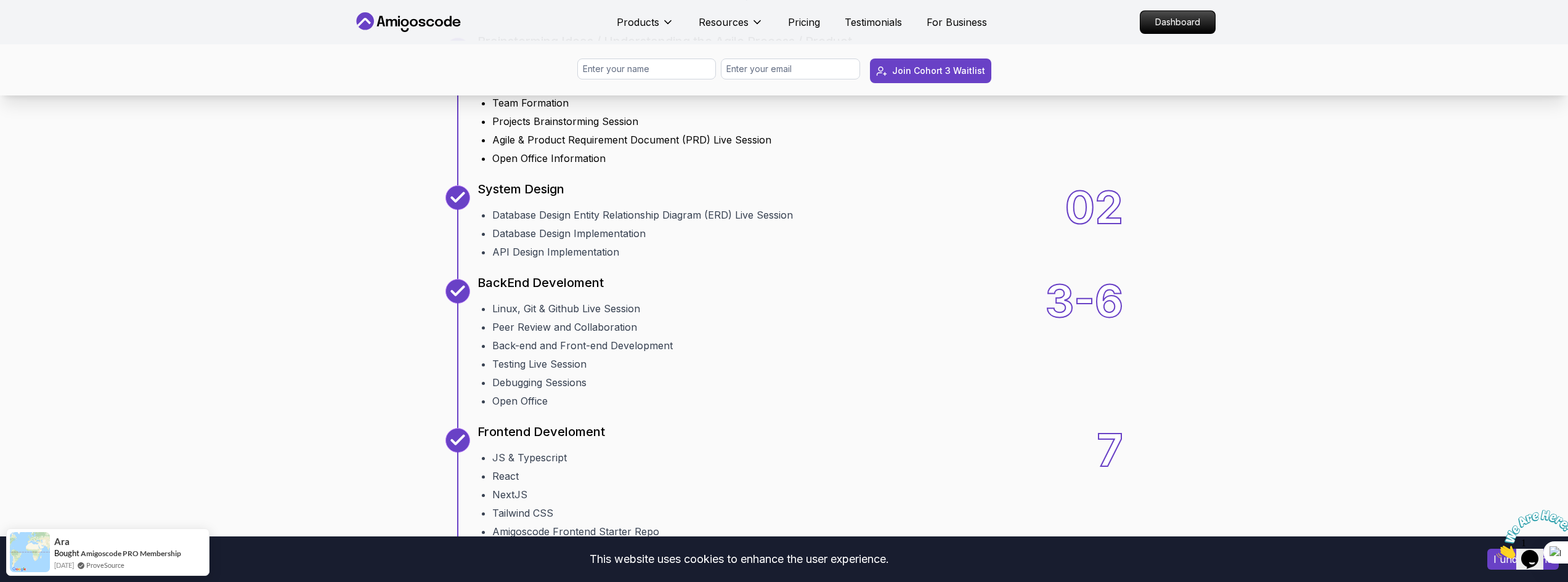
click at [749, 67] on p "Brainstorming Ideas / Understanding the Agile Process / Product Requirement Doc…" at bounding box center [684, 50] width 414 height 35
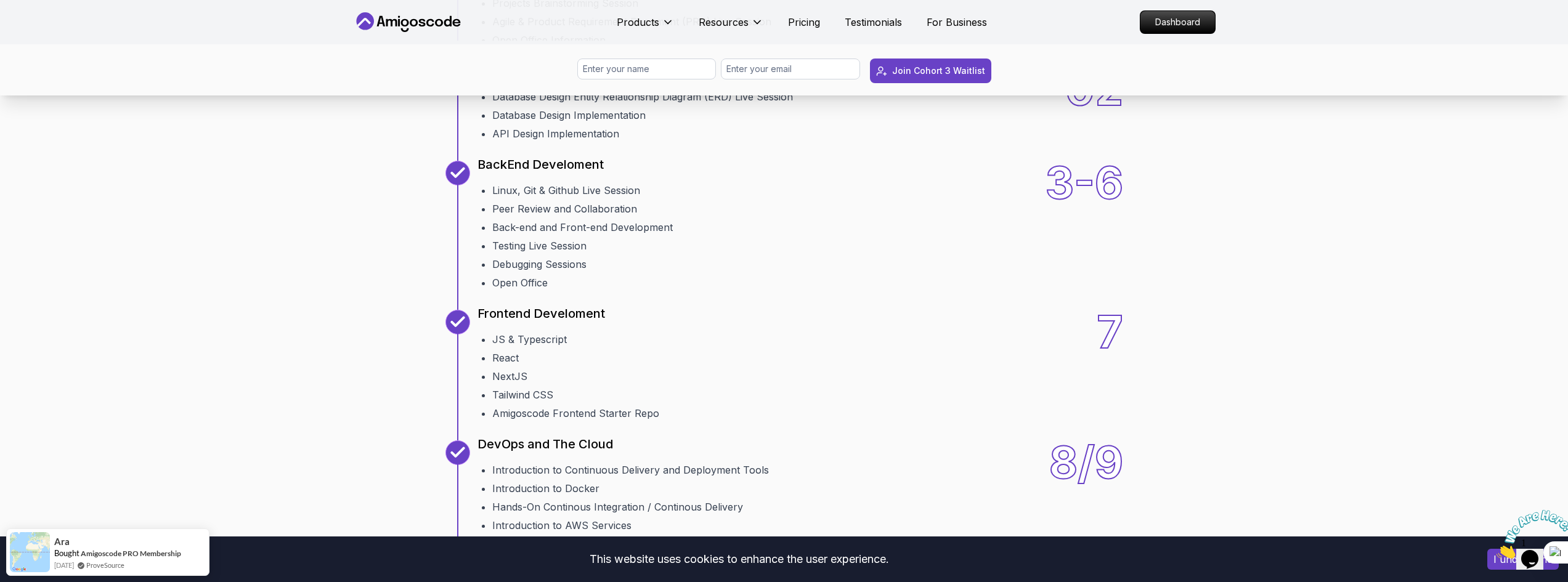
scroll to position [1540, 0]
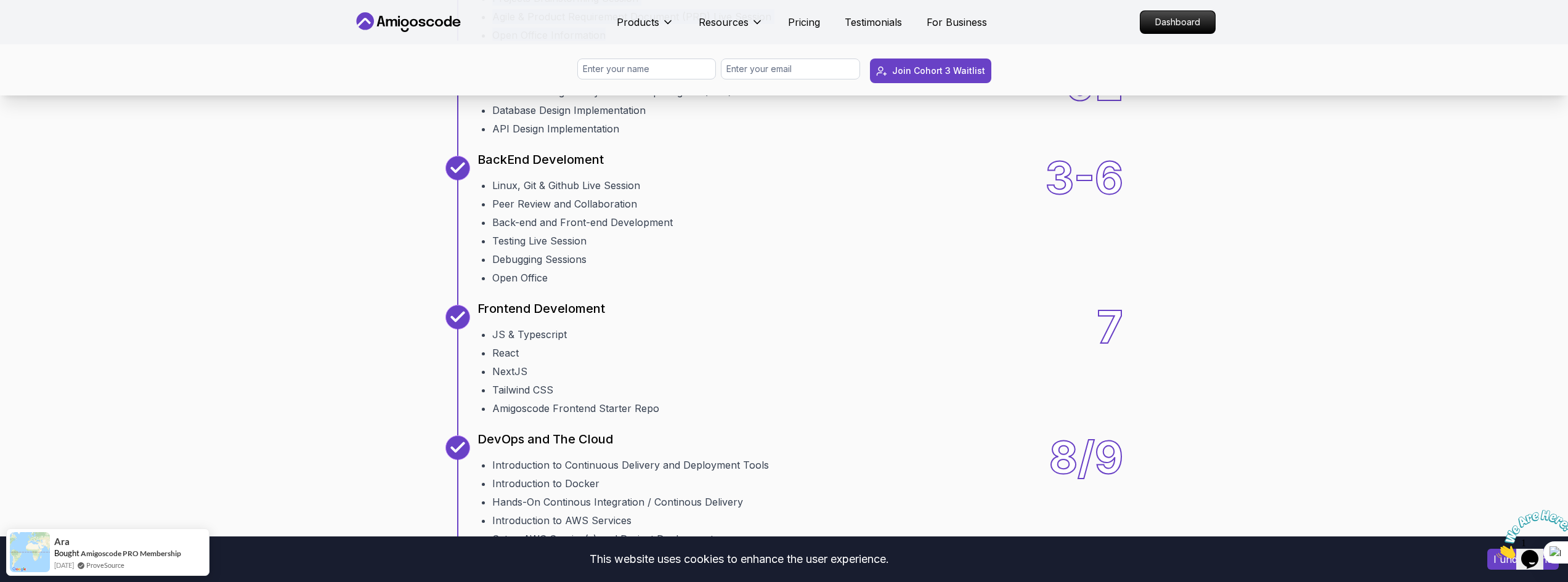
drag, startPoint x: 514, startPoint y: 114, endPoint x: 791, endPoint y: 193, distance: 288.0
click at [608, 99] on li "Database Design Entity Relationship Diagram (ERD) Live Session" at bounding box center [642, 92] width 300 height 15
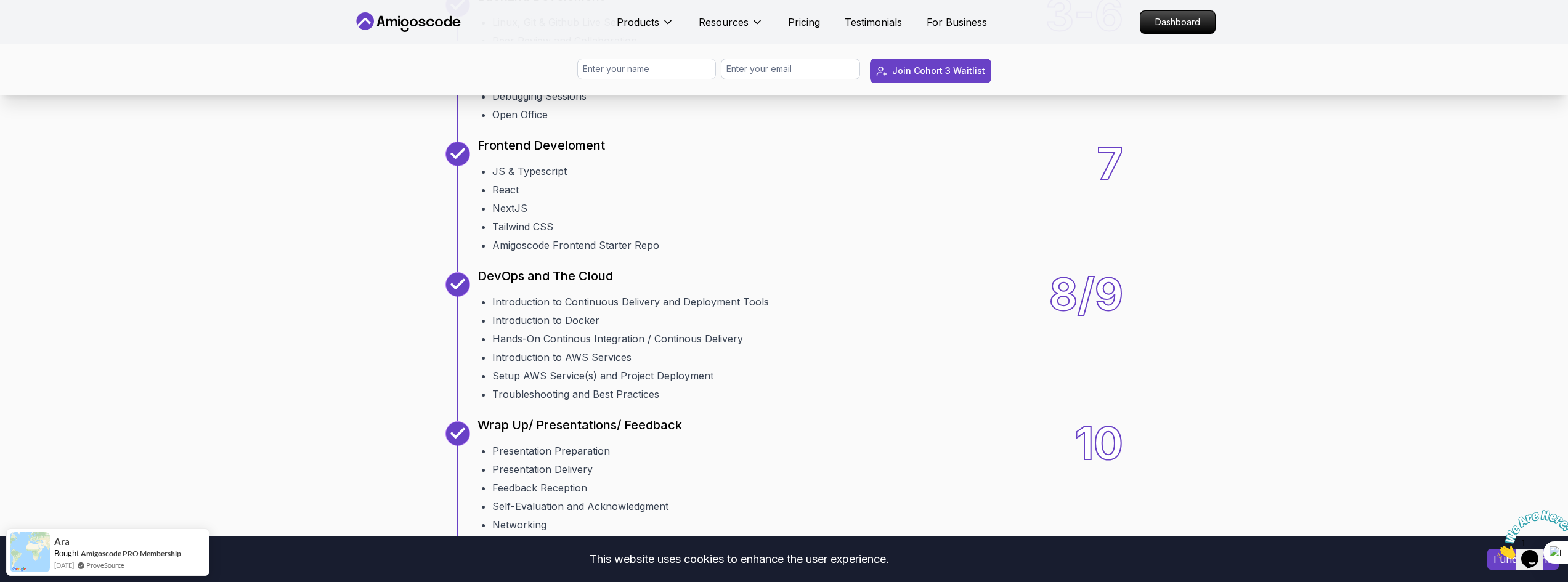
scroll to position [1725, 0]
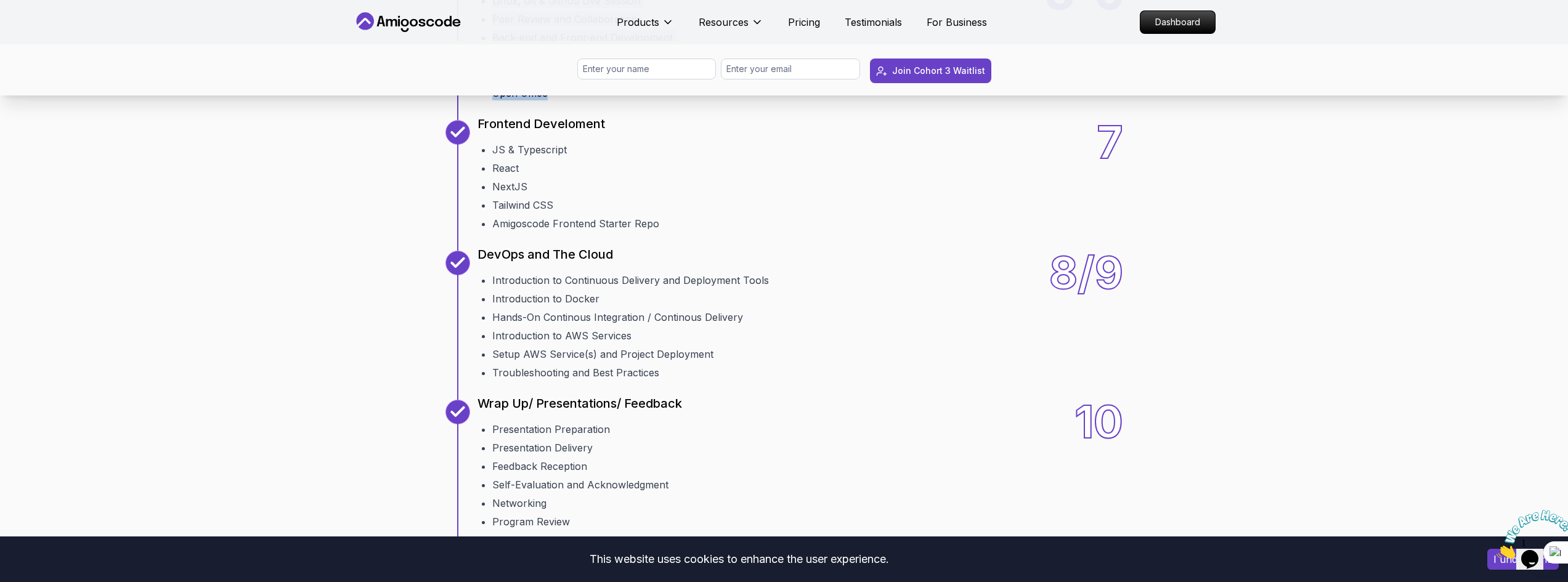
drag, startPoint x: 491, startPoint y: 149, endPoint x: 704, endPoint y: 246, distance: 234.0
click at [704, 100] on div "3-6 BackEnd Develoment Linux, Git & Github Live Session Peer Review and Collabo…" at bounding box center [784, 36] width 677 height 129
click at [705, 100] on div "3-6 BackEnd Develoment Linux, Git & Github Live Session Peer Review and Collabo…" at bounding box center [784, 36] width 677 height 129
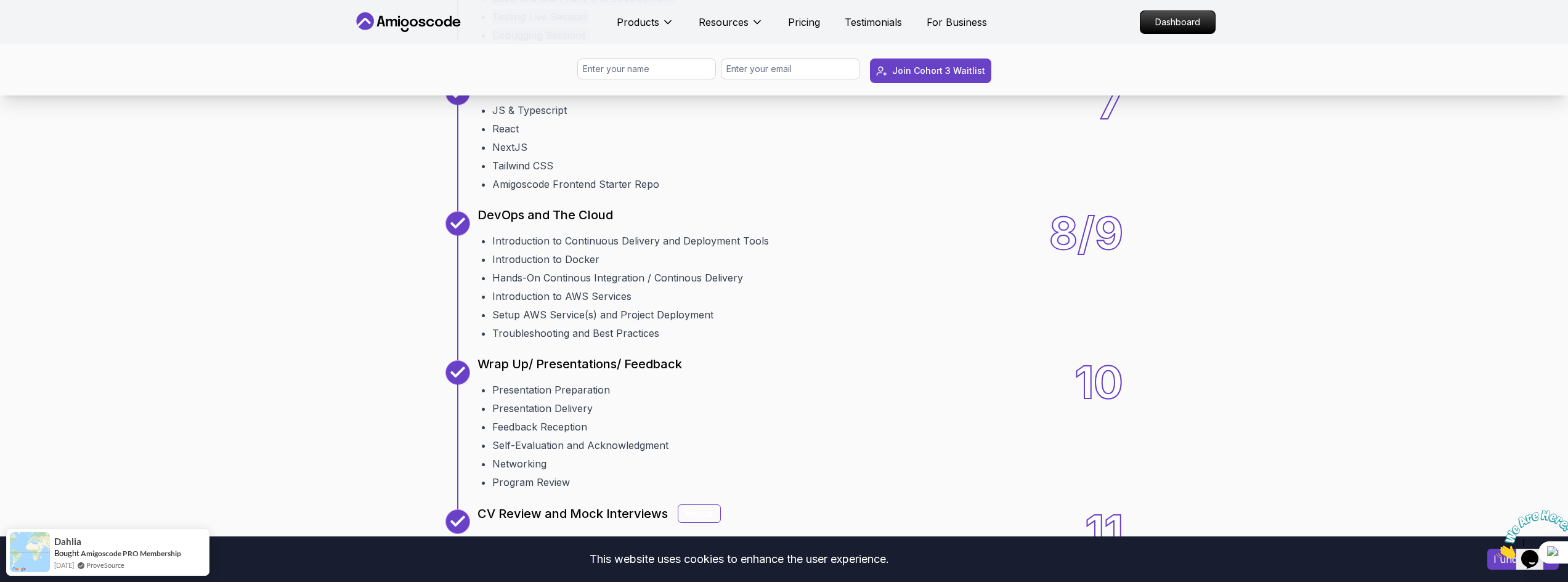
scroll to position [1787, 0]
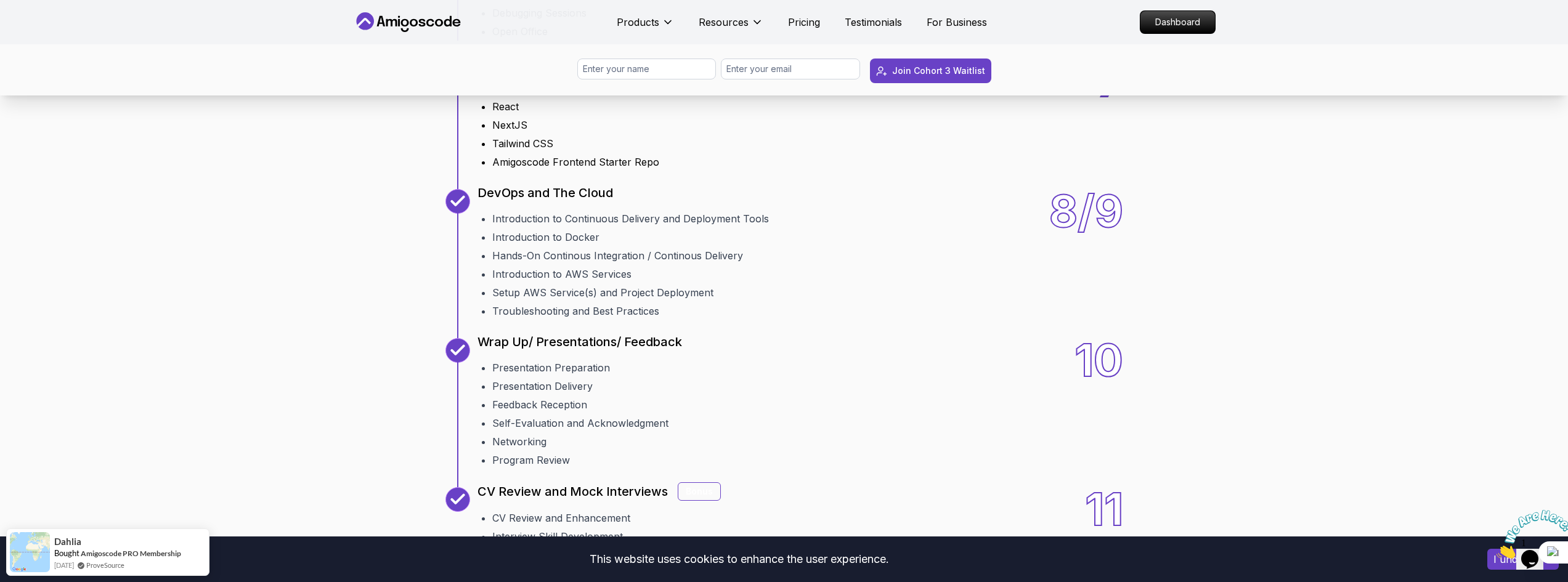
click at [673, 169] on div "7 Frontend Develoment JS & Typescript React NextJS Tailwind CSS Amigoscode Fron…" at bounding box center [784, 114] width 677 height 111
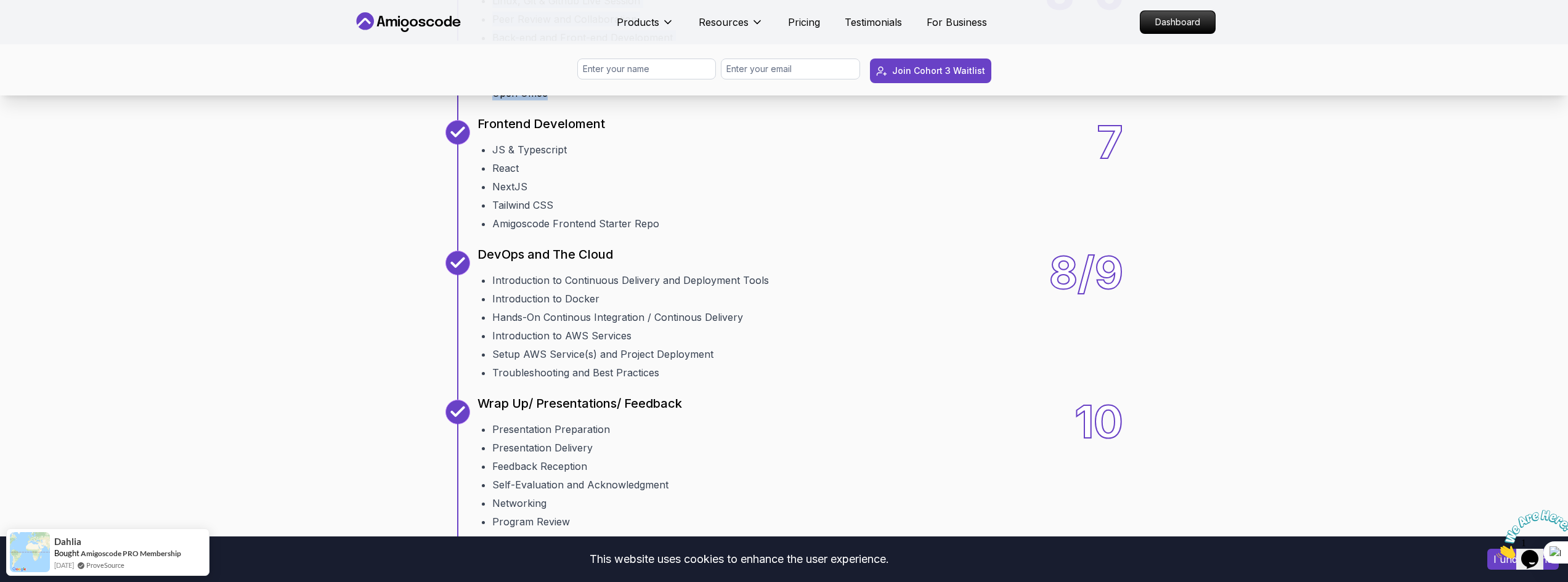
drag, startPoint x: 494, startPoint y: 154, endPoint x: 667, endPoint y: 248, distance: 196.9
click at [667, 100] on ul "Linux, Git & Github Live Session Peer Review and Collaboration Back-end and Fro…" at bounding box center [574, 44] width 196 height 112
click at [588, 212] on li "Tailwind CSS" at bounding box center [575, 205] width 167 height 15
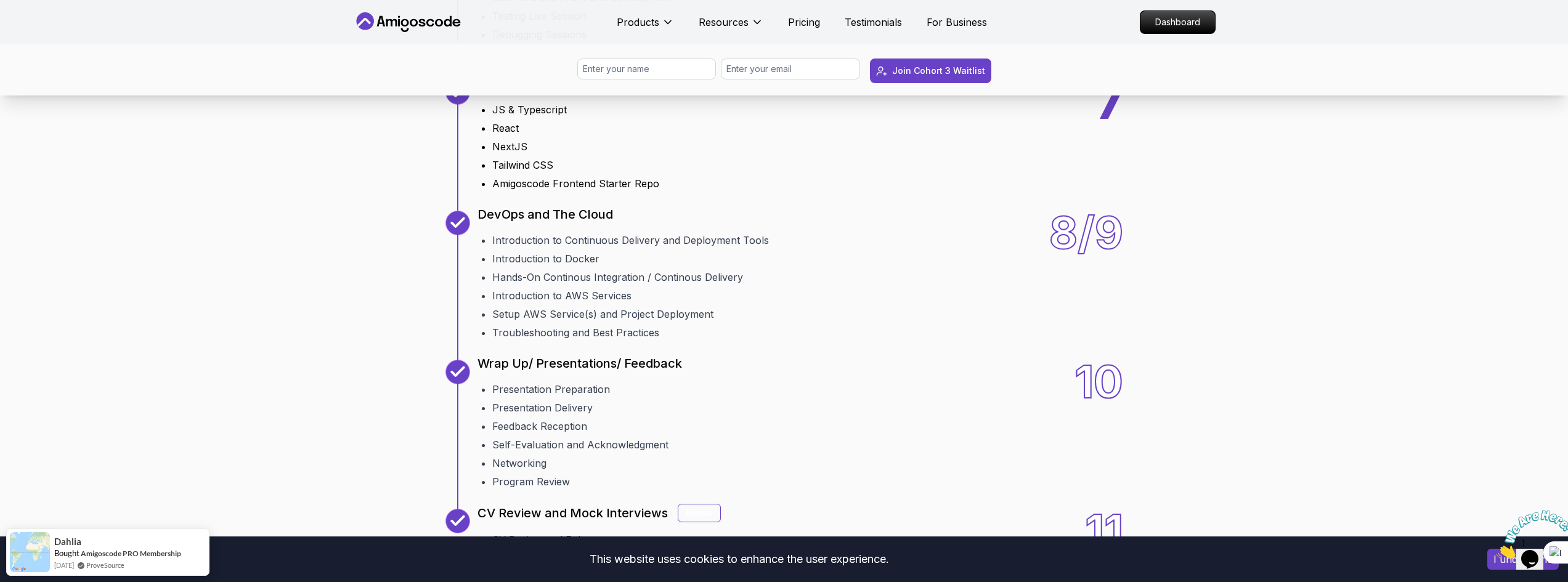
scroll to position [1787, 0]
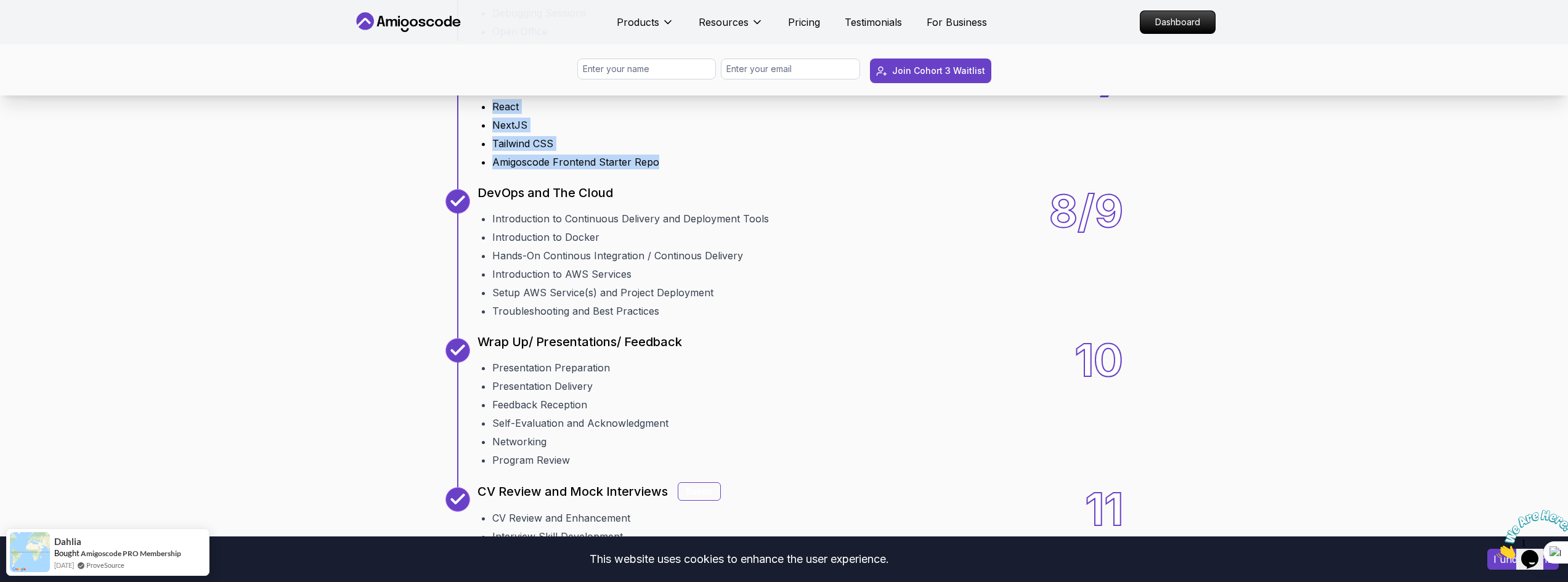
drag, startPoint x: 486, startPoint y: 240, endPoint x: 685, endPoint y: 316, distance: 213.0
click at [685, 169] on div "7 Frontend Develoment JS & Typescript React NextJS Tailwind CSS Amigoscode Fron…" at bounding box center [784, 114] width 677 height 111
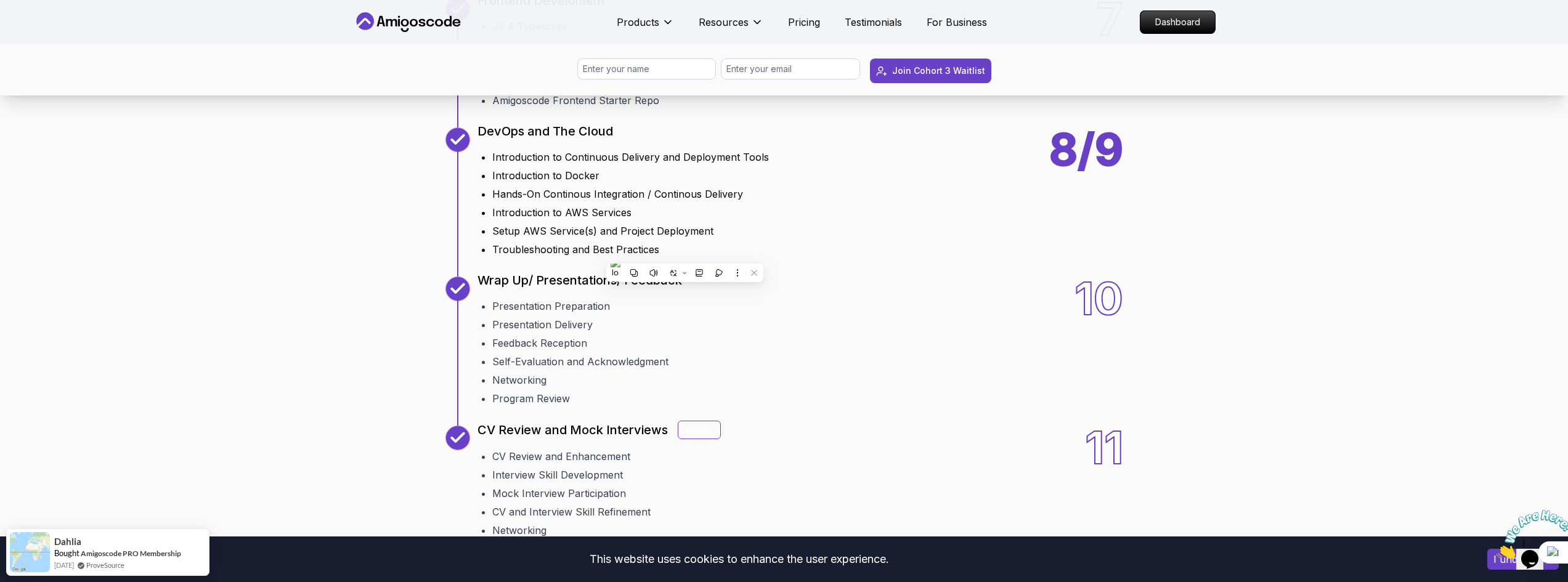
click at [588, 257] on ul "Introduction to Continuous Delivery and Deployment Tools Introduction to Docker…" at bounding box center [622, 201] width 291 height 112
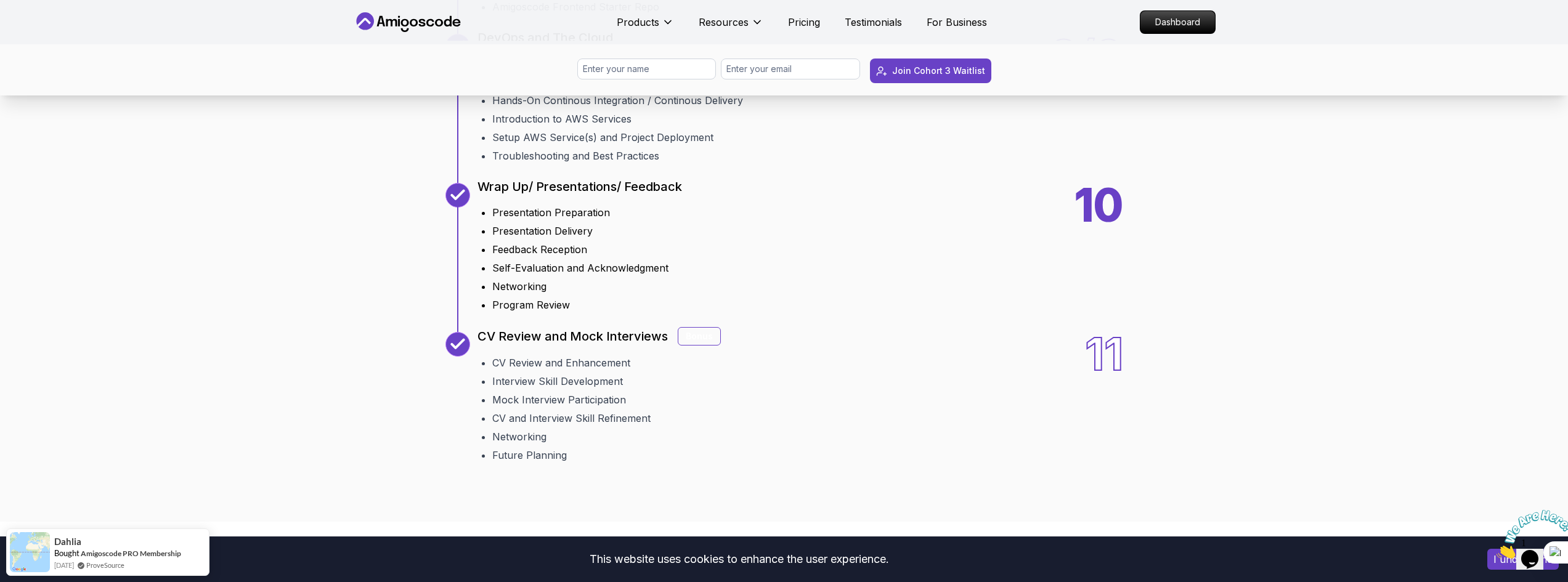
scroll to position [1972, 0]
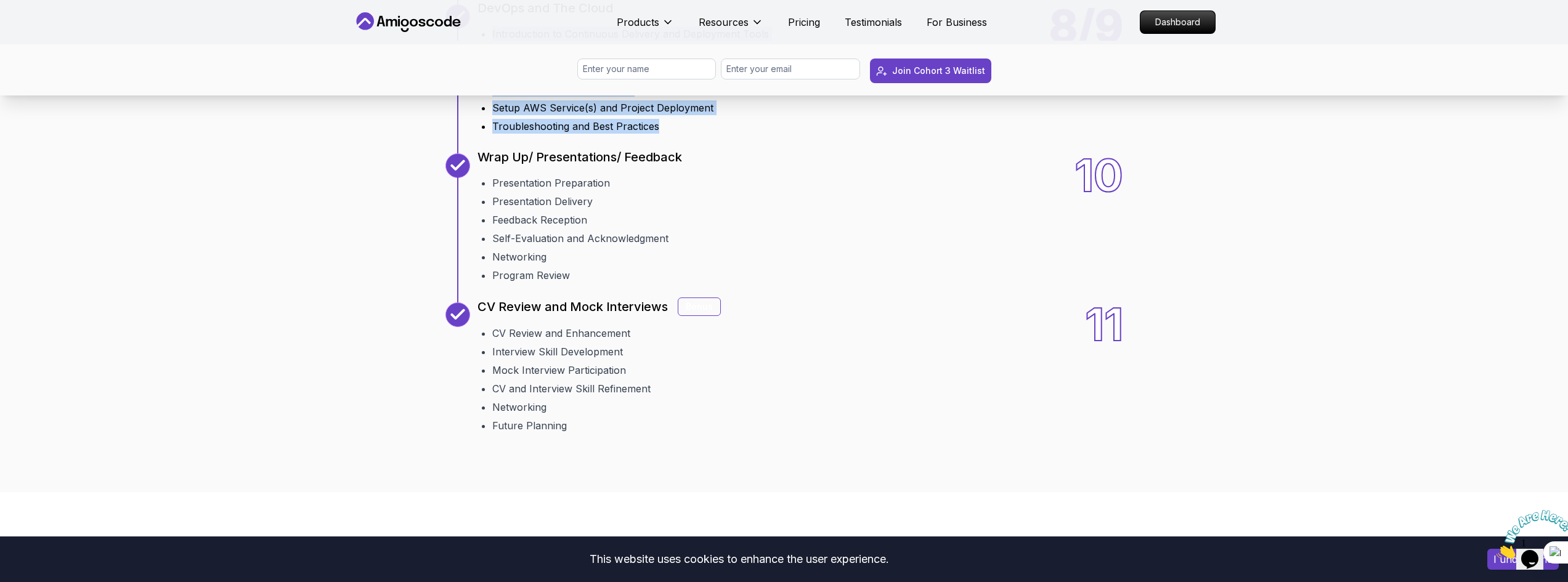
drag, startPoint x: 489, startPoint y: 187, endPoint x: 703, endPoint y: 290, distance: 237.5
click at [703, 134] on ul "Introduction to Continuous Delivery and Deployment Tools Introduction to Docker…" at bounding box center [622, 78] width 291 height 112
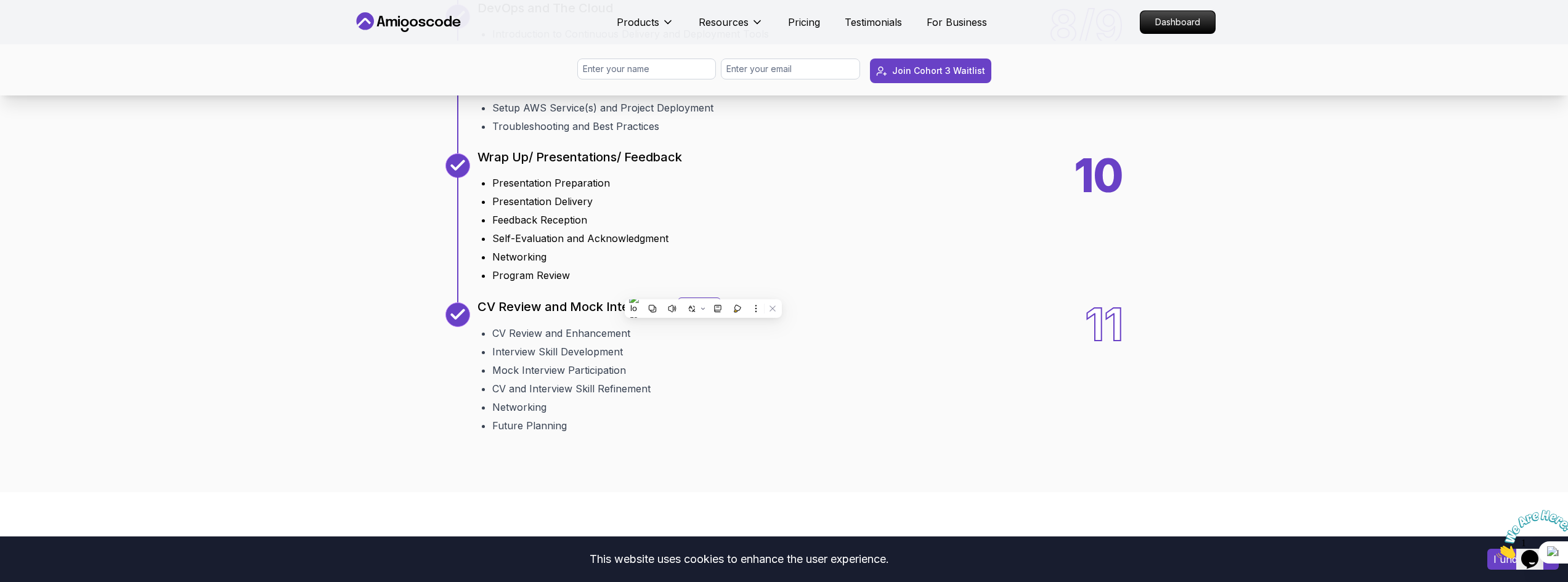
click at [595, 227] on li "Feedback Reception" at bounding box center [587, 220] width 190 height 15
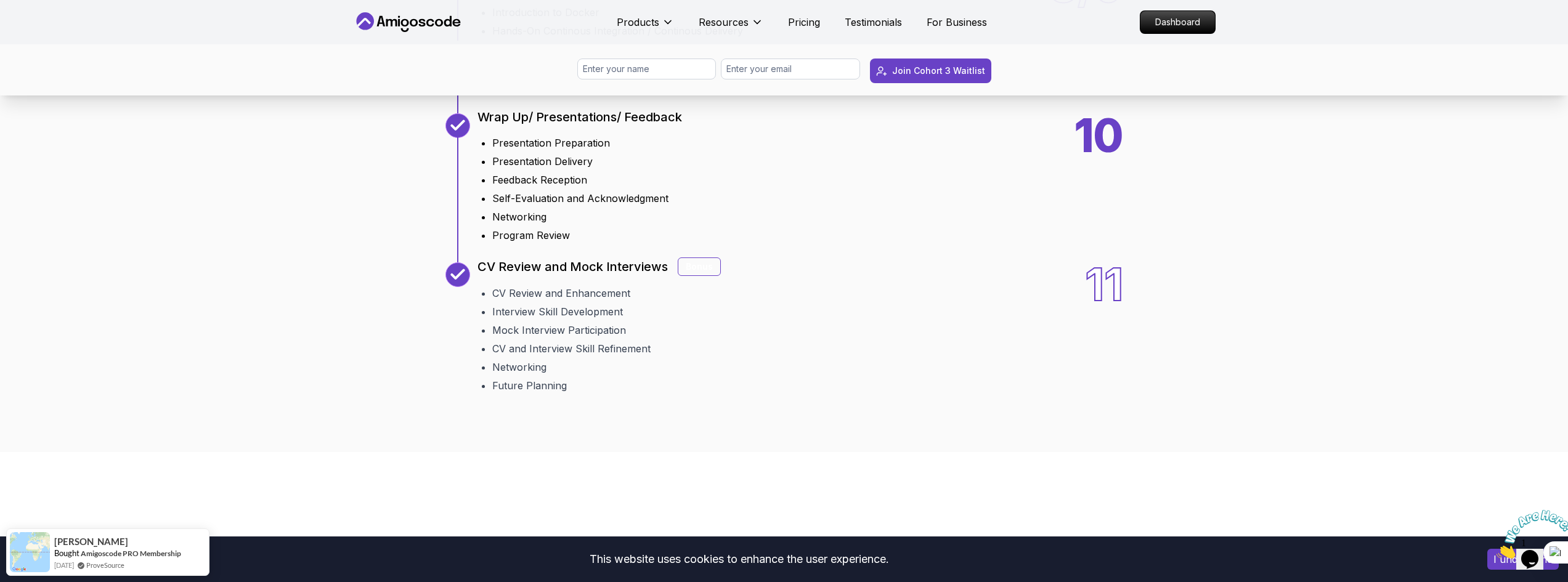
scroll to position [2033, 0]
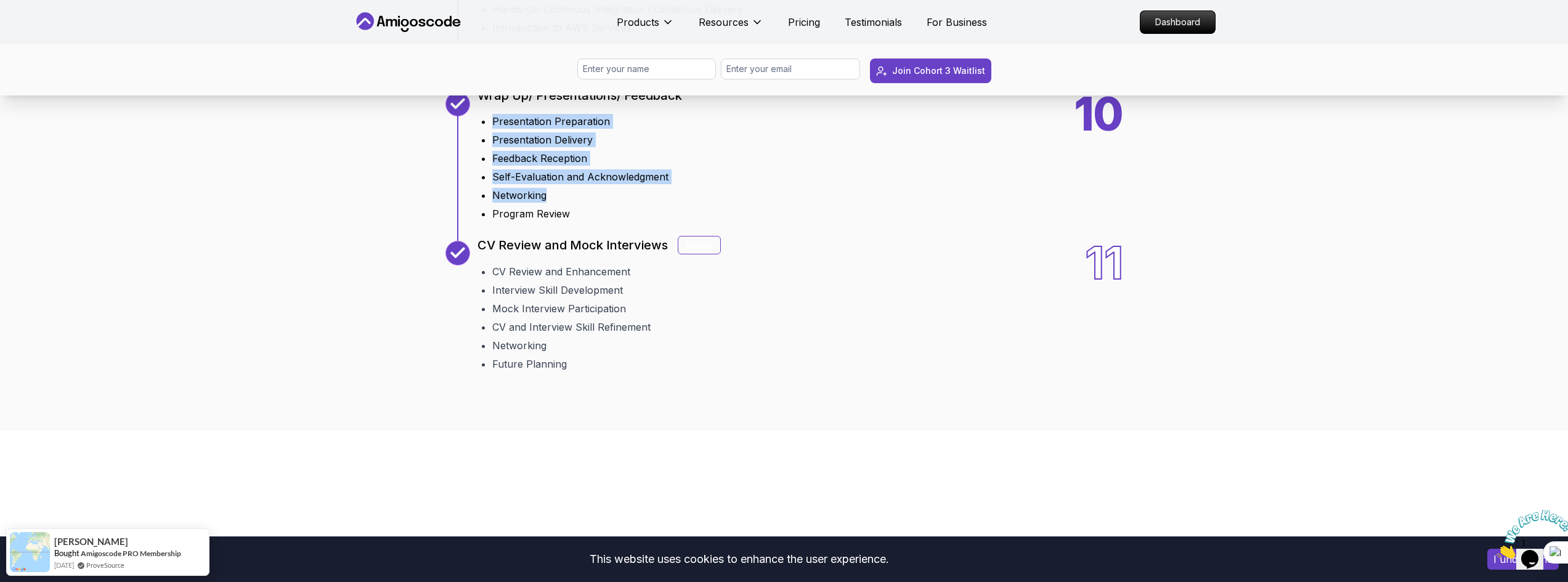
drag, startPoint x: 491, startPoint y: 281, endPoint x: 640, endPoint y: 354, distance: 165.9
click at [640, 221] on ul "Presentation Preparation Presentation Delivery Feedback Reception Self-Evaluati…" at bounding box center [579, 166] width 205 height 112
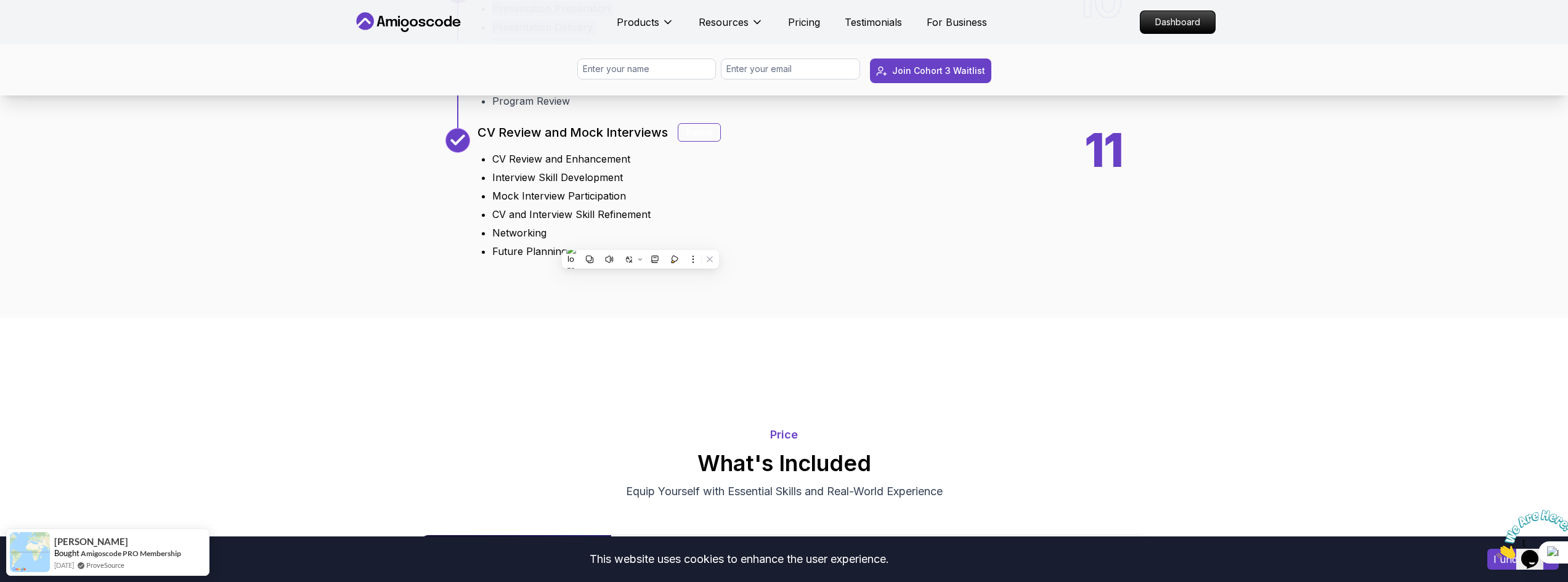
scroll to position [2157, 0]
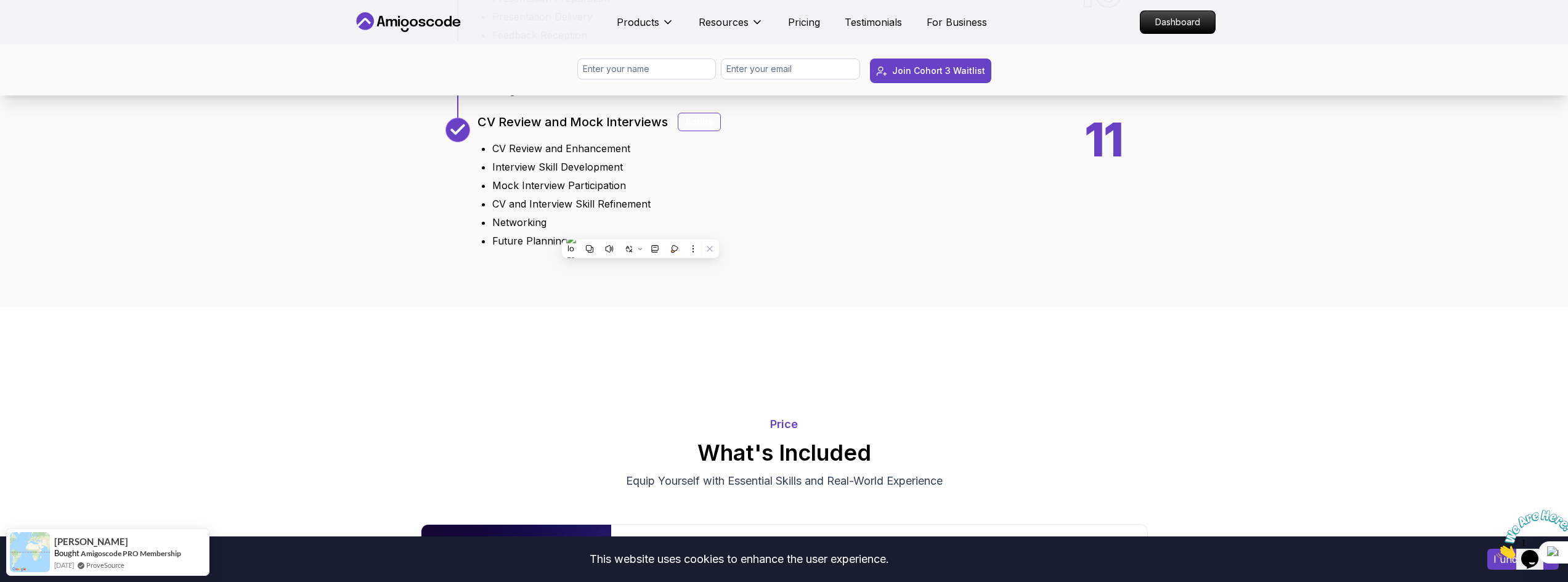
click at [629, 230] on li "Networking" at bounding box center [606, 223] width 228 height 15
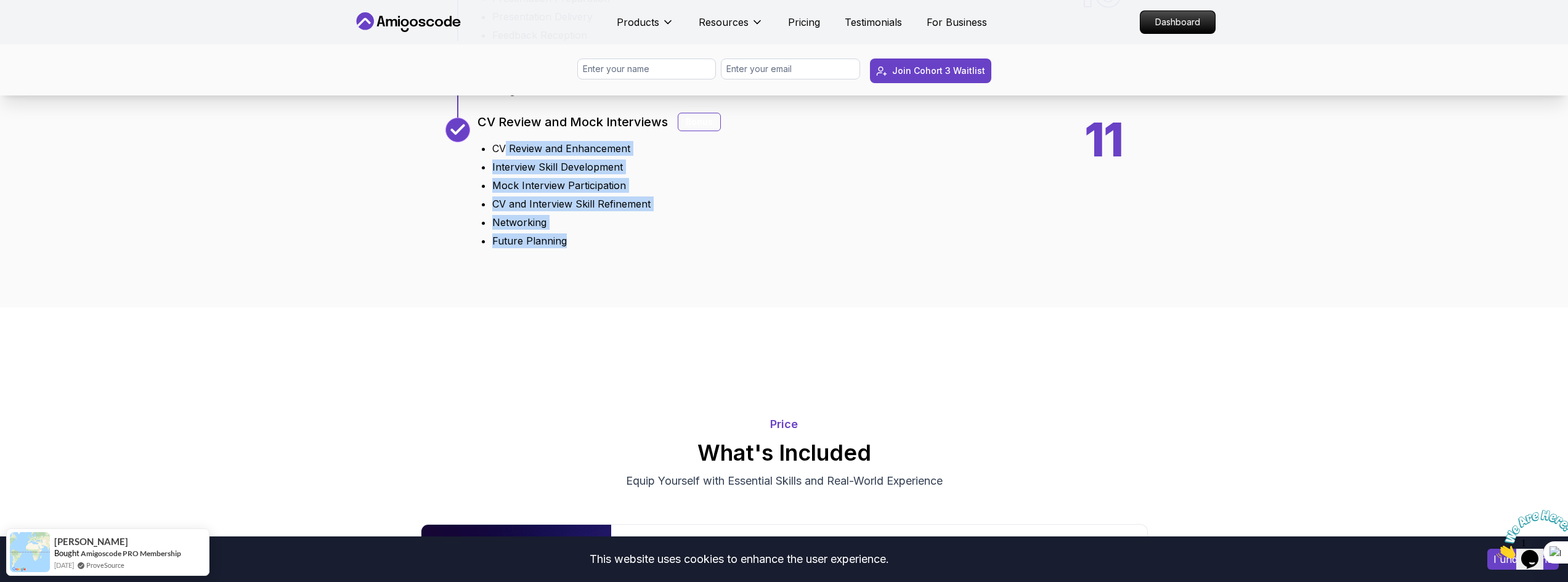
drag, startPoint x: 605, startPoint y: 399, endPoint x: 507, endPoint y: 301, distance: 138.6
click at [507, 248] on ul "CV Review and Enhancement Interview Skill Development Mock Interview Participat…" at bounding box center [599, 193] width 243 height 112
click at [811, 248] on div "11 CV Review and Mock Interviews Bonus CV Review and Enhancement Interview Skil…" at bounding box center [784, 183] width 677 height 131
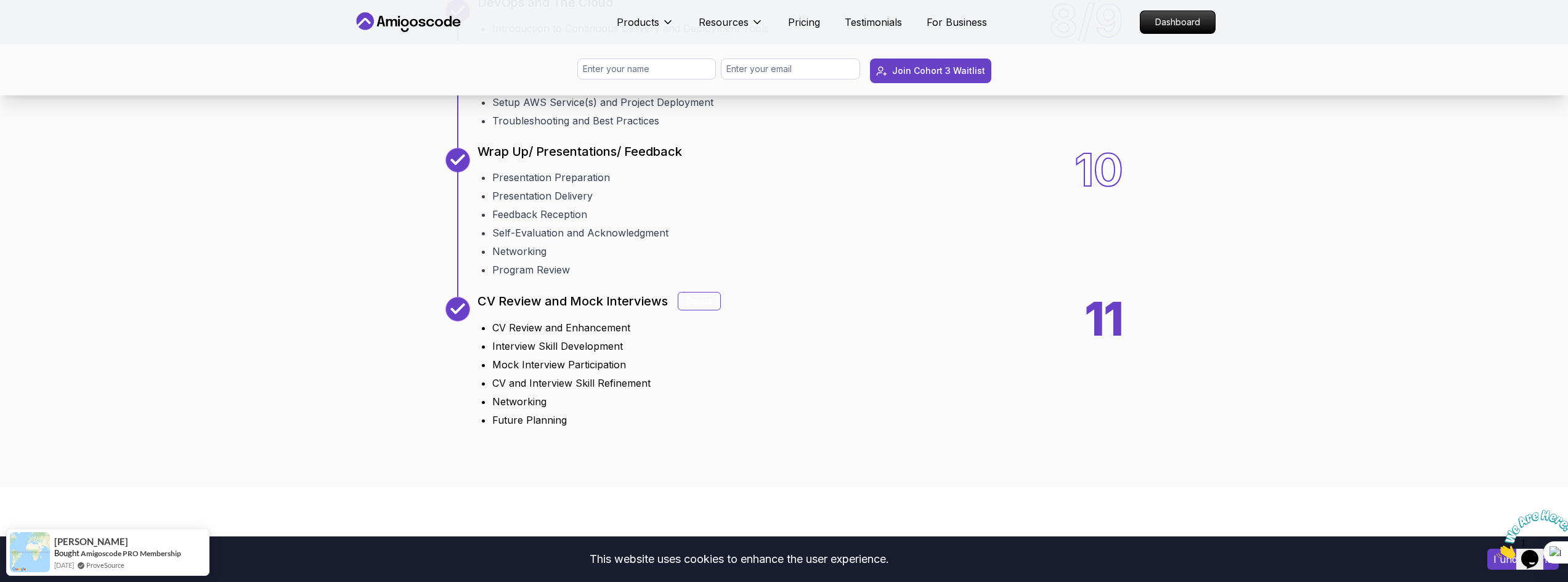
scroll to position [1972, 0]
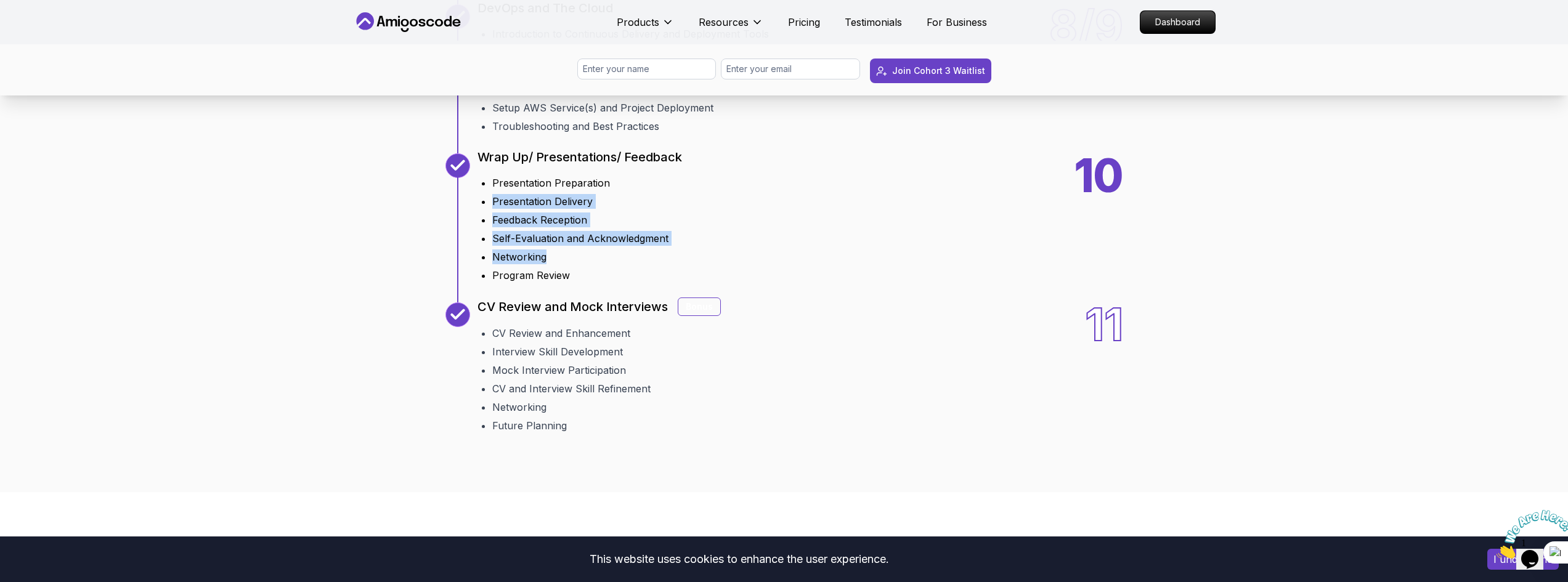
drag, startPoint x: 656, startPoint y: 419, endPoint x: 677, endPoint y: 331, distance: 90.5
click at [677, 283] on ul "Presentation Preparation Presentation Delivery Feedback Reception Self-Evaluati…" at bounding box center [579, 226] width 205 height 112
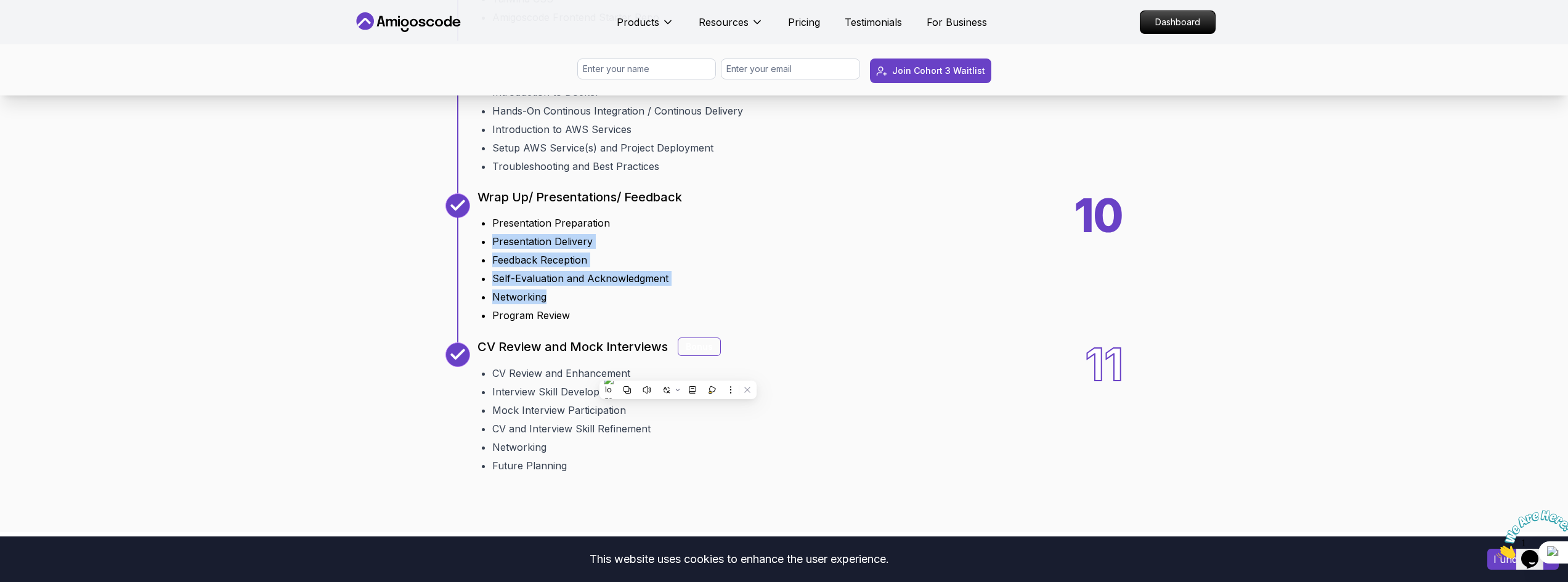
scroll to position [1910, 0]
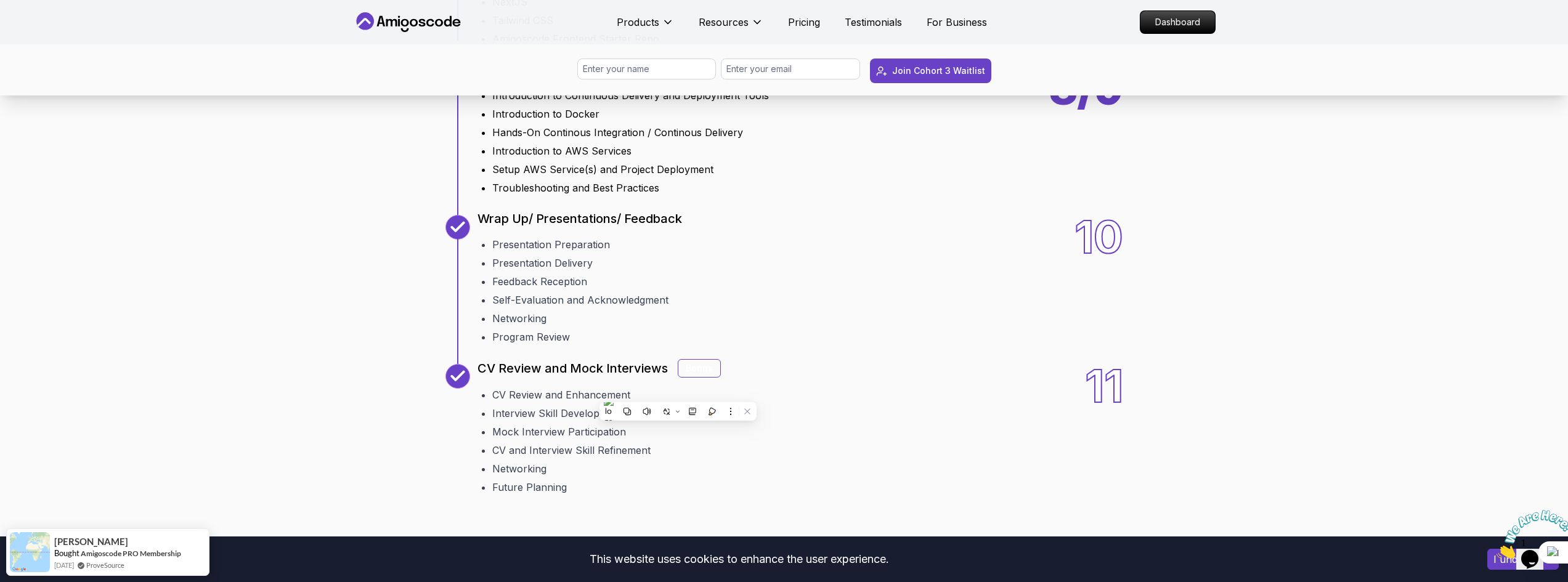
click at [694, 196] on li "Troubleshooting and Best Practices" at bounding box center [631, 188] width 277 height 15
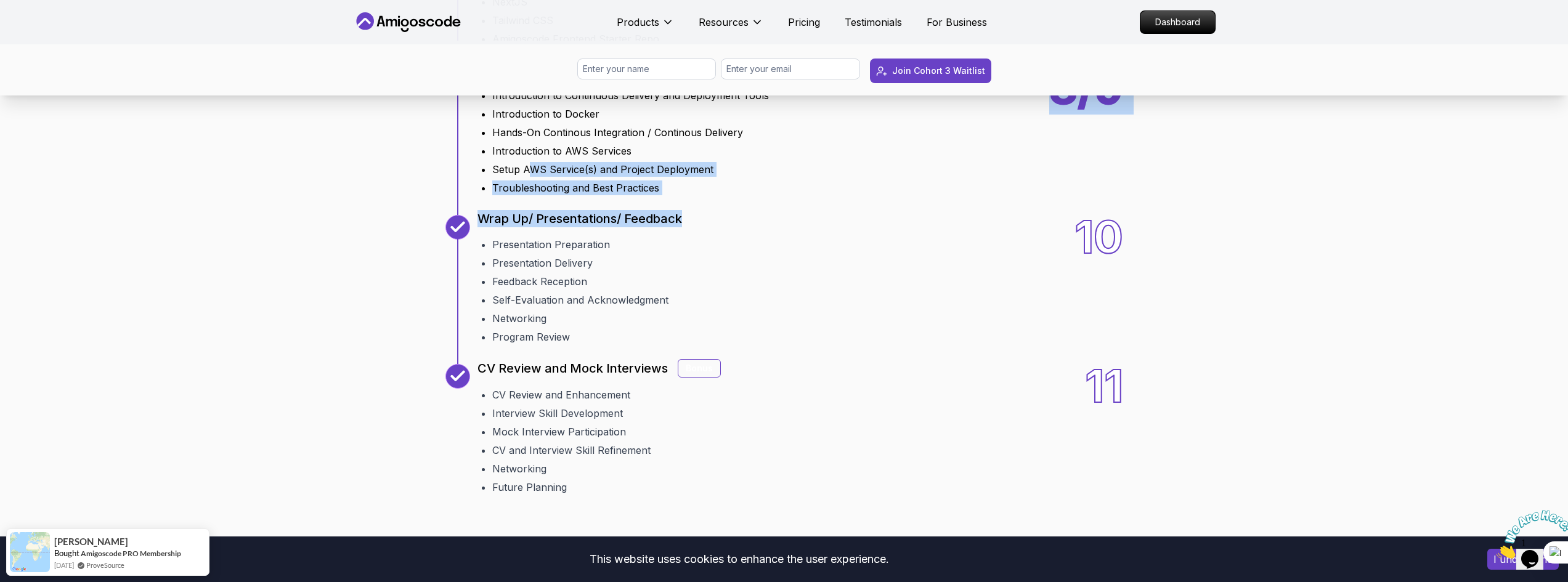
drag, startPoint x: 680, startPoint y: 359, endPoint x: 531, endPoint y: 316, distance: 155.1
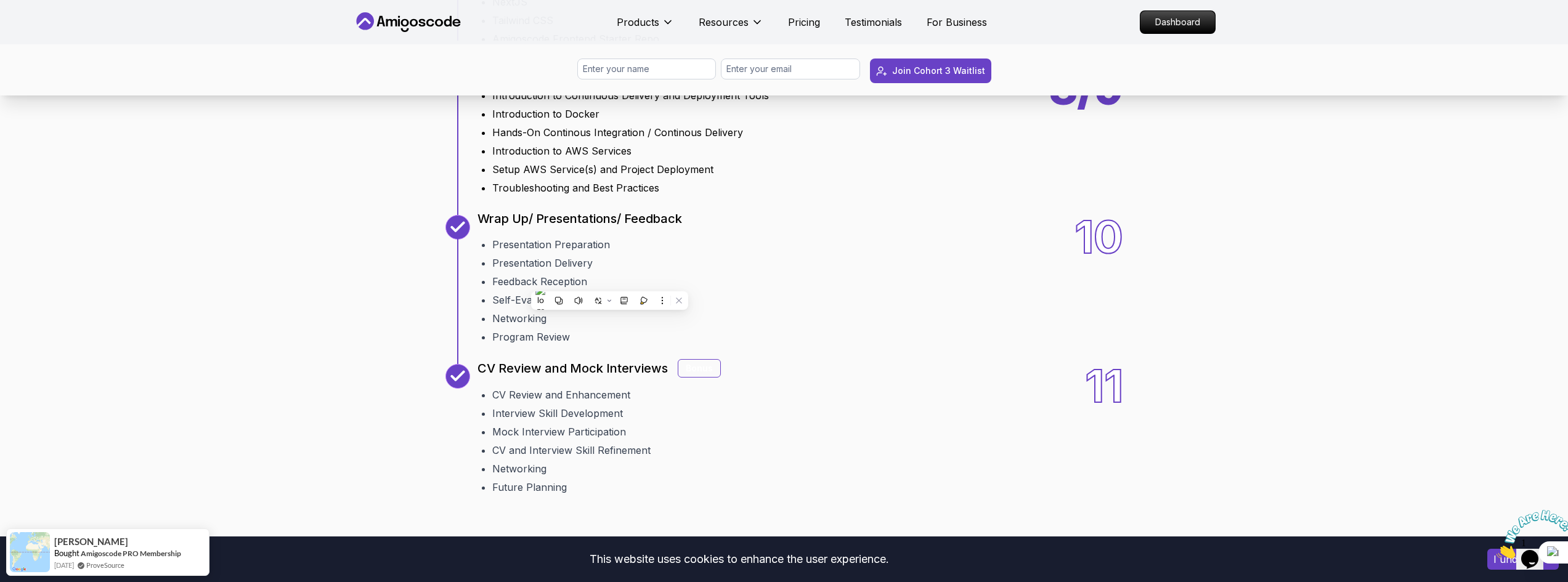
click at [843, 196] on div "8/9 DevOps and The Cloud Introduction to Continuous Delivery and Deployment Too…" at bounding box center [784, 130] width 677 height 129
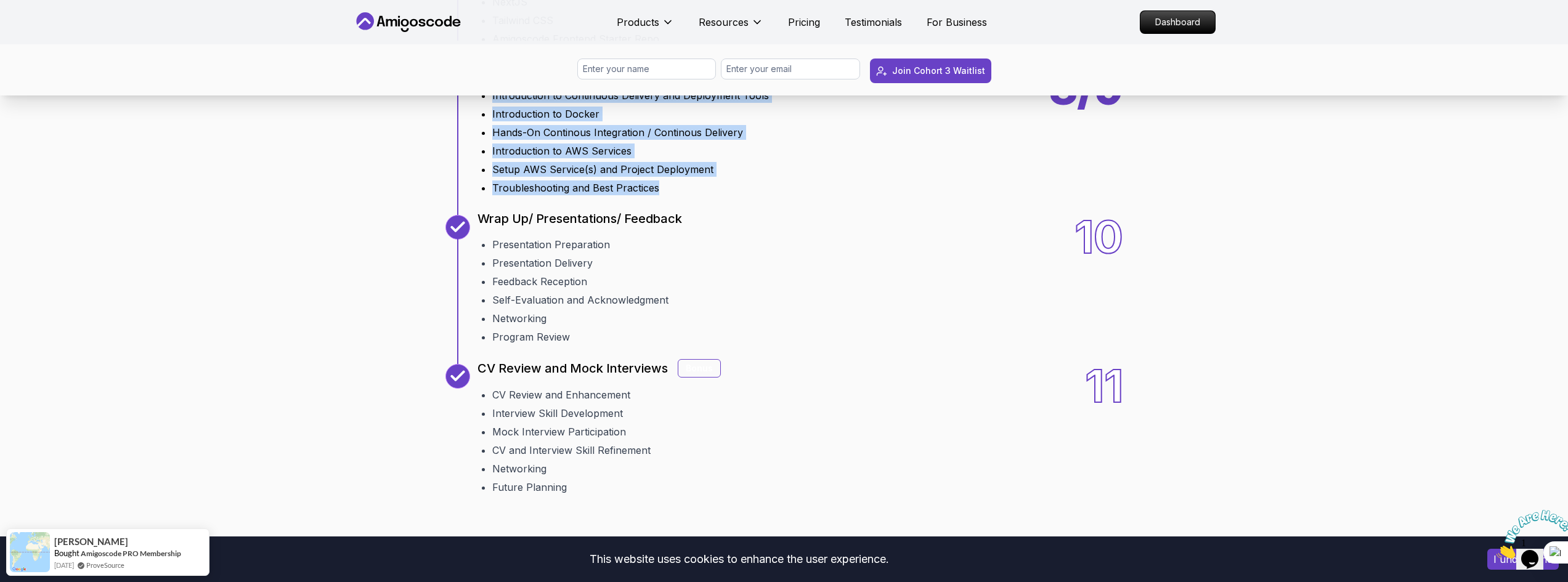
drag, startPoint x: 644, startPoint y: 343, endPoint x: 483, endPoint y: 249, distance: 186.4
click at [483, 196] on ul "Introduction to Continuous Delivery and Deployment Tools Introduction to Docker…" at bounding box center [622, 139] width 291 height 112
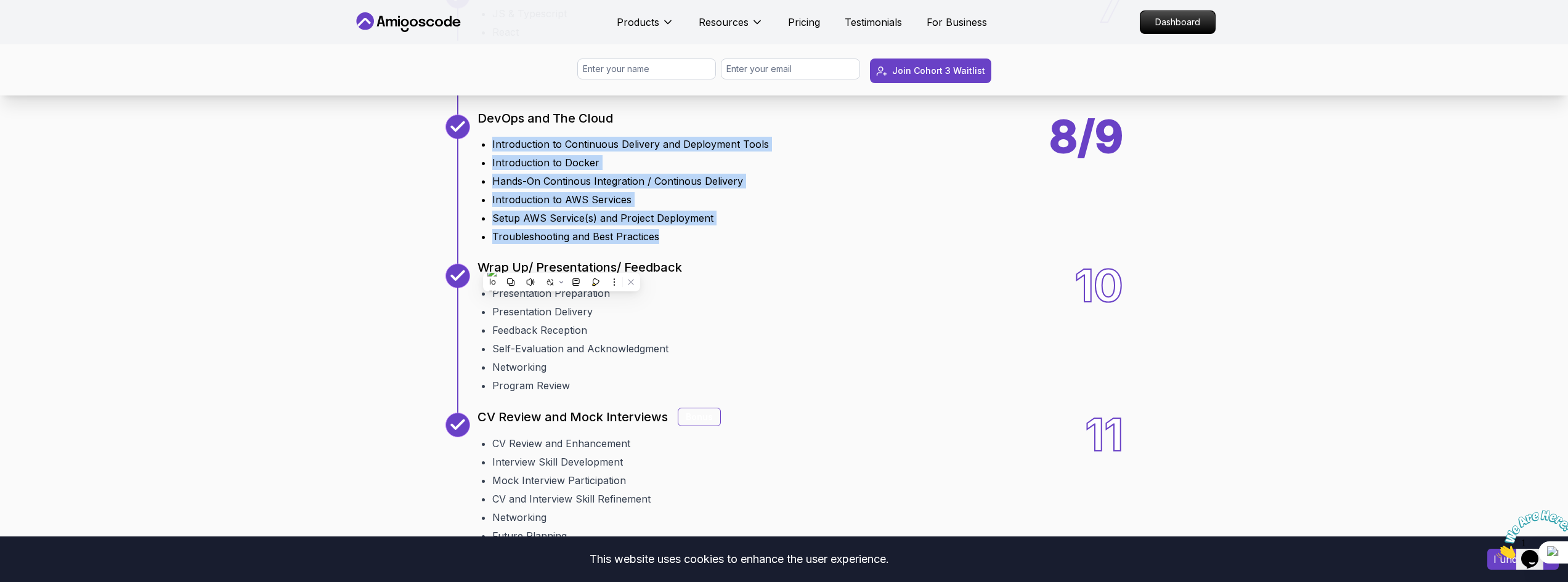
scroll to position [1787, 0]
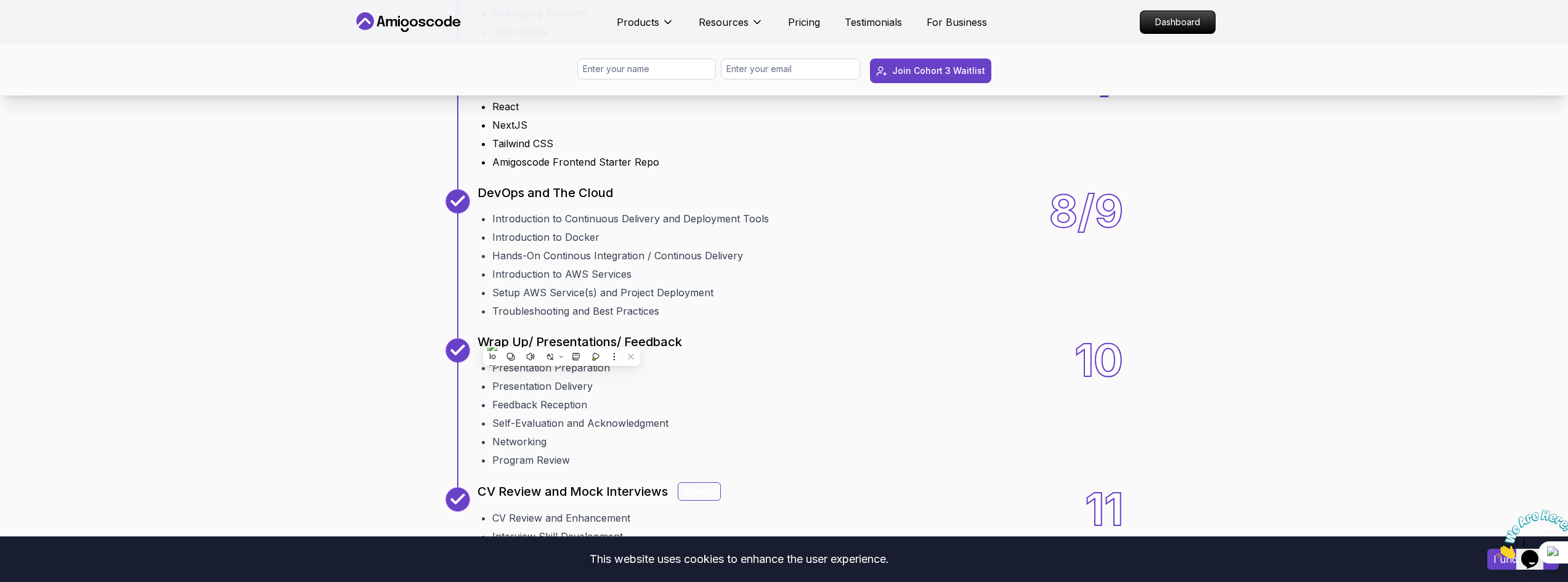
click at [680, 169] on div "7 Frontend Develoment JS & Typescript React NextJS Tailwind CSS Amigoscode Fron…" at bounding box center [784, 114] width 677 height 111
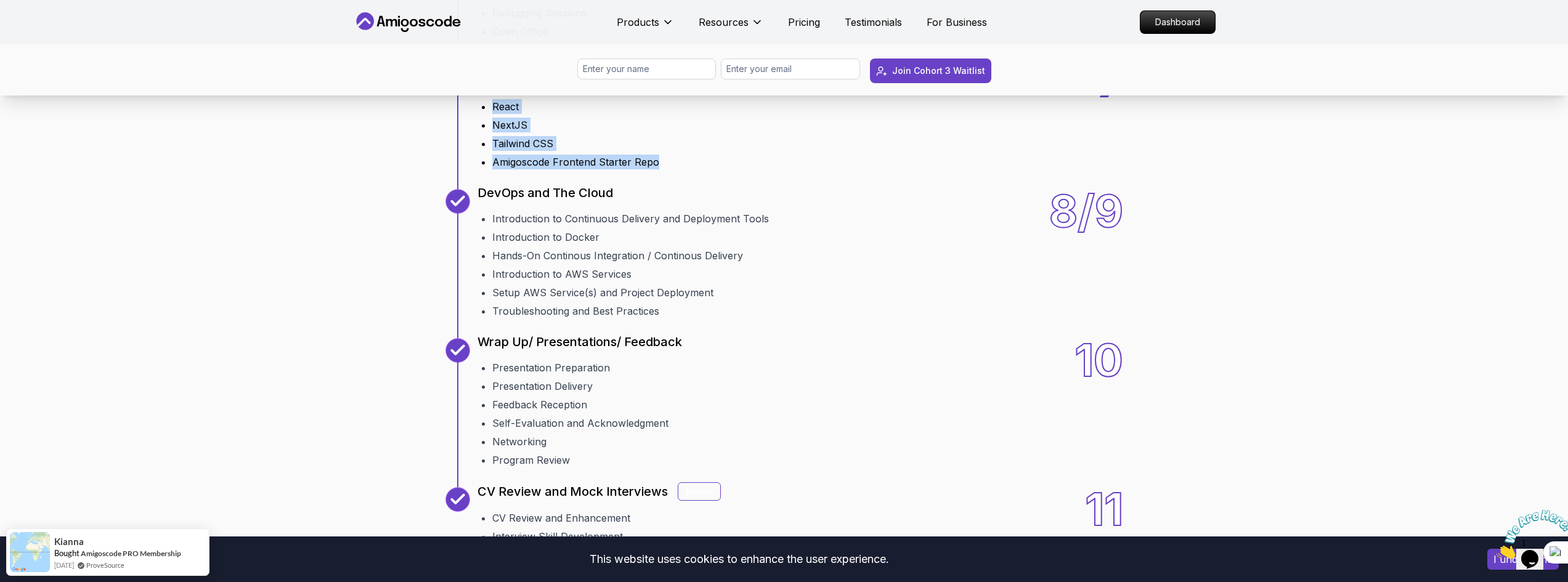
drag, startPoint x: 669, startPoint y: 324, endPoint x: 488, endPoint y: 240, distance: 199.5
click at [488, 169] on div "7 Frontend Develoment JS & Typescript React NextJS Tailwind CSS Amigoscode Fron…" at bounding box center [784, 114] width 677 height 111
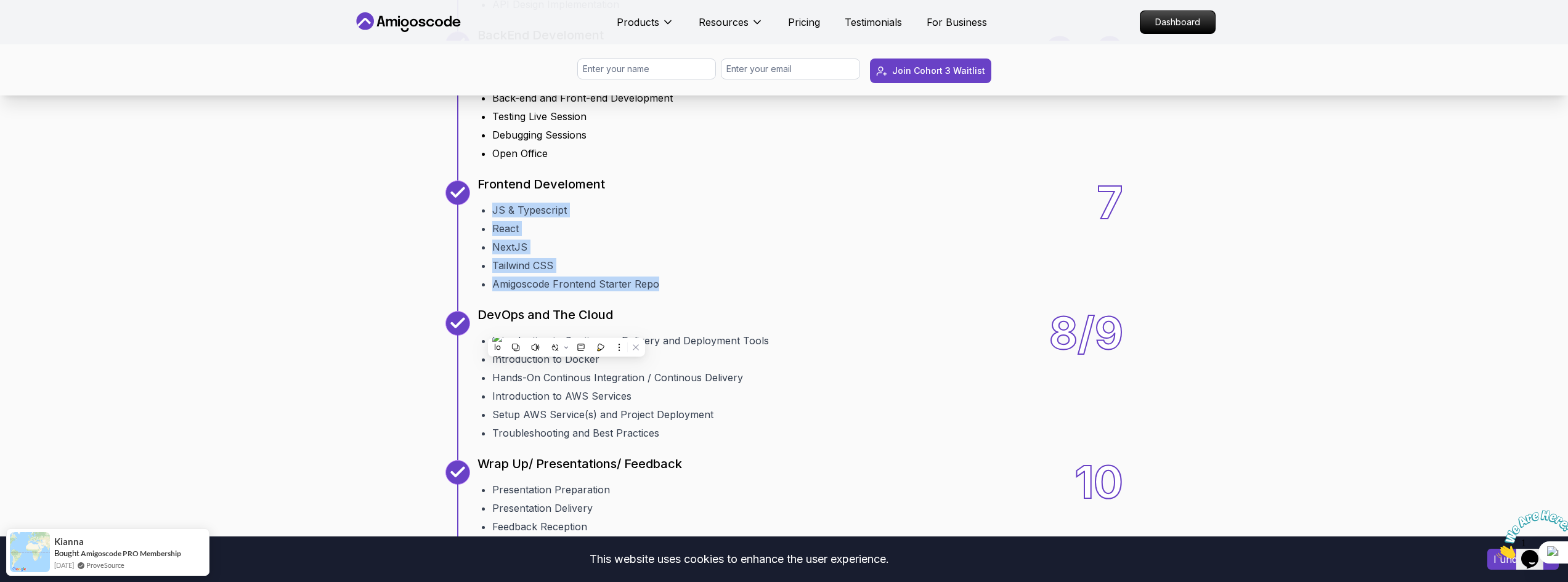
scroll to position [1664, 0]
click at [632, 162] on ul "Linux, Git & Github Live Session Peer Review and Collaboration Back-end and Fro…" at bounding box center [574, 106] width 196 height 112
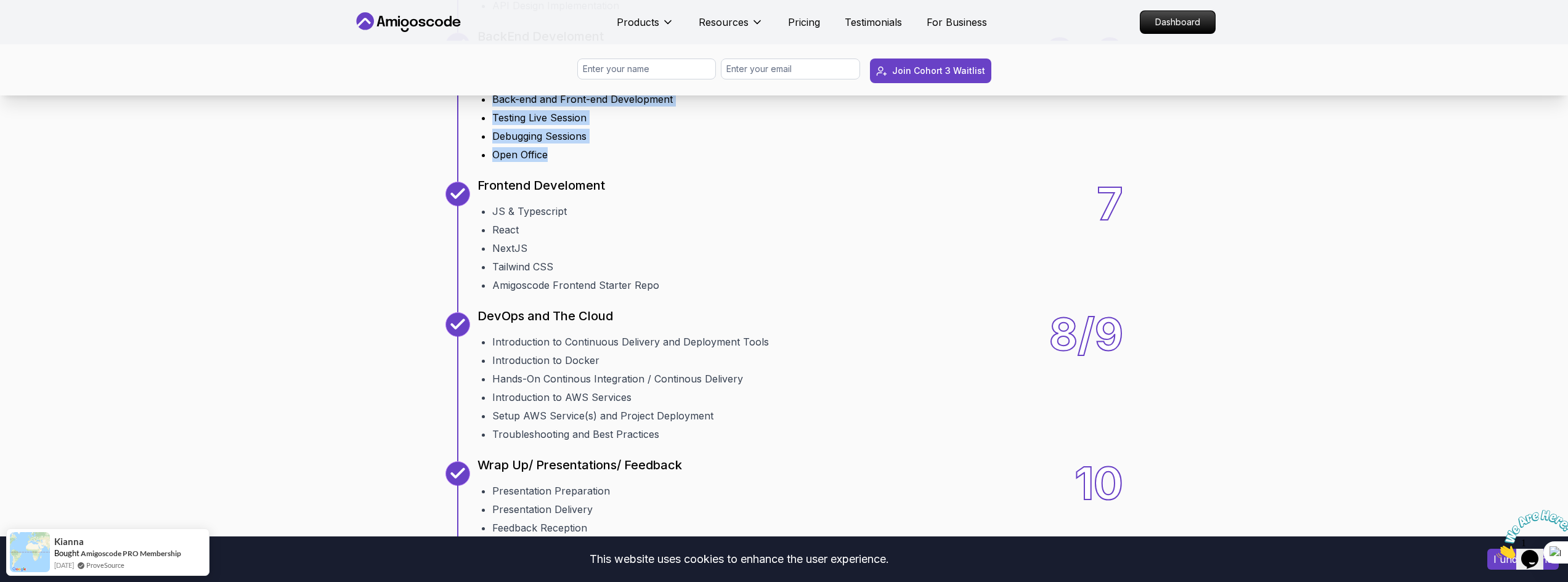
drag, startPoint x: 569, startPoint y: 308, endPoint x: 483, endPoint y: 225, distance: 119.5
click at [483, 162] on ul "Linux, Git & Github Live Session Peer Review and Collaboration Back-end and Fro…" at bounding box center [574, 106] width 196 height 112
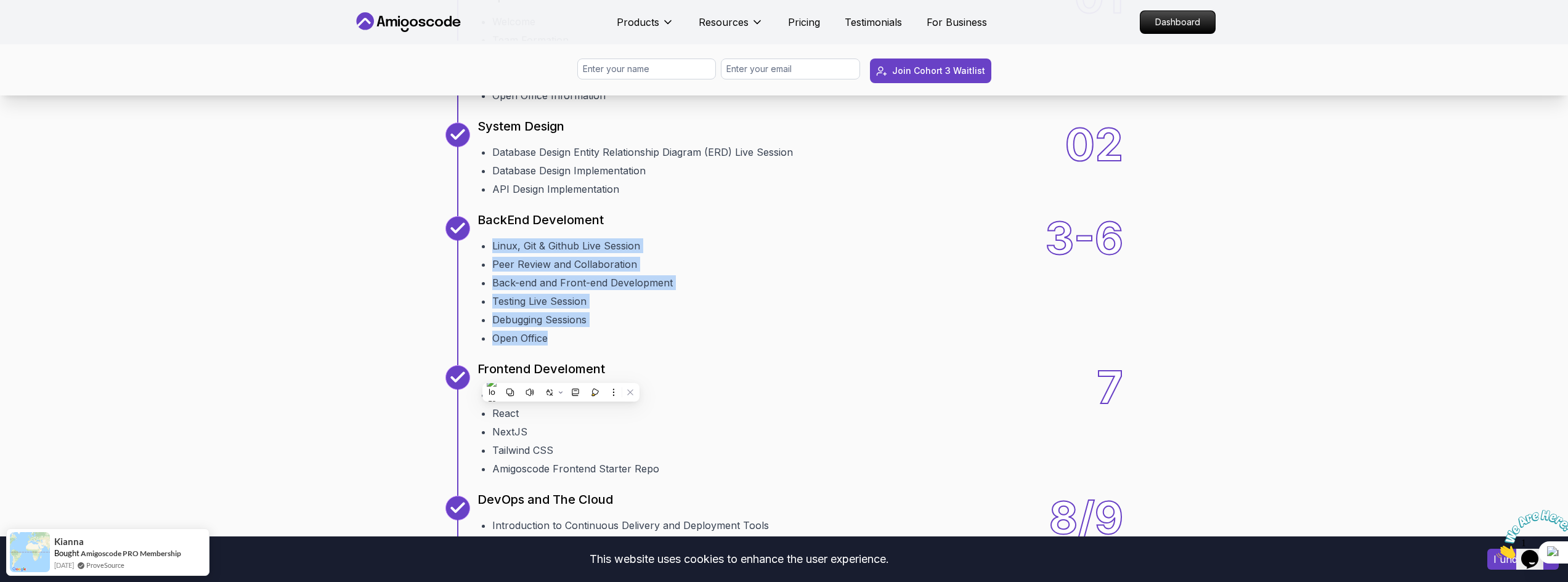
scroll to position [1478, 0]
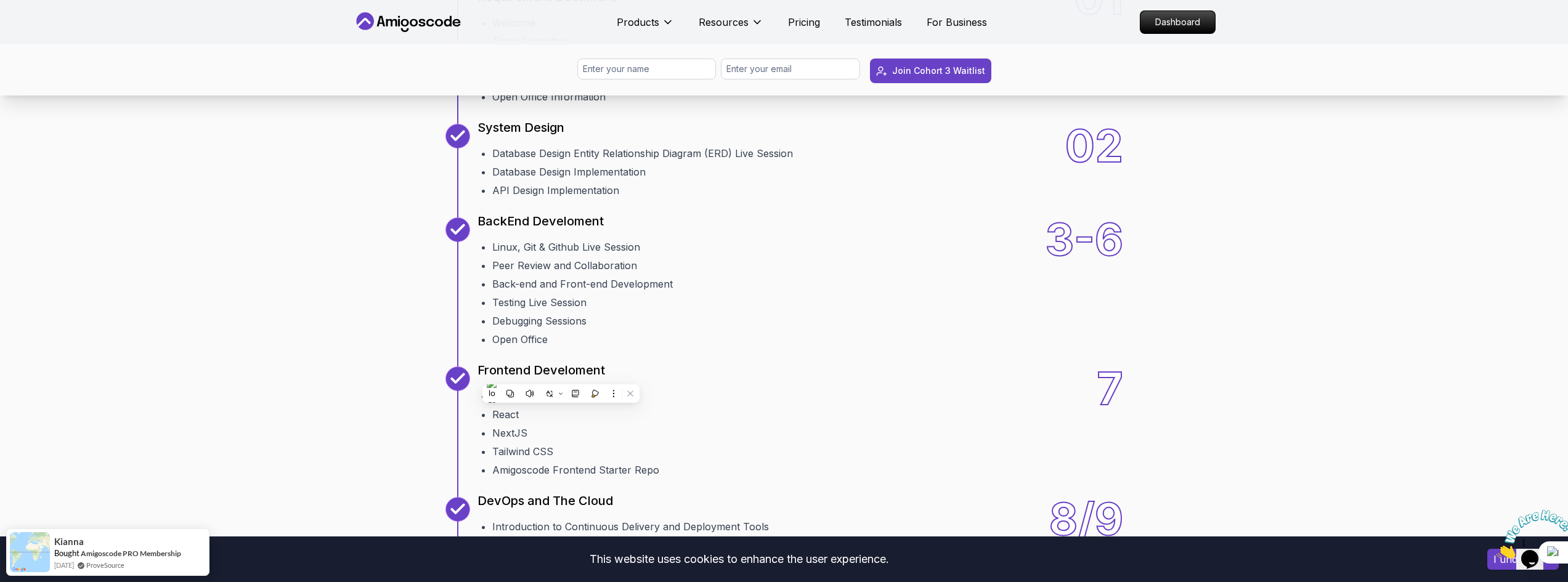
click at [842, 197] on div "02 System Design Database Design Entity Relationship Diagram (ERD) Live Session…" at bounding box center [784, 160] width 677 height 74
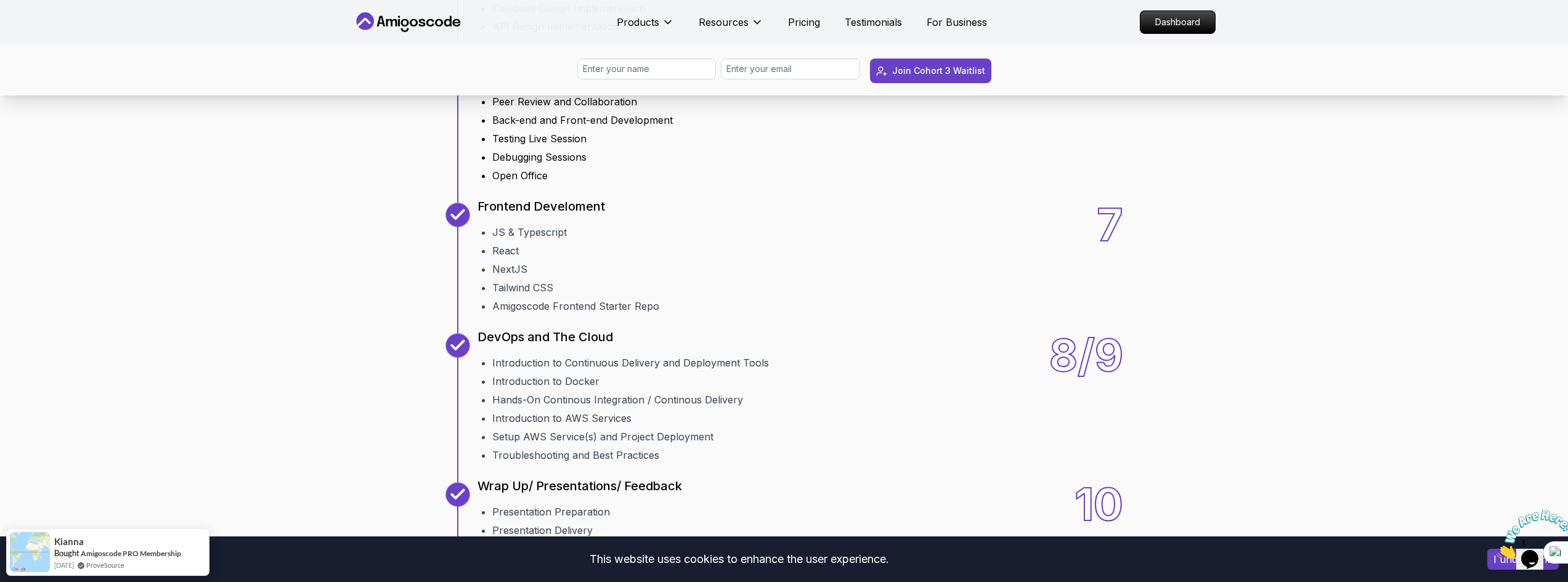
scroll to position [1664, 0]
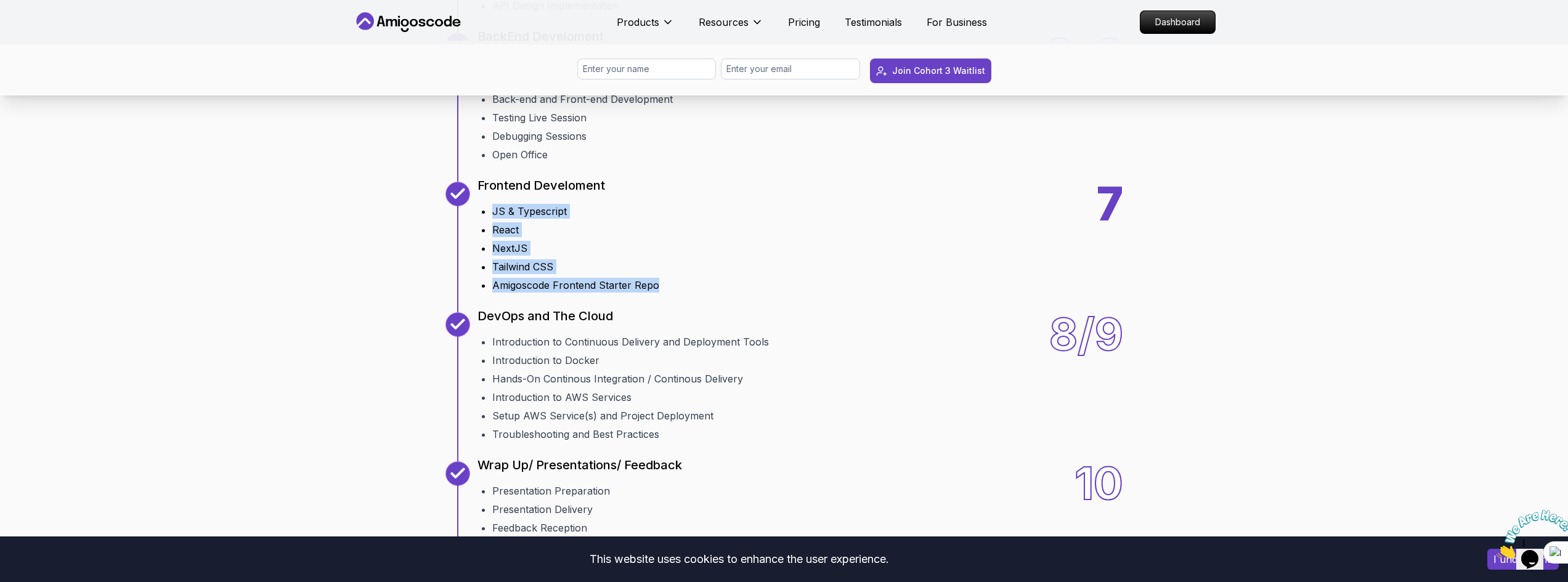
drag, startPoint x: 487, startPoint y: 369, endPoint x: 675, endPoint y: 443, distance: 202.0
click at [675, 293] on div "7 Frontend Develoment JS & Typescript React NextJS Tailwind CSS Amigoscode Fron…" at bounding box center [784, 237] width 677 height 111
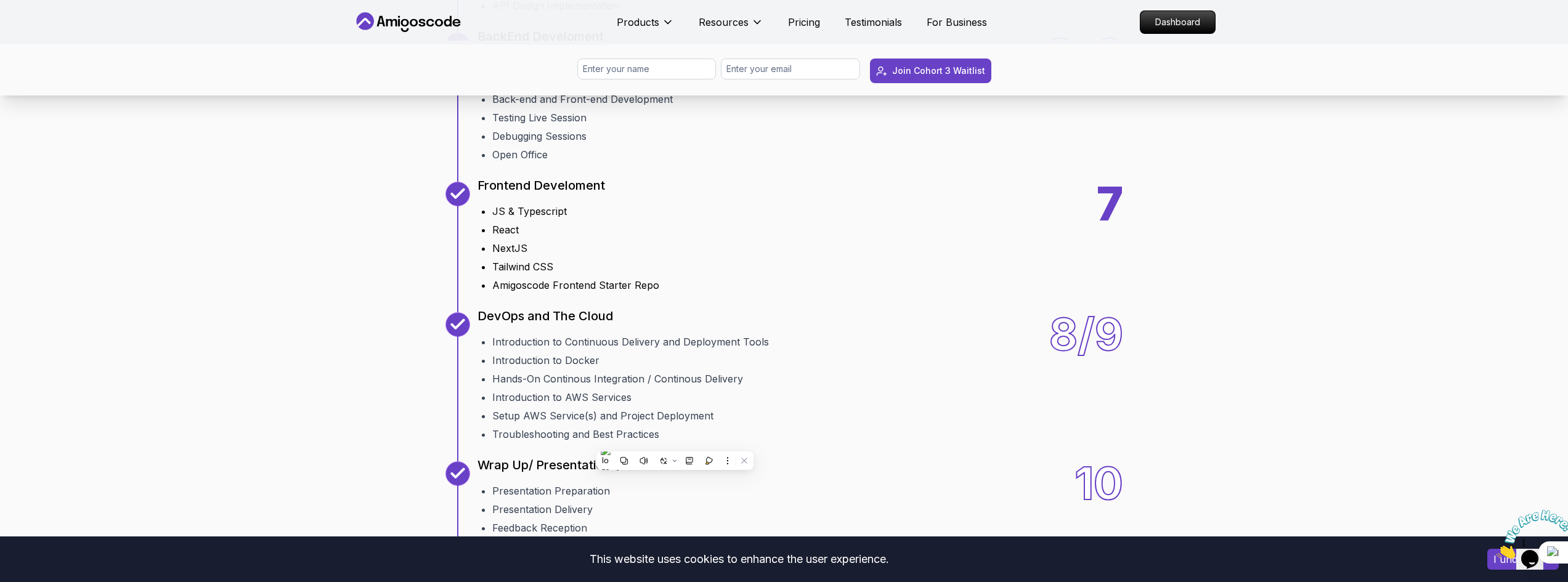
click at [773, 293] on div "7 Frontend Develoment JS & Typescript React NextJS Tailwind CSS Amigoscode Fron…" at bounding box center [784, 237] width 677 height 111
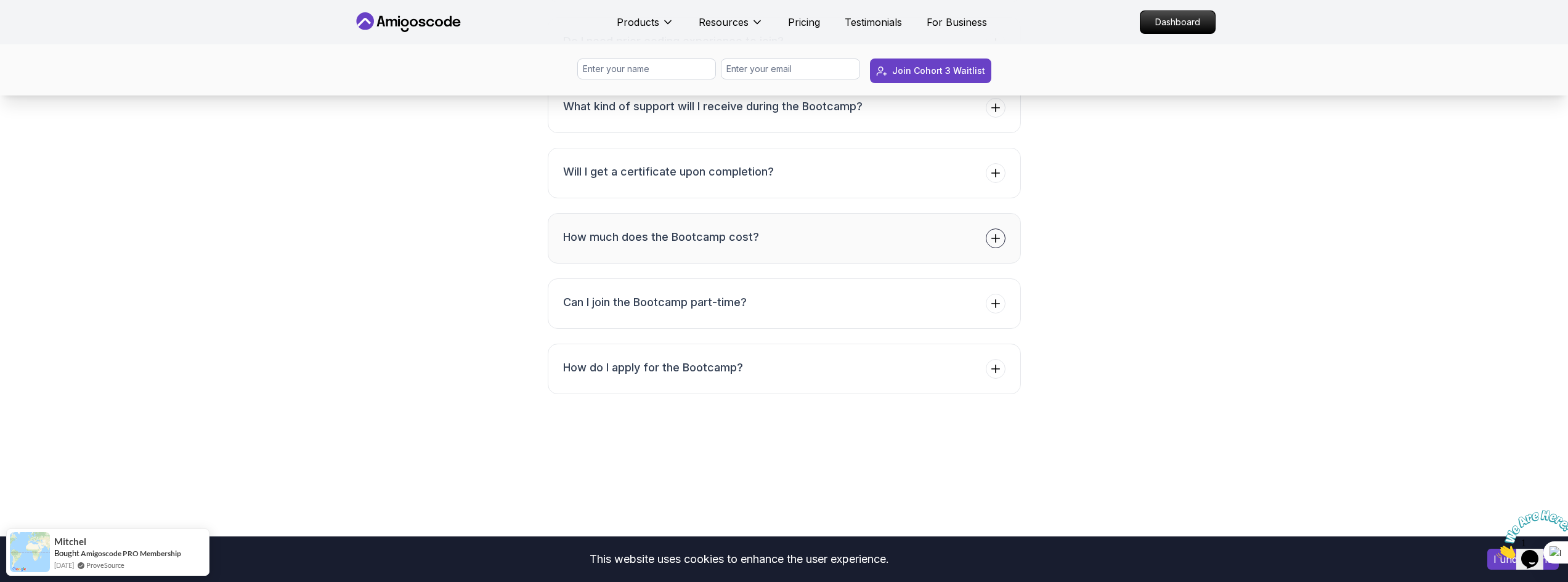
scroll to position [4880, 0]
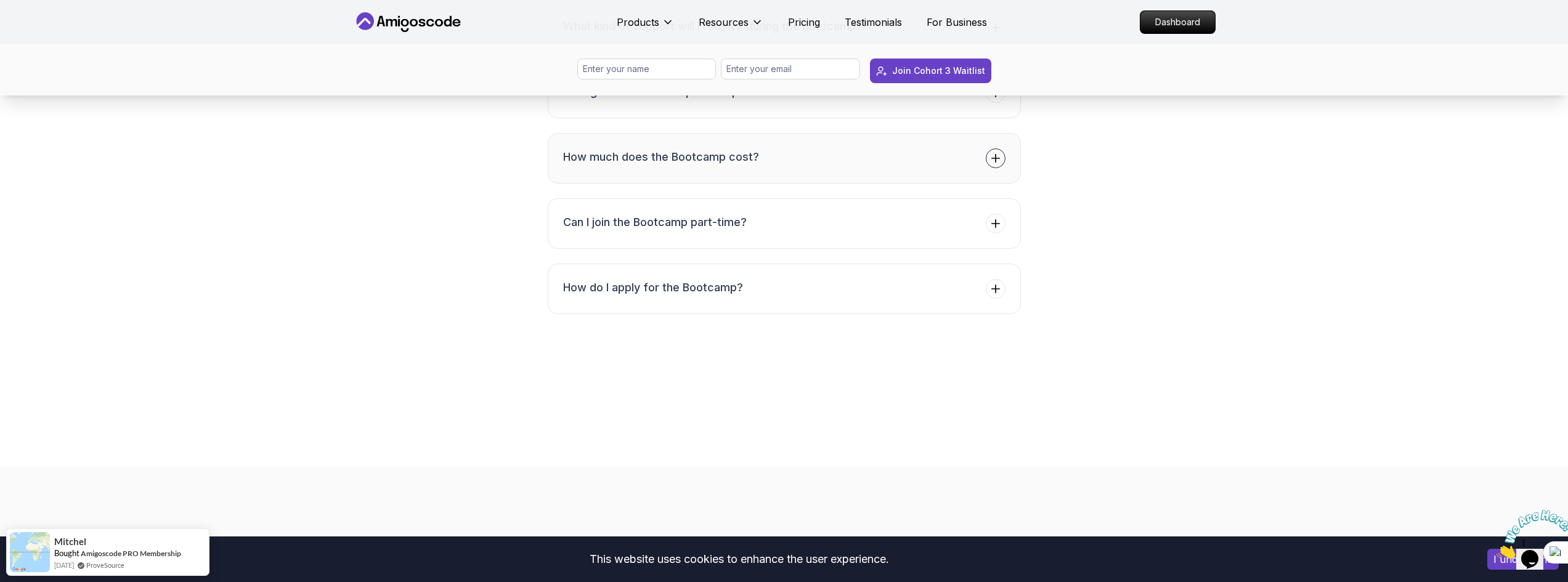
click at [953, 183] on button "How much does the Bootcamp cost?" at bounding box center [784, 158] width 473 height 51
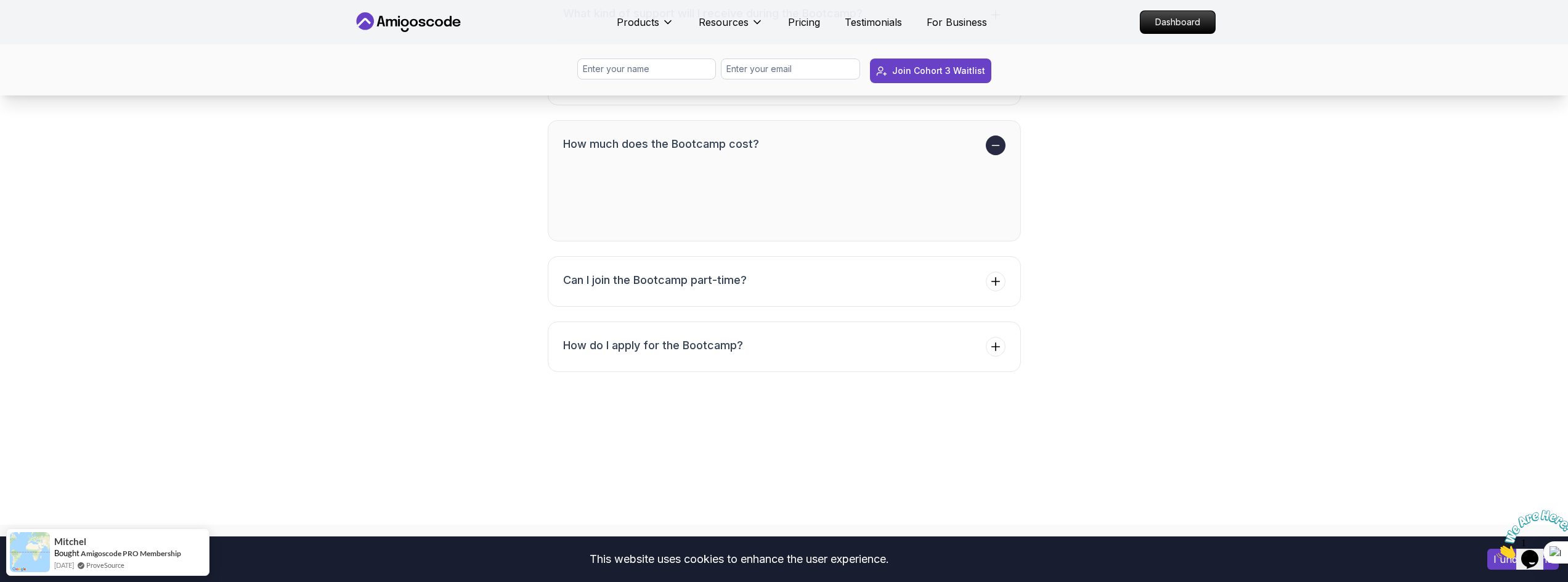
scroll to position [4830, 0]
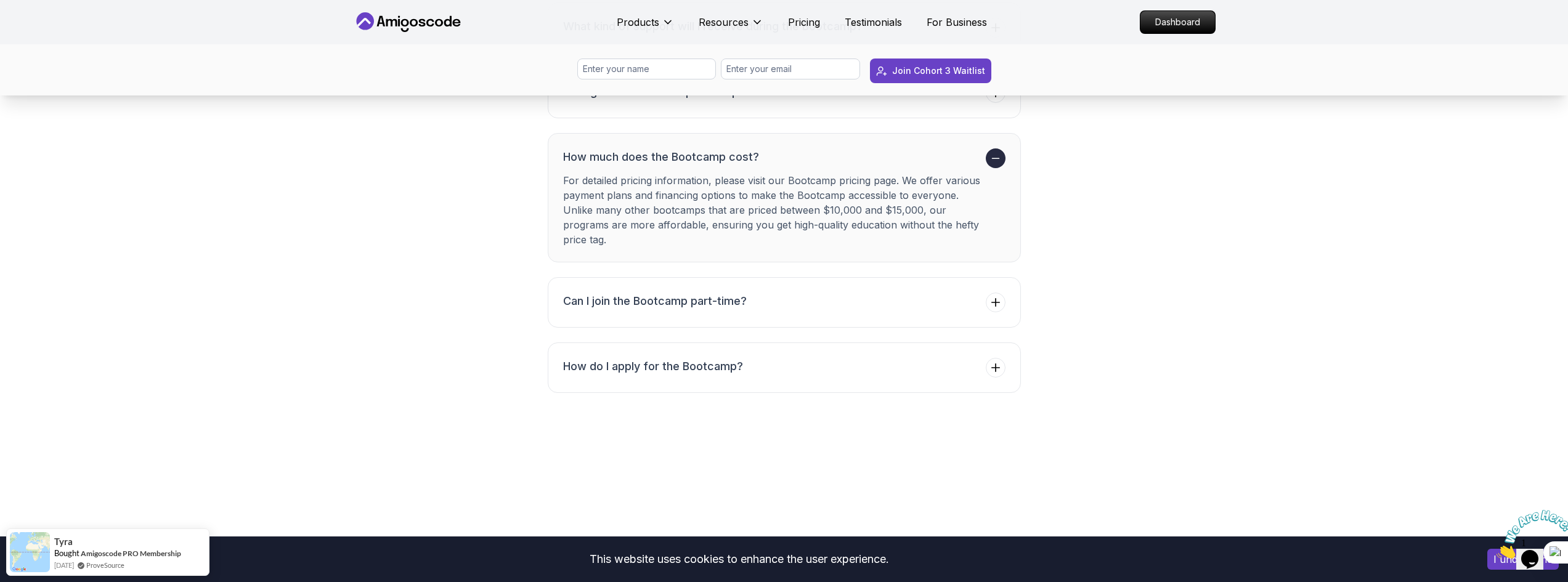
drag, startPoint x: 611, startPoint y: 353, endPoint x: 928, endPoint y: 369, distance: 317.4
click at [928, 247] on p "For detailed pricing information, please visit our Bootcamp pricing page. We of…" at bounding box center [772, 210] width 417 height 74
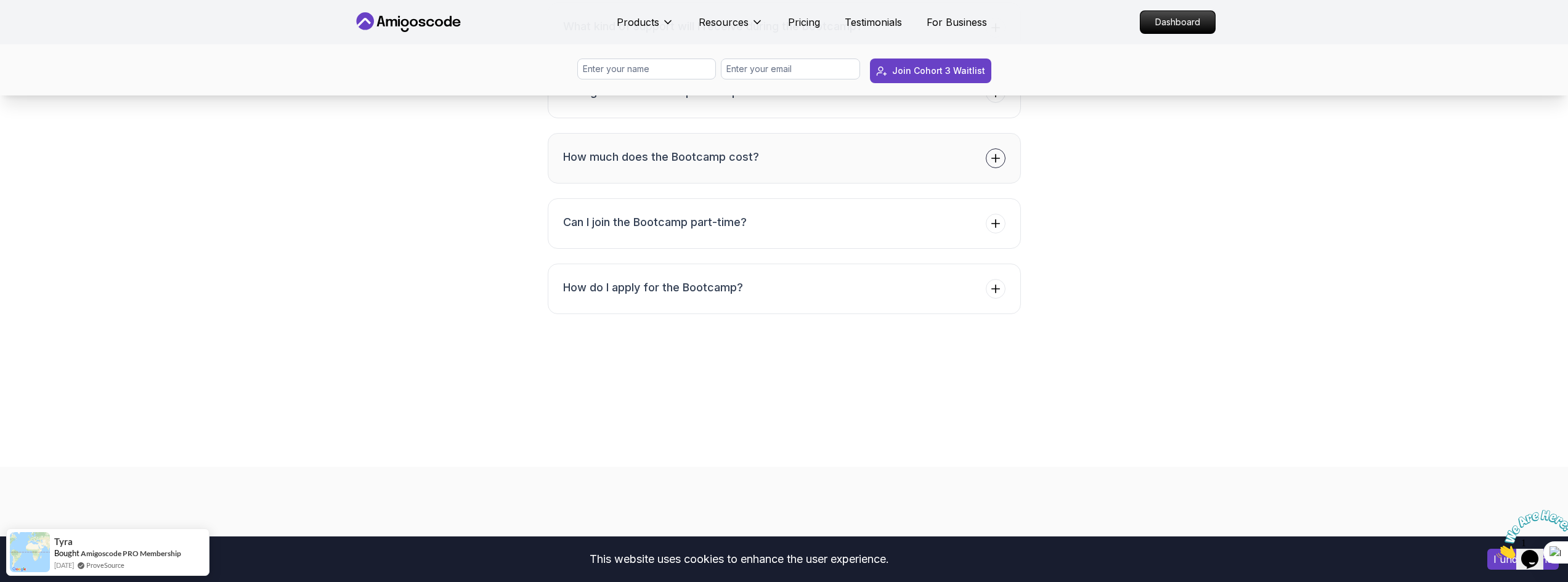
click at [842, 183] on button "How much does the Bootcamp cost?" at bounding box center [784, 158] width 473 height 51
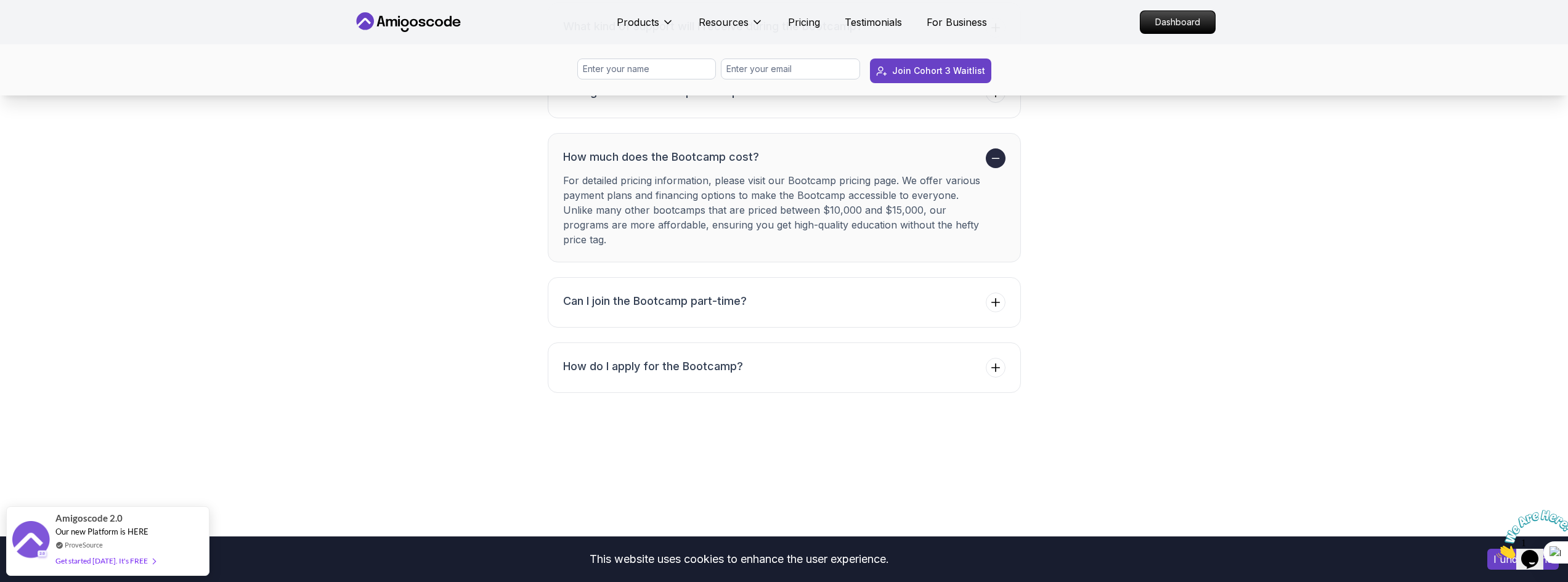
click at [957, 247] on p "For detailed pricing information, please visit our Bootcamp pricing page. We of…" at bounding box center [772, 210] width 417 height 74
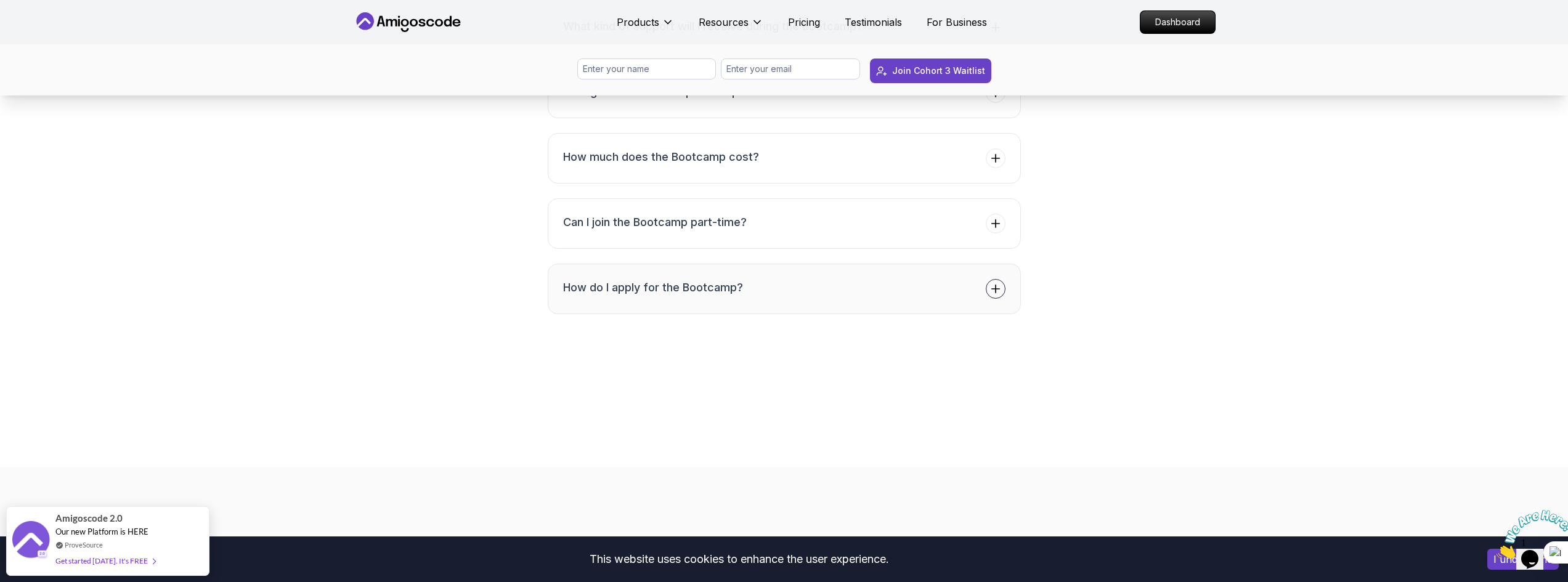
click at [898, 314] on button "How do I apply for the Bootcamp?" at bounding box center [784, 289] width 473 height 51
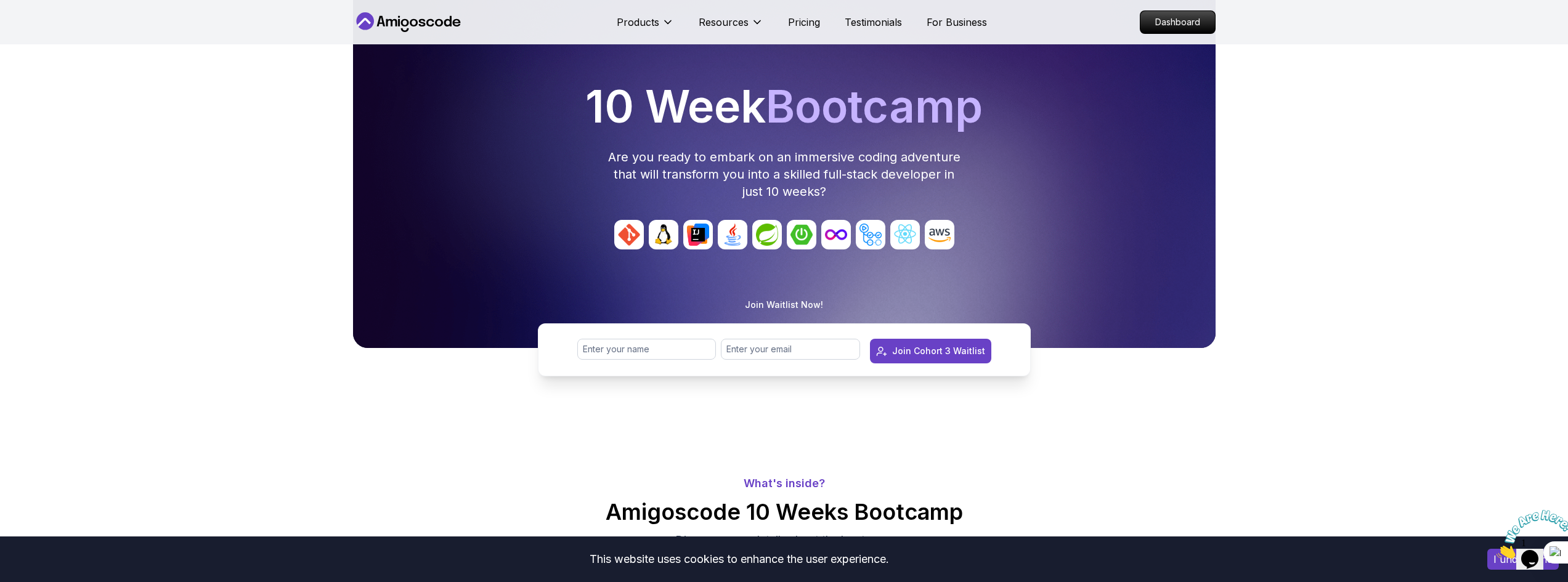
scroll to position [0, 0]
